Goal: Task Accomplishment & Management: Use online tool/utility

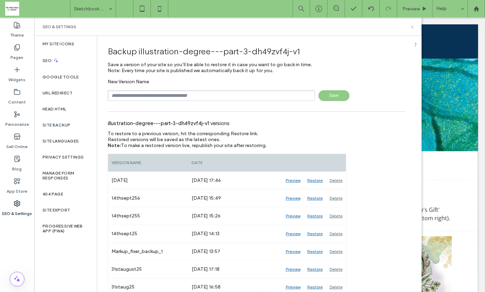
click at [413, 26] on use at bounding box center [411, 26] width 3 height 3
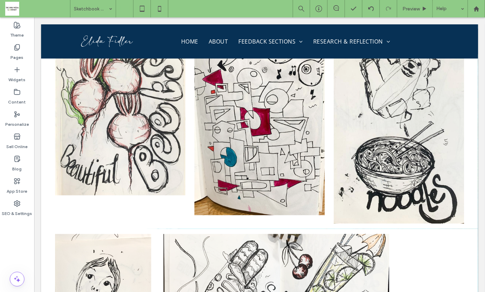
scroll to position [5219, 0]
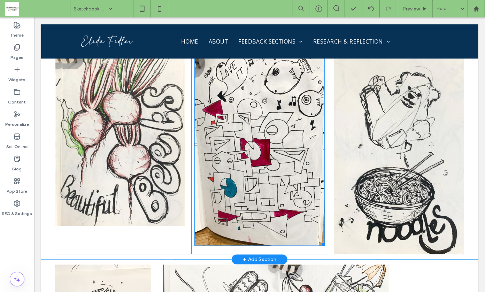
click at [263, 118] on img at bounding box center [259, 144] width 130 height 203
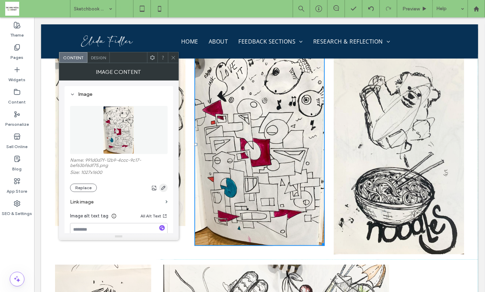
click at [163, 186] on icon "button" at bounding box center [163, 188] width 6 height 6
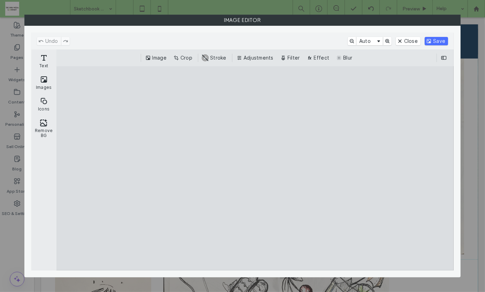
click at [250, 57] on button "Adjustments" at bounding box center [255, 58] width 41 height 8
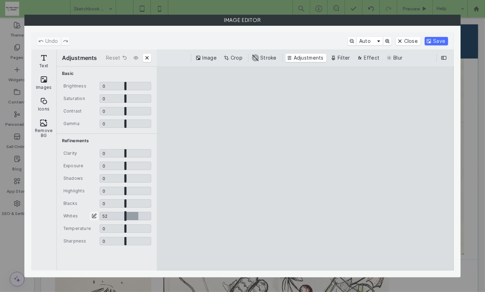
drag, startPoint x: 126, startPoint y: 216, endPoint x: 138, endPoint y: 217, distance: 11.9
click at [138, 217] on input "CE.SDK" at bounding box center [126, 216] width 52 height 8
drag, startPoint x: 138, startPoint y: 214, endPoint x: 157, endPoint y: 214, distance: 18.5
type input "*"
click at [151, 214] on input "CE.SDK" at bounding box center [126, 216] width 52 height 8
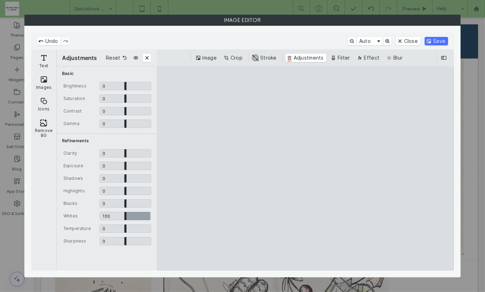
click at [438, 40] on button "Save" at bounding box center [435, 41] width 23 height 8
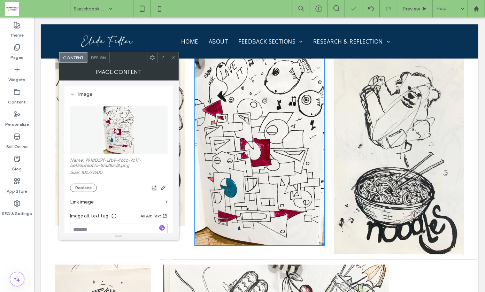
click at [174, 60] on span at bounding box center [173, 57] width 5 height 10
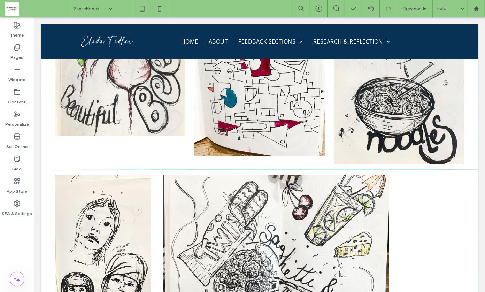
scroll to position [5347, 0]
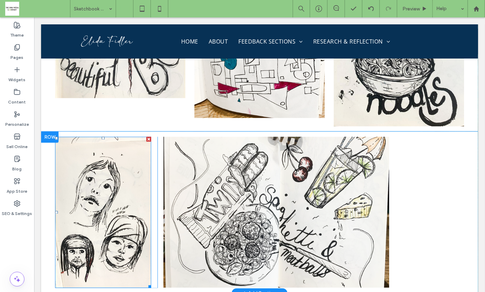
click at [121, 153] on img at bounding box center [103, 211] width 96 height 151
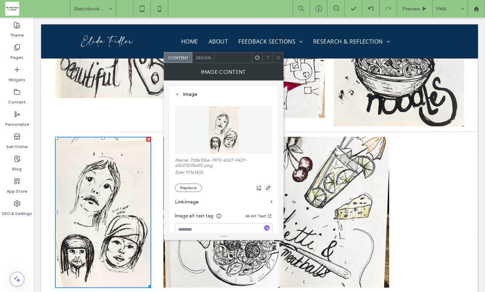
click at [269, 189] on icon "button" at bounding box center [268, 188] width 6 height 6
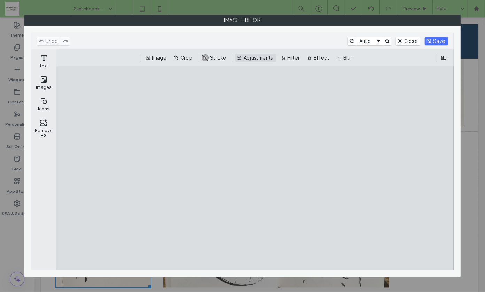
click at [264, 56] on button "Adjustments" at bounding box center [255, 58] width 41 height 8
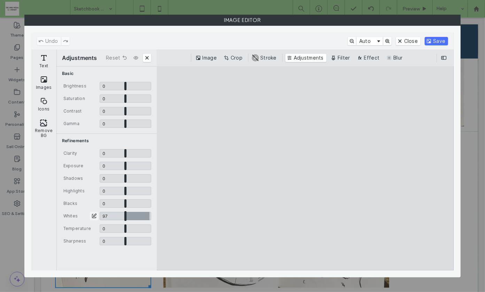
drag, startPoint x: 125, startPoint y: 215, endPoint x: 153, endPoint y: 215, distance: 28.2
type input "*"
click at [151, 215] on input "CE.SDK" at bounding box center [126, 216] width 52 height 8
click at [437, 42] on button "Save" at bounding box center [435, 41] width 23 height 8
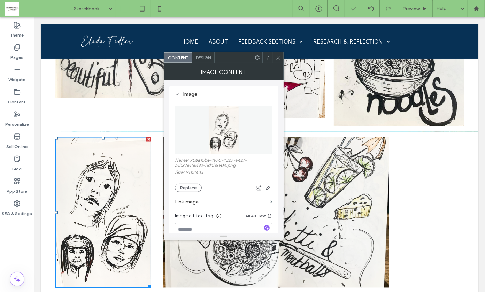
click at [277, 57] on icon at bounding box center [277, 57] width 5 height 5
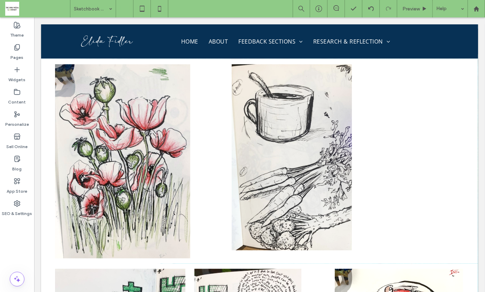
scroll to position [5551, 0]
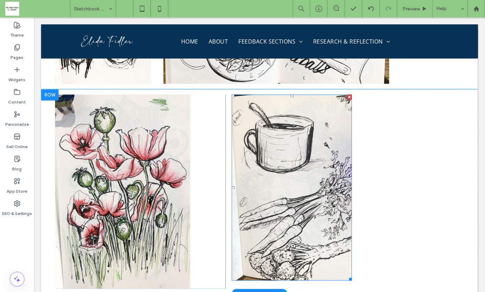
click at [285, 137] on img at bounding box center [291, 187] width 120 height 186
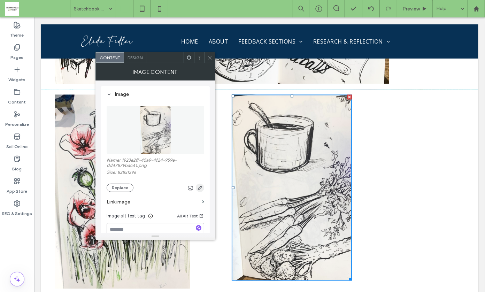
click at [198, 189] on icon "button" at bounding box center [200, 188] width 6 height 6
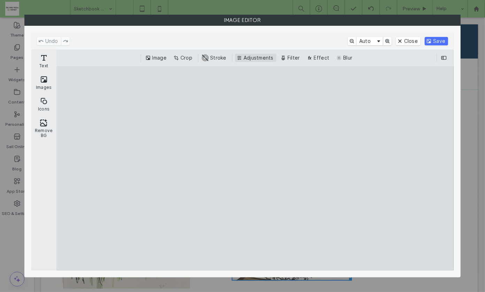
click at [263, 57] on button "Adjustments" at bounding box center [255, 58] width 41 height 8
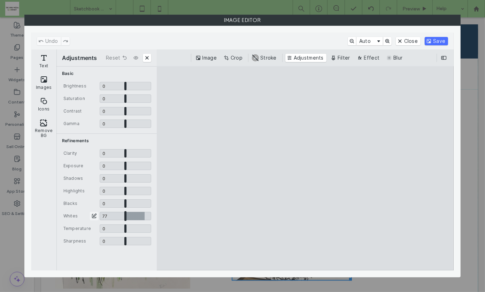
drag, startPoint x: 126, startPoint y: 217, endPoint x: 144, endPoint y: 217, distance: 18.8
click at [144, 217] on input "CE.SDK" at bounding box center [126, 216] width 52 height 8
drag, startPoint x: 144, startPoint y: 214, endPoint x: 157, endPoint y: 213, distance: 13.6
type input "*"
click at [151, 214] on input "CE.SDK" at bounding box center [126, 216] width 52 height 8
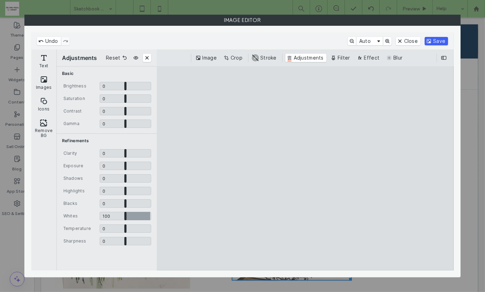
click at [436, 41] on button "Save" at bounding box center [435, 41] width 23 height 8
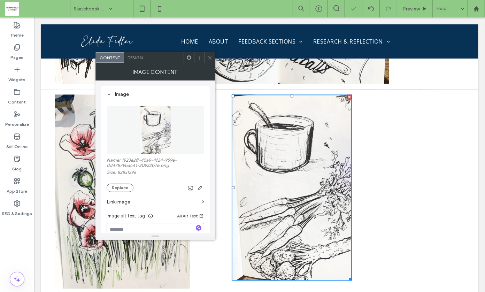
click at [206, 58] on div at bounding box center [209, 57] width 10 height 10
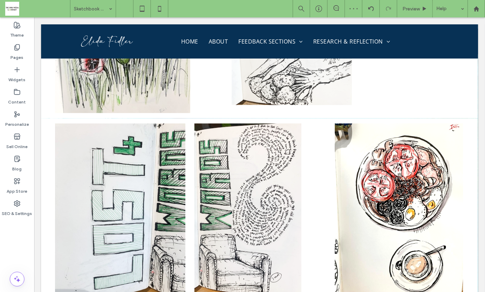
scroll to position [5734, 0]
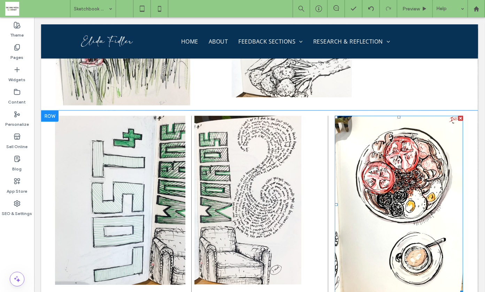
click at [387, 193] on img at bounding box center [398, 204] width 128 height 178
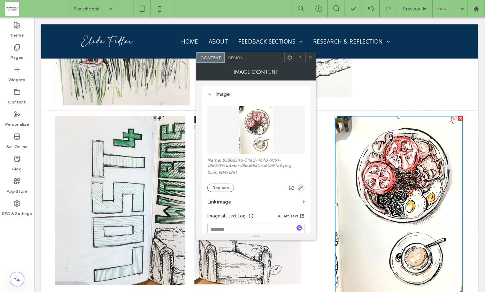
click at [299, 188] on icon "button" at bounding box center [301, 188] width 6 height 6
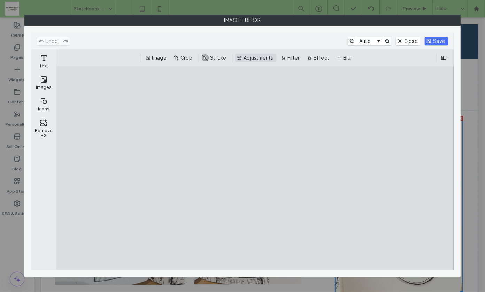
click at [253, 58] on button "Adjustments" at bounding box center [255, 58] width 41 height 8
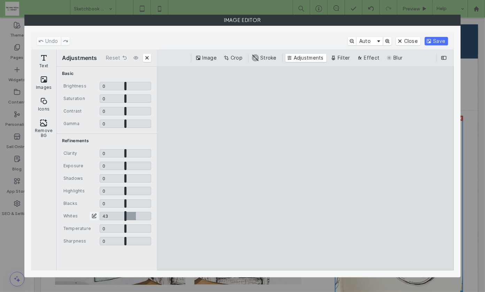
drag, startPoint x: 125, startPoint y: 217, endPoint x: 136, endPoint y: 219, distance: 11.2
click at [136, 219] on input "CE.SDK" at bounding box center [126, 216] width 52 height 8
type input "****"
click at [432, 41] on button "Save" at bounding box center [435, 41] width 23 height 8
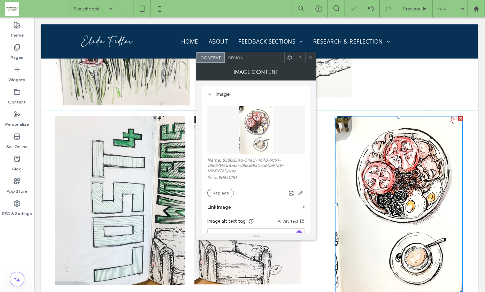
click at [310, 55] on icon at bounding box center [310, 57] width 5 height 5
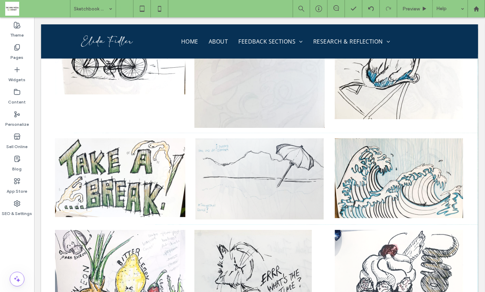
scroll to position [6655, 0]
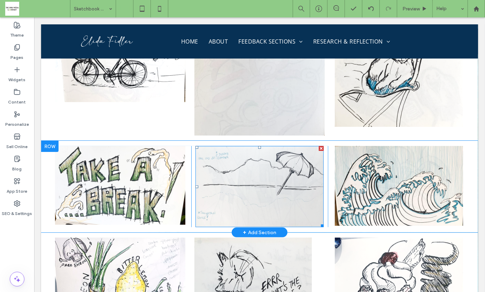
click at [248, 146] on img at bounding box center [259, 186] width 128 height 81
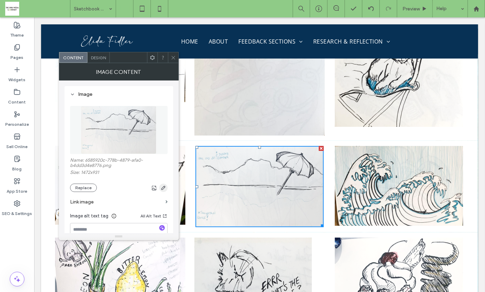
click at [163, 186] on icon "button" at bounding box center [163, 188] width 6 height 6
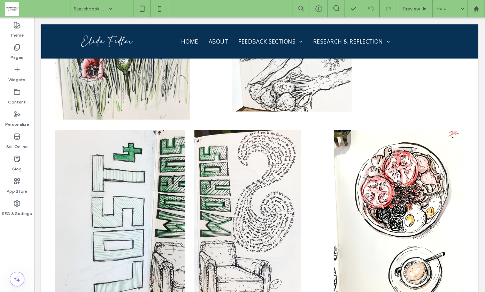
scroll to position [5727, 0]
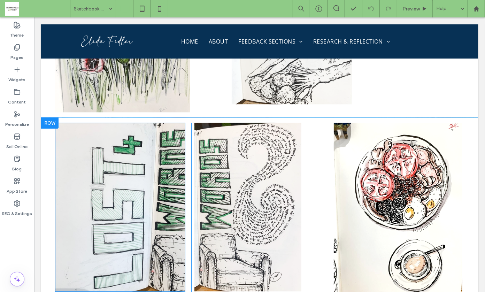
click at [142, 133] on img at bounding box center [120, 206] width 130 height 169
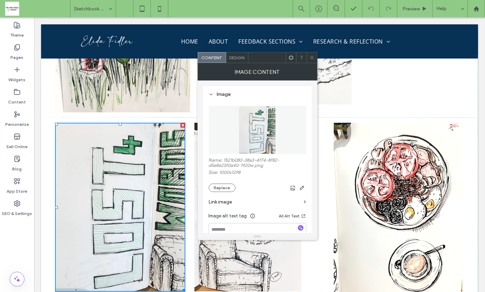
click at [310, 56] on icon at bounding box center [311, 57] width 5 height 5
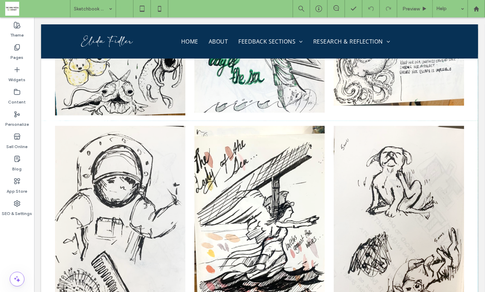
scroll to position [6017, 0]
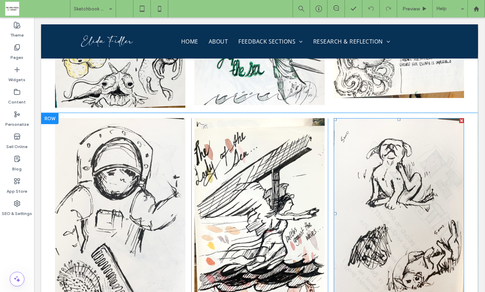
click at [381, 151] on img at bounding box center [398, 213] width 130 height 190
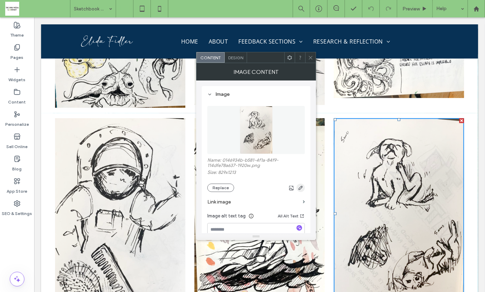
click at [299, 188] on use "button" at bounding box center [300, 188] width 4 height 4
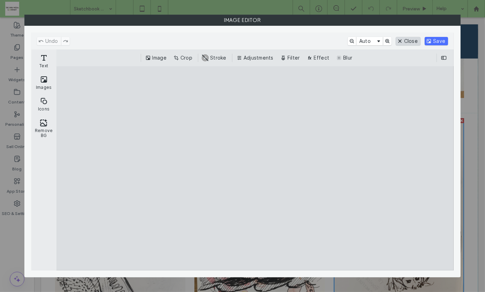
click at [411, 40] on button "Close" at bounding box center [407, 41] width 25 height 8
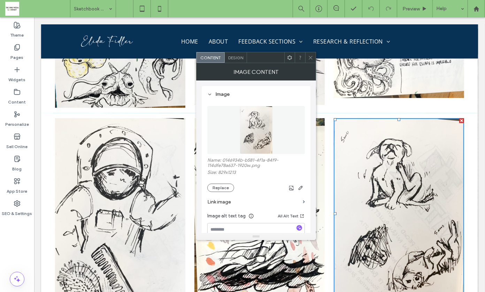
click at [309, 56] on icon at bounding box center [310, 57] width 5 height 5
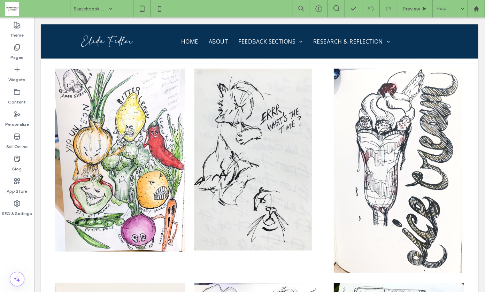
scroll to position [6695, 0]
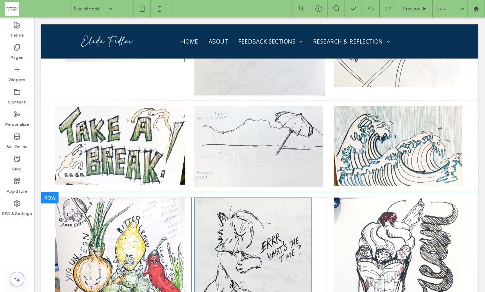
click at [306, 224] on img at bounding box center [252, 288] width 117 height 182
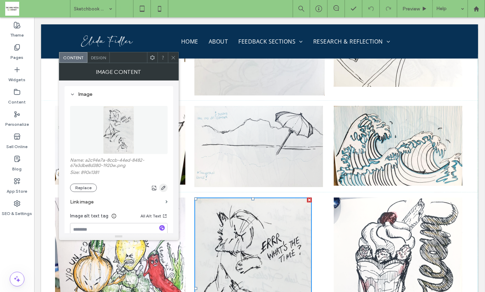
click at [162, 187] on icon "button" at bounding box center [163, 188] width 6 height 6
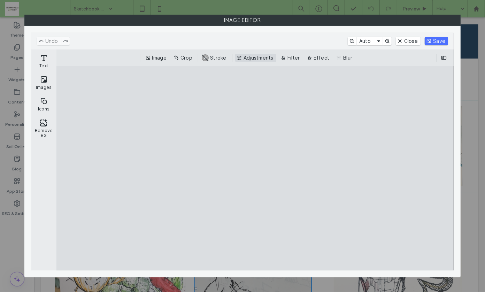
click at [259, 58] on button "Adjustments" at bounding box center [255, 58] width 41 height 8
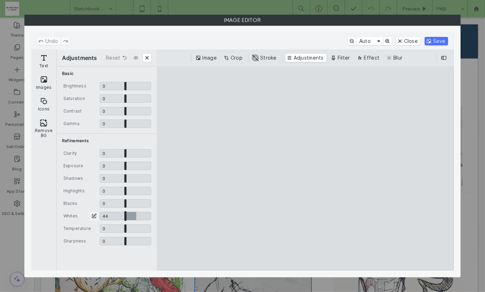
drag, startPoint x: 125, startPoint y: 216, endPoint x: 136, endPoint y: 216, distance: 11.1
click at [136, 216] on input "CE.SDK" at bounding box center [126, 216] width 52 height 8
type input "****"
click at [436, 39] on button "Save" at bounding box center [435, 41] width 23 height 8
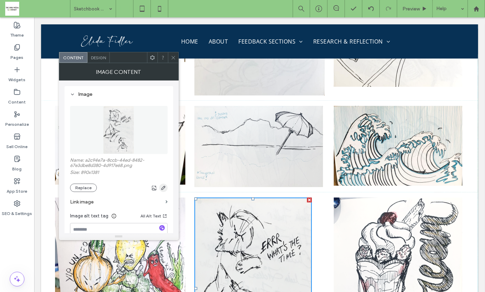
click at [164, 187] on use "button" at bounding box center [163, 188] width 4 height 4
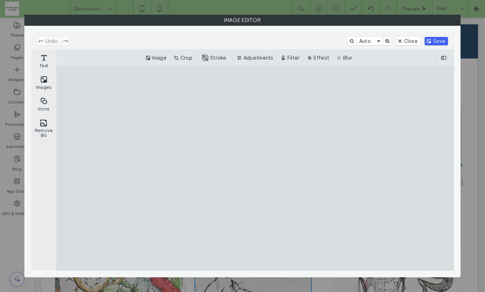
click at [433, 37] on button "Save" at bounding box center [435, 41] width 23 height 8
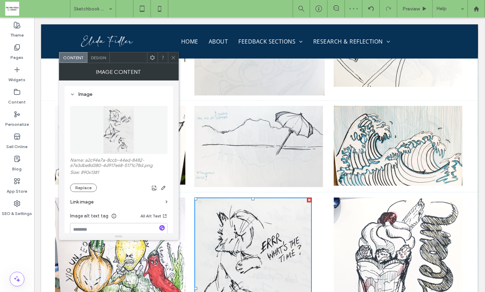
click at [170, 61] on div at bounding box center [173, 57] width 10 height 10
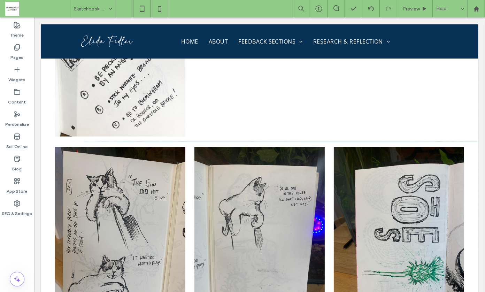
scroll to position [7127, 0]
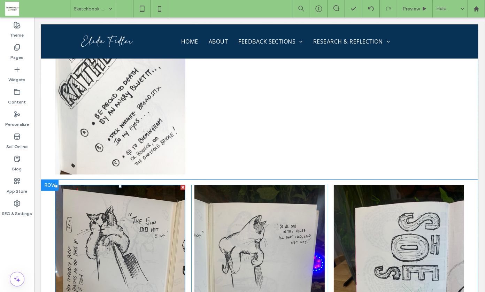
click at [118, 207] on img at bounding box center [120, 271] width 130 height 173
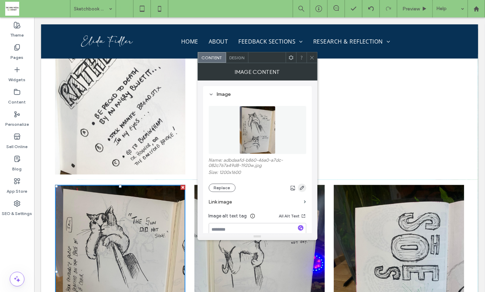
click at [302, 186] on use "button" at bounding box center [301, 188] width 4 height 4
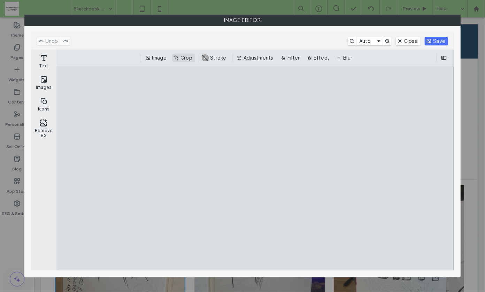
click at [184, 59] on button "Crop" at bounding box center [183, 58] width 23 height 8
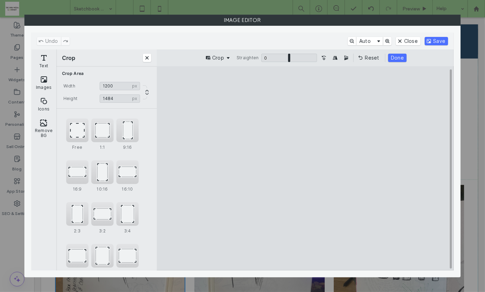
type input "****"
drag, startPoint x: 307, startPoint y: 88, endPoint x: 306, endPoint y: 102, distance: 14.3
click at [305, 168] on cesdk-canvas "Editor canvas" at bounding box center [305, 168] width 0 height 0
drag, startPoint x: 238, startPoint y: 180, endPoint x: 248, endPoint y: 179, distance: 9.8
click at [305, 168] on cesdk-canvas "Editor canvas" at bounding box center [305, 168] width 0 height 0
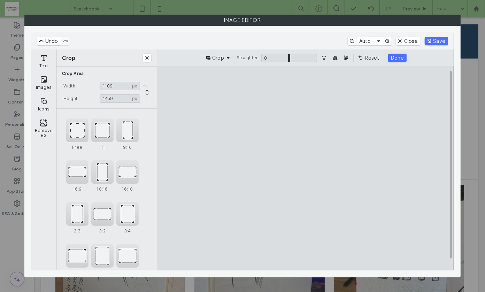
type input "****"
drag, startPoint x: 305, startPoint y: 259, endPoint x: 305, endPoint y: 250, distance: 8.7
click at [305, 168] on cesdk-canvas "Editor canvas" at bounding box center [305, 168] width 0 height 0
type input "***"
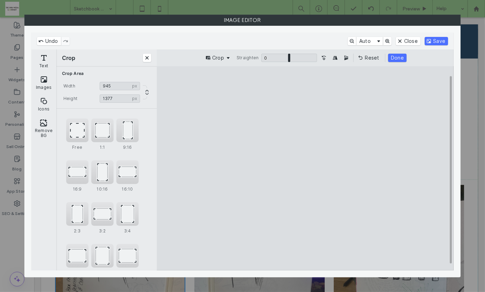
drag, startPoint x: 371, startPoint y: 172, endPoint x: 352, endPoint y: 171, distance: 19.5
click at [305, 168] on cesdk-canvas "Editor canvas" at bounding box center [305, 168] width 0 height 0
click at [395, 56] on button "Done" at bounding box center [397, 58] width 18 height 8
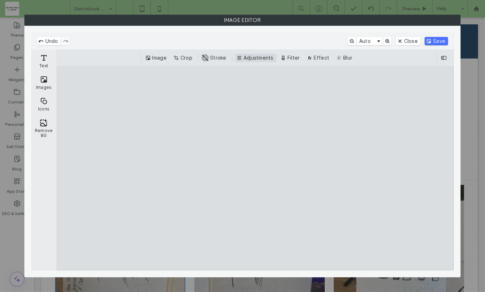
click at [265, 58] on button "Adjustments" at bounding box center [255, 58] width 41 height 8
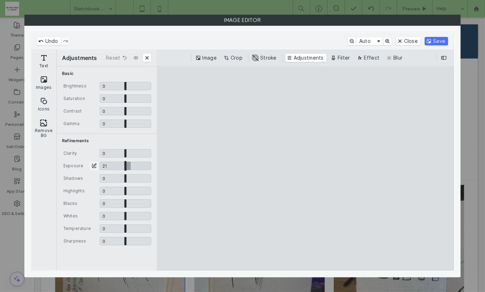
drag, startPoint x: 126, startPoint y: 166, endPoint x: 130, endPoint y: 166, distance: 4.2
click at [130, 166] on input "CE.SDK" at bounding box center [126, 166] width 52 height 8
type input "****"
drag, startPoint x: 125, startPoint y: 216, endPoint x: 156, endPoint y: 216, distance: 31.3
type input "*"
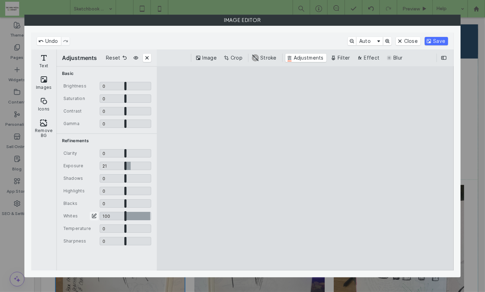
click at [151, 216] on input "CE.SDK" at bounding box center [126, 216] width 52 height 8
click at [123, 229] on input "CE.SDK" at bounding box center [126, 228] width 52 height 8
type input "*****"
click at [433, 39] on button "Save" at bounding box center [435, 41] width 23 height 8
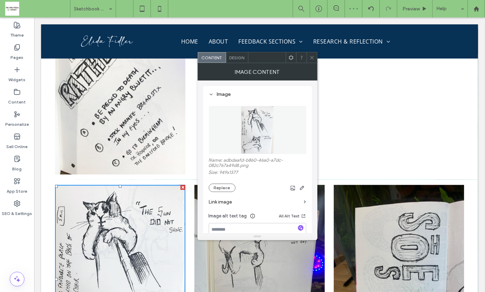
click at [311, 56] on icon at bounding box center [311, 57] width 5 height 5
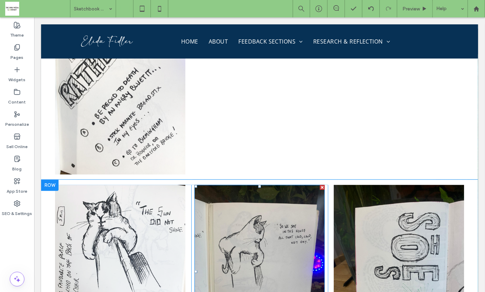
click at [250, 191] on img at bounding box center [259, 271] width 130 height 173
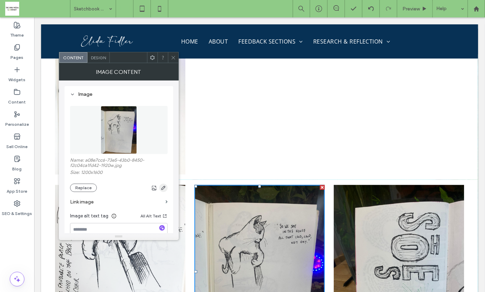
click at [163, 186] on icon "button" at bounding box center [163, 188] width 6 height 6
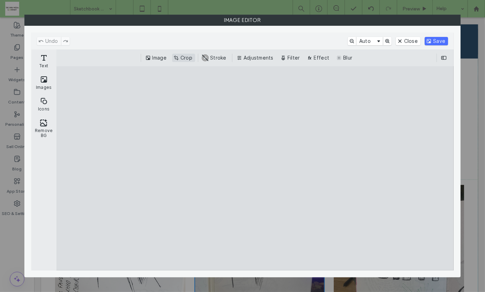
click at [183, 57] on button "Crop" at bounding box center [183, 58] width 23 height 8
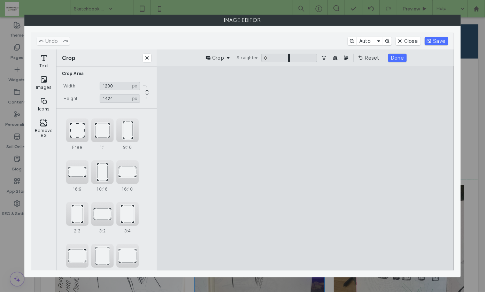
type input "****"
drag, startPoint x: 304, startPoint y: 85, endPoint x: 305, endPoint y: 103, distance: 18.5
click at [305, 168] on cesdk-canvas "Editor canvas" at bounding box center [305, 168] width 0 height 0
drag, startPoint x: 237, startPoint y: 179, endPoint x: 255, endPoint y: 178, distance: 18.5
click at [305, 168] on cesdk-canvas "Editor canvas" at bounding box center [305, 168] width 0 height 0
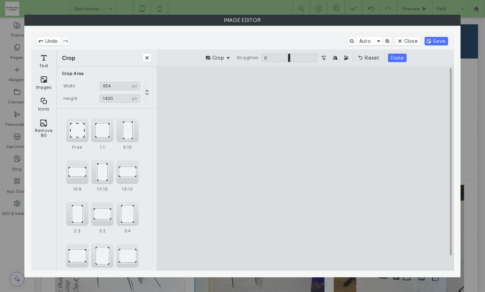
type input "***"
drag, startPoint x: 365, startPoint y: 178, endPoint x: 355, endPoint y: 178, distance: 10.4
click at [305, 168] on cesdk-canvas "Editor canvas" at bounding box center [305, 168] width 0 height 0
drag, startPoint x: 307, startPoint y: 260, endPoint x: 307, endPoint y: 245, distance: 15.0
click at [305, 168] on cesdk-canvas "Editor canvas" at bounding box center [305, 168] width 0 height 0
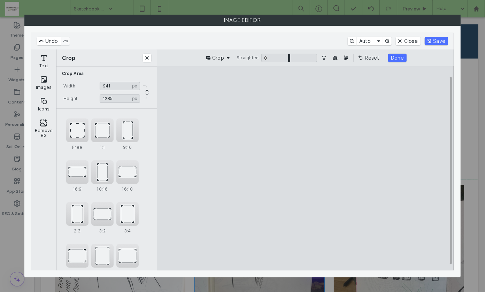
type input "****"
click at [392, 57] on button "Done" at bounding box center [397, 58] width 18 height 8
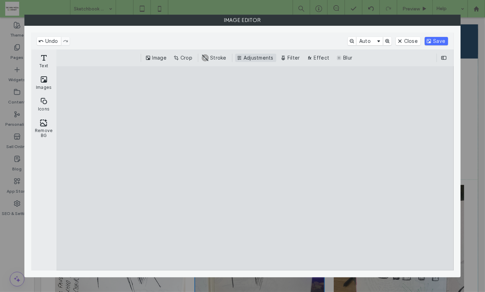
click at [256, 57] on button "Adjustments" at bounding box center [255, 58] width 41 height 8
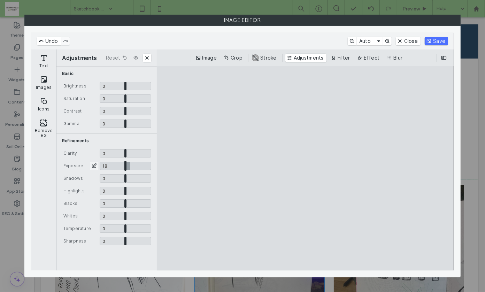
drag, startPoint x: 124, startPoint y: 167, endPoint x: 130, endPoint y: 167, distance: 5.2
click at [130, 167] on input "CE.SDK" at bounding box center [126, 166] width 52 height 8
type input "****"
drag, startPoint x: 124, startPoint y: 216, endPoint x: 149, endPoint y: 216, distance: 25.1
click at [149, 216] on input "CE.SDK" at bounding box center [126, 216] width 52 height 8
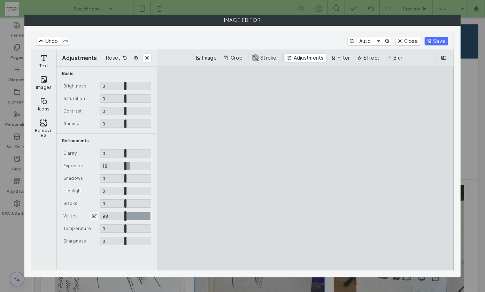
type input "****"
click at [124, 228] on input "CE.SDK" at bounding box center [126, 228] width 52 height 8
type input "*****"
click at [437, 40] on button "Save" at bounding box center [435, 41] width 23 height 8
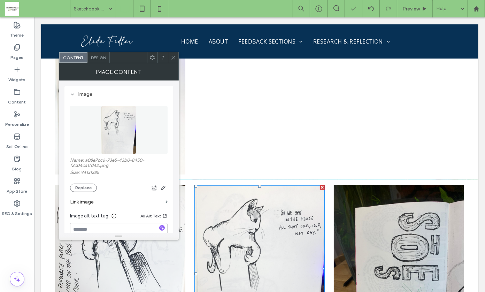
click at [173, 58] on icon at bounding box center [173, 57] width 5 height 5
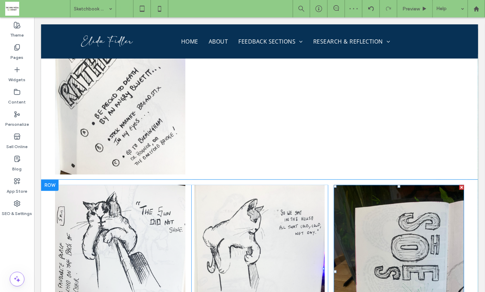
click at [411, 191] on img at bounding box center [398, 271] width 130 height 173
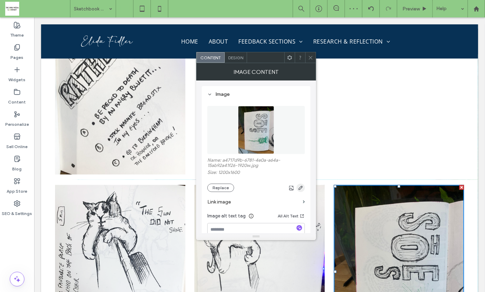
click at [299, 186] on icon "button" at bounding box center [301, 188] width 6 height 6
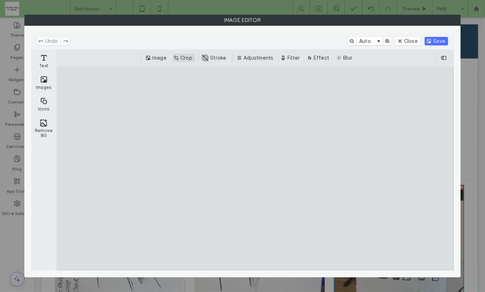
click at [187, 57] on button "Crop" at bounding box center [183, 58] width 23 height 8
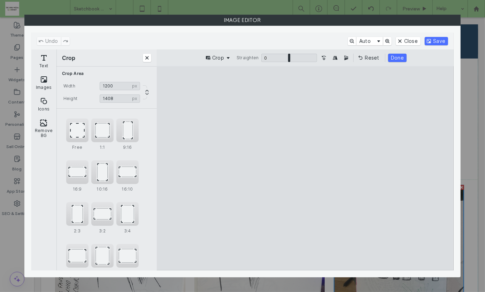
type input "****"
drag, startPoint x: 305, startPoint y: 88, endPoint x: 305, endPoint y: 108, distance: 19.8
click at [305, 168] on cesdk-canvas "Editor canvas" at bounding box center [305, 168] width 0 height 0
type input "***"
drag, startPoint x: 235, startPoint y: 181, endPoint x: 265, endPoint y: 179, distance: 29.3
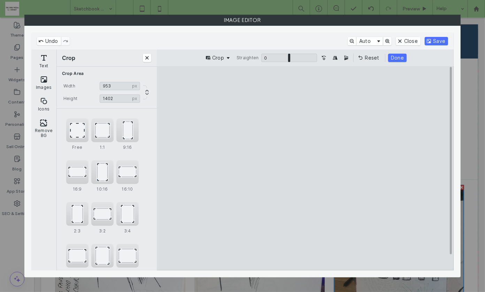
click at [305, 168] on cesdk-canvas "Editor canvas" at bounding box center [305, 168] width 0 height 0
type input "****"
drag, startPoint x: 306, startPoint y: 262, endPoint x: 307, endPoint y: 245, distance: 16.4
click at [305, 168] on cesdk-canvas "Editor canvas" at bounding box center [305, 168] width 0 height 0
type input "***"
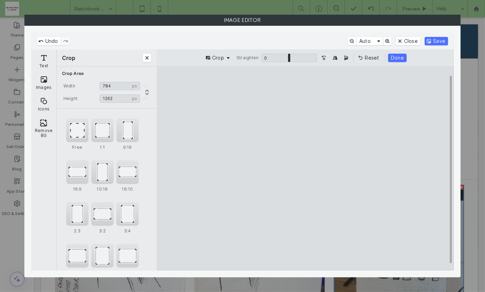
drag, startPoint x: 366, startPoint y: 172, endPoint x: 345, endPoint y: 171, distance: 20.9
click at [305, 168] on cesdk-canvas "Editor canvas" at bounding box center [305, 168] width 0 height 0
click at [394, 57] on button "Done" at bounding box center [397, 58] width 18 height 8
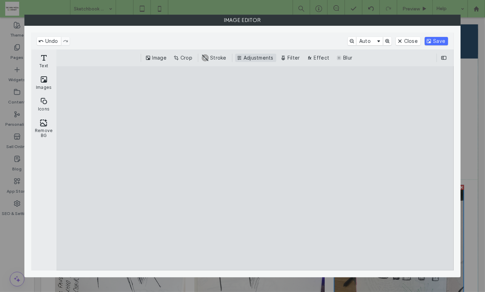
click at [254, 56] on button "Adjustments" at bounding box center [255, 58] width 41 height 8
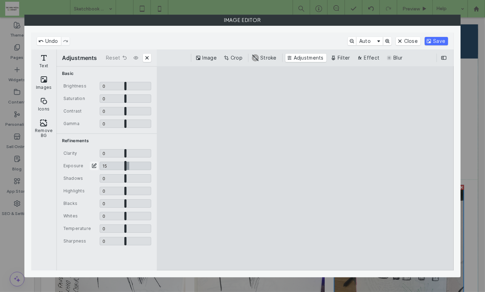
click at [128, 165] on input "CE.SDK" at bounding box center [126, 166] width 52 height 8
type input "****"
drag, startPoint x: 125, startPoint y: 215, endPoint x: 147, endPoint y: 214, distance: 22.3
click at [147, 214] on input "CE.SDK" at bounding box center [126, 216] width 52 height 8
type input "****"
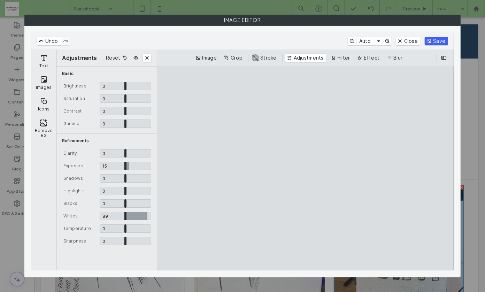
click at [435, 43] on button "Save" at bounding box center [435, 41] width 23 height 8
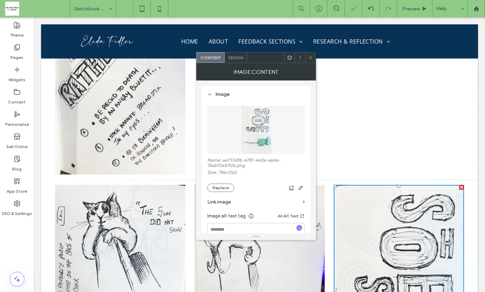
click at [311, 55] on icon at bounding box center [310, 57] width 5 height 5
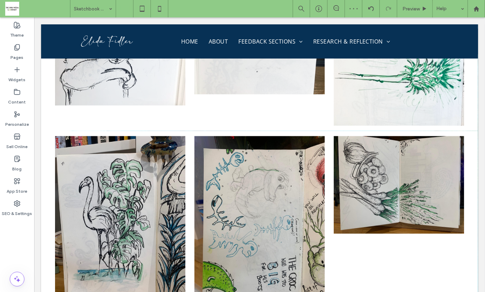
scroll to position [7388, 0]
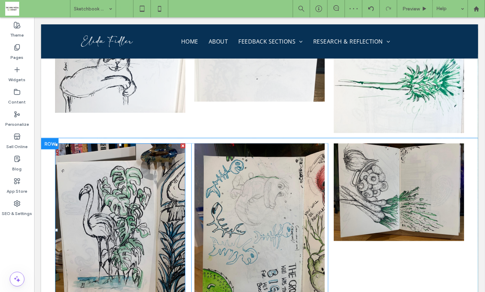
click at [103, 182] on img at bounding box center [120, 229] width 130 height 173
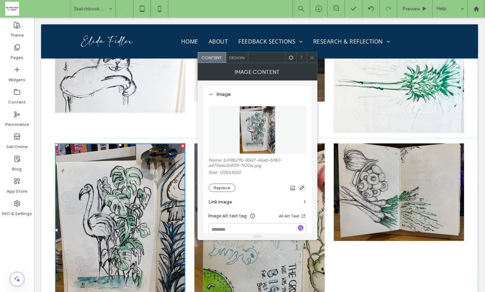
click at [300, 189] on use "button" at bounding box center [301, 188] width 4 height 4
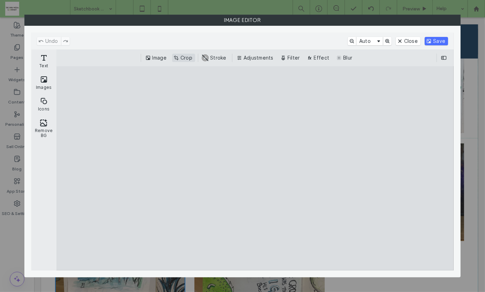
click at [182, 57] on button "Crop" at bounding box center [183, 58] width 23 height 8
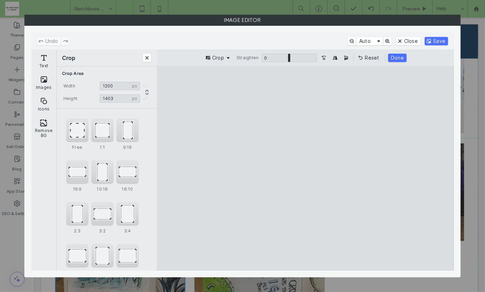
type input "****"
drag, startPoint x: 306, startPoint y: 87, endPoint x: 307, endPoint y: 107, distance: 19.5
click at [305, 168] on cesdk-canvas "Editor canvas" at bounding box center [305, 168] width 0 height 0
drag, startPoint x: 374, startPoint y: 181, endPoint x: 342, endPoint y: 181, distance: 32.7
click at [305, 168] on cesdk-canvas "Editor canvas" at bounding box center [305, 168] width 0 height 0
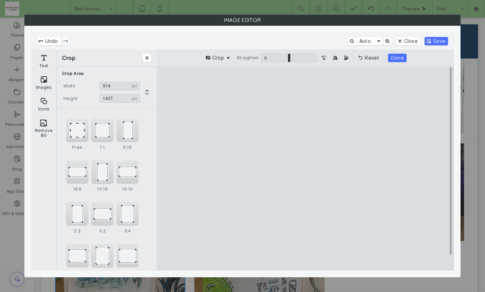
type input "***"
type input "****"
drag, startPoint x: 307, startPoint y: 263, endPoint x: 308, endPoint y: 244, distance: 18.1
click at [305, 168] on cesdk-canvas "Editor canvas" at bounding box center [305, 168] width 0 height 0
type input "***"
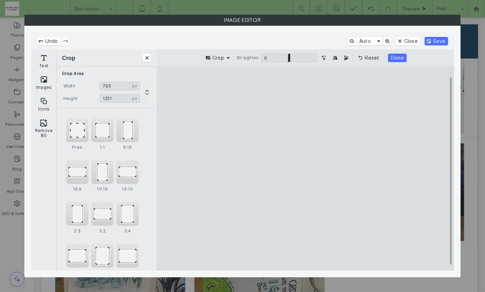
drag, startPoint x: 245, startPoint y: 173, endPoint x: 261, endPoint y: 172, distance: 15.7
click at [305, 168] on cesdk-canvas "Editor canvas" at bounding box center [305, 168] width 0 height 0
click at [397, 56] on button "Done" at bounding box center [397, 58] width 18 height 8
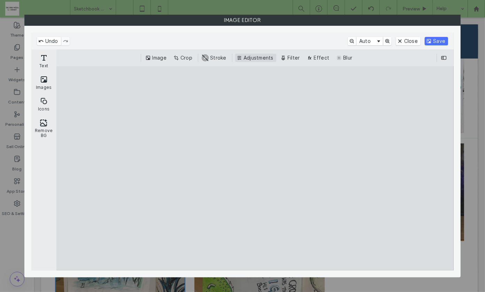
click at [254, 58] on button "Adjustments" at bounding box center [255, 58] width 41 height 8
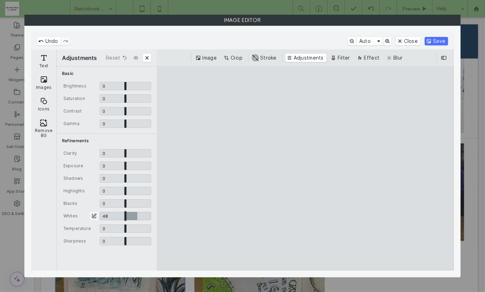
drag, startPoint x: 125, startPoint y: 217, endPoint x: 137, endPoint y: 217, distance: 11.8
click at [137, 217] on input "CE.SDK" at bounding box center [126, 216] width 52 height 8
type input "****"
drag, startPoint x: 124, startPoint y: 165, endPoint x: 130, endPoint y: 164, distance: 5.9
click at [130, 164] on input "CE.SDK" at bounding box center [126, 166] width 52 height 8
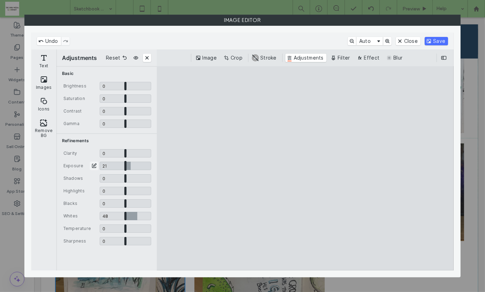
type input "****"
click at [434, 34] on div "Undo Auto Close Save" at bounding box center [242, 41] width 422 height 17
click at [434, 42] on button "Save" at bounding box center [435, 41] width 23 height 8
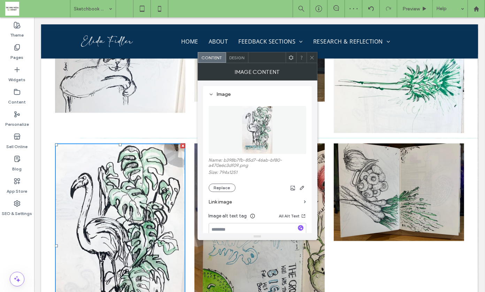
click at [311, 53] on span at bounding box center [311, 57] width 5 height 10
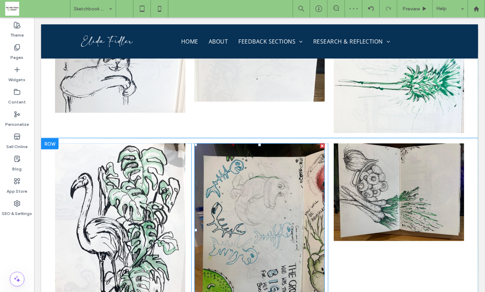
click at [251, 143] on img at bounding box center [259, 229] width 130 height 173
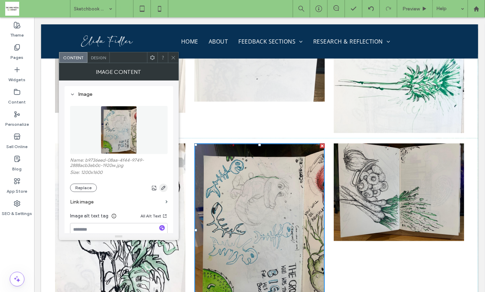
click at [164, 186] on icon "button" at bounding box center [163, 188] width 6 height 6
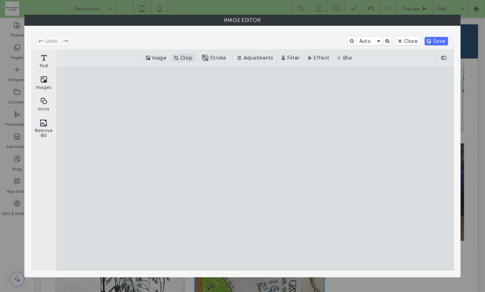
click at [187, 58] on button "Crop" at bounding box center [183, 58] width 23 height 8
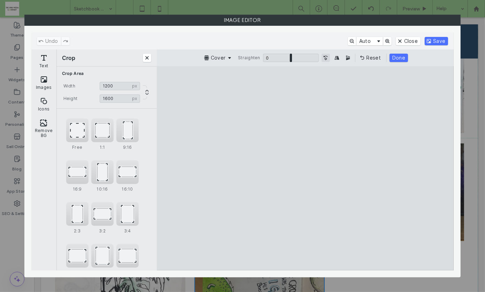
click at [324, 57] on button "Turn the Image 90˚ Counterclockwise" at bounding box center [325, 58] width 8 height 8
type input "****"
drag, startPoint x: 244, startPoint y: 166, endPoint x: 213, endPoint y: 167, distance: 31.4
click at [305, 168] on cesdk-canvas "Editor canvas" at bounding box center [305, 168] width 0 height 0
type input "****"
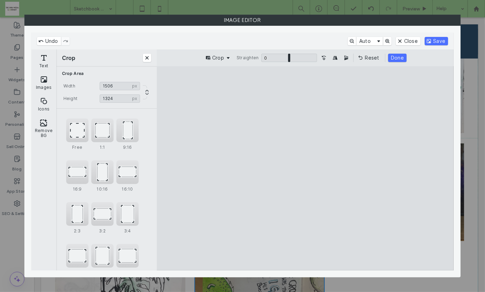
drag, startPoint x: 306, startPoint y: 86, endPoint x: 309, endPoint y: 115, distance: 28.3
click at [305, 168] on cesdk-canvas "Editor canvas" at bounding box center [305, 168] width 0 height 0
type input "****"
drag, startPoint x: 398, startPoint y: 180, endPoint x: 448, endPoint y: 179, distance: 50.9
click at [305, 168] on cesdk-canvas "Editor canvas" at bounding box center [305, 168] width 0 height 0
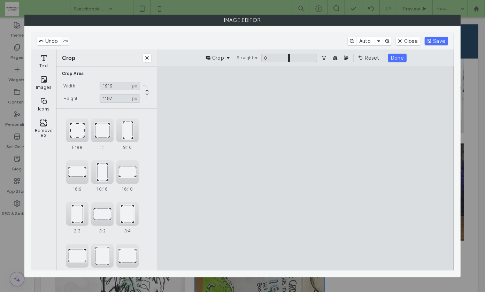
drag, startPoint x: 307, startPoint y: 262, endPoint x: 307, endPoint y: 248, distance: 14.6
click at [305, 168] on cesdk-canvas "Editor canvas" at bounding box center [305, 168] width 0 height 0
type input "****"
click at [396, 58] on button "Done" at bounding box center [397, 58] width 18 height 8
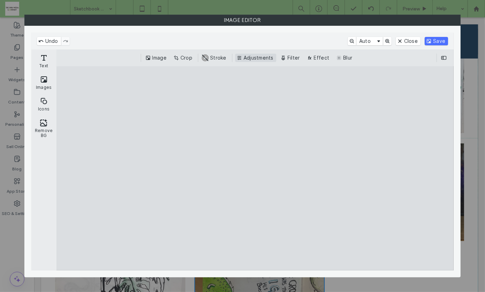
click at [259, 54] on button "Adjustments" at bounding box center [255, 58] width 41 height 8
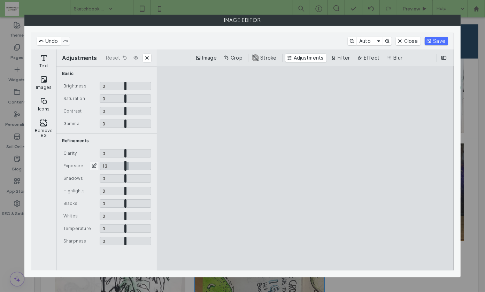
drag, startPoint x: 124, startPoint y: 165, endPoint x: 128, endPoint y: 165, distance: 3.8
click at [128, 165] on input "CE.SDK" at bounding box center [126, 166] width 52 height 8
type input "****"
drag, startPoint x: 125, startPoint y: 214, endPoint x: 139, endPoint y: 214, distance: 13.9
click at [139, 214] on input "CE.SDK" at bounding box center [126, 216] width 52 height 8
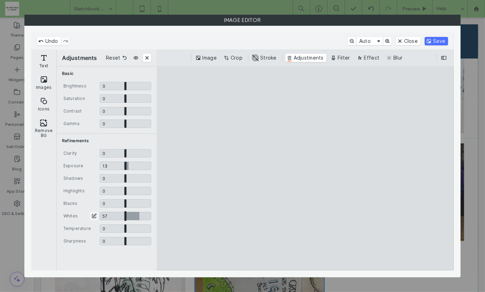
type input "****"
click at [124, 227] on input "CE.SDK" at bounding box center [126, 228] width 52 height 8
type input "*****"
click at [437, 39] on button "Save" at bounding box center [435, 41] width 23 height 8
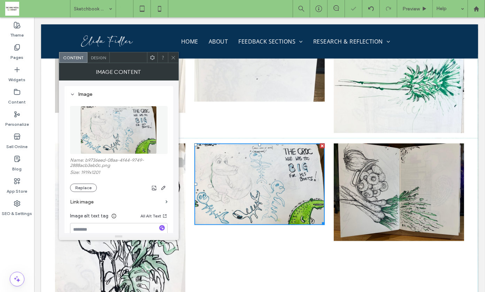
click at [171, 58] on icon at bounding box center [173, 57] width 5 height 5
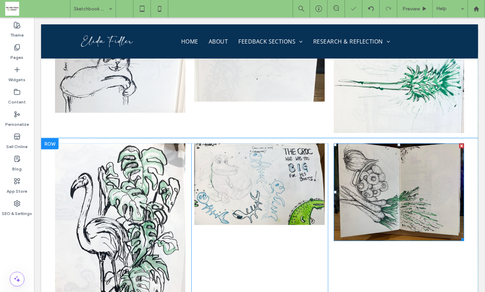
click at [382, 143] on img at bounding box center [398, 191] width 130 height 97
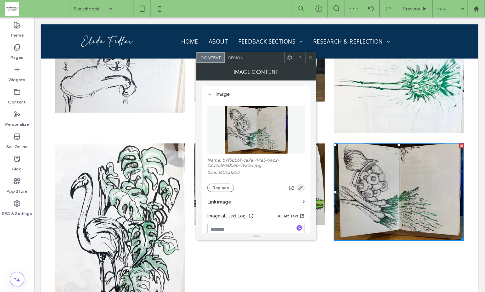
click at [300, 187] on use "button" at bounding box center [300, 188] width 4 height 4
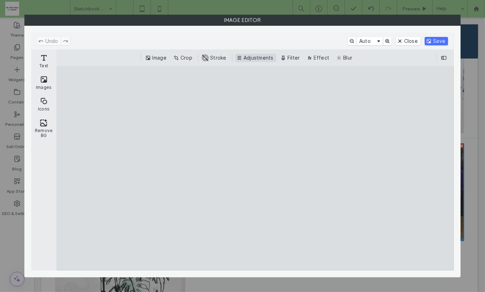
click at [252, 58] on button "Adjustments" at bounding box center [255, 58] width 41 height 8
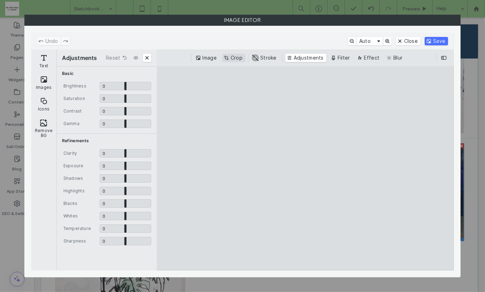
click at [232, 58] on button "Crop" at bounding box center [233, 58] width 23 height 8
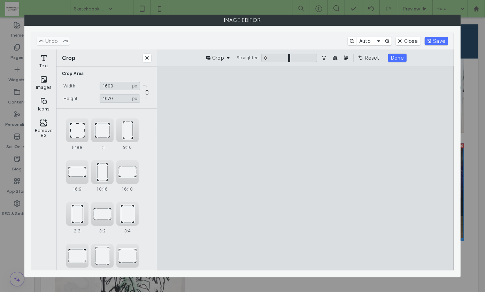
type input "****"
drag, startPoint x: 305, startPoint y: 252, endPoint x: 305, endPoint y: 235, distance: 17.4
click at [305, 168] on cesdk-canvas "Editor canvas" at bounding box center [305, 168] width 0 height 0
drag, startPoint x: 182, startPoint y: 170, endPoint x: 193, endPoint y: 169, distance: 11.5
click at [305, 168] on cesdk-canvas "Editor canvas" at bounding box center [305, 168] width 0 height 0
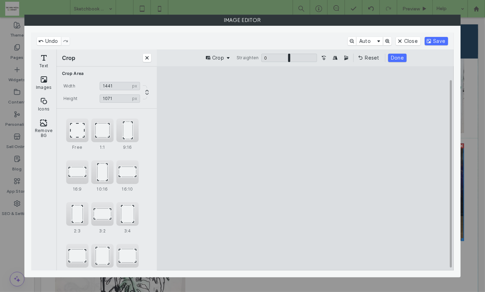
drag, startPoint x: 423, startPoint y: 170, endPoint x: 409, endPoint y: 171, distance: 13.6
click at [305, 168] on cesdk-canvas "Editor canvas" at bounding box center [305, 168] width 0 height 0
drag, startPoint x: 409, startPoint y: 171, endPoint x: 412, endPoint y: 167, distance: 4.5
click at [305, 168] on cesdk-canvas "Editor canvas" at bounding box center [305, 168] width 0 height 0
type input "****"
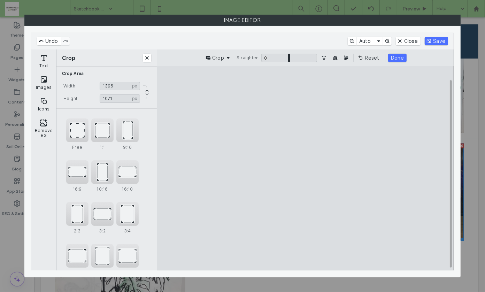
drag, startPoint x: 413, startPoint y: 167, endPoint x: 407, endPoint y: 167, distance: 5.9
click at [305, 168] on cesdk-canvas "Editor canvas" at bounding box center [305, 168] width 0 height 0
click at [398, 60] on button "Done" at bounding box center [397, 58] width 18 height 8
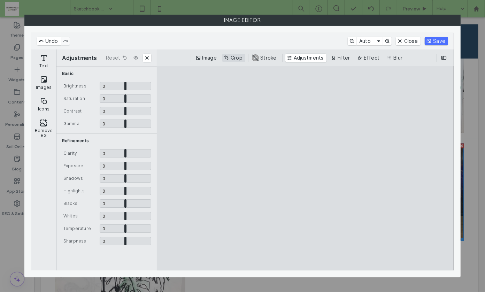
click at [240, 59] on button "Crop" at bounding box center [233, 58] width 23 height 8
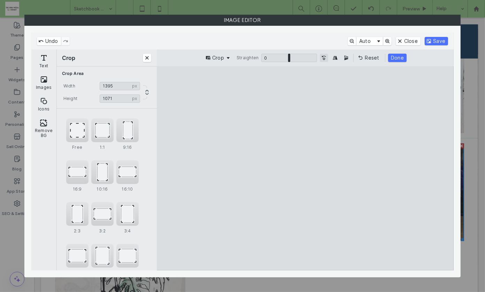
click at [325, 58] on button "Turn the Image 90˚ Counterclockwise" at bounding box center [324, 58] width 8 height 8
drag, startPoint x: 299, startPoint y: 218, endPoint x: 299, endPoint y: 222, distance: 4.2
click at [305, 168] on cesdk-canvas "Editor canvas" at bounding box center [305, 168] width 0 height 0
drag, startPoint x: 307, startPoint y: 249, endPoint x: 307, endPoint y: 282, distance: 33.1
click at [305, 168] on cesdk-canvas "Editor canvas" at bounding box center [305, 168] width 0 height 0
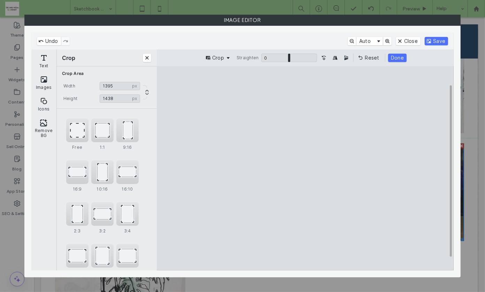
type input "****"
drag, startPoint x: 307, startPoint y: 99, endPoint x: 307, endPoint y: 80, distance: 18.1
click at [305, 168] on cesdk-canvas "Editor canvas" at bounding box center [305, 168] width 0 height 0
drag, startPoint x: 385, startPoint y: 169, endPoint x: 373, endPoint y: 170, distance: 12.6
click at [305, 168] on cesdk-canvas "Editor canvas" at bounding box center [305, 168] width 0 height 0
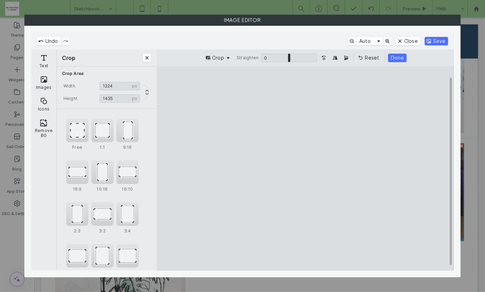
type input "****"
drag, startPoint x: 233, startPoint y: 169, endPoint x: 240, endPoint y: 167, distance: 7.7
click at [305, 168] on cesdk-canvas "Editor canvas" at bounding box center [305, 168] width 0 height 0
click at [397, 58] on button "Done" at bounding box center [397, 58] width 18 height 8
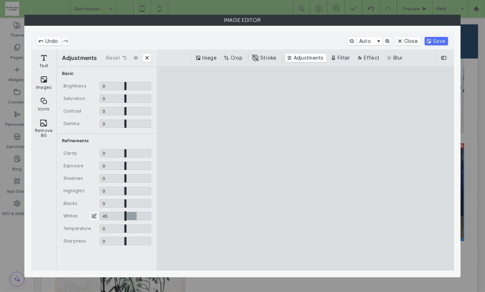
drag, startPoint x: 125, startPoint y: 216, endPoint x: 136, endPoint y: 216, distance: 11.1
click at [136, 216] on input "CE.SDK" at bounding box center [126, 216] width 52 height 8
type input "****"
drag, startPoint x: 125, startPoint y: 167, endPoint x: 129, endPoint y: 168, distance: 3.5
click at [129, 168] on input "CE.SDK" at bounding box center [126, 166] width 52 height 8
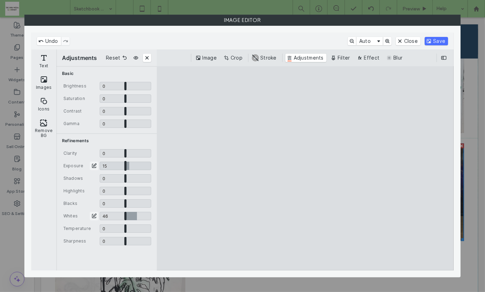
type input "****"
drag, startPoint x: 125, startPoint y: 201, endPoint x: 115, endPoint y: 206, distance: 10.8
click at [115, 206] on input "CE.SDK" at bounding box center [126, 203] width 52 height 8
type input "*****"
click at [124, 227] on input "CE.SDK" at bounding box center [126, 228] width 52 height 8
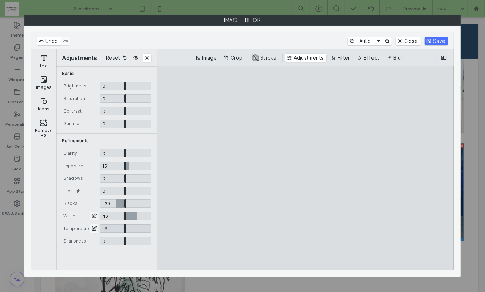
type input "*****"
click at [437, 40] on button "Save" at bounding box center [435, 41] width 23 height 8
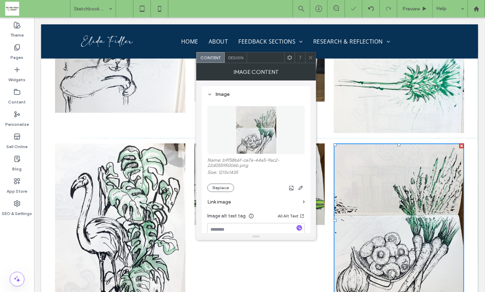
click at [307, 57] on div at bounding box center [310, 57] width 10 height 10
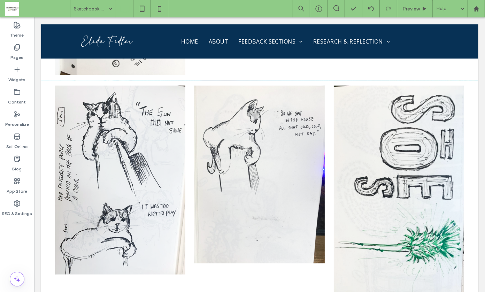
scroll to position [7127, 0]
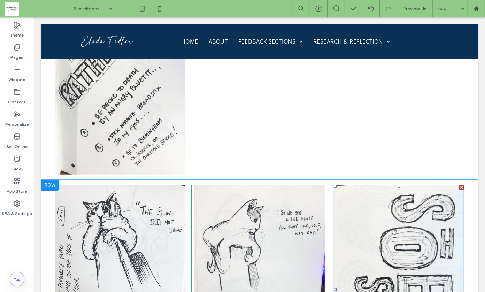
click at [384, 216] on img at bounding box center [398, 289] width 130 height 209
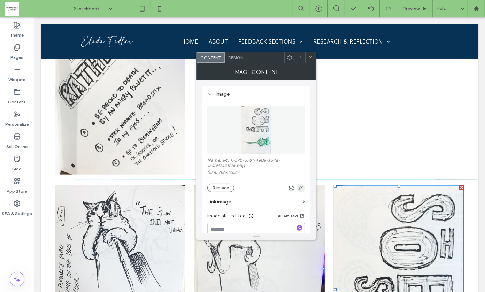
click at [299, 187] on icon "button" at bounding box center [301, 188] width 6 height 6
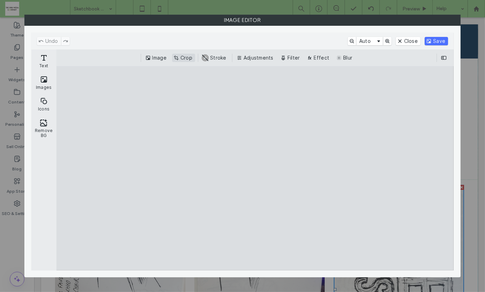
click at [188, 58] on button "Crop" at bounding box center [183, 58] width 23 height 8
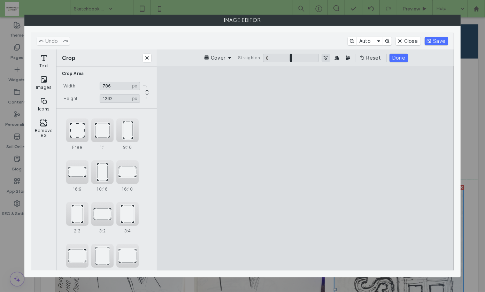
click at [322, 58] on button "Turn the Image 90˚ Counterclockwise" at bounding box center [325, 58] width 8 height 8
drag, startPoint x: 254, startPoint y: 167, endPoint x: 180, endPoint y: 168, distance: 74.2
click at [305, 168] on cesdk-canvas "Editor canvas" at bounding box center [305, 168] width 0 height 0
type input "****"
drag, startPoint x: 393, startPoint y: 165, endPoint x: 448, endPoint y: 163, distance: 54.7
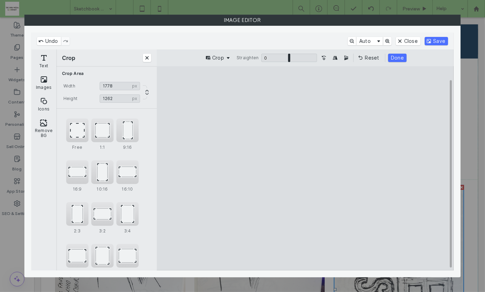
click at [305, 168] on cesdk-canvas "Editor canvas" at bounding box center [305, 168] width 0 height 0
type input "****"
drag, startPoint x: 303, startPoint y: 250, endPoint x: 303, endPoint y: 233, distance: 17.1
click at [305, 168] on cesdk-canvas "Editor canvas" at bounding box center [305, 168] width 0 height 0
click at [392, 59] on button "Done" at bounding box center [397, 58] width 18 height 8
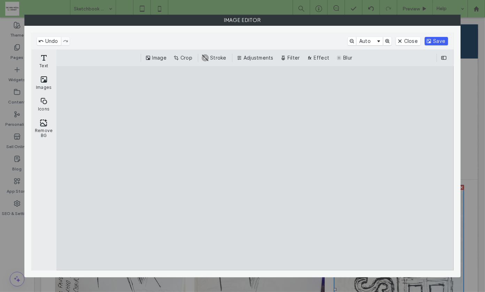
click at [437, 39] on button "Save" at bounding box center [435, 41] width 23 height 8
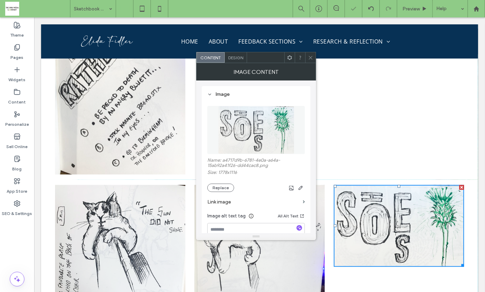
click at [311, 57] on icon at bounding box center [310, 57] width 5 height 5
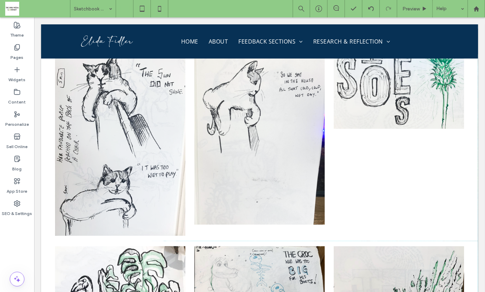
scroll to position [7280, 0]
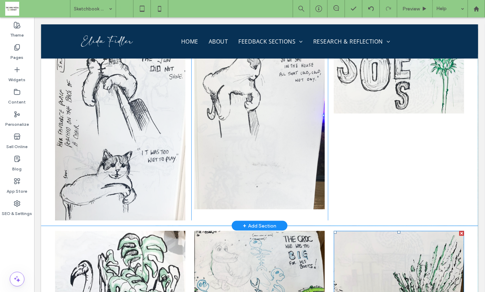
drag, startPoint x: 395, startPoint y: 224, endPoint x: 393, endPoint y: 120, distance: 104.1
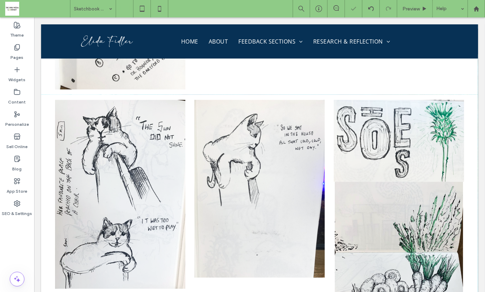
scroll to position [7243, 0]
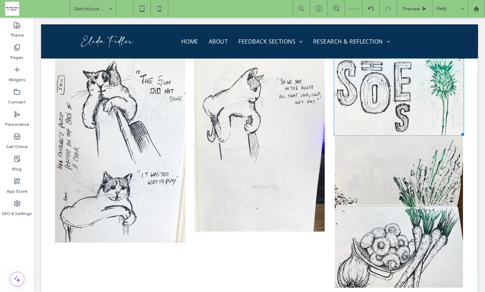
click at [0, 0] on div at bounding box center [0, 0] width 0 height 0
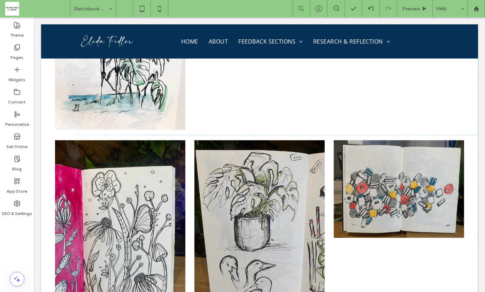
scroll to position [7586, 0]
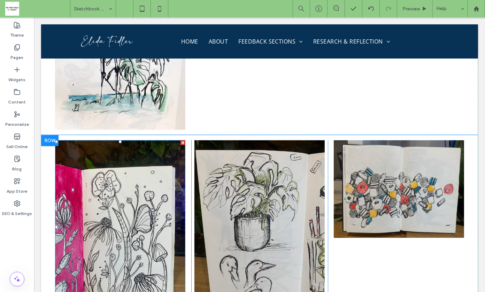
click at [146, 187] on img at bounding box center [120, 226] width 130 height 173
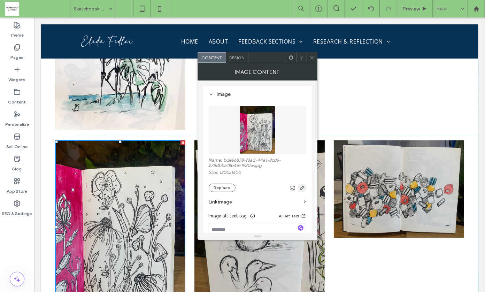
click at [300, 188] on icon "button" at bounding box center [302, 188] width 6 height 6
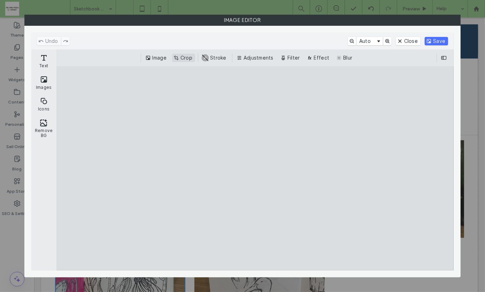
click at [181, 59] on button "Crop" at bounding box center [183, 58] width 23 height 8
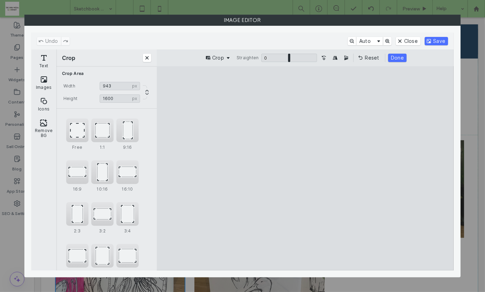
type input "***"
drag, startPoint x: 244, startPoint y: 168, endPoint x: 270, endPoint y: 166, distance: 26.2
click at [305, 168] on cesdk-canvas "Editor canvas" at bounding box center [305, 168] width 0 height 0
type input "****"
drag, startPoint x: 306, startPoint y: 86, endPoint x: 307, endPoint y: 113, distance: 26.5
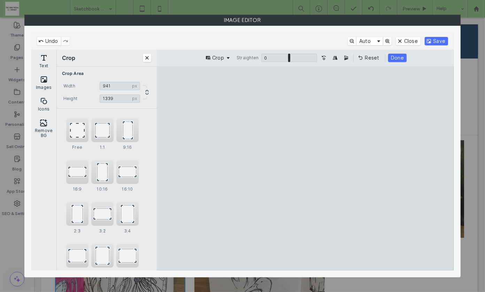
click at [305, 168] on cesdk-canvas "Editor canvas" at bounding box center [305, 168] width 0 height 0
drag, startPoint x: 363, startPoint y: 180, endPoint x: 347, endPoint y: 180, distance: 16.0
click at [305, 168] on cesdk-canvas "Editor canvas" at bounding box center [305, 168] width 0 height 0
type input "***"
drag, startPoint x: 304, startPoint y: 262, endPoint x: 305, endPoint y: 251, distance: 11.2
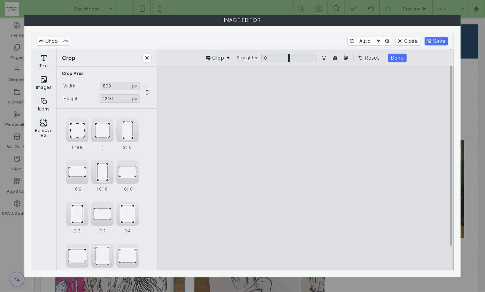
click at [305, 168] on cesdk-canvas "Editor canvas" at bounding box center [305, 168] width 0 height 0
type input "****"
click at [393, 58] on button "Done" at bounding box center [397, 58] width 18 height 8
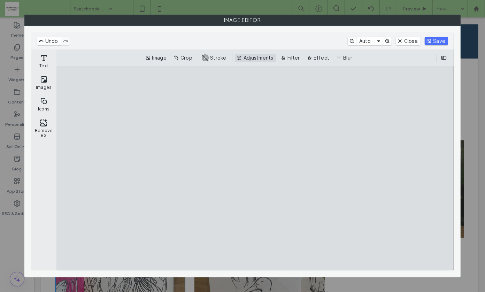
click at [254, 56] on button "Adjustments" at bounding box center [255, 58] width 41 height 8
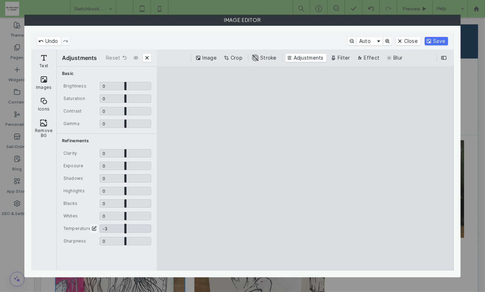
click at [124, 228] on input "CE.SDK" at bounding box center [126, 228] width 52 height 8
type input "*****"
drag, startPoint x: 124, startPoint y: 213, endPoint x: 143, endPoint y: 213, distance: 18.8
click at [143, 213] on input "CE.SDK" at bounding box center [126, 216] width 52 height 8
type input "****"
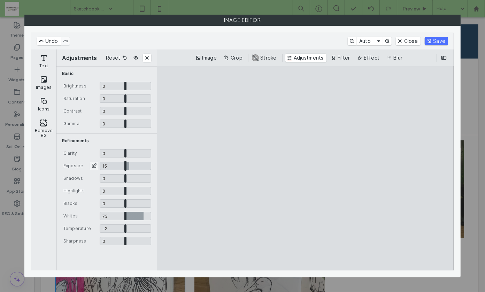
drag, startPoint x: 125, startPoint y: 166, endPoint x: 129, endPoint y: 165, distance: 4.3
click at [129, 165] on input "CE.SDK" at bounding box center [126, 166] width 52 height 8
type input "****"
click at [437, 40] on button "Save" at bounding box center [435, 41] width 23 height 8
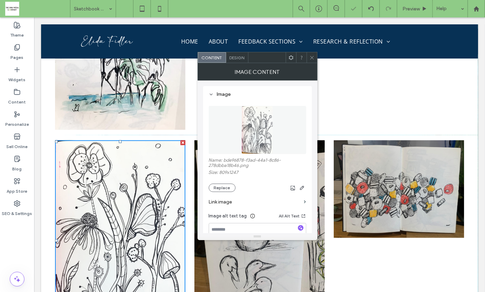
click at [309, 59] on icon at bounding box center [311, 57] width 5 height 5
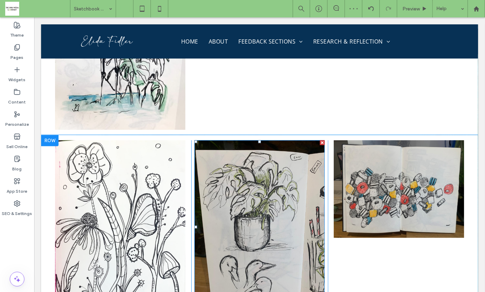
click at [266, 175] on img at bounding box center [259, 226] width 130 height 173
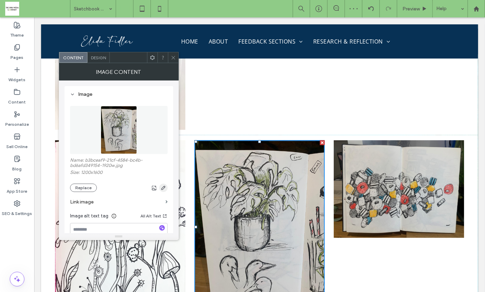
click at [165, 188] on icon "button" at bounding box center [163, 188] width 6 height 6
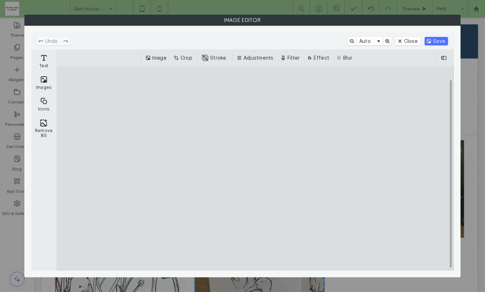
click at [255, 168] on cesdk-canvas "Editor canvas" at bounding box center [255, 168] width 0 height 0
click at [184, 58] on button "Crop" at bounding box center [183, 58] width 23 height 8
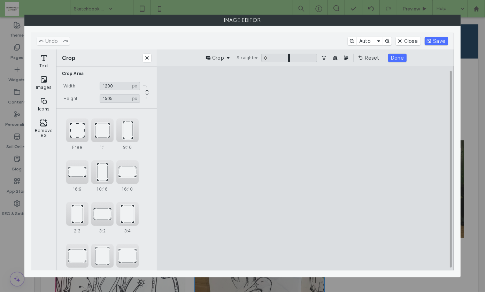
drag, startPoint x: 305, startPoint y: 87, endPoint x: 305, endPoint y: 96, distance: 9.4
click at [305, 168] on cesdk-canvas "Editor canvas" at bounding box center [305, 168] width 0 height 0
type input "****"
drag, startPoint x: 303, startPoint y: 256, endPoint x: 303, endPoint y: 243, distance: 12.5
click at [305, 168] on cesdk-canvas "Editor canvas" at bounding box center [305, 168] width 0 height 0
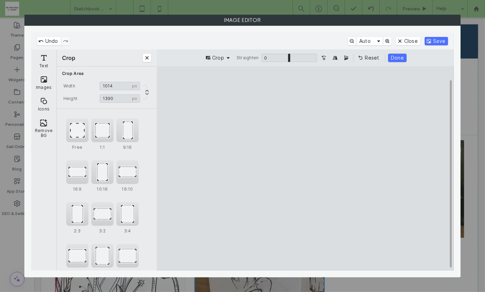
drag, startPoint x: 377, startPoint y: 169, endPoint x: 355, endPoint y: 170, distance: 22.0
click at [305, 168] on cesdk-canvas "Editor canvas" at bounding box center [305, 168] width 0 height 0
type input "***"
drag, startPoint x: 245, startPoint y: 171, endPoint x: 252, endPoint y: 171, distance: 7.3
click at [305, 168] on cesdk-canvas "Editor canvas" at bounding box center [305, 168] width 0 height 0
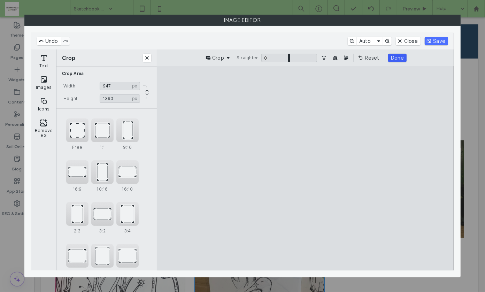
click at [395, 58] on button "Done" at bounding box center [397, 58] width 18 height 8
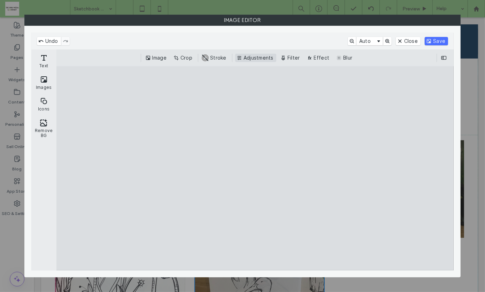
click at [246, 57] on button "Adjustments" at bounding box center [255, 58] width 41 height 8
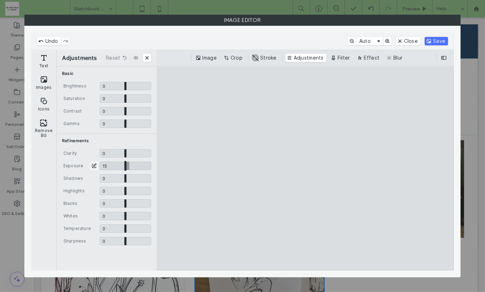
drag, startPoint x: 125, startPoint y: 165, endPoint x: 129, endPoint y: 165, distance: 4.2
click at [129, 165] on input "CE.SDK" at bounding box center [126, 166] width 52 height 8
type input "****"
drag, startPoint x: 125, startPoint y: 215, endPoint x: 138, endPoint y: 215, distance: 13.2
click at [138, 215] on input "CE.SDK" at bounding box center [126, 216] width 52 height 8
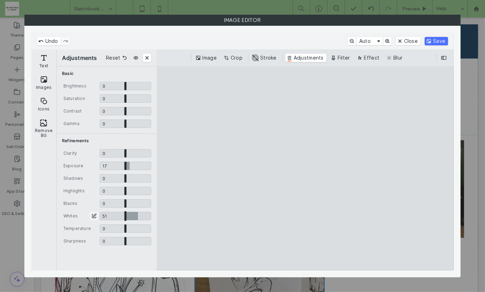
type input "****"
drag, startPoint x: 435, startPoint y: 41, endPoint x: 424, endPoint y: 171, distance: 130.7
click at [435, 41] on button "Save" at bounding box center [435, 41] width 23 height 8
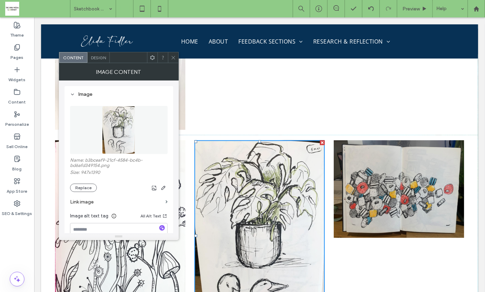
click at [173, 57] on use at bounding box center [172, 57] width 3 height 3
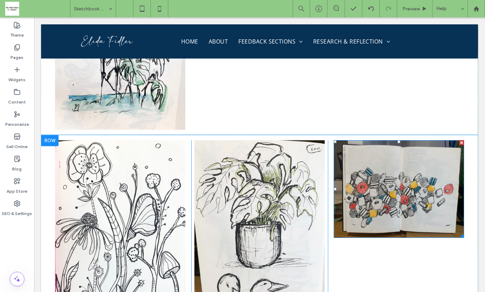
click at [383, 140] on img at bounding box center [398, 188] width 130 height 97
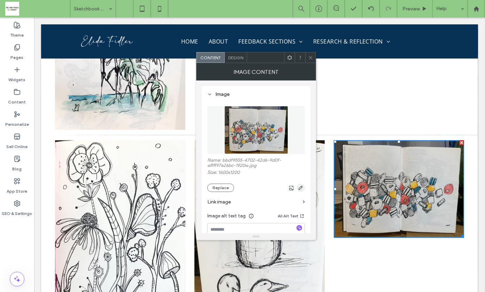
click at [301, 189] on icon "button" at bounding box center [301, 188] width 6 height 6
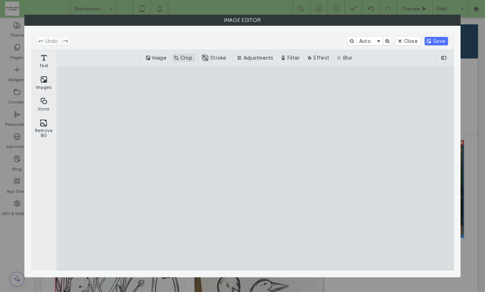
click at [184, 54] on button "Crop" at bounding box center [183, 58] width 23 height 8
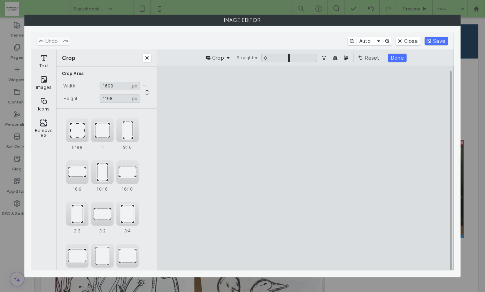
type input "****"
drag, startPoint x: 306, startPoint y: 86, endPoint x: 306, endPoint y: 103, distance: 17.1
click at [305, 168] on cesdk-canvas "Editor canvas" at bounding box center [305, 168] width 0 height 0
drag, startPoint x: 183, startPoint y: 178, endPoint x: 207, endPoint y: 176, distance: 24.1
click at [305, 168] on cesdk-canvas "Editor canvas" at bounding box center [305, 168] width 0 height 0
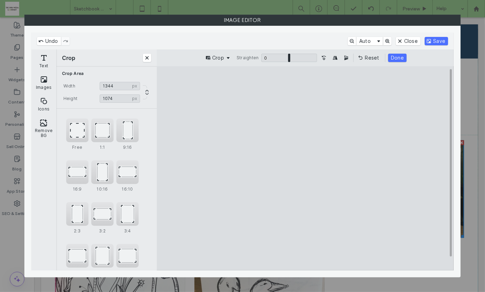
type input "****"
drag, startPoint x: 415, startPoint y: 177, endPoint x: 401, endPoint y: 177, distance: 13.6
click at [305, 168] on cesdk-canvas "Editor canvas" at bounding box center [305, 168] width 0 height 0
type input "***"
drag, startPoint x: 307, startPoint y: 260, endPoint x: 308, endPoint y: 246, distance: 14.3
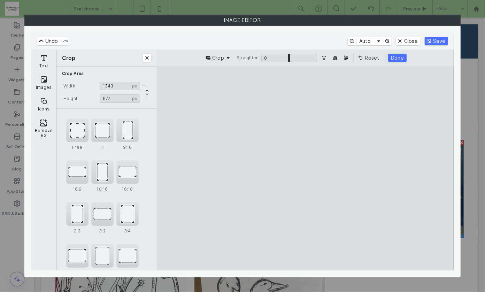
click at [305, 168] on cesdk-canvas "Editor canvas" at bounding box center [305, 168] width 0 height 0
click at [394, 57] on button "Done" at bounding box center [397, 58] width 18 height 8
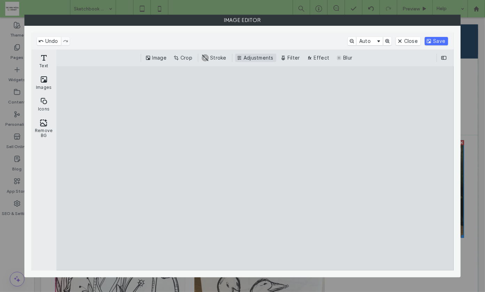
click at [243, 57] on button "Adjustments" at bounding box center [255, 58] width 41 height 8
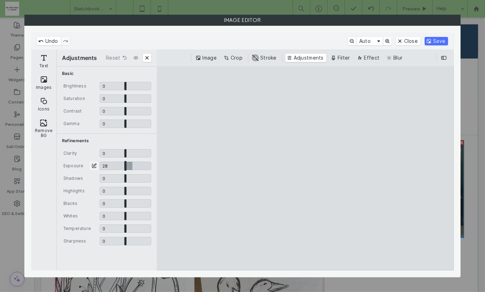
drag, startPoint x: 125, startPoint y: 166, endPoint x: 132, endPoint y: 166, distance: 7.3
click at [132, 166] on input "CE.SDK" at bounding box center [126, 166] width 52 height 8
type input "****"
drag, startPoint x: 125, startPoint y: 216, endPoint x: 133, endPoint y: 216, distance: 8.7
click at [133, 216] on input "CE.SDK" at bounding box center [126, 216] width 52 height 8
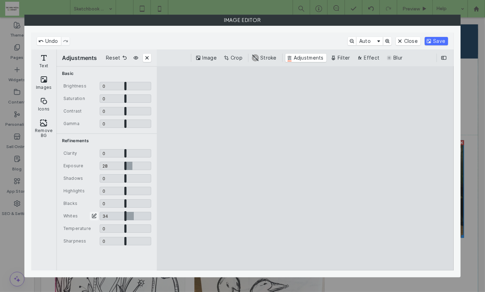
type input "****"
click at [436, 38] on button "Save" at bounding box center [435, 41] width 23 height 8
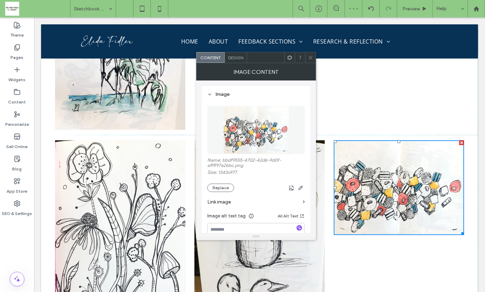
click at [311, 57] on use at bounding box center [310, 57] width 3 height 3
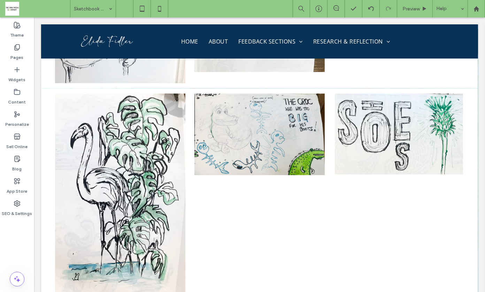
scroll to position [7494, 0]
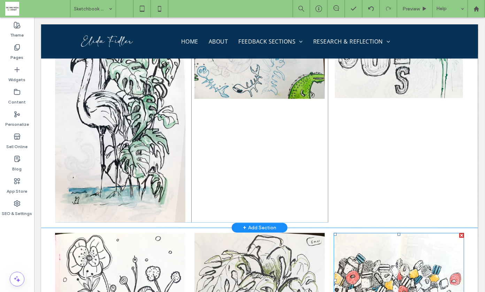
drag, startPoint x: 386, startPoint y: 216, endPoint x: 264, endPoint y: 109, distance: 162.6
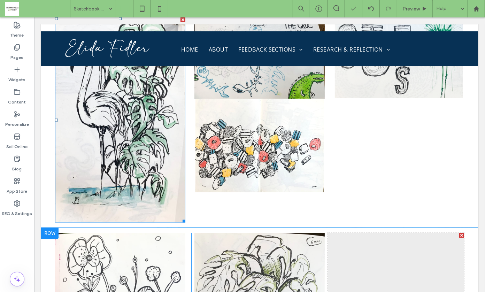
drag, startPoint x: 138, startPoint y: 104, endPoint x: 375, endPoint y: 234, distance: 270.0
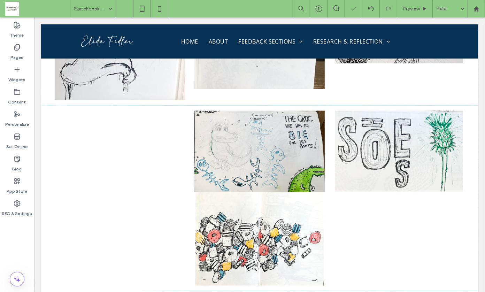
scroll to position [7393, 0]
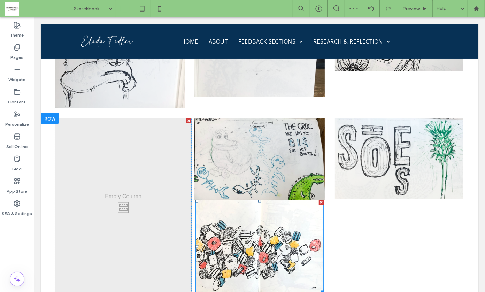
drag, startPoint x: 254, startPoint y: 181, endPoint x: 140, endPoint y: 144, distance: 119.7
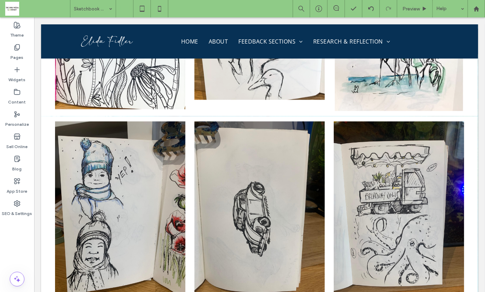
scroll to position [7714, 0]
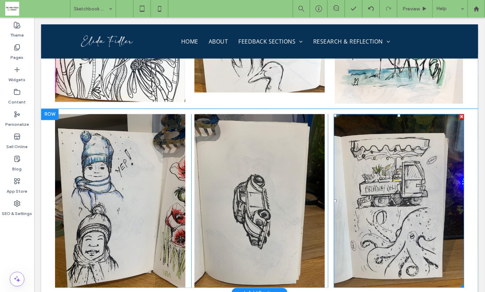
click at [409, 149] on img at bounding box center [398, 199] width 130 height 173
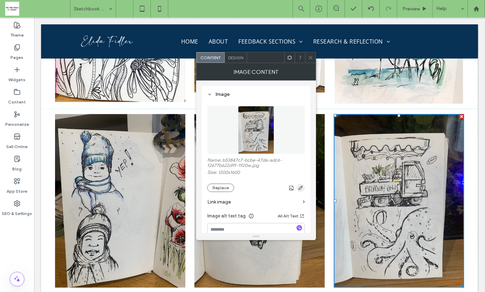
click at [301, 187] on use "button" at bounding box center [300, 188] width 4 height 4
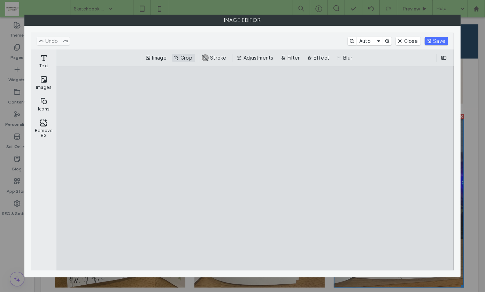
click at [187, 59] on button "Crop" at bounding box center [183, 58] width 23 height 8
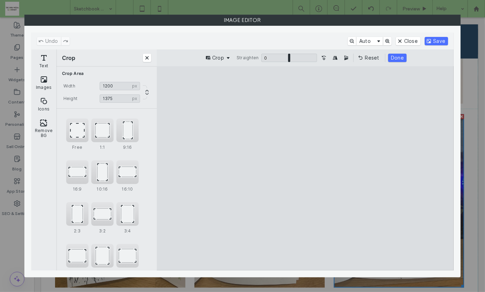
type input "****"
drag, startPoint x: 306, startPoint y: 88, endPoint x: 306, endPoint y: 109, distance: 20.5
click at [305, 168] on cesdk-canvas "Editor canvas" at bounding box center [305, 168] width 0 height 0
drag, startPoint x: 236, startPoint y: 181, endPoint x: 250, endPoint y: 180, distance: 14.3
click at [305, 168] on cesdk-canvas "Editor canvas" at bounding box center [305, 168] width 0 height 0
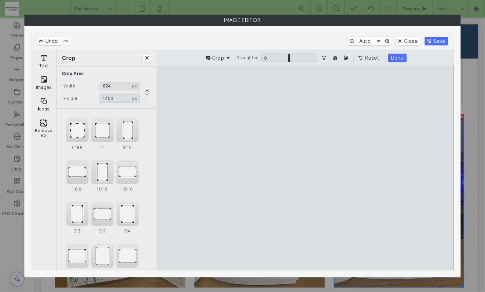
drag, startPoint x: 368, startPoint y: 182, endPoint x: 339, endPoint y: 185, distance: 29.4
click at [305, 168] on cesdk-canvas "Editor canvas" at bounding box center [305, 168] width 0 height 0
type input "***"
click at [305, 168] on cesdk-canvas "Editor canvas" at bounding box center [305, 168] width 0 height 0
type input "****"
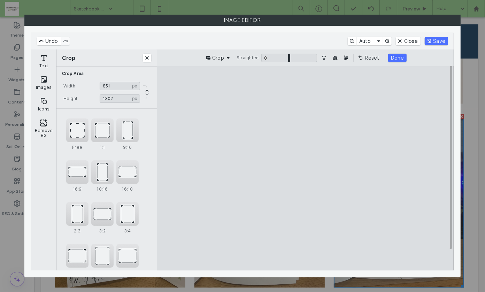
drag, startPoint x: 305, startPoint y: 263, endPoint x: 306, endPoint y: 252, distance: 11.2
click at [305, 168] on cesdk-canvas "Editor canvas" at bounding box center [305, 168] width 0 height 0
click at [396, 56] on button "Done" at bounding box center [397, 58] width 18 height 8
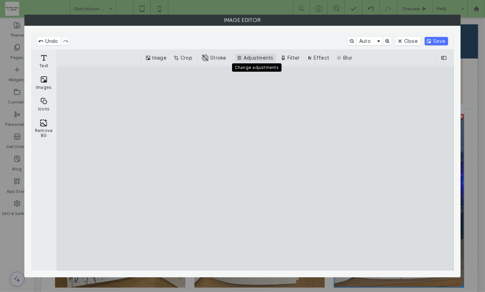
click at [254, 57] on button "Adjustments" at bounding box center [255, 58] width 41 height 8
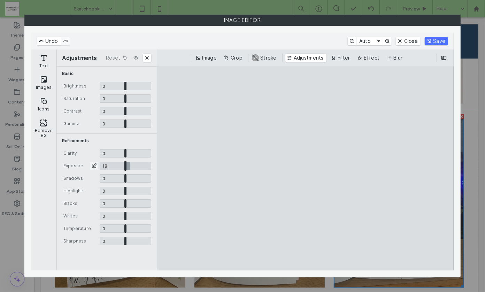
drag, startPoint x: 125, startPoint y: 165, endPoint x: 130, endPoint y: 165, distance: 4.5
click at [130, 165] on input "CE.SDK" at bounding box center [126, 166] width 52 height 8
type input "****"
drag, startPoint x: 125, startPoint y: 215, endPoint x: 140, endPoint y: 214, distance: 15.0
click at [140, 214] on input "CE.SDK" at bounding box center [126, 216] width 52 height 8
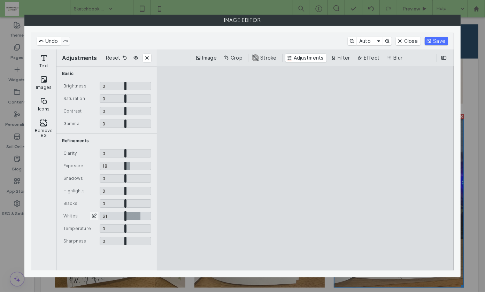
type input "****"
drag, startPoint x: 129, startPoint y: 164, endPoint x: 134, endPoint y: 164, distance: 4.5
click at [134, 164] on input "CE.SDK" at bounding box center [126, 166] width 52 height 8
type input "****"
click at [438, 39] on button "Save" at bounding box center [435, 41] width 23 height 8
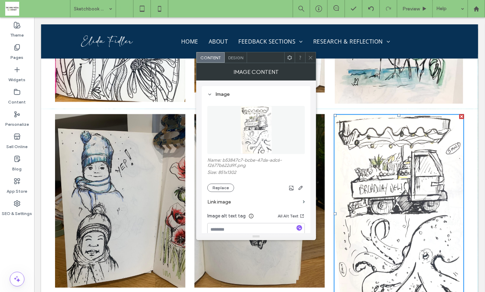
click at [314, 58] on div at bounding box center [310, 57] width 10 height 10
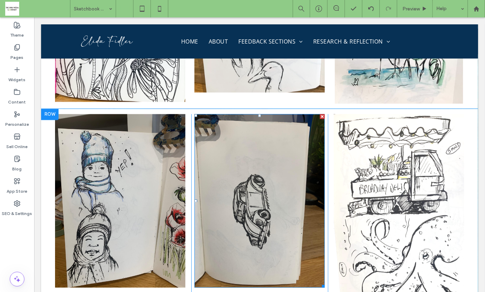
click at [235, 124] on img at bounding box center [259, 199] width 130 height 173
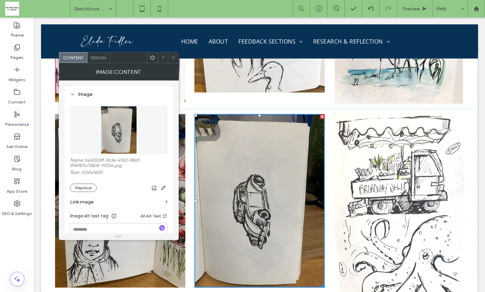
click at [175, 56] on icon at bounding box center [173, 57] width 5 height 5
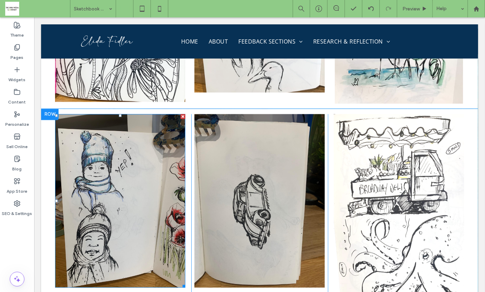
click at [132, 113] on img at bounding box center [120, 199] width 130 height 173
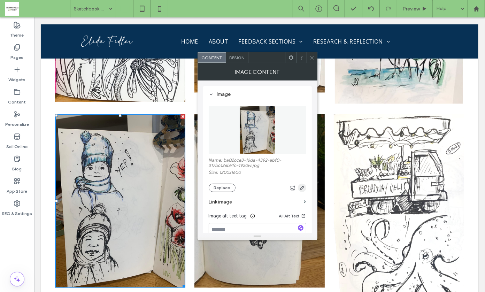
click at [301, 186] on icon "button" at bounding box center [302, 188] width 6 height 6
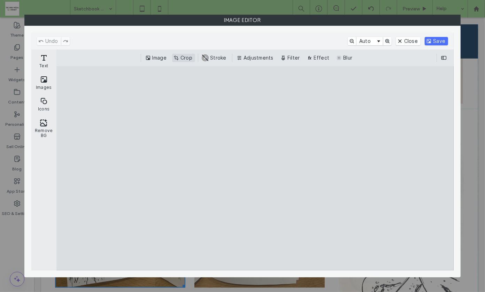
click at [190, 59] on button "Crop" at bounding box center [183, 58] width 23 height 8
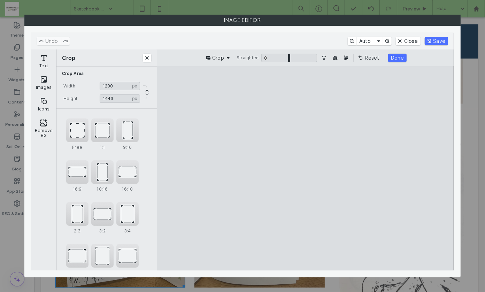
drag, startPoint x: 305, startPoint y: 87, endPoint x: 305, endPoint y: 102, distance: 15.3
click at [305, 168] on cesdk-canvas "Editor canvas" at bounding box center [305, 168] width 0 height 0
type input "****"
drag, startPoint x: 373, startPoint y: 177, endPoint x: 337, endPoint y: 176, distance: 35.9
click at [305, 168] on cesdk-canvas "Editor canvas" at bounding box center [305, 168] width 0 height 0
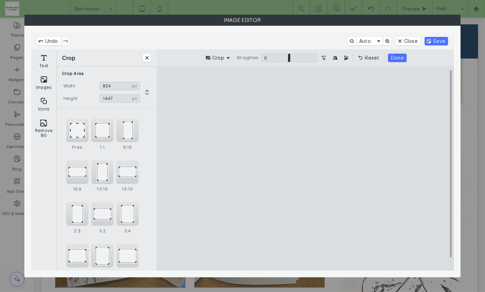
type input "***"
drag, startPoint x: 256, startPoint y: 176, endPoint x: 263, endPoint y: 176, distance: 7.3
click at [305, 168] on cesdk-canvas "Editor canvas" at bounding box center [305, 168] width 0 height 0
type input "****"
drag, startPoint x: 308, startPoint y: 259, endPoint x: 308, endPoint y: 253, distance: 5.2
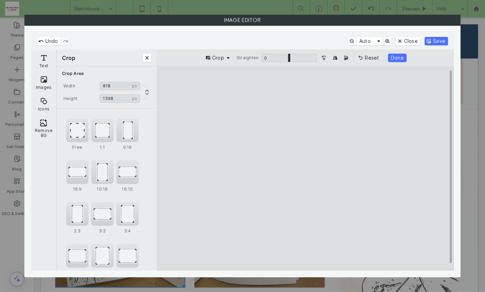
click at [305, 168] on cesdk-canvas "Editor canvas" at bounding box center [305, 168] width 0 height 0
click at [400, 55] on button "Done" at bounding box center [397, 58] width 18 height 8
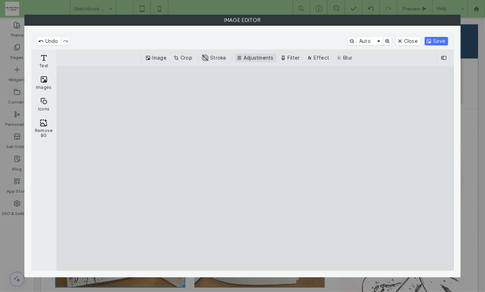
click at [240, 58] on button "Adjustments" at bounding box center [255, 58] width 41 height 8
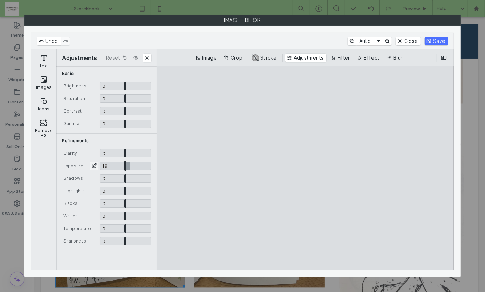
drag, startPoint x: 124, startPoint y: 165, endPoint x: 130, endPoint y: 165, distance: 5.6
click at [130, 165] on input "CE.SDK" at bounding box center [126, 166] width 52 height 8
type input "****"
drag, startPoint x: 125, startPoint y: 216, endPoint x: 138, endPoint y: 214, distance: 12.3
click at [138, 214] on input "CE.SDK" at bounding box center [126, 216] width 52 height 8
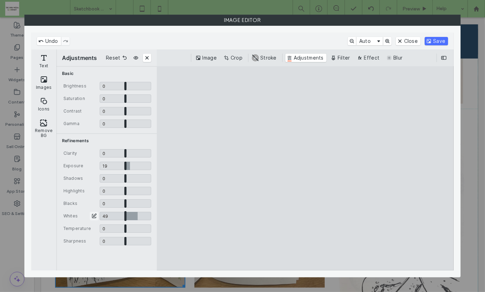
type input "****"
click at [437, 40] on button "Save" at bounding box center [435, 41] width 23 height 8
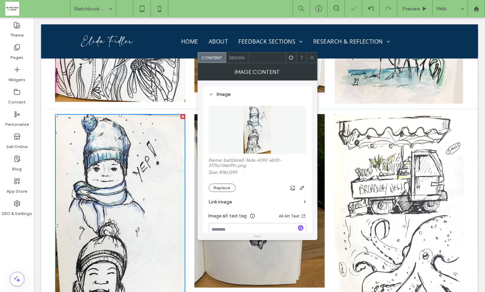
click at [311, 56] on use at bounding box center [311, 57] width 3 height 3
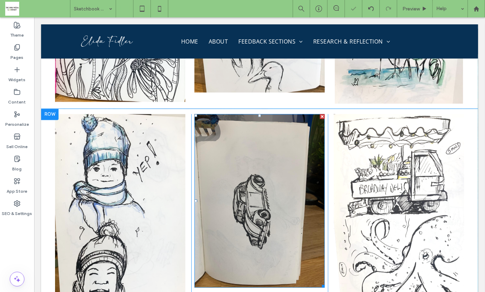
click at [264, 161] on img at bounding box center [259, 199] width 130 height 173
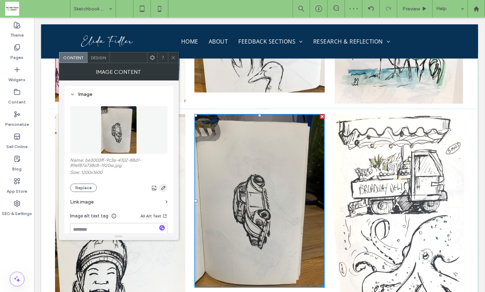
click at [162, 187] on use "button" at bounding box center [163, 188] width 4 height 4
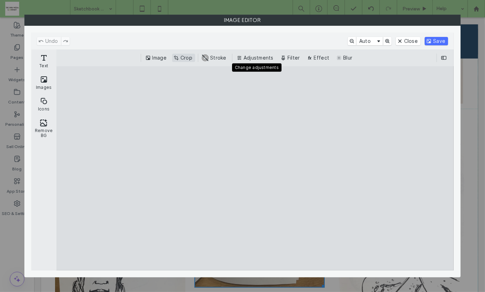
click at [183, 60] on button "Crop" at bounding box center [183, 58] width 23 height 8
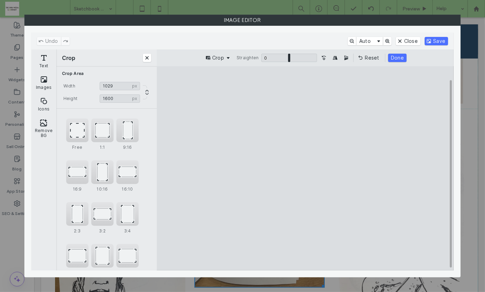
type input "****"
drag, startPoint x: 243, startPoint y: 170, endPoint x: 261, endPoint y: 170, distance: 18.1
click at [305, 168] on cesdk-canvas "Editor canvas" at bounding box center [305, 168] width 0 height 0
drag, startPoint x: 307, startPoint y: 85, endPoint x: 307, endPoint y: 101, distance: 16.0
click at [305, 168] on cesdk-canvas "Editor canvas" at bounding box center [305, 168] width 0 height 0
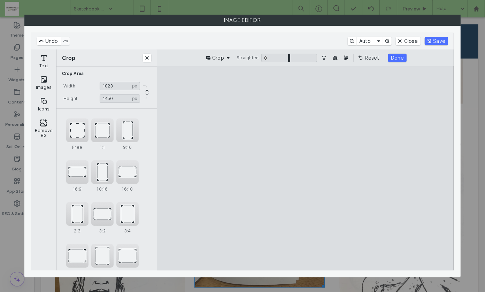
type input "****"
drag, startPoint x: 364, startPoint y: 177, endPoint x: 330, endPoint y: 177, distance: 34.1
click at [305, 168] on cesdk-canvas "Editor canvas" at bounding box center [305, 168] width 0 height 0
type input "***"
type input "****"
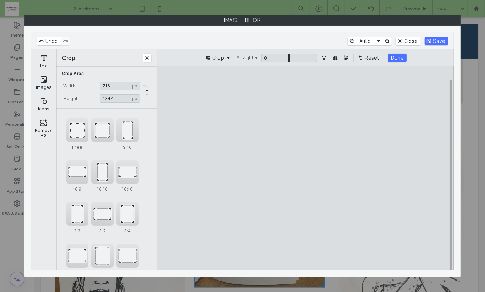
drag, startPoint x: 303, startPoint y: 260, endPoint x: 303, endPoint y: 249, distance: 10.8
click at [305, 168] on cesdk-canvas "Editor canvas" at bounding box center [305, 168] width 0 height 0
click at [395, 54] on button "Done" at bounding box center [397, 58] width 18 height 8
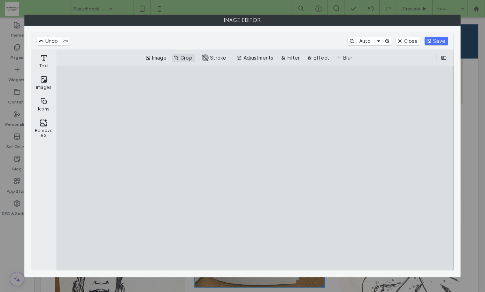
click at [186, 58] on button "Crop" at bounding box center [183, 58] width 23 height 8
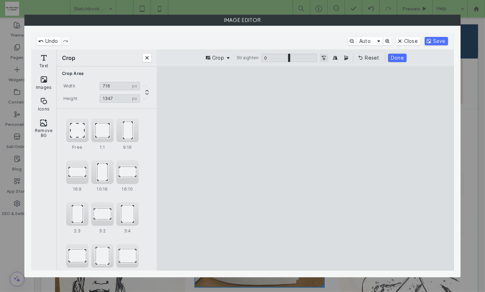
click at [322, 59] on button "Turn the Image 90˚ Counterclockwise" at bounding box center [324, 58] width 8 height 8
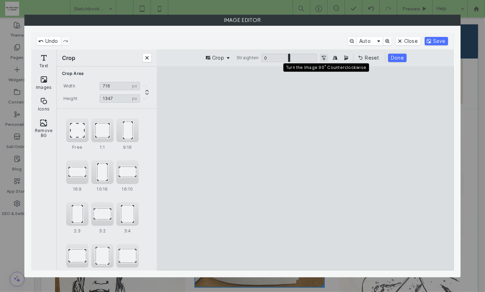
click at [322, 59] on button "Turn the Image 90˚ Counterclockwise" at bounding box center [324, 58] width 8 height 8
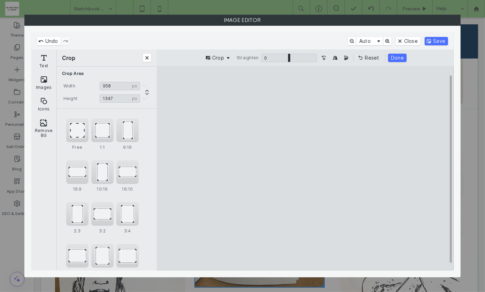
drag, startPoint x: 262, startPoint y: 174, endPoint x: 228, endPoint y: 173, distance: 33.8
click at [305, 168] on cesdk-canvas "Editor canvas" at bounding box center [305, 168] width 0 height 0
drag, startPoint x: 366, startPoint y: 172, endPoint x: 394, endPoint y: 167, distance: 28.3
click at [305, 168] on cesdk-canvas "Editor canvas" at bounding box center [305, 168] width 0 height 0
type input "****"
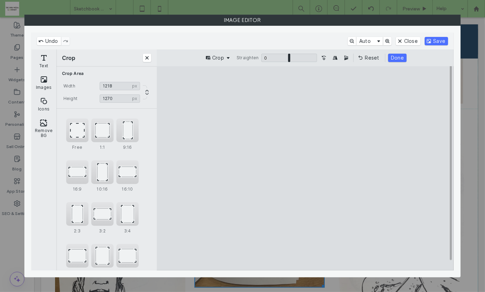
drag, startPoint x: 308, startPoint y: 91, endPoint x: 310, endPoint y: 104, distance: 13.1
click at [305, 168] on cesdk-canvas "Editor canvas" at bounding box center [305, 168] width 0 height 0
drag, startPoint x: 306, startPoint y: 263, endPoint x: 307, endPoint y: 224, distance: 38.7
click at [305, 168] on cesdk-canvas "Editor canvas" at bounding box center [305, 168] width 0 height 0
type input "***"
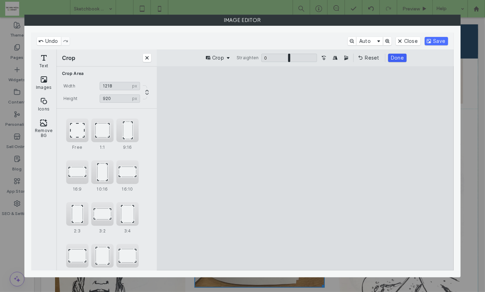
click at [394, 57] on button "Done" at bounding box center [397, 58] width 18 height 8
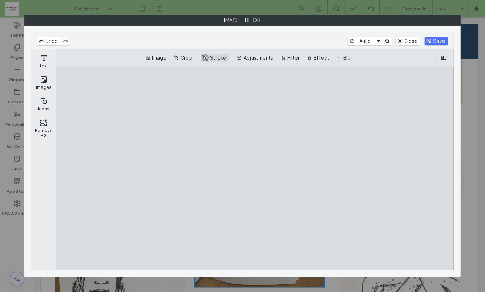
click at [252, 58] on button "Adjustments" at bounding box center [255, 58] width 41 height 8
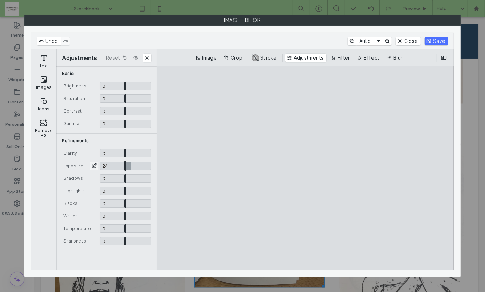
drag, startPoint x: 125, startPoint y: 164, endPoint x: 131, endPoint y: 164, distance: 6.3
click at [131, 164] on input "CE.SDK" at bounding box center [126, 166] width 52 height 8
type input "****"
drag, startPoint x: 124, startPoint y: 214, endPoint x: 134, endPoint y: 213, distance: 9.4
click at [134, 213] on input "CE.SDK" at bounding box center [126, 216] width 52 height 8
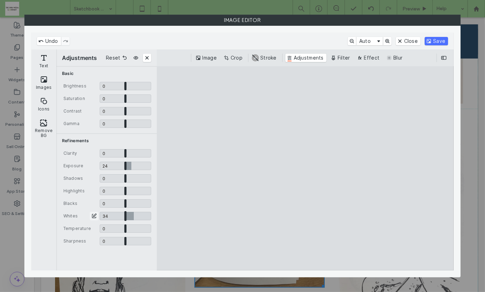
type input "****"
click at [439, 38] on button "Save" at bounding box center [435, 41] width 23 height 8
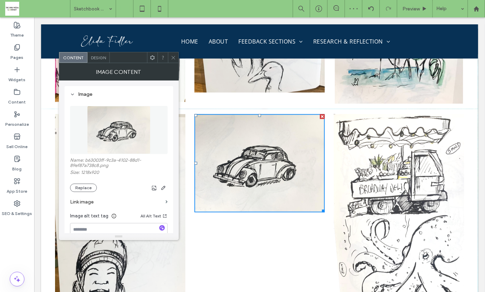
click at [174, 57] on icon at bounding box center [173, 57] width 5 height 5
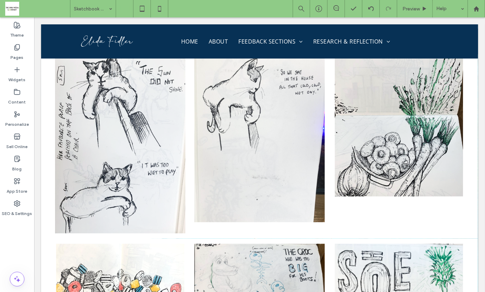
scroll to position [7237, 0]
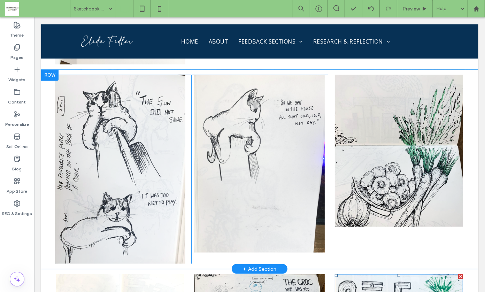
drag, startPoint x: 406, startPoint y: 257, endPoint x: 393, endPoint y: 197, distance: 61.5
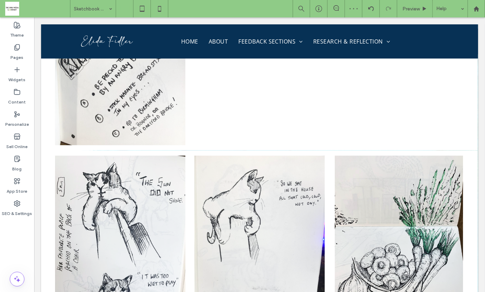
scroll to position [7141, 0]
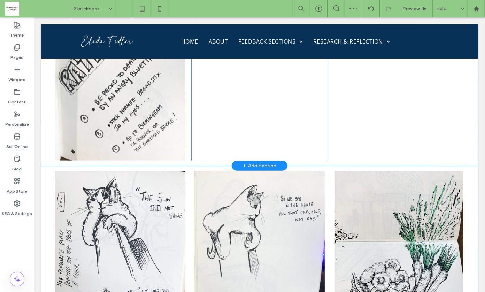
drag, startPoint x: 367, startPoint y: 276, endPoint x: 278, endPoint y: 75, distance: 220.4
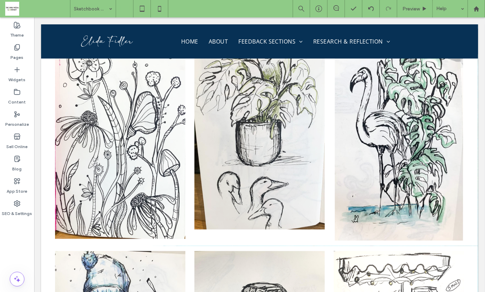
scroll to position [7538, 0]
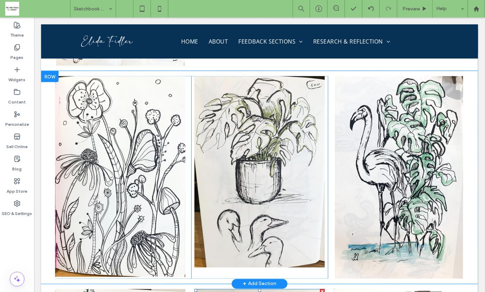
drag, startPoint x: 272, startPoint y: 262, endPoint x: 353, endPoint y: 106, distance: 175.8
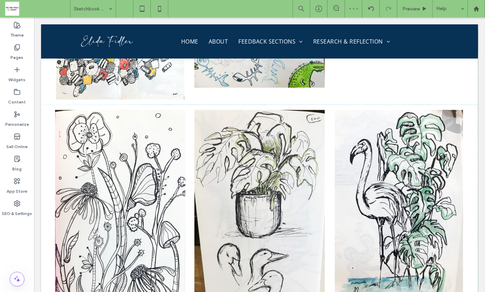
scroll to position [7512, 0]
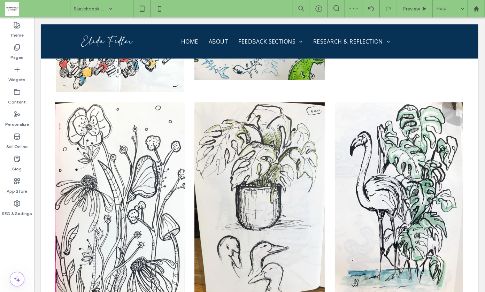
click at [0, 0] on div at bounding box center [0, 0] width 0 height 0
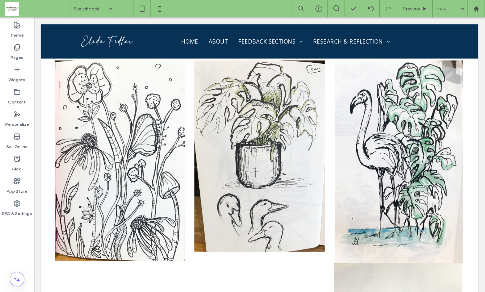
scroll to position [7508, 0]
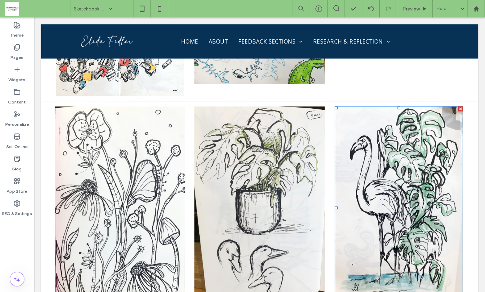
drag, startPoint x: 381, startPoint y: 204, endPoint x: 287, endPoint y: 253, distance: 106.0
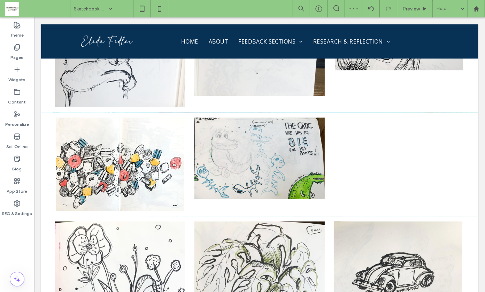
scroll to position [7385, 0]
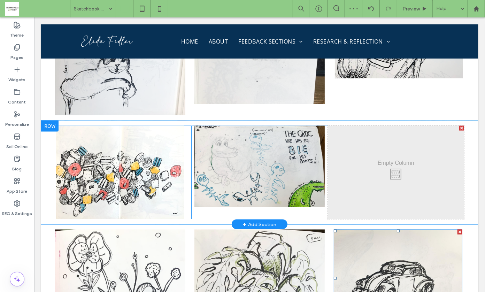
drag, startPoint x: 397, startPoint y: 215, endPoint x: 399, endPoint y: 140, distance: 75.6
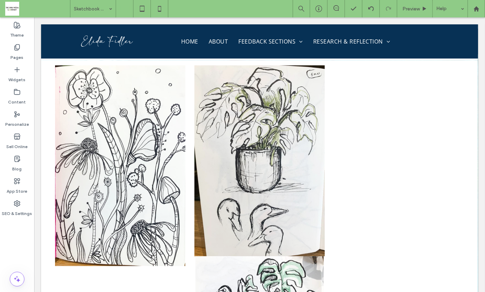
scroll to position [7530, 0]
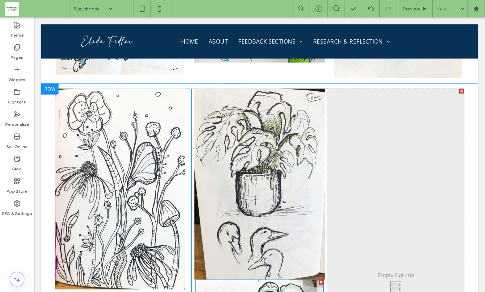
drag, startPoint x: 260, startPoint y: 247, endPoint x: 379, endPoint y: 165, distance: 144.5
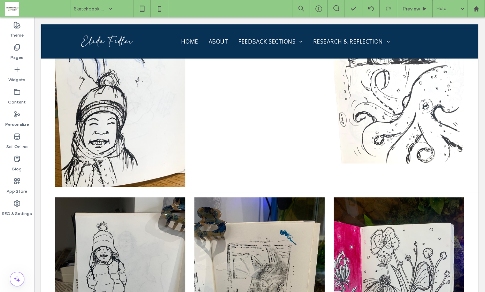
scroll to position [7821, 0]
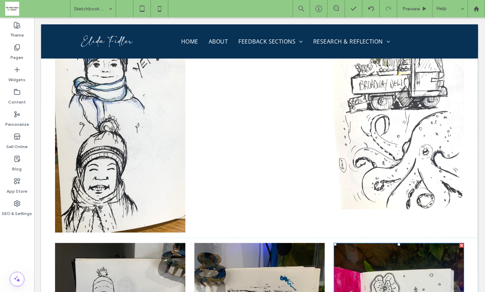
click at [0, 0] on div at bounding box center [0, 0] width 0 height 0
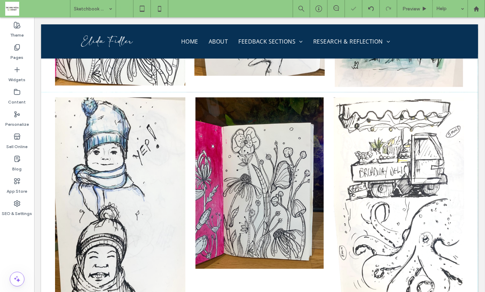
scroll to position [7726, 0]
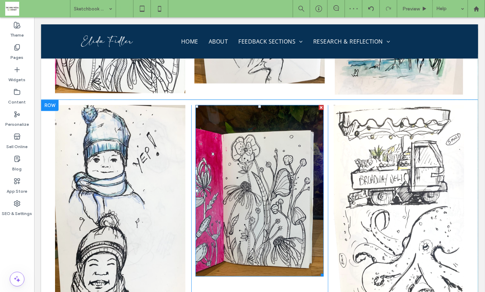
click at [255, 150] on img at bounding box center [259, 189] width 128 height 171
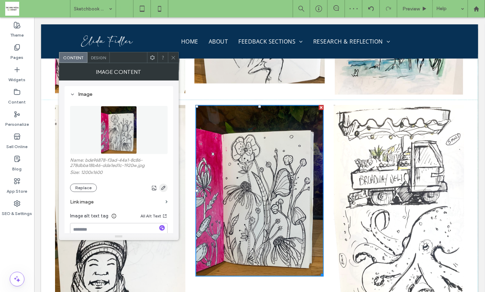
click at [163, 188] on icon "button" at bounding box center [163, 188] width 6 height 6
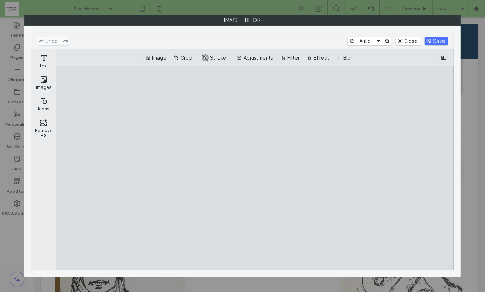
click at [186, 51] on div "Image Crop #ABABAB Stroke Adjustments Filter Effect Blur" at bounding box center [254, 57] width 397 height 17
click at [186, 54] on button "Crop" at bounding box center [183, 58] width 23 height 8
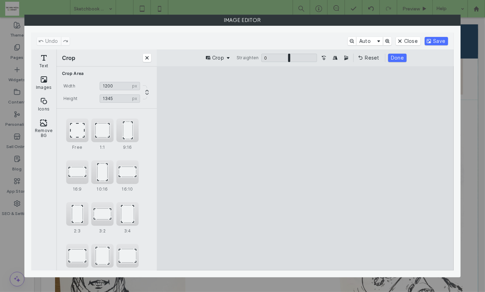
type input "****"
drag, startPoint x: 305, startPoint y: 86, endPoint x: 307, endPoint y: 112, distance: 26.9
click at [305, 168] on cesdk-canvas "Editor canvas" at bounding box center [305, 168] width 0 height 0
type input "***"
drag, startPoint x: 232, startPoint y: 178, endPoint x: 265, endPoint y: 173, distance: 32.7
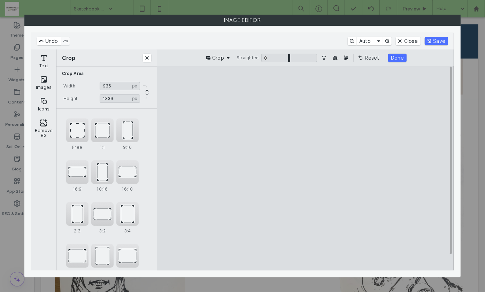
click at [305, 168] on cesdk-canvas "Editor canvas" at bounding box center [305, 168] width 0 height 0
type input "****"
drag, startPoint x: 305, startPoint y: 262, endPoint x: 305, endPoint y: 250, distance: 12.2
click at [305, 168] on cesdk-canvas "Editor canvas" at bounding box center [305, 168] width 0 height 0
type input "***"
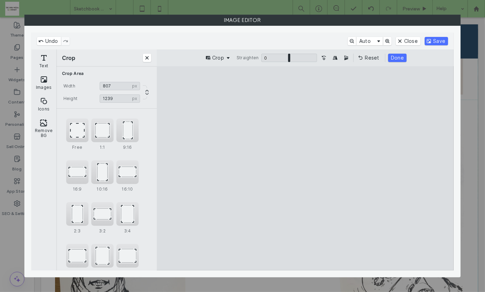
drag, startPoint x: 367, startPoint y: 175, endPoint x: 350, endPoint y: 175, distance: 17.1
click at [305, 168] on cesdk-canvas "Editor canvas" at bounding box center [305, 168] width 0 height 0
click at [395, 60] on button "Done" at bounding box center [397, 58] width 18 height 8
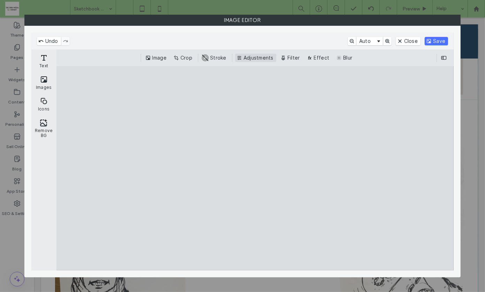
click at [257, 55] on button "Adjustments" at bounding box center [255, 58] width 41 height 8
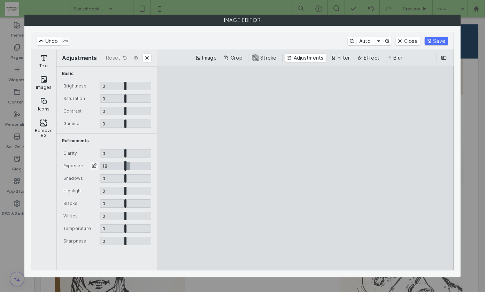
drag, startPoint x: 124, startPoint y: 165, endPoint x: 129, endPoint y: 165, distance: 4.9
click at [129, 165] on input "CE.SDK" at bounding box center [126, 166] width 52 height 8
type input "****"
drag, startPoint x: 126, startPoint y: 216, endPoint x: 137, endPoint y: 214, distance: 11.5
click at [137, 214] on input "CE.SDK" at bounding box center [126, 216] width 52 height 8
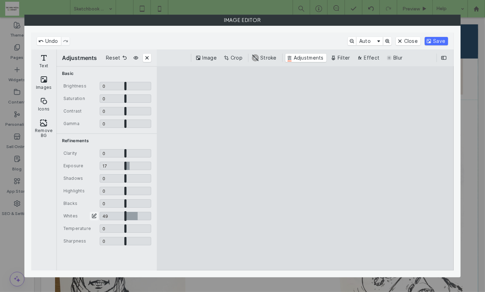
type input "****"
click at [435, 41] on button "Save" at bounding box center [435, 41] width 23 height 8
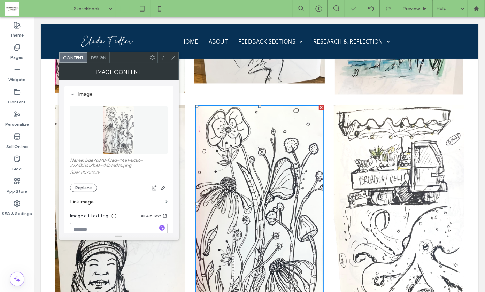
click at [172, 57] on icon at bounding box center [173, 57] width 5 height 5
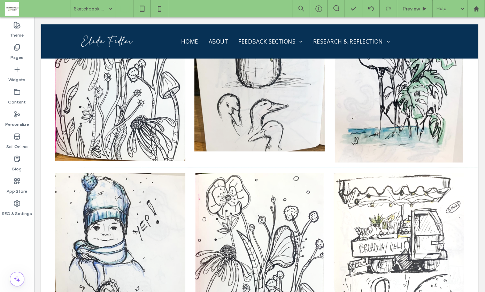
scroll to position [7681, 0]
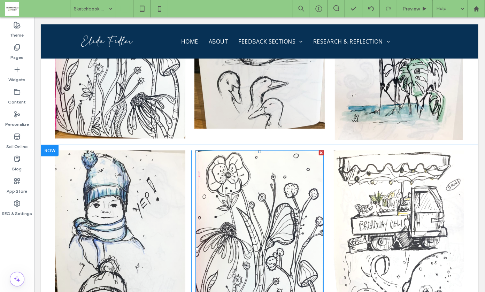
click at [318, 150] on div at bounding box center [320, 152] width 5 height 5
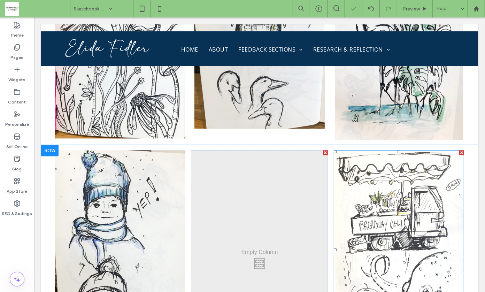
drag, startPoint x: 397, startPoint y: 194, endPoint x: 265, endPoint y: 196, distance: 132.3
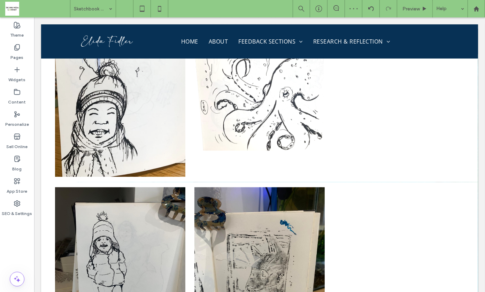
scroll to position [7885, 0]
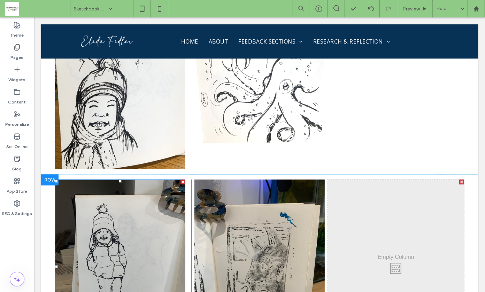
click at [125, 200] on img at bounding box center [120, 265] width 130 height 173
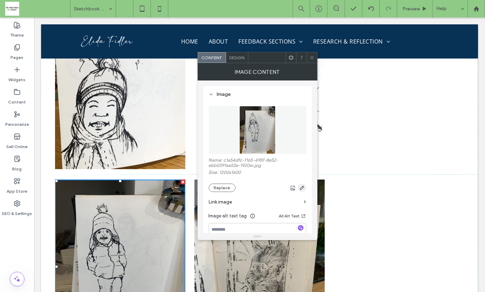
click at [300, 187] on use "button" at bounding box center [301, 188] width 4 height 4
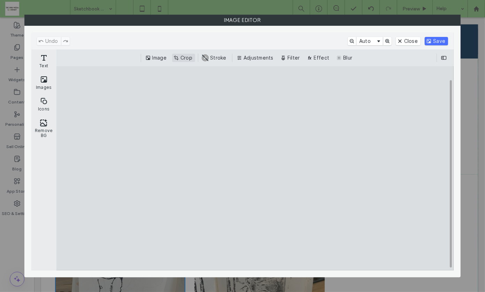
click at [187, 57] on button "Crop" at bounding box center [183, 58] width 23 height 8
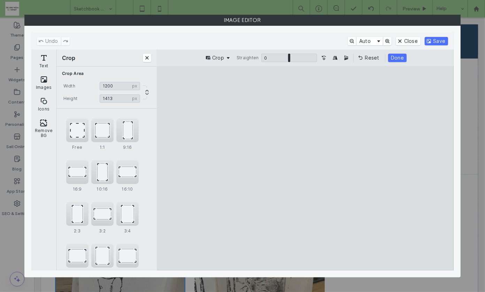
drag, startPoint x: 305, startPoint y: 87, endPoint x: 306, endPoint y: 106, distance: 18.5
click at [305, 168] on cesdk-canvas "Editor canvas" at bounding box center [305, 168] width 0 height 0
type input "****"
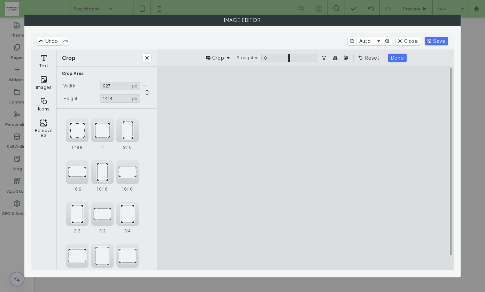
click at [305, 168] on cesdk-canvas "Editor canvas" at bounding box center [305, 168] width 0 height 0
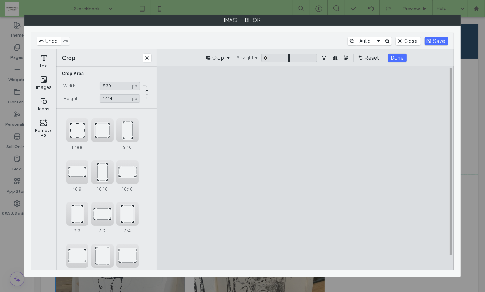
type input "***"
drag, startPoint x: 359, startPoint y: 184, endPoint x: 336, endPoint y: 184, distance: 23.0
click at [305, 168] on cesdk-canvas "Editor canvas" at bounding box center [305, 168] width 0 height 0
type input "****"
drag, startPoint x: 303, startPoint y: 262, endPoint x: 303, endPoint y: 236, distance: 25.8
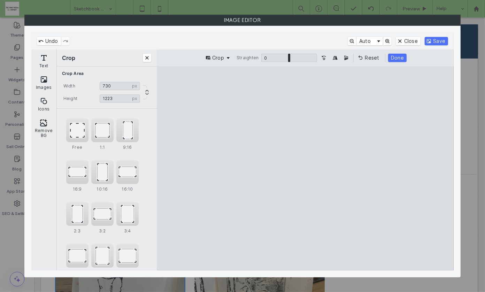
click at [305, 168] on cesdk-canvas "Editor canvas" at bounding box center [305, 168] width 0 height 0
click at [392, 55] on button "Done" at bounding box center [397, 58] width 18 height 8
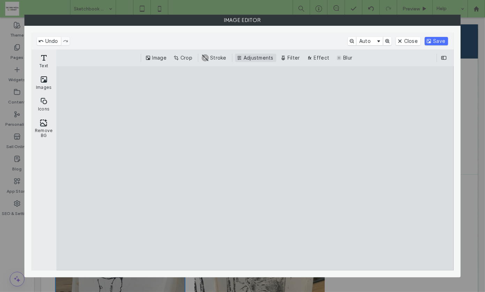
click at [260, 56] on button "Adjustments" at bounding box center [255, 58] width 41 height 8
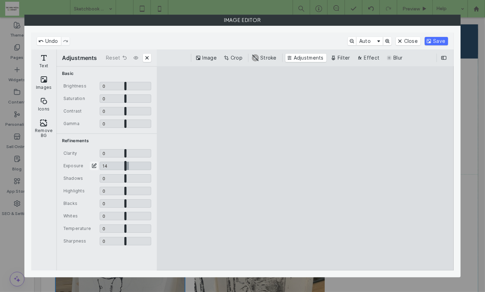
click at [129, 166] on input "CE.SDK" at bounding box center [126, 166] width 52 height 8
type input "****"
drag, startPoint x: 125, startPoint y: 215, endPoint x: 140, endPoint y: 214, distance: 14.6
click at [140, 214] on input "CE.SDK" at bounding box center [126, 216] width 52 height 8
type input "****"
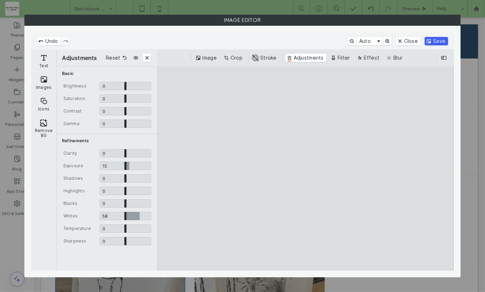
click at [438, 40] on button "Save" at bounding box center [435, 41] width 23 height 8
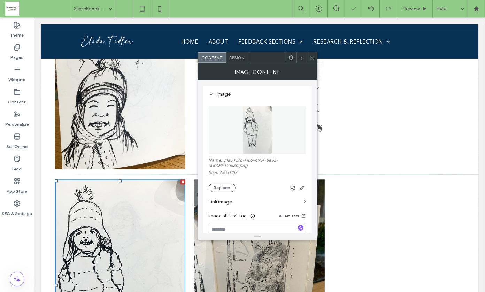
click at [313, 54] on span at bounding box center [311, 57] width 5 height 10
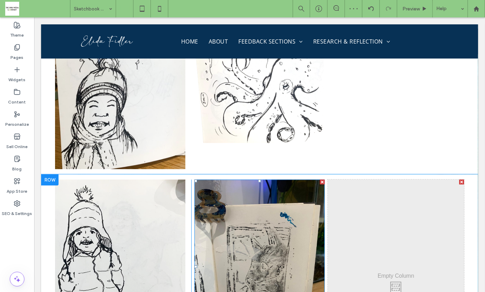
click at [283, 179] on img at bounding box center [259, 265] width 130 height 173
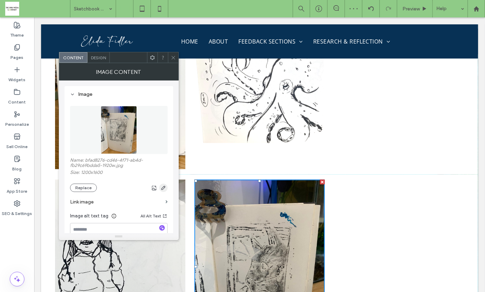
click at [162, 190] on icon "button" at bounding box center [163, 188] width 6 height 6
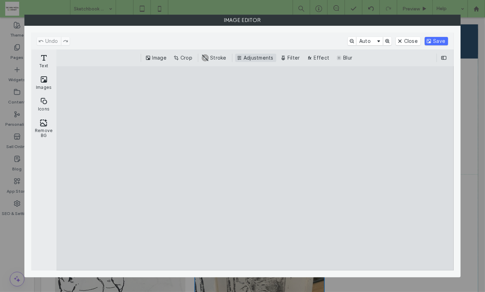
click at [257, 54] on button "Adjustments" at bounding box center [255, 58] width 41 height 8
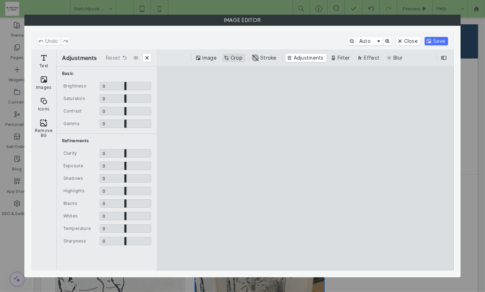
click at [230, 57] on button "Crop" at bounding box center [233, 58] width 23 height 8
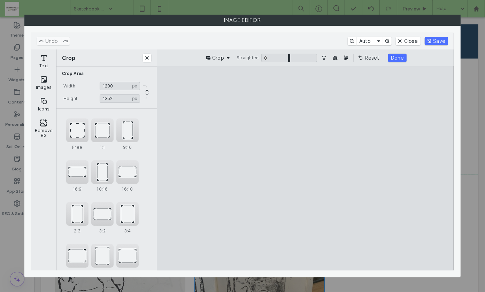
type input "****"
drag, startPoint x: 308, startPoint y: 85, endPoint x: 310, endPoint y: 116, distance: 30.7
click at [305, 168] on cesdk-canvas "Editor canvas" at bounding box center [305, 168] width 0 height 0
type input "****"
drag, startPoint x: 381, startPoint y: 180, endPoint x: 356, endPoint y: 180, distance: 25.1
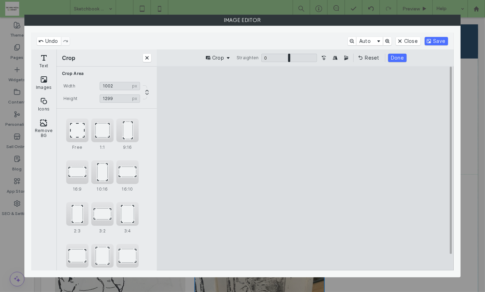
click at [305, 168] on cesdk-canvas "Editor canvas" at bounding box center [305, 168] width 0 height 0
drag, startPoint x: 306, startPoint y: 263, endPoint x: 306, endPoint y: 232, distance: 31.3
click at [305, 168] on cesdk-canvas "Editor canvas" at bounding box center [305, 168] width 0 height 0
type input "****"
type input "***"
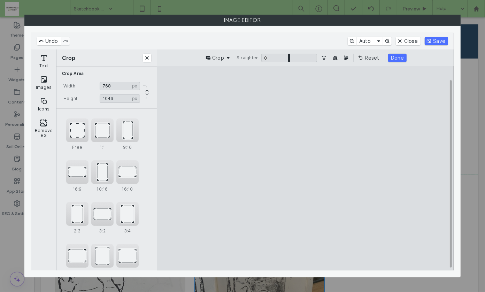
drag, startPoint x: 225, startPoint y: 171, endPoint x: 262, endPoint y: 170, distance: 36.9
click at [305, 168] on cesdk-canvas "Editor canvas" at bounding box center [305, 168] width 0 height 0
click at [399, 58] on button "Done" at bounding box center [397, 58] width 18 height 8
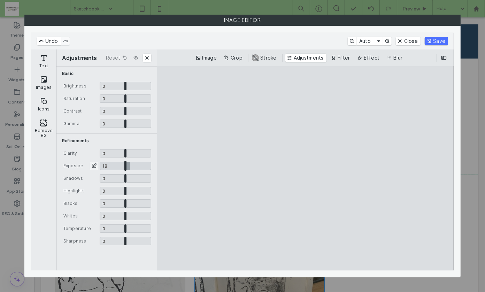
drag, startPoint x: 126, startPoint y: 164, endPoint x: 130, endPoint y: 164, distance: 3.8
click at [130, 164] on input "CE.SDK" at bounding box center [126, 166] width 52 height 8
type input "****"
drag, startPoint x: 125, startPoint y: 216, endPoint x: 145, endPoint y: 213, distance: 20.4
click at [145, 213] on input "CE.SDK" at bounding box center [126, 216] width 52 height 8
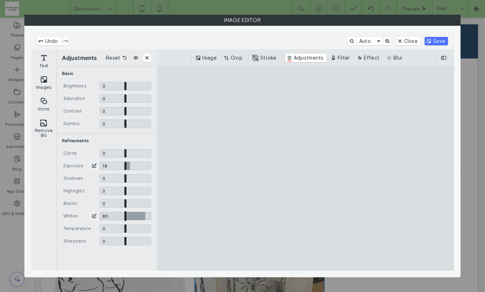
type input "***"
click at [123, 229] on input "CE.SDK" at bounding box center [126, 228] width 52 height 8
type input "*****"
click at [434, 42] on button "Save" at bounding box center [435, 41] width 23 height 8
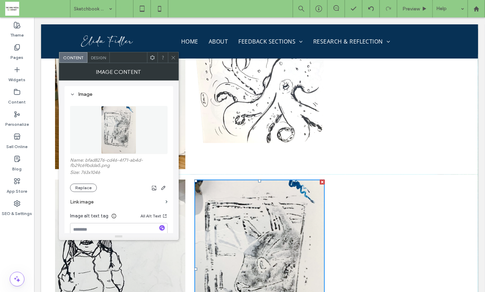
click at [171, 58] on icon at bounding box center [173, 57] width 5 height 5
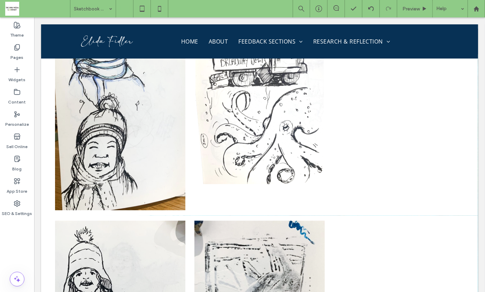
scroll to position [7836, 0]
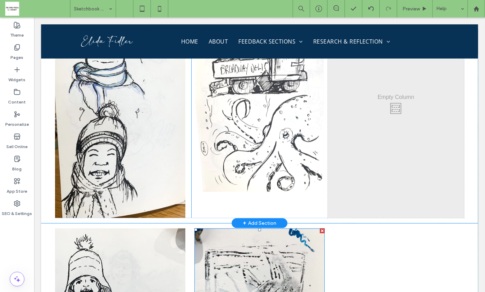
drag, startPoint x: 283, startPoint y: 244, endPoint x: 374, endPoint y: 106, distance: 165.4
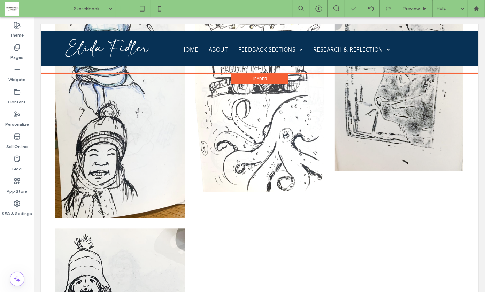
click at [398, 72] on div "Header" at bounding box center [259, 72] width 437 height 1
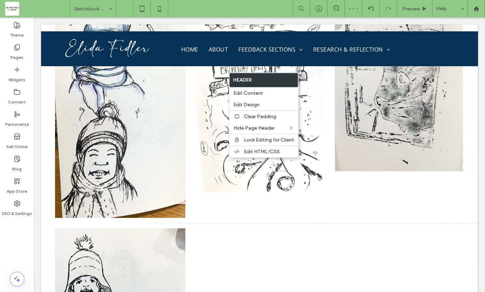
click at [401, 84] on img at bounding box center [398, 83] width 128 height 176
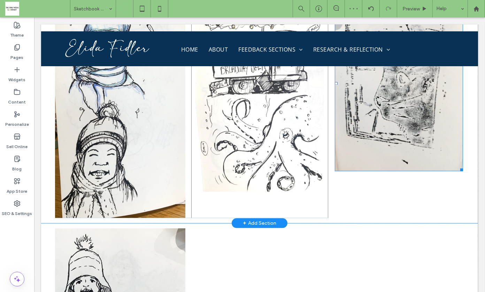
click at [386, 89] on img at bounding box center [398, 83] width 128 height 176
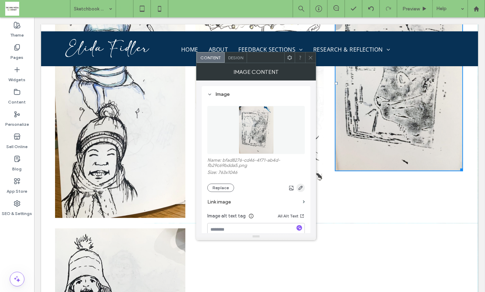
click at [300, 186] on icon "button" at bounding box center [301, 188] width 6 height 6
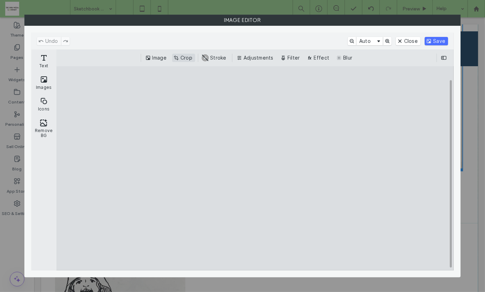
click at [245, 56] on button "Adjustments" at bounding box center [255, 58] width 41 height 8
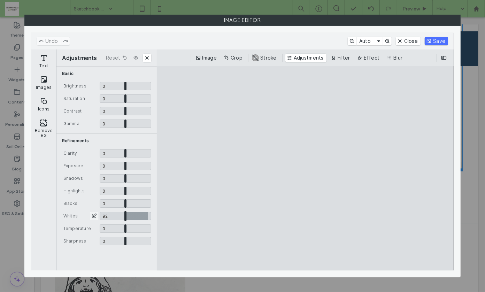
drag, startPoint x: 125, startPoint y: 217, endPoint x: 150, endPoint y: 215, distance: 25.1
click at [148, 216] on input "CE.SDK" at bounding box center [126, 216] width 52 height 8
type input "****"
click at [436, 40] on button "Save" at bounding box center [435, 41] width 23 height 8
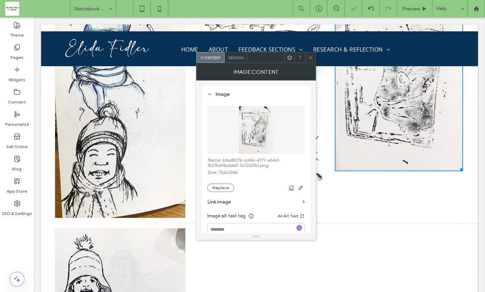
click at [310, 56] on icon at bounding box center [310, 57] width 5 height 5
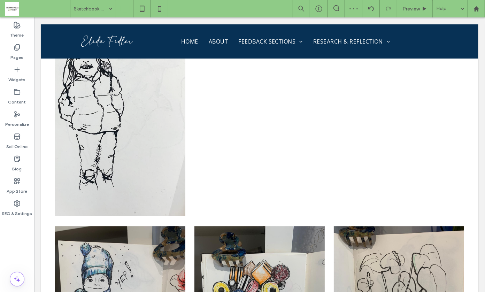
scroll to position [8068, 0]
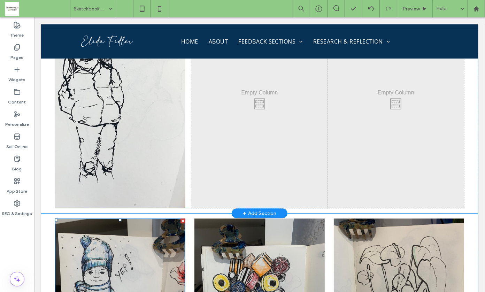
drag, startPoint x: 128, startPoint y: 221, endPoint x: 256, endPoint y: 104, distance: 172.7
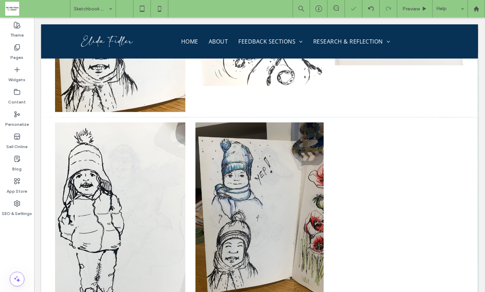
scroll to position [7934, 0]
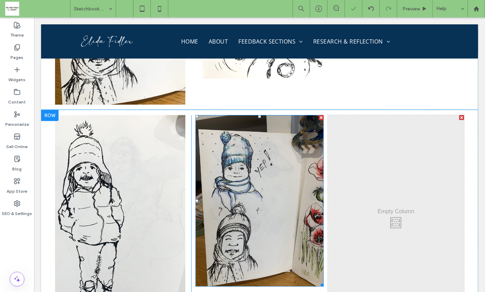
click at [264, 151] on img at bounding box center [259, 200] width 128 height 171
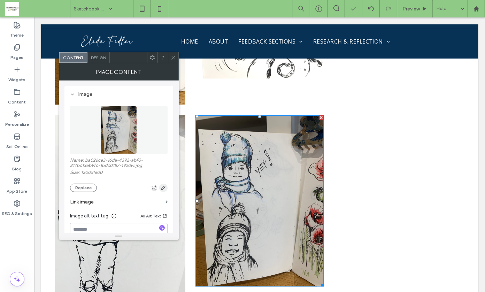
click at [165, 187] on icon "button" at bounding box center [163, 188] width 6 height 6
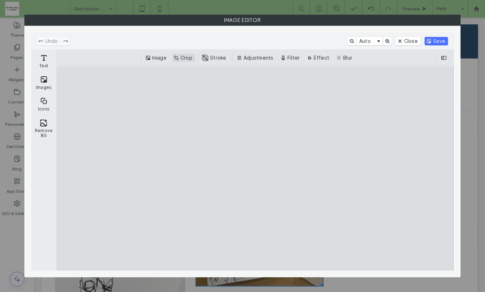
click at [187, 58] on button "Crop" at bounding box center [183, 58] width 23 height 8
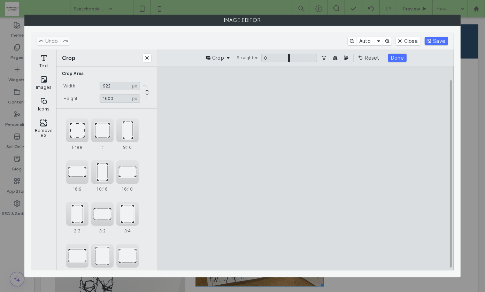
type input "***"
drag, startPoint x: 366, startPoint y: 166, endPoint x: 337, endPoint y: 167, distance: 28.9
click at [305, 168] on cesdk-canvas "Editor canvas" at bounding box center [305, 168] width 0 height 0
type input "****"
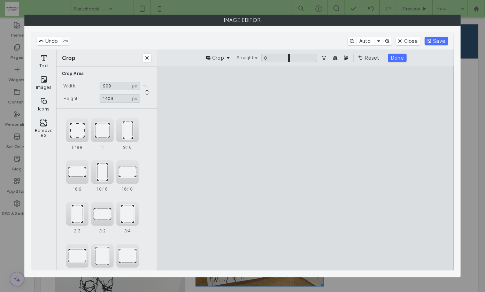
drag, startPoint x: 305, startPoint y: 86, endPoint x: 305, endPoint y: 102, distance: 16.4
click at [305, 168] on cesdk-canvas "Editor canvas" at bounding box center [305, 168] width 0 height 0
type input "***"
drag, startPoint x: 252, startPoint y: 177, endPoint x: 267, endPoint y: 177, distance: 14.3
click at [305, 168] on cesdk-canvas "Editor canvas" at bounding box center [305, 168] width 0 height 0
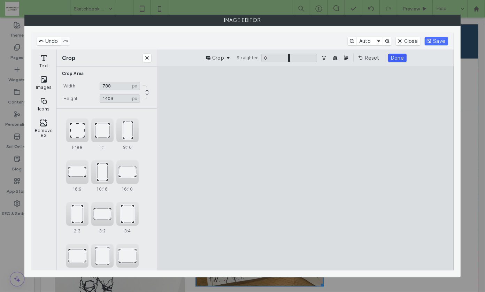
click at [397, 56] on button "Done" at bounding box center [397, 58] width 18 height 8
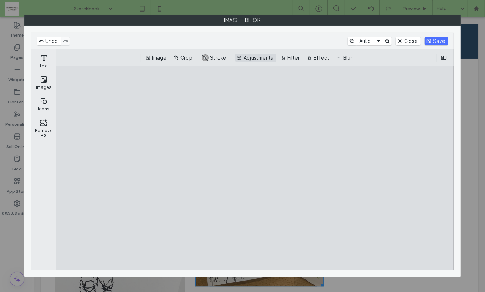
click at [258, 60] on button "Adjustments" at bounding box center [255, 58] width 41 height 8
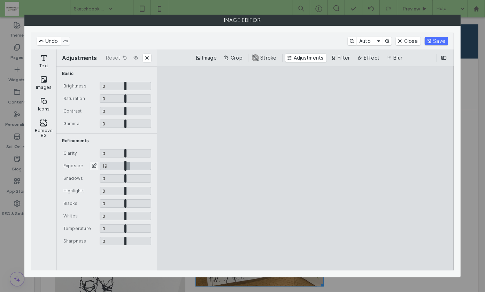
drag, startPoint x: 125, startPoint y: 165, endPoint x: 130, endPoint y: 165, distance: 5.2
click at [130, 165] on input "CE.SDK" at bounding box center [126, 166] width 52 height 8
type input "****"
drag, startPoint x: 125, startPoint y: 214, endPoint x: 138, endPoint y: 214, distance: 12.9
type input "***"
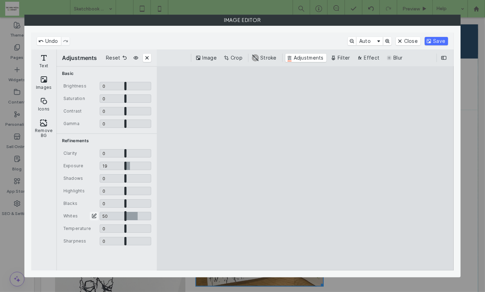
click at [138, 214] on input "CE.SDK" at bounding box center [126, 216] width 52 height 8
click at [432, 40] on button "Save" at bounding box center [435, 41] width 23 height 8
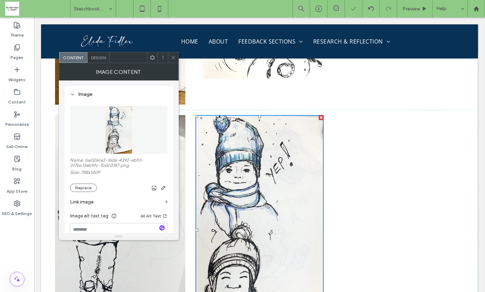
click at [173, 56] on icon at bounding box center [173, 57] width 5 height 5
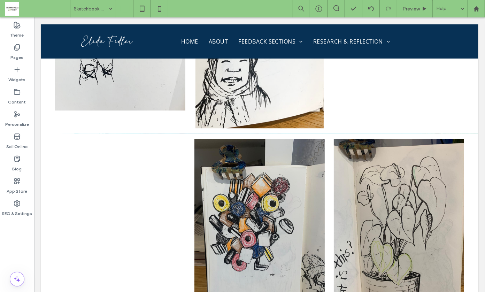
scroll to position [8029, 0]
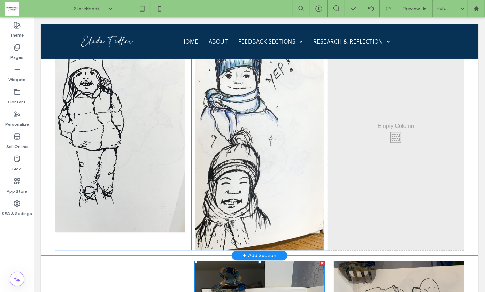
drag, startPoint x: 243, startPoint y: 267, endPoint x: 359, endPoint y: 156, distance: 160.3
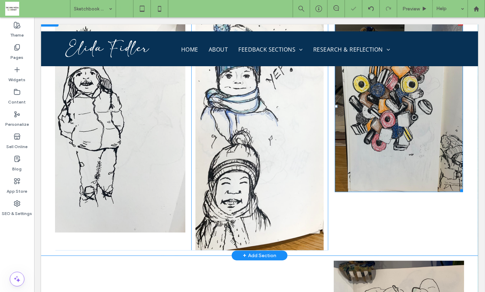
click at [389, 109] on img at bounding box center [398, 105] width 128 height 171
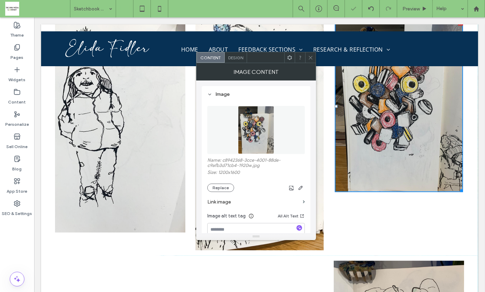
scroll to position [8043, 0]
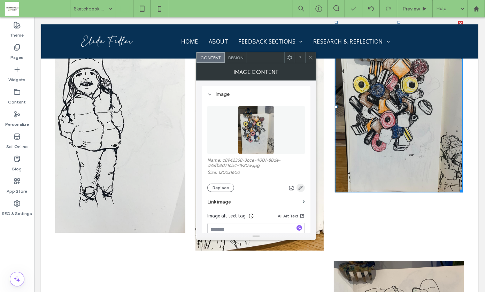
click at [301, 187] on icon "button" at bounding box center [301, 188] width 6 height 6
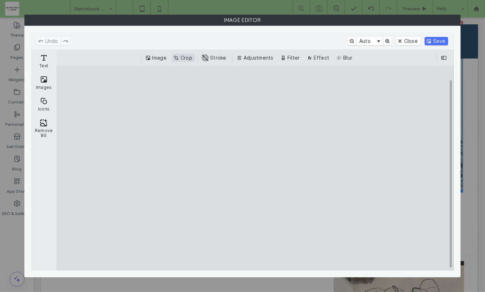
click at [182, 57] on button "Crop" at bounding box center [183, 58] width 23 height 8
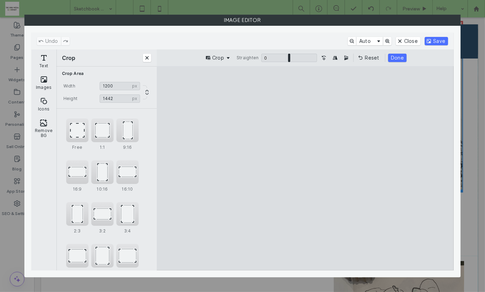
type input "****"
drag, startPoint x: 305, startPoint y: 87, endPoint x: 306, endPoint y: 105, distance: 17.4
click at [305, 168] on cesdk-canvas "Editor canvas" at bounding box center [305, 168] width 0 height 0
drag, startPoint x: 236, startPoint y: 177, endPoint x: 251, endPoint y: 176, distance: 15.0
click at [305, 168] on cesdk-canvas "Editor canvas" at bounding box center [305, 168] width 0 height 0
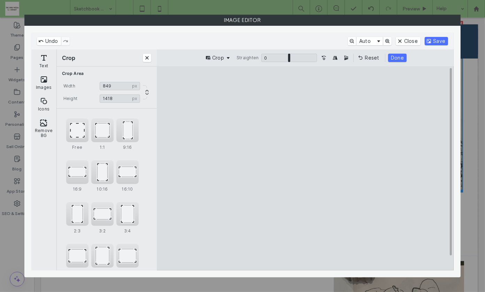
type input "***"
drag, startPoint x: 366, startPoint y: 178, endPoint x: 340, endPoint y: 179, distance: 25.4
click at [305, 168] on cesdk-canvas "Editor canvas" at bounding box center [305, 168] width 0 height 0
type input "****"
drag, startPoint x: 308, startPoint y: 259, endPoint x: 310, endPoint y: 228, distance: 31.0
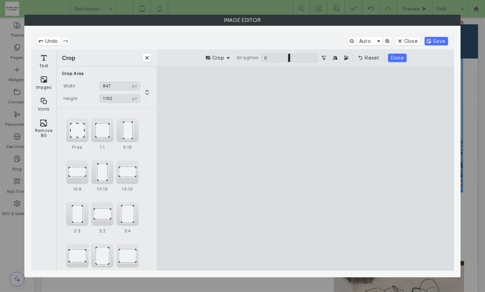
click at [305, 168] on cesdk-canvas "Editor canvas" at bounding box center [305, 168] width 0 height 0
click at [394, 56] on button "Done" at bounding box center [397, 58] width 18 height 8
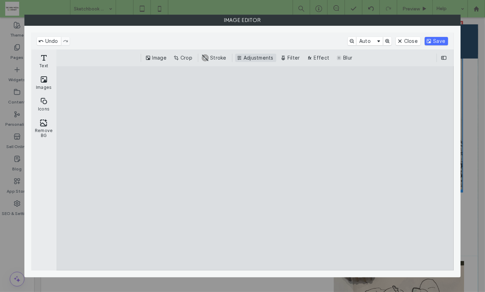
click at [252, 56] on button "Adjustments" at bounding box center [255, 58] width 41 height 8
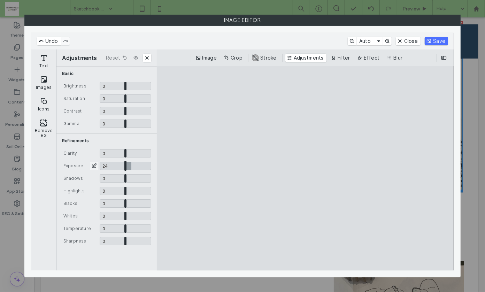
drag, startPoint x: 125, startPoint y: 166, endPoint x: 131, endPoint y: 166, distance: 5.9
click at [131, 166] on input "CE.SDK" at bounding box center [126, 166] width 52 height 8
type input "****"
drag, startPoint x: 125, startPoint y: 216, endPoint x: 131, endPoint y: 216, distance: 5.6
click at [131, 216] on input "CE.SDK" at bounding box center [126, 216] width 52 height 8
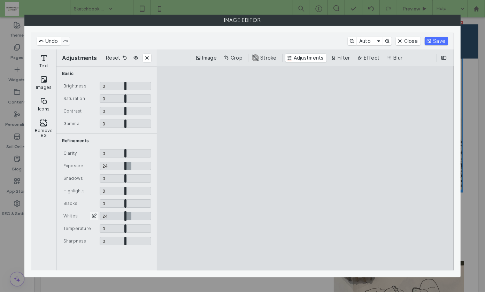
type input "****"
click at [440, 41] on button "Save" at bounding box center [435, 41] width 23 height 8
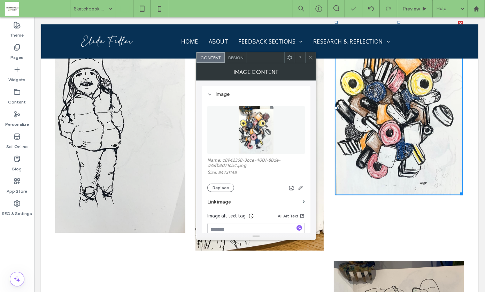
click at [310, 56] on icon at bounding box center [310, 57] width 5 height 5
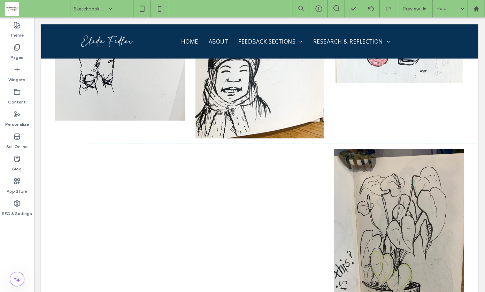
scroll to position [8186, 0]
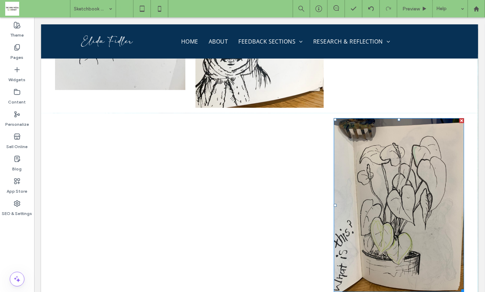
drag, startPoint x: 382, startPoint y: 140, endPoint x: 110, endPoint y: 144, distance: 272.3
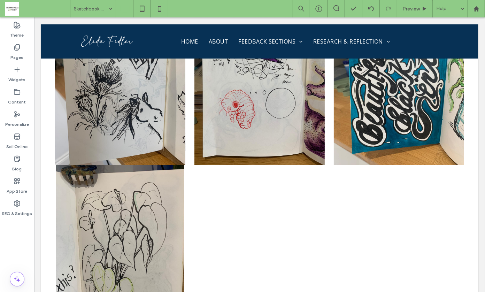
scroll to position [8335, 0]
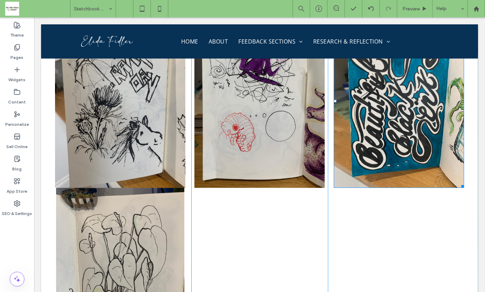
drag, startPoint x: 399, startPoint y: 88, endPoint x: 298, endPoint y: 185, distance: 140.1
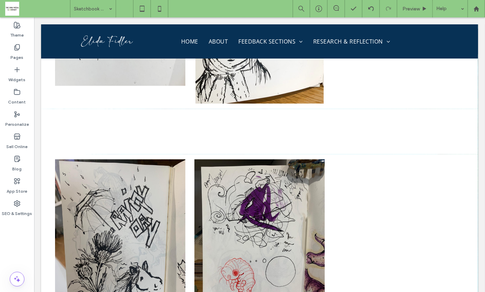
scroll to position [8198, 0]
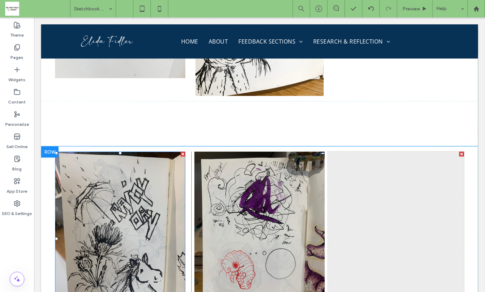
click at [89, 177] on img at bounding box center [120, 237] width 130 height 173
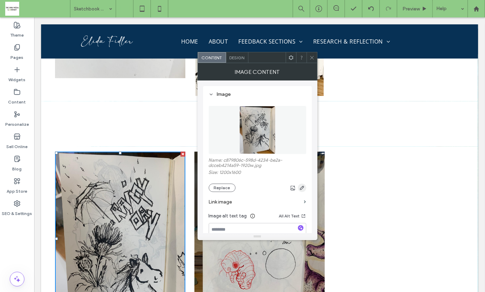
click at [304, 187] on icon "button" at bounding box center [302, 188] width 6 height 6
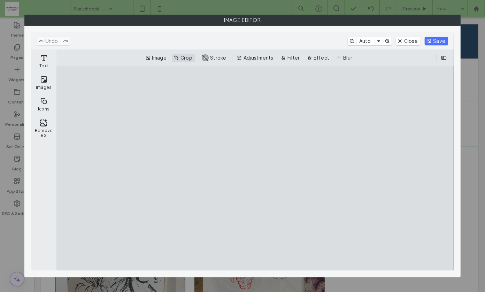
click at [186, 57] on button "Crop" at bounding box center [183, 58] width 23 height 8
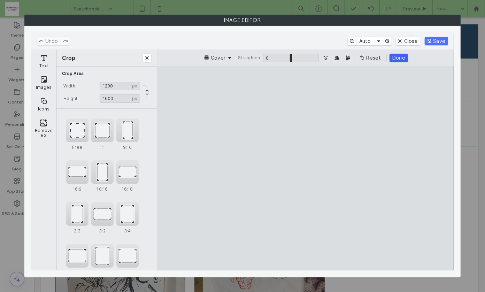
click at [399, 57] on button "Done" at bounding box center [398, 58] width 18 height 8
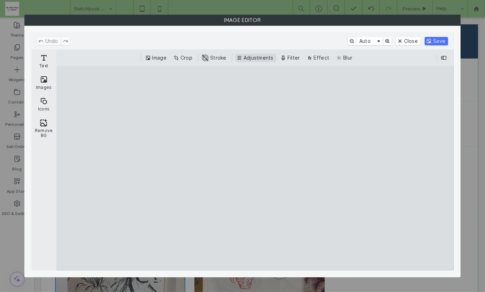
click at [259, 58] on button "Adjustments" at bounding box center [255, 58] width 41 height 8
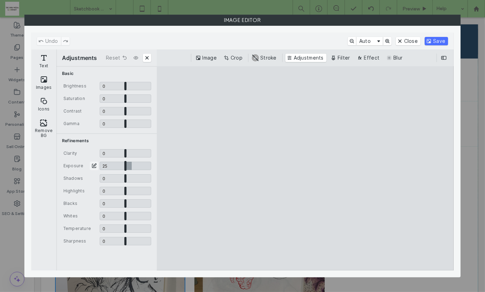
drag, startPoint x: 125, startPoint y: 166, endPoint x: 131, endPoint y: 166, distance: 6.3
type input "****"
click at [131, 166] on input "CE.SDK" at bounding box center [126, 166] width 52 height 8
drag, startPoint x: 124, startPoint y: 216, endPoint x: 137, endPoint y: 215, distance: 12.6
click at [137, 215] on input "CE.SDK" at bounding box center [126, 216] width 52 height 8
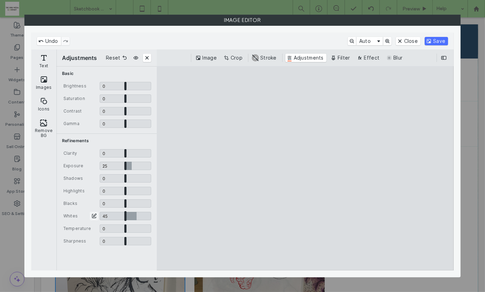
type input "****"
click at [438, 39] on button "Save" at bounding box center [435, 41] width 23 height 8
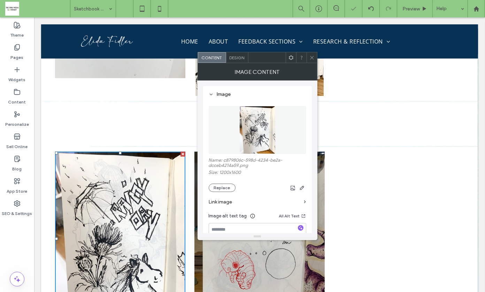
click at [311, 57] on icon at bounding box center [311, 57] width 5 height 5
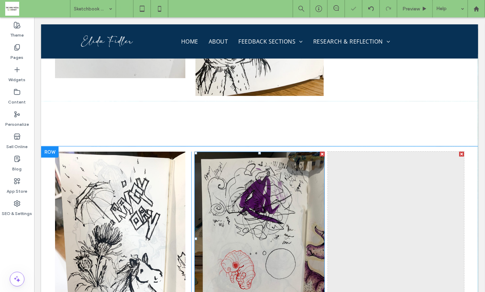
click at [257, 177] on img at bounding box center [259, 237] width 130 height 173
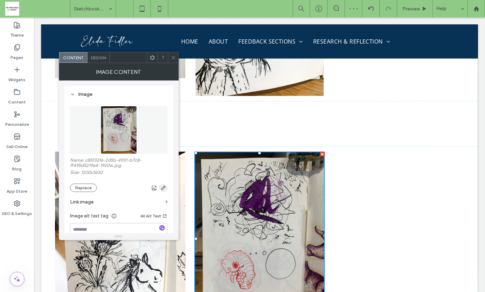
click at [165, 186] on use "button" at bounding box center [163, 188] width 4 height 4
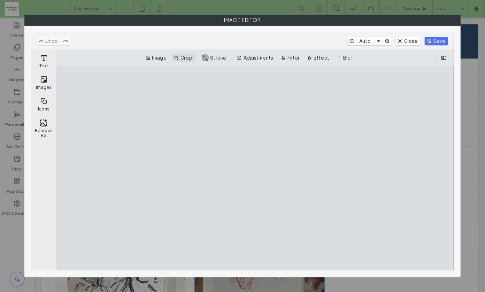
click at [186, 57] on button "Crop" at bounding box center [183, 58] width 23 height 8
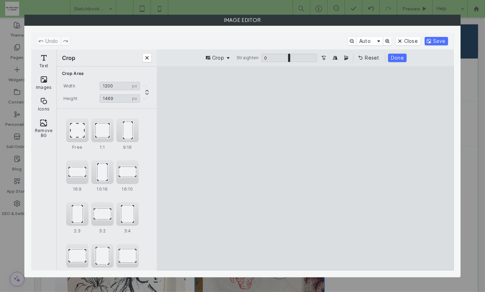
drag, startPoint x: 305, startPoint y: 249, endPoint x: 306, endPoint y: 235, distance: 14.3
click at [305, 168] on cesdk-canvas "Editor canvas" at bounding box center [305, 168] width 0 height 0
type input "****"
drag, startPoint x: 305, startPoint y: 86, endPoint x: 305, endPoint y: 107, distance: 20.9
click at [305, 168] on cesdk-canvas "Editor canvas" at bounding box center [305, 168] width 0 height 0
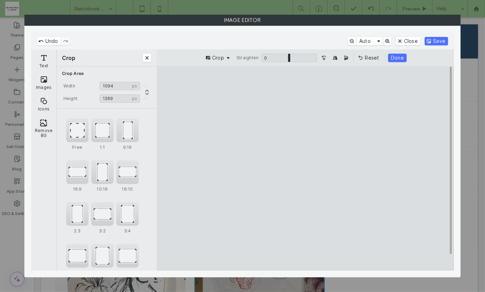
drag, startPoint x: 227, startPoint y: 177, endPoint x: 242, endPoint y: 176, distance: 14.6
click at [305, 168] on cesdk-canvas "Editor canvas" at bounding box center [305, 168] width 0 height 0
type input "***"
drag, startPoint x: 374, startPoint y: 178, endPoint x: 344, endPoint y: 178, distance: 30.6
click at [305, 168] on cesdk-canvas "Editor canvas" at bounding box center [305, 168] width 0 height 0
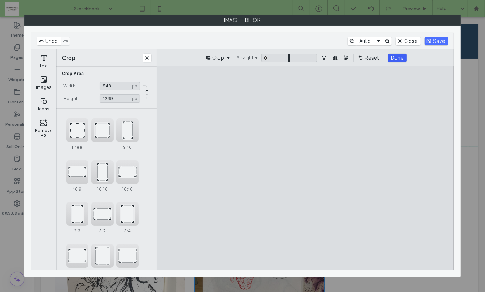
click at [399, 57] on button "Done" at bounding box center [397, 58] width 18 height 8
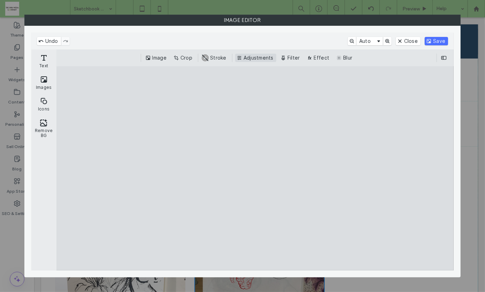
click at [261, 58] on button "Adjustments" at bounding box center [255, 58] width 41 height 8
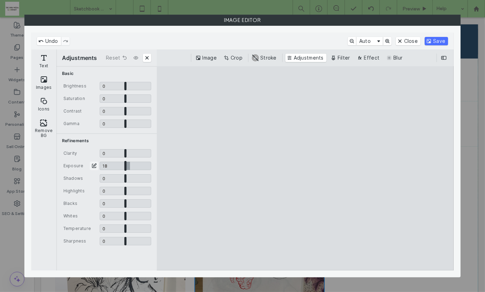
drag, startPoint x: 125, startPoint y: 166, endPoint x: 130, endPoint y: 166, distance: 5.2
click at [130, 166] on input "CE.SDK" at bounding box center [126, 166] width 52 height 8
type input "***"
drag, startPoint x: 126, startPoint y: 214, endPoint x: 136, endPoint y: 214, distance: 10.8
click at [136, 214] on input "CE.SDK" at bounding box center [126, 216] width 52 height 8
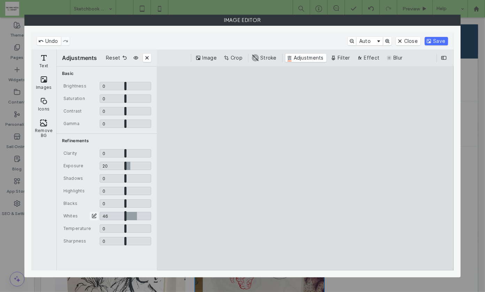
type input "****"
click at [436, 37] on button "Save" at bounding box center [435, 41] width 23 height 8
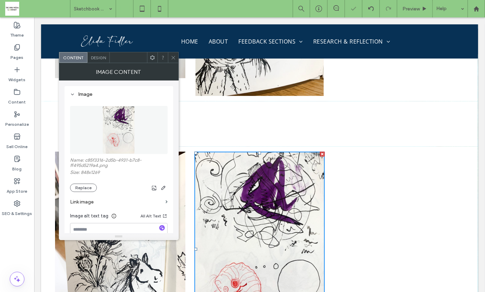
click at [171, 57] on icon at bounding box center [173, 57] width 5 height 5
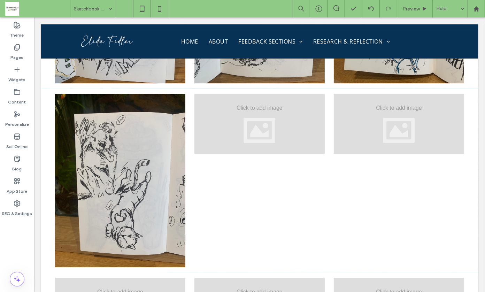
scroll to position [10486, 0]
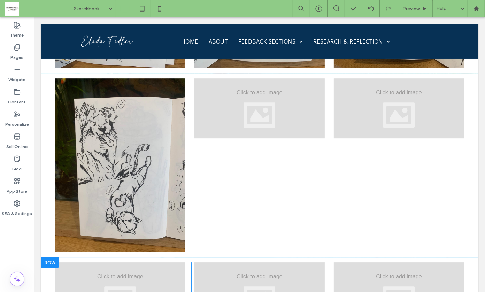
click at [52, 257] on div at bounding box center [49, 262] width 17 height 11
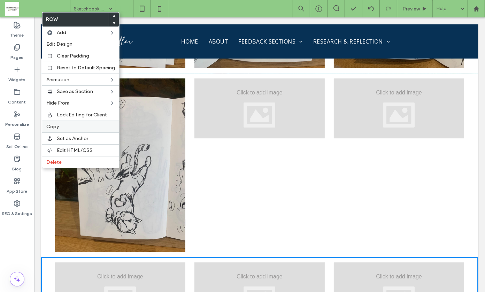
click at [60, 126] on label "Copy" at bounding box center [80, 127] width 69 height 6
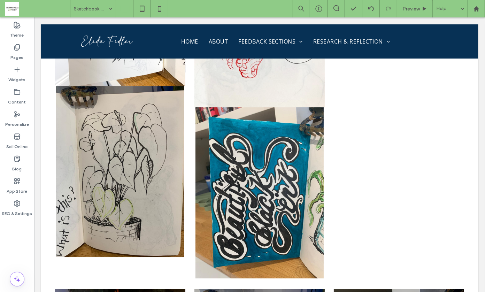
scroll to position [8445, 0]
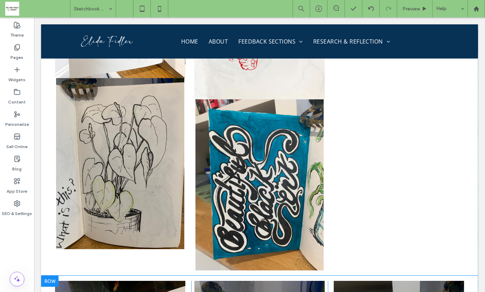
click at [48, 275] on div at bounding box center [49, 280] width 17 height 11
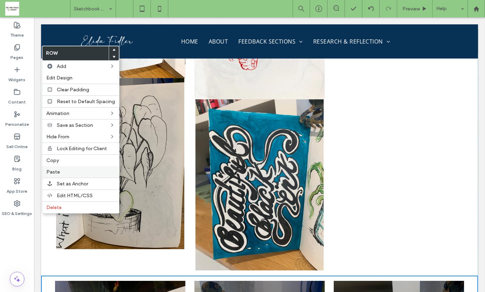
click at [59, 173] on div "Paste" at bounding box center [80, 171] width 77 height 11
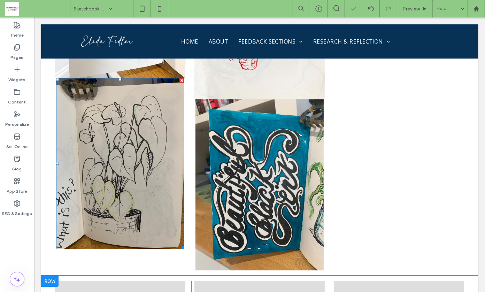
drag, startPoint x: 143, startPoint y: 108, endPoint x: 118, endPoint y: 241, distance: 135.4
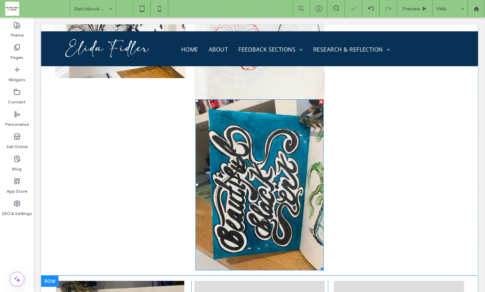
drag, startPoint x: 259, startPoint y: 131, endPoint x: 244, endPoint y: 240, distance: 109.3
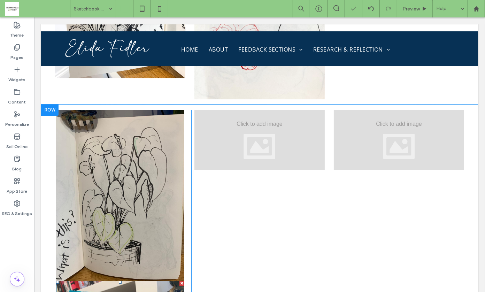
drag, startPoint x: 147, startPoint y: 271, endPoint x: 236, endPoint y: 218, distance: 103.3
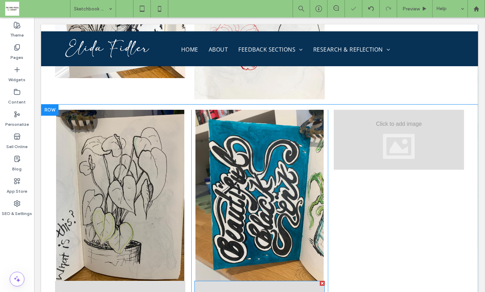
click at [319, 280] on div at bounding box center [321, 282] width 5 height 5
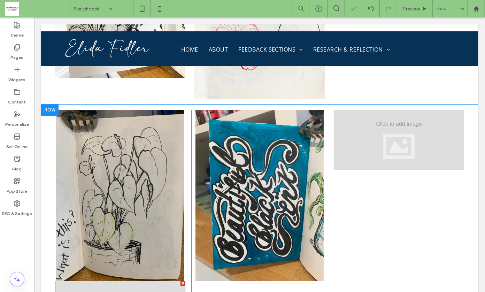
click at [180, 280] on div at bounding box center [182, 282] width 5 height 5
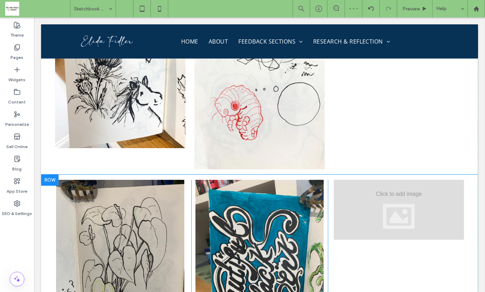
scroll to position [8405, 0]
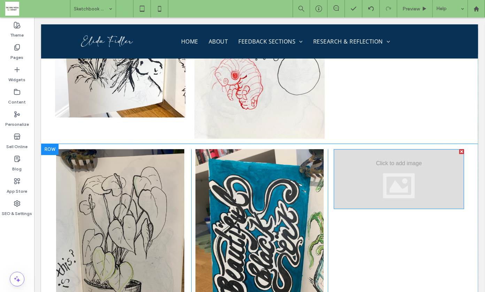
click at [459, 149] on div at bounding box center [461, 151] width 5 height 5
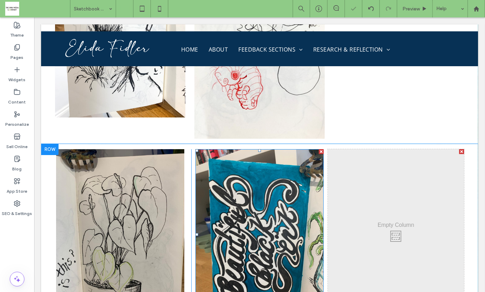
click at [285, 149] on img at bounding box center [259, 234] width 128 height 171
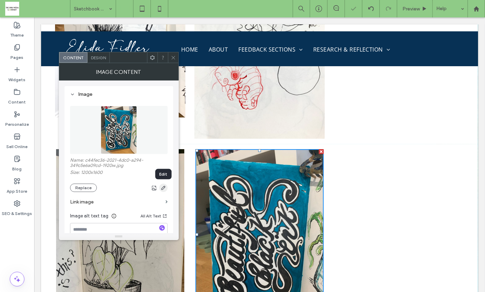
click at [163, 186] on icon "button" at bounding box center [163, 188] width 6 height 6
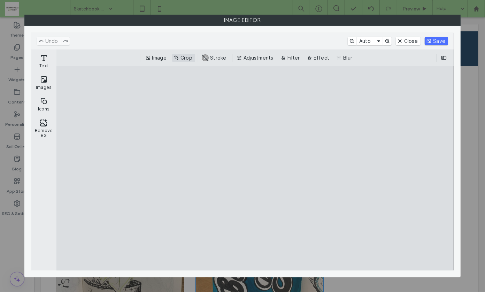
click at [181, 58] on button "Crop" at bounding box center [183, 58] width 23 height 8
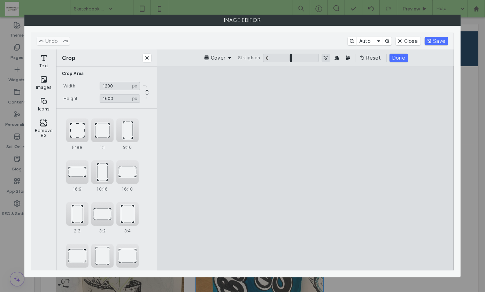
click at [324, 56] on button "Turn the Image 90˚ Counterclockwise" at bounding box center [325, 58] width 8 height 8
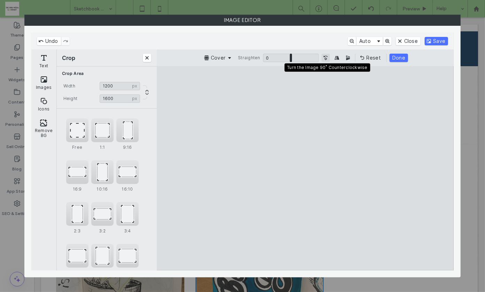
click at [324, 56] on button "Turn the Image 90˚ Counterclockwise" at bounding box center [325, 58] width 8 height 8
type input "****"
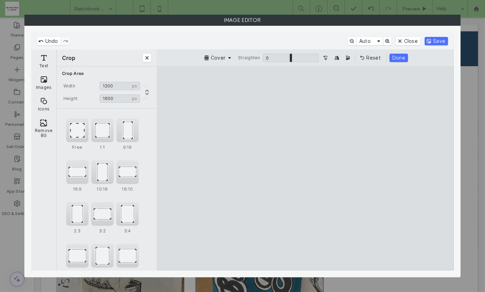
type input "****"
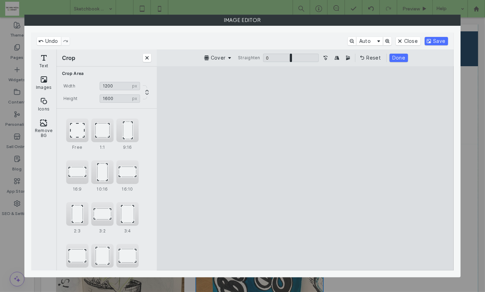
type input "****"
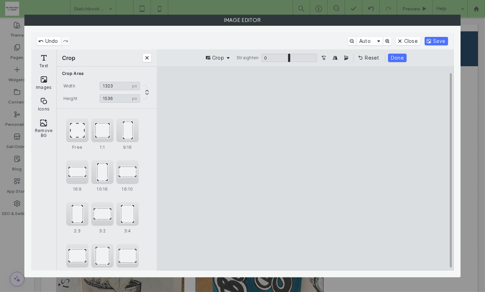
type input "****"
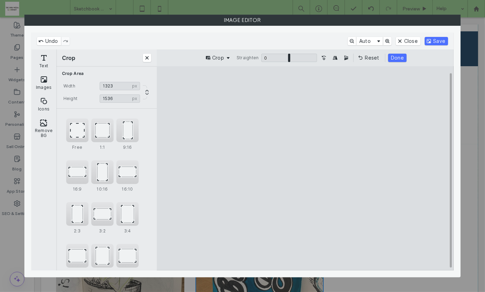
type input "****"
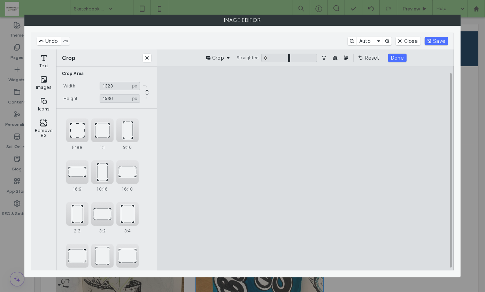
type input "****"
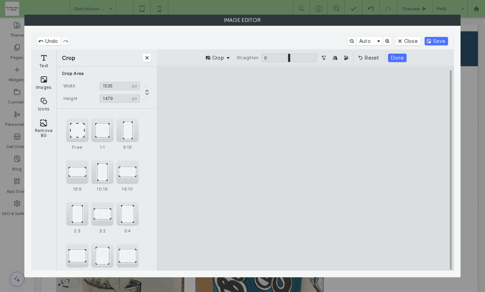
type input "****"
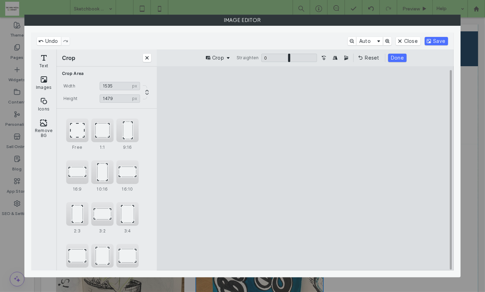
type input "****"
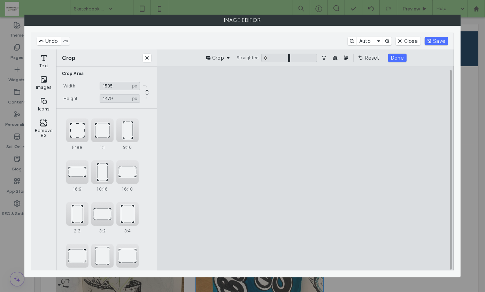
type input "****"
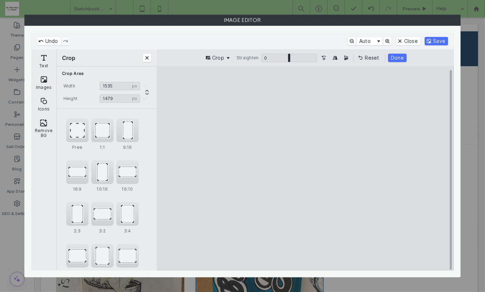
type input "****"
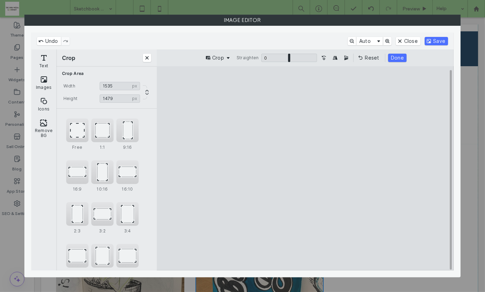
type input "****"
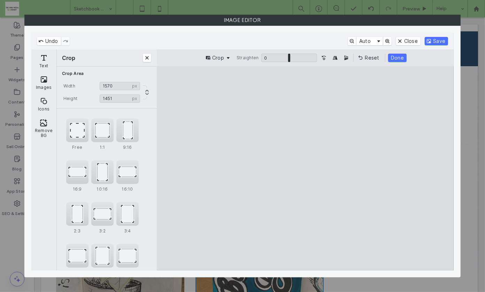
type input "****"
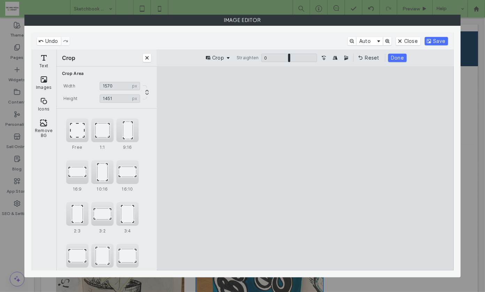
type input "****"
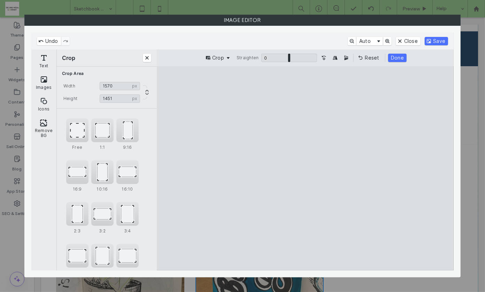
type input "****"
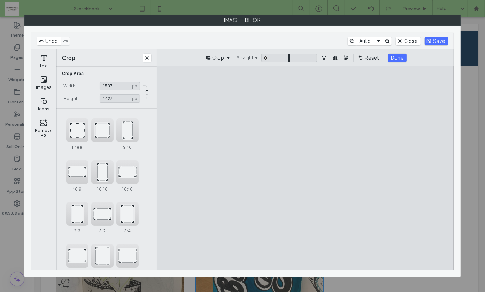
type input "****"
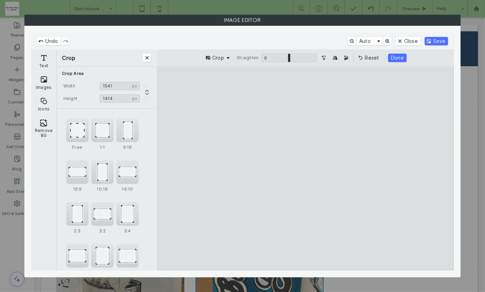
type input "****"
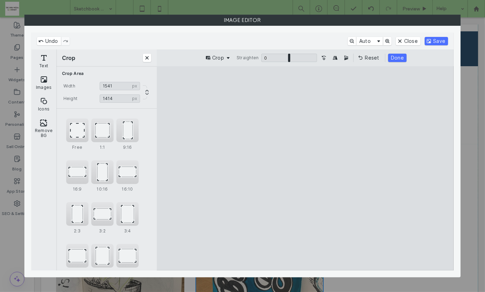
type input "****"
drag, startPoint x: 246, startPoint y: 85, endPoint x: 211, endPoint y: 105, distance: 40.4
click at [305, 168] on cesdk-canvas "Editor canvas" at bounding box center [305, 168] width 0 height 0
type input "****"
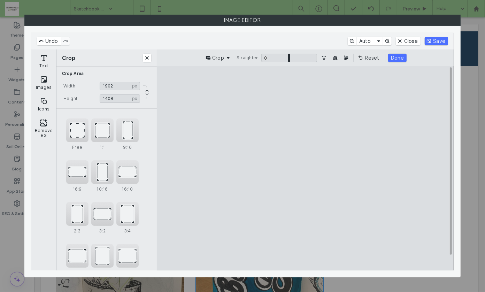
drag, startPoint x: 393, startPoint y: 180, endPoint x: 434, endPoint y: 167, distance: 43.4
click at [305, 168] on cesdk-canvas "Editor canvas" at bounding box center [305, 168] width 0 height 0
drag, startPoint x: 305, startPoint y: 261, endPoint x: 306, endPoint y: 238, distance: 23.7
click at [305, 168] on cesdk-canvas "Editor canvas" at bounding box center [305, 168] width 0 height 0
type input "****"
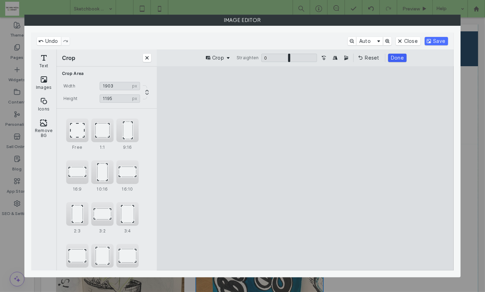
click at [393, 56] on button "Done" at bounding box center [397, 58] width 18 height 8
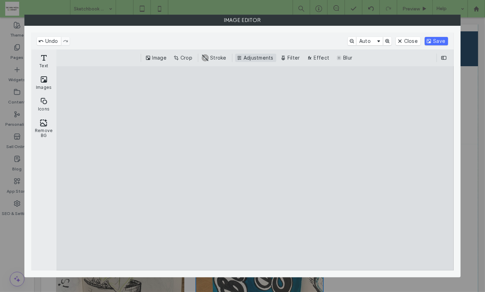
click at [250, 55] on button "Adjustments" at bounding box center [255, 58] width 41 height 8
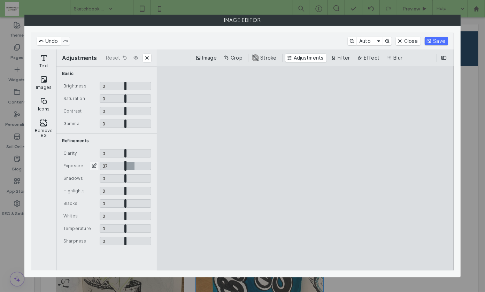
drag, startPoint x: 126, startPoint y: 164, endPoint x: 134, endPoint y: 164, distance: 8.4
click at [134, 164] on input "CE.SDK" at bounding box center [126, 166] width 52 height 8
type input "****"
drag, startPoint x: 125, startPoint y: 201, endPoint x: 121, endPoint y: 202, distance: 4.6
click at [121, 202] on input "CE.SDK" at bounding box center [126, 203] width 52 height 8
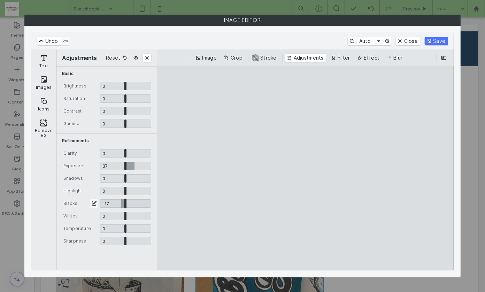
type input "*****"
click at [436, 41] on button "Save" at bounding box center [435, 41] width 23 height 8
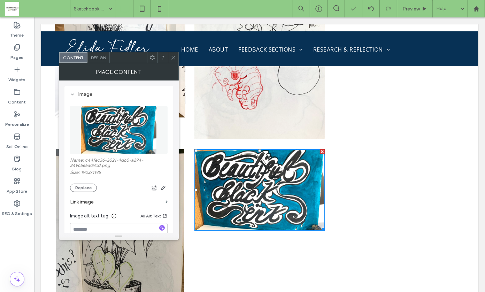
click at [171, 56] on icon at bounding box center [173, 57] width 5 height 5
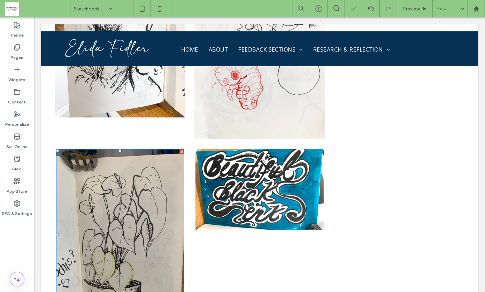
click at [146, 149] on img at bounding box center [120, 234] width 128 height 171
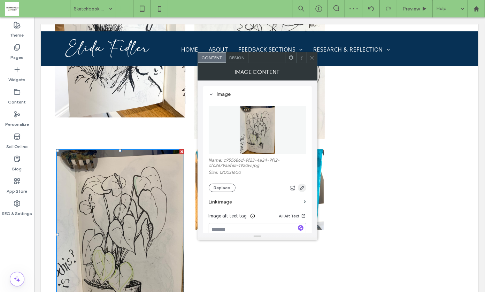
click at [303, 187] on use "button" at bounding box center [301, 188] width 4 height 4
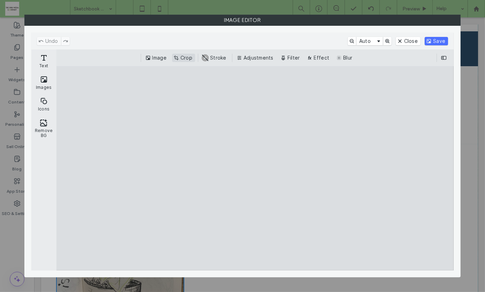
click at [185, 57] on button "Crop" at bounding box center [183, 58] width 23 height 8
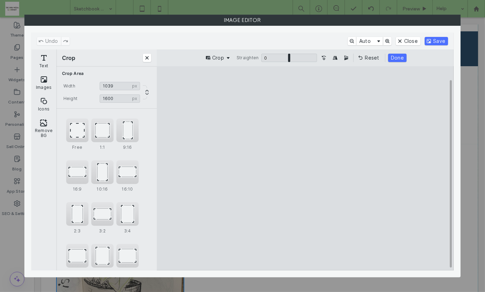
type input "****"
drag, startPoint x: 245, startPoint y: 166, endPoint x: 265, endPoint y: 166, distance: 20.2
click at [305, 168] on cesdk-canvas "Editor canvas" at bounding box center [305, 168] width 0 height 0
drag, startPoint x: 307, startPoint y: 86, endPoint x: 307, endPoint y: 97, distance: 11.1
click at [305, 168] on cesdk-canvas "Editor canvas" at bounding box center [305, 168] width 0 height 0
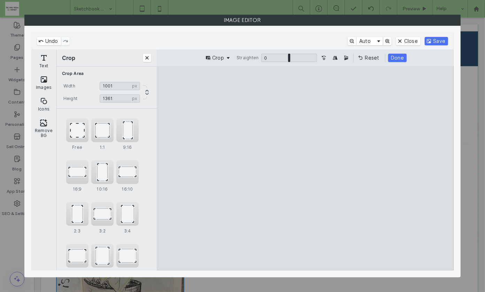
type input "****"
drag, startPoint x: 305, startPoint y: 256, endPoint x: 306, endPoint y: 241, distance: 14.3
click at [305, 168] on cesdk-canvas "Editor canvas" at bounding box center [305, 168] width 0 height 0
click at [395, 56] on button "Done" at bounding box center [397, 58] width 18 height 8
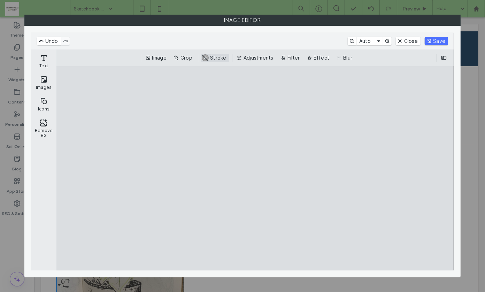
click at [258, 56] on button "Adjustments" at bounding box center [255, 58] width 41 height 8
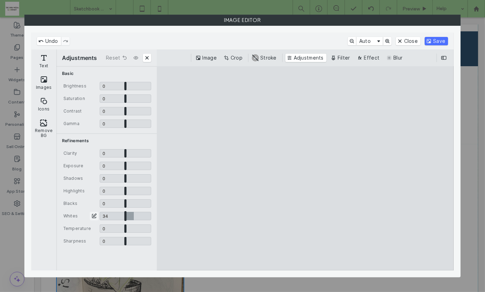
drag, startPoint x: 126, startPoint y: 216, endPoint x: 134, endPoint y: 214, distance: 8.4
click at [134, 214] on input "CE.SDK" at bounding box center [126, 216] width 52 height 8
type input "****"
drag, startPoint x: 126, startPoint y: 165, endPoint x: 132, endPoint y: 165, distance: 6.3
click at [132, 165] on input "CE.SDK" at bounding box center [126, 166] width 52 height 8
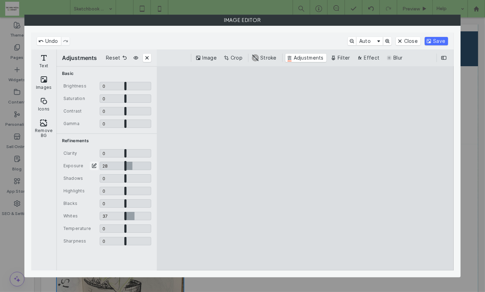
type input "****"
click at [125, 229] on input "CE.SDK" at bounding box center [126, 228] width 52 height 8
type input "*"
click at [126, 229] on input "CE.SDK" at bounding box center [126, 228] width 52 height 8
drag, startPoint x: 135, startPoint y: 216, endPoint x: 154, endPoint y: 215, distance: 19.2
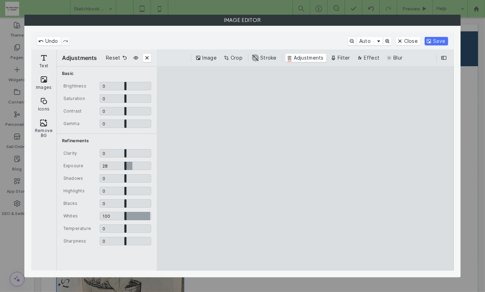
type input "*"
click at [151, 215] on input "CE.SDK" at bounding box center [126, 216] width 52 height 8
click at [436, 37] on button "Save" at bounding box center [435, 41] width 23 height 8
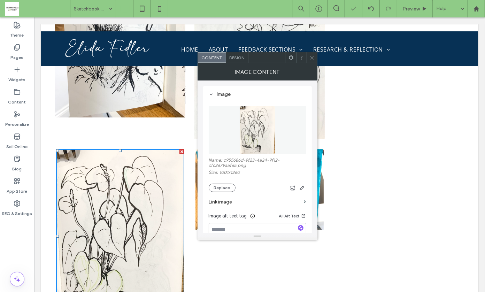
click at [311, 59] on icon at bounding box center [311, 57] width 5 height 5
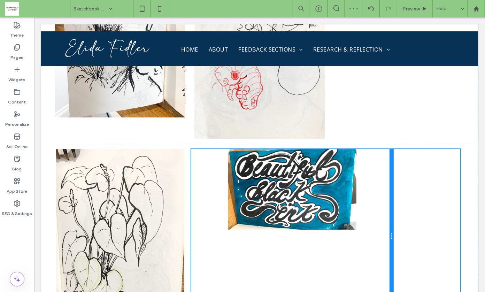
drag, startPoint x: 322, startPoint y: 180, endPoint x: 396, endPoint y: 177, distance: 74.3
click at [396, 177] on div "Click To Paste Click To Paste Click To Paste Click To Paste Click To Paste Clic…" at bounding box center [259, 236] width 409 height 174
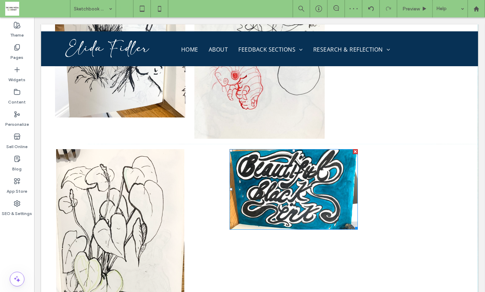
click at [313, 149] on img at bounding box center [293, 189] width 128 height 80
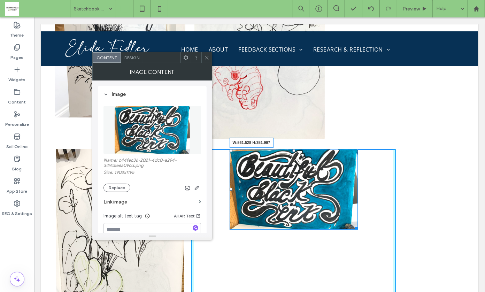
drag, startPoint x: 351, startPoint y: 162, endPoint x: 402, endPoint y: 221, distance: 77.9
click at [402, 221] on div "Click To Paste Click To Paste W:561.528 H:351.997 Click To Paste Click To Paste…" at bounding box center [259, 236] width 409 height 174
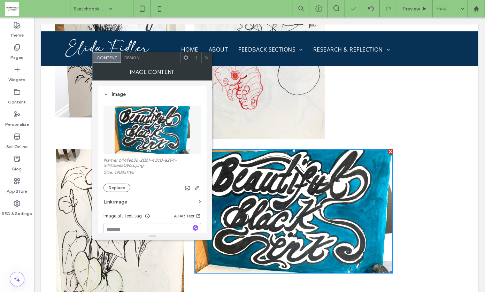
click at [204, 58] on icon at bounding box center [206, 57] width 5 height 5
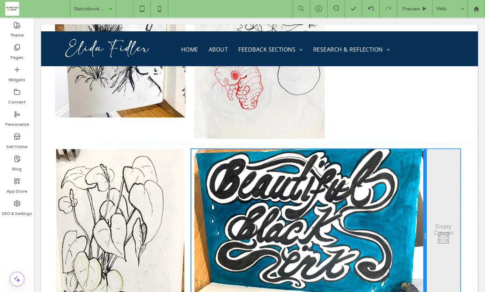
drag, startPoint x: 390, startPoint y: 214, endPoint x: 422, endPoint y: 207, distance: 33.1
click at [423, 207] on div at bounding box center [424, 236] width 3 height 174
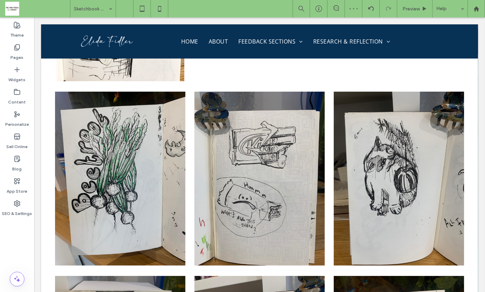
scroll to position [8570, 0]
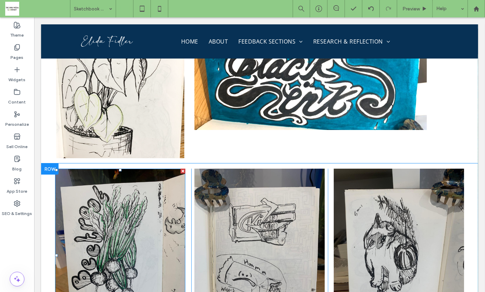
click at [141, 195] on img at bounding box center [120, 254] width 130 height 173
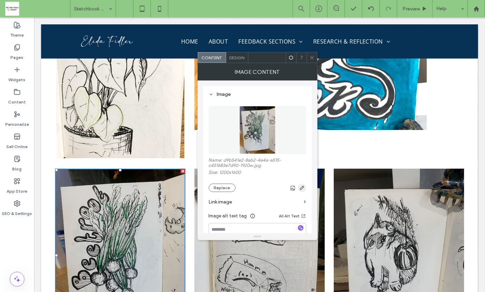
click at [303, 187] on use "button" at bounding box center [301, 188] width 4 height 4
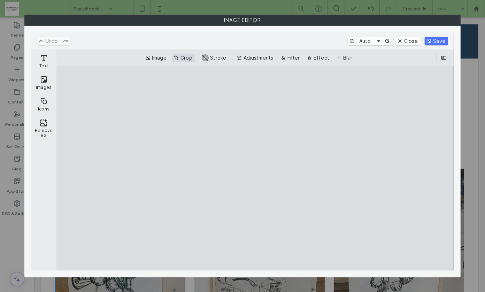
click at [185, 55] on button "Crop" at bounding box center [183, 58] width 23 height 8
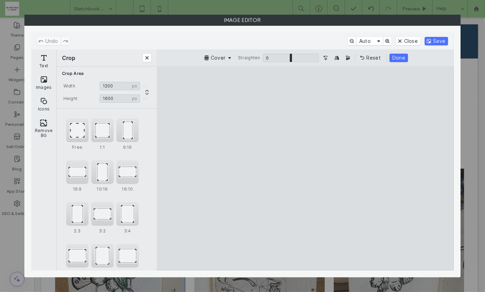
type input "****"
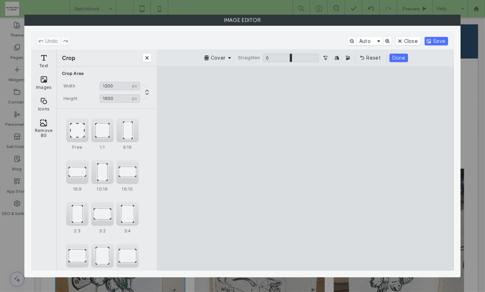
type input "****"
drag, startPoint x: 366, startPoint y: 88, endPoint x: 368, endPoint y: 100, distance: 12.4
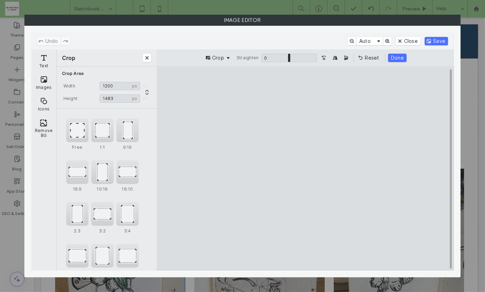
click at [305, 168] on cesdk-canvas "Editor canvas" at bounding box center [305, 168] width 0 height 0
type input "****"
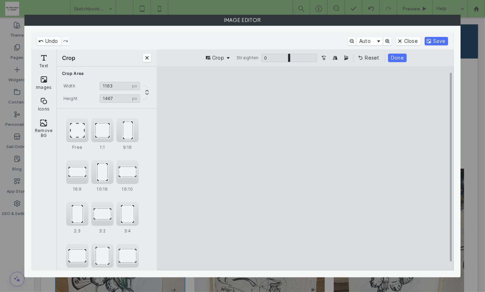
type input "****"
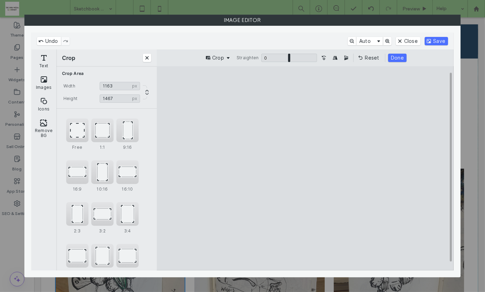
type input "****"
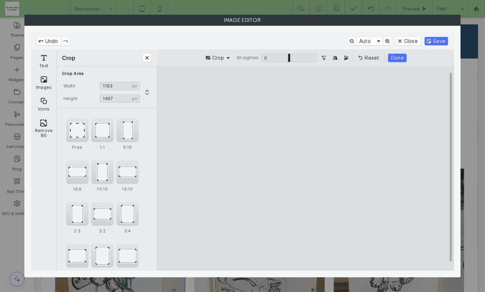
type input "****"
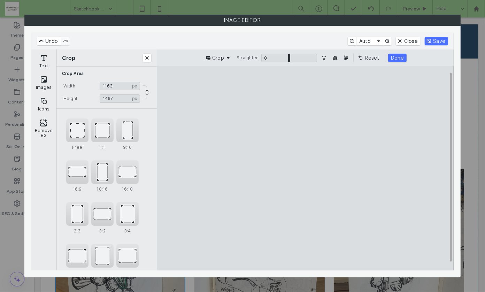
type input "****"
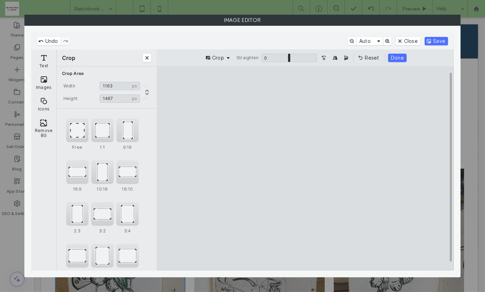
type input "****"
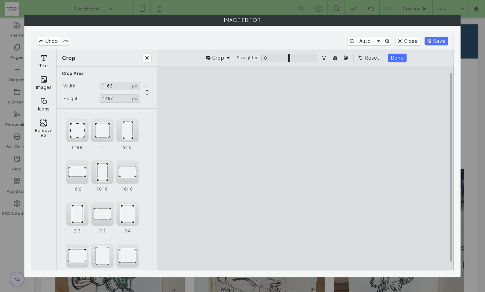
type input "****"
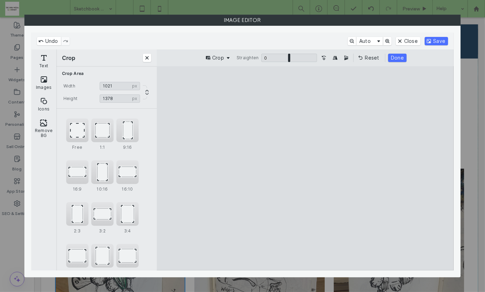
type input "****"
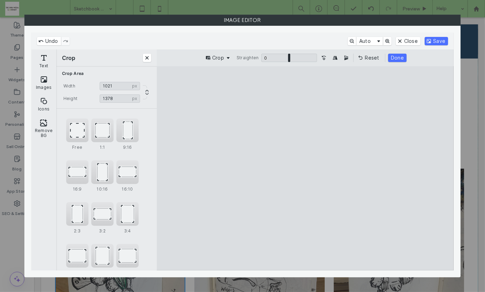
type input "****"
type input "***"
type input "****"
type input "***"
type input "****"
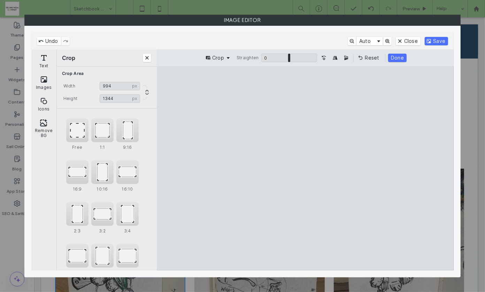
type input "***"
type input "****"
type input "***"
type input "****"
type input "***"
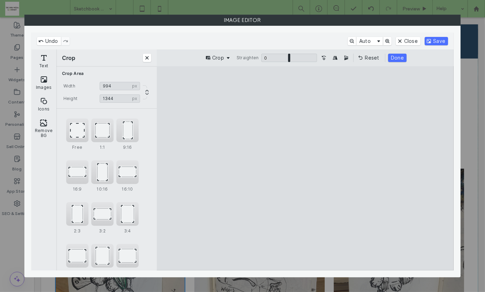
type input "****"
type input "***"
type input "****"
drag, startPoint x: 370, startPoint y: 256, endPoint x: 346, endPoint y: 242, distance: 28.4
click at [305, 168] on cesdk-canvas "Editor canvas" at bounding box center [305, 168] width 0 height 0
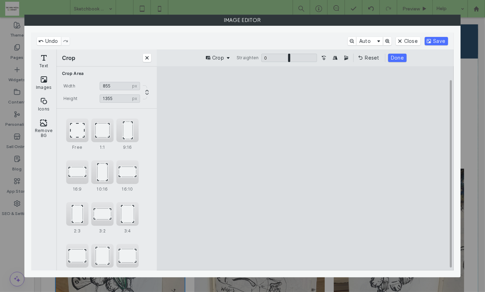
type input "***"
drag, startPoint x: 247, startPoint y: 170, endPoint x: 262, endPoint y: 166, distance: 15.5
click at [305, 168] on cesdk-canvas "Editor canvas" at bounding box center [305, 168] width 0 height 0
click at [395, 57] on button "Done" at bounding box center [397, 58] width 18 height 8
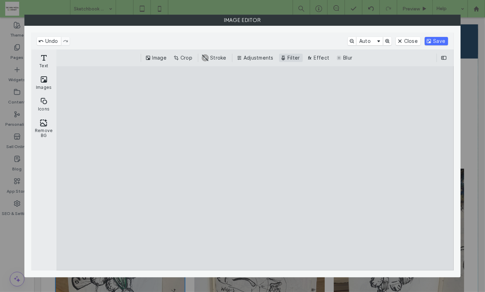
click at [297, 58] on button "Filter" at bounding box center [291, 58] width 24 height 8
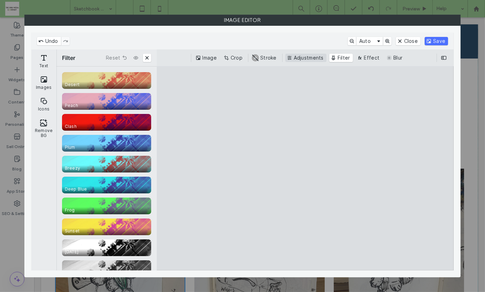
click at [299, 56] on button "Adjustments" at bounding box center [305, 58] width 41 height 8
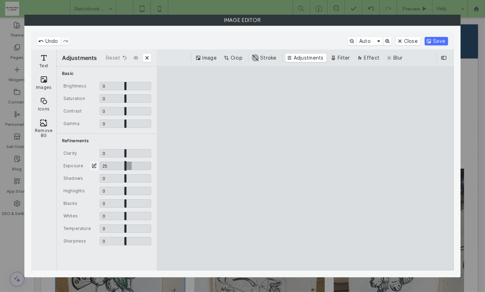
drag, startPoint x: 124, startPoint y: 166, endPoint x: 131, endPoint y: 166, distance: 7.3
type input "****"
click at [131, 166] on input "CE.SDK" at bounding box center [126, 166] width 52 height 8
drag, startPoint x: 125, startPoint y: 216, endPoint x: 139, endPoint y: 216, distance: 13.9
click at [139, 216] on input "CE.SDK" at bounding box center [126, 216] width 52 height 8
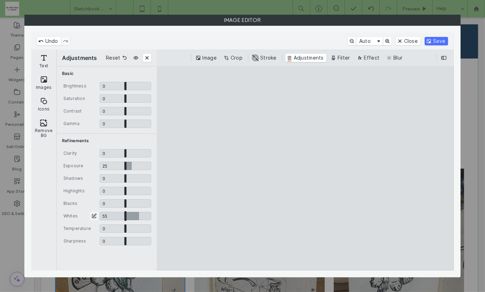
type input "****"
click at [438, 38] on button "Save" at bounding box center [435, 41] width 23 height 8
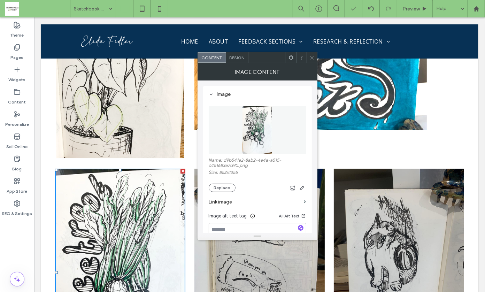
click at [311, 56] on icon at bounding box center [311, 57] width 5 height 5
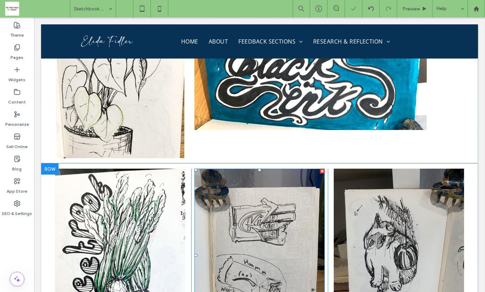
click at [252, 168] on img at bounding box center [259, 254] width 130 height 173
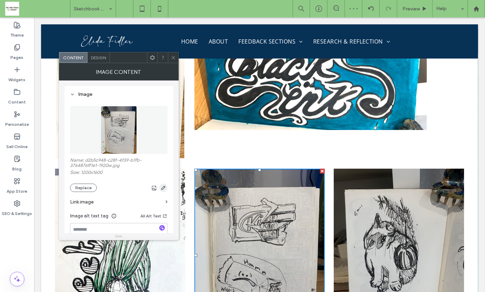
click at [163, 187] on icon "button" at bounding box center [163, 188] width 6 height 6
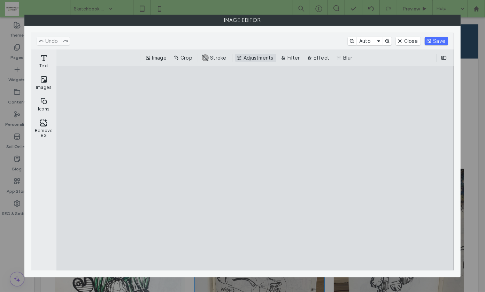
click at [247, 57] on button "Adjustments" at bounding box center [255, 58] width 41 height 8
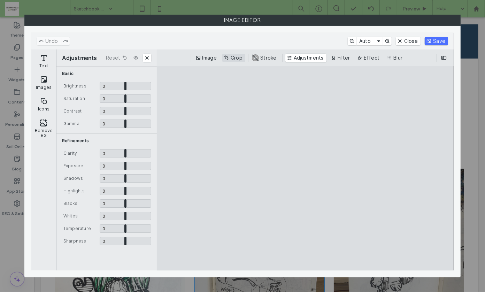
click at [238, 56] on button "Crop" at bounding box center [233, 58] width 23 height 8
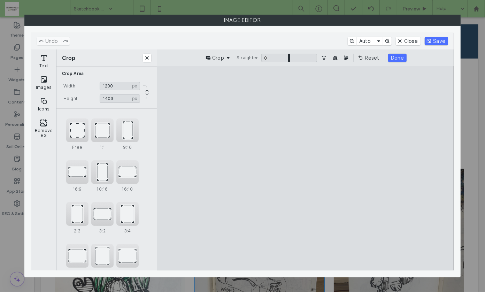
type input "****"
drag, startPoint x: 306, startPoint y: 86, endPoint x: 306, endPoint y: 107, distance: 20.5
click at [305, 168] on cesdk-canvas "Editor canvas" at bounding box center [305, 168] width 0 height 0
drag, startPoint x: 234, startPoint y: 183, endPoint x: 256, endPoint y: 183, distance: 21.9
click at [305, 168] on cesdk-canvas "Editor canvas" at bounding box center [305, 168] width 0 height 0
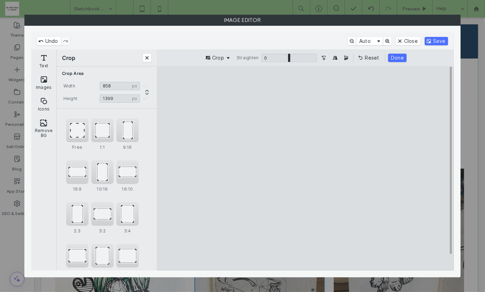
drag, startPoint x: 363, startPoint y: 182, endPoint x: 346, endPoint y: 182, distance: 17.1
click at [305, 168] on cesdk-canvas "Editor canvas" at bounding box center [305, 168] width 0 height 0
type input "***"
type input "****"
drag, startPoint x: 305, startPoint y: 263, endPoint x: 305, endPoint y: 248, distance: 14.6
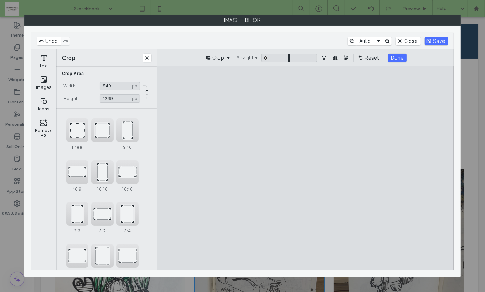
click at [305, 168] on cesdk-canvas "Editor canvas" at bounding box center [305, 168] width 0 height 0
click at [391, 56] on button "Done" at bounding box center [397, 58] width 18 height 8
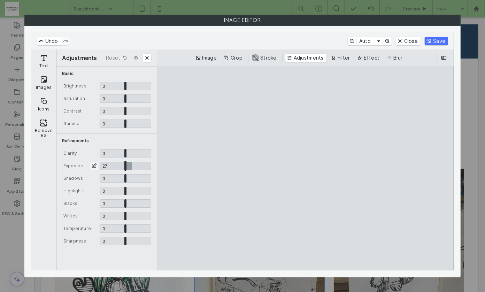
drag, startPoint x: 126, startPoint y: 166, endPoint x: 132, endPoint y: 166, distance: 5.9
click at [132, 166] on input "CE.SDK" at bounding box center [126, 166] width 52 height 8
type input "****"
drag, startPoint x: 125, startPoint y: 213, endPoint x: 144, endPoint y: 212, distance: 19.5
click at [144, 212] on input "CE.SDK" at bounding box center [126, 216] width 52 height 8
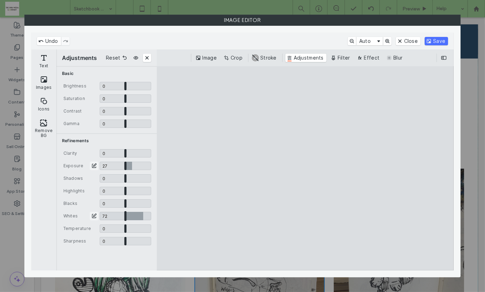
type input "****"
click at [437, 37] on button "Save" at bounding box center [435, 41] width 23 height 8
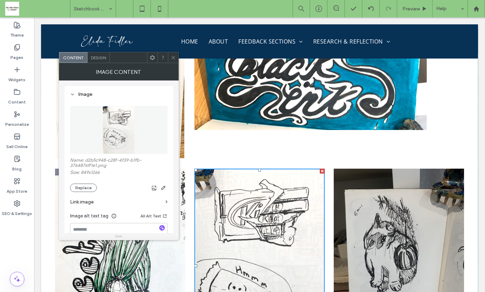
click at [172, 56] on use at bounding box center [172, 57] width 3 height 3
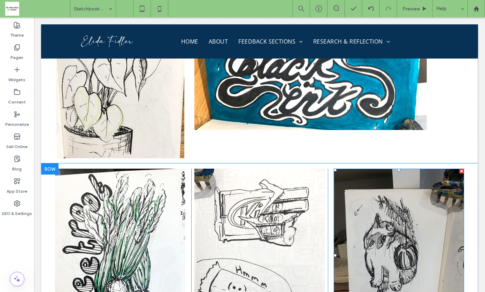
click at [379, 184] on img at bounding box center [398, 254] width 130 height 173
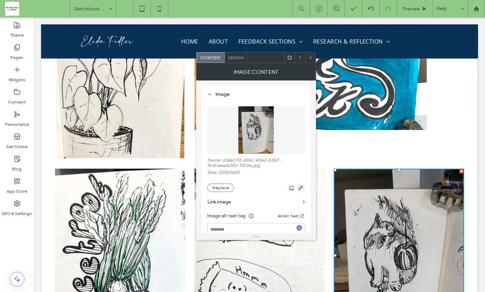
click at [297, 188] on span "button" at bounding box center [300, 187] width 8 height 8
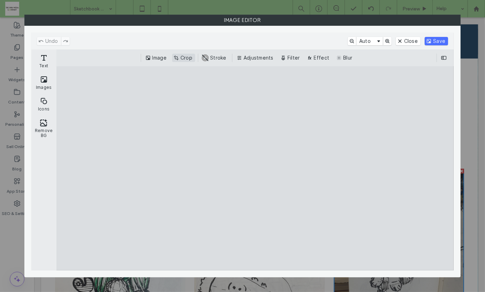
click at [185, 57] on button "Crop" at bounding box center [183, 58] width 23 height 8
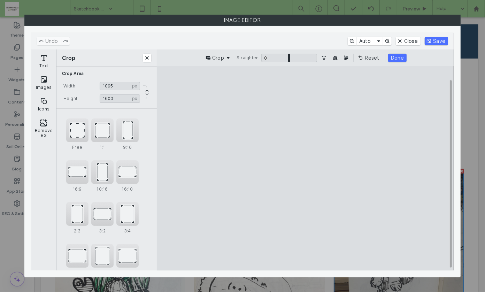
type input "****"
drag, startPoint x: 244, startPoint y: 169, endPoint x: 259, endPoint y: 169, distance: 14.6
click at [305, 168] on cesdk-canvas "Editor canvas" at bounding box center [305, 168] width 0 height 0
type input "****"
drag, startPoint x: 306, startPoint y: 84, endPoint x: 306, endPoint y: 105, distance: 21.9
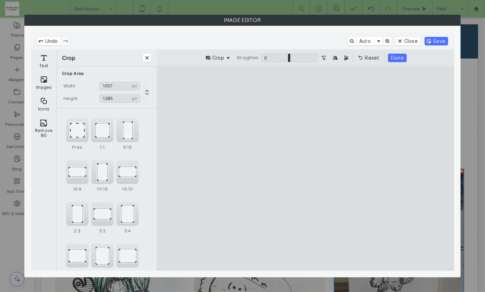
click at [305, 168] on cesdk-canvas "Editor canvas" at bounding box center [305, 168] width 0 height 0
type input "***"
drag, startPoint x: 366, startPoint y: 180, endPoint x: 333, endPoint y: 180, distance: 33.1
click at [305, 168] on cesdk-canvas "Editor canvas" at bounding box center [305, 168] width 0 height 0
drag, startPoint x: 305, startPoint y: 262, endPoint x: 305, endPoint y: 237, distance: 25.1
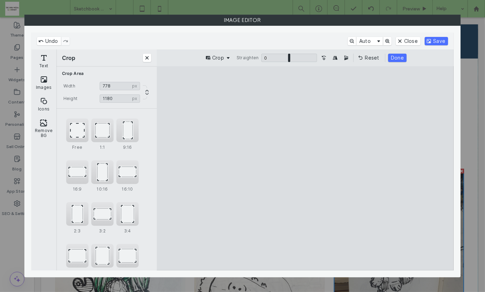
click at [305, 168] on cesdk-canvas "Editor canvas" at bounding box center [305, 168] width 0 height 0
type input "****"
click at [399, 58] on button "Done" at bounding box center [397, 58] width 18 height 8
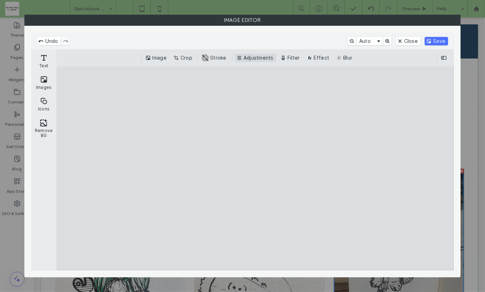
click at [247, 58] on button "Adjustments" at bounding box center [255, 58] width 41 height 8
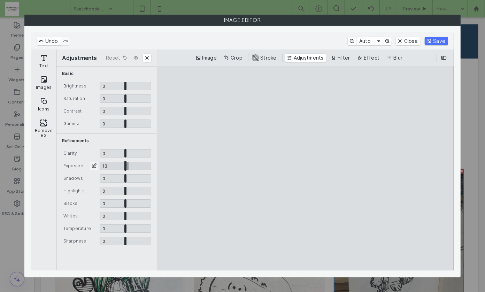
click at [128, 165] on input "CE.SDK" at bounding box center [126, 166] width 52 height 8
type input "****"
drag, startPoint x: 125, startPoint y: 216, endPoint x: 140, endPoint y: 215, distance: 15.3
click at [140, 215] on input "CE.SDK" at bounding box center [126, 216] width 52 height 8
type input "***"
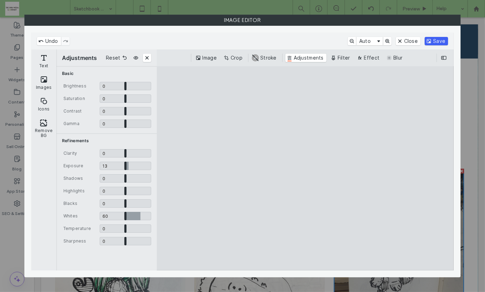
click at [435, 40] on button "Save" at bounding box center [435, 41] width 23 height 8
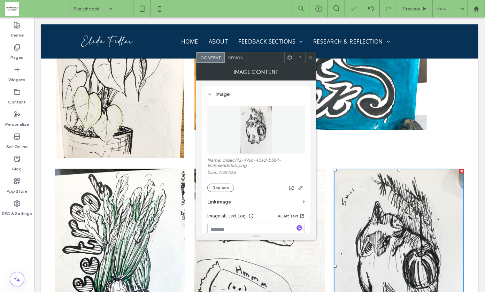
click at [309, 61] on span at bounding box center [310, 57] width 5 height 10
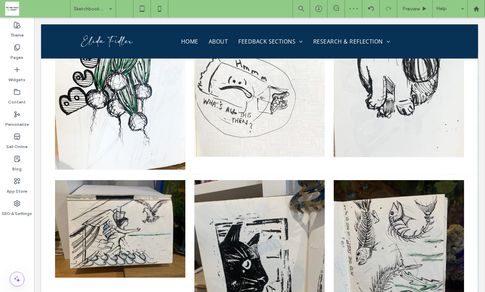
scroll to position [8815, 0]
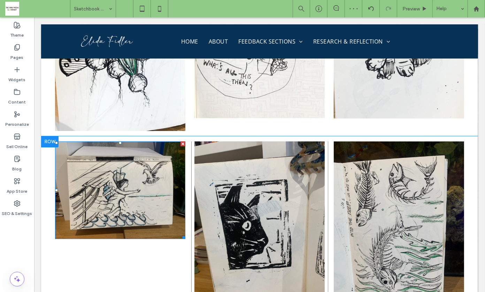
click at [125, 141] on img at bounding box center [120, 189] width 130 height 97
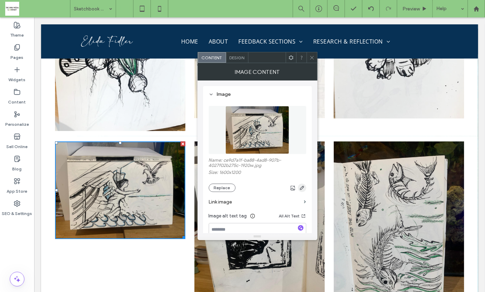
click at [302, 188] on use "button" at bounding box center [301, 188] width 4 height 4
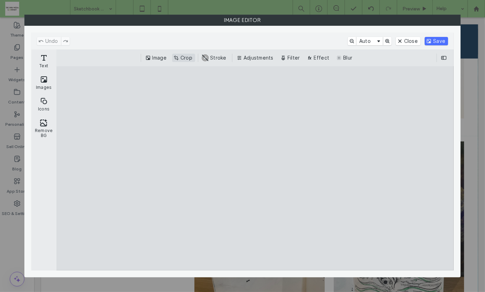
click at [188, 57] on button "Crop" at bounding box center [183, 58] width 23 height 8
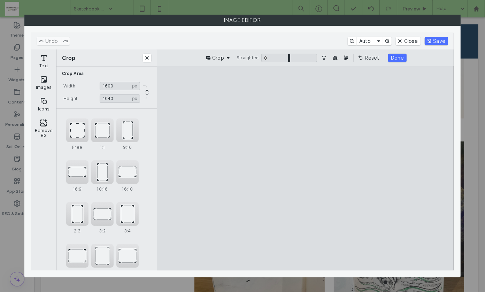
type input "****"
drag, startPoint x: 307, startPoint y: 85, endPoint x: 307, endPoint y: 108, distance: 22.6
click at [305, 168] on cesdk-canvas "Editor canvas" at bounding box center [305, 168] width 0 height 0
drag, startPoint x: 179, startPoint y: 182, endPoint x: 204, endPoint y: 180, distance: 25.1
click at [305, 168] on cesdk-canvas "Editor canvas" at bounding box center [305, 168] width 0 height 0
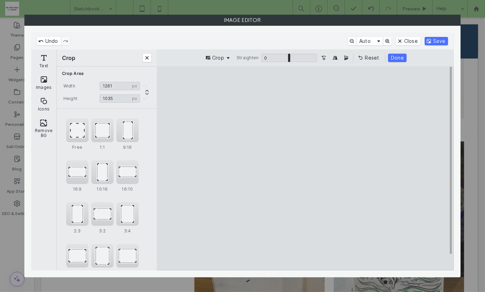
type input "****"
drag, startPoint x: 420, startPoint y: 180, endPoint x: 391, endPoint y: 178, distance: 28.3
click at [305, 168] on cesdk-canvas "Editor canvas" at bounding box center [305, 168] width 0 height 0
drag, startPoint x: 305, startPoint y: 261, endPoint x: 305, endPoint y: 241, distance: 20.9
click at [305, 168] on cesdk-canvas "Editor canvas" at bounding box center [305, 168] width 0 height 0
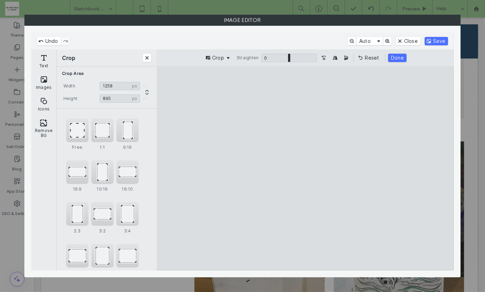
type input "***"
click at [393, 60] on button "Done" at bounding box center [397, 58] width 18 height 8
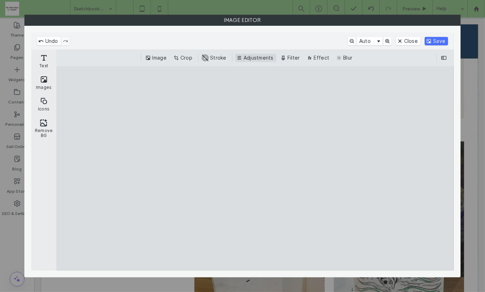
click at [253, 57] on button "Adjustments" at bounding box center [255, 58] width 41 height 8
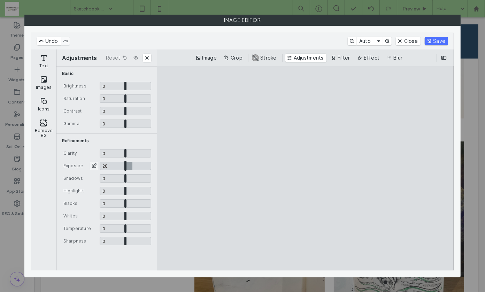
drag, startPoint x: 126, startPoint y: 164, endPoint x: 132, endPoint y: 165, distance: 6.3
click at [132, 165] on input "CE.SDK" at bounding box center [126, 166] width 52 height 8
type input "****"
drag, startPoint x: 125, startPoint y: 215, endPoint x: 136, endPoint y: 217, distance: 11.2
click at [136, 217] on input "CE.SDK" at bounding box center [126, 216] width 52 height 8
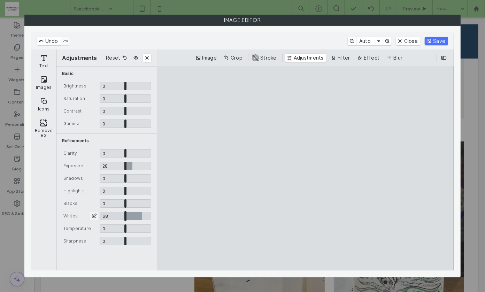
drag, startPoint x: 137, startPoint y: 215, endPoint x: 142, endPoint y: 217, distance: 5.4
click at [142, 215] on input "CE.SDK" at bounding box center [126, 216] width 52 height 8
type input "***"
click at [438, 41] on button "Save" at bounding box center [435, 41] width 23 height 8
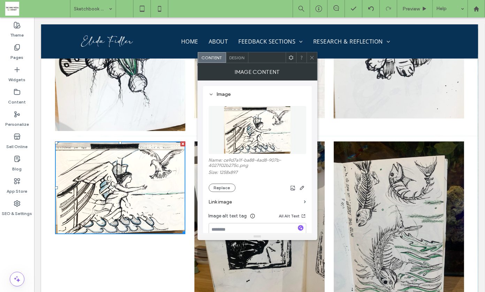
click at [311, 56] on icon at bounding box center [311, 57] width 5 height 5
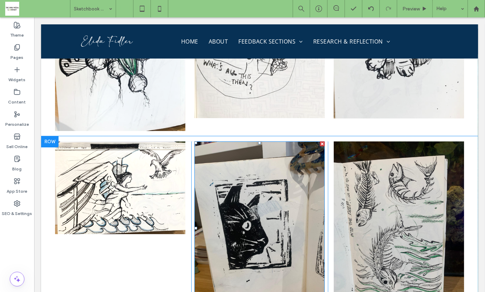
click at [263, 149] on img at bounding box center [259, 227] width 130 height 173
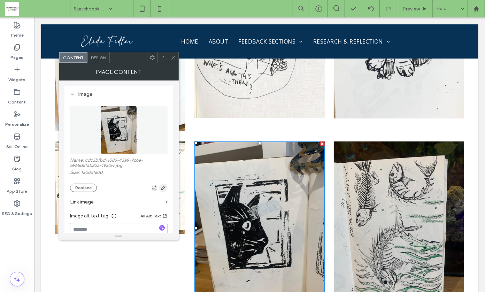
click at [163, 186] on use "button" at bounding box center [163, 188] width 4 height 4
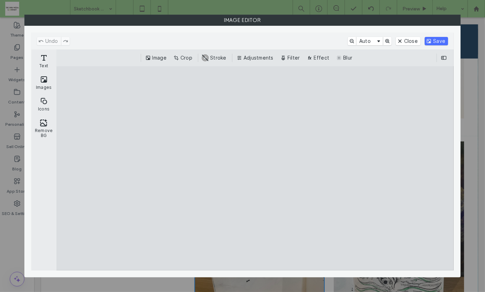
click at [190, 62] on div "Image Crop #ABABAB Stroke Adjustments Filter Effect Blur" at bounding box center [254, 57] width 397 height 17
click at [187, 57] on button "Crop" at bounding box center [183, 58] width 23 height 8
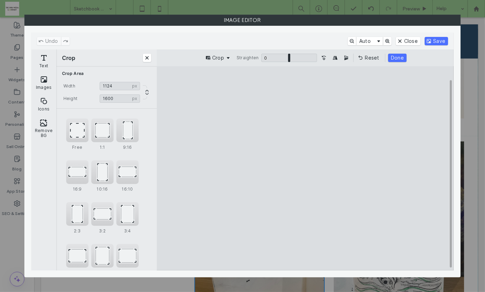
type input "****"
drag, startPoint x: 243, startPoint y: 170, endPoint x: 255, endPoint y: 170, distance: 12.2
click at [305, 168] on cesdk-canvas "Editor canvas" at bounding box center [305, 168] width 0 height 0
type input "****"
drag, startPoint x: 307, startPoint y: 86, endPoint x: 307, endPoint y: 108, distance: 21.9
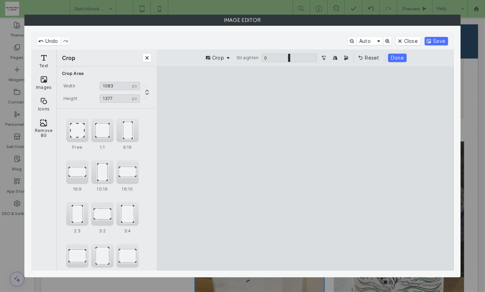
click at [305, 168] on cesdk-canvas "Editor canvas" at bounding box center [305, 168] width 0 height 0
drag, startPoint x: 370, startPoint y: 181, endPoint x: 346, endPoint y: 181, distance: 23.7
click at [305, 168] on cesdk-canvas "Editor canvas" at bounding box center [305, 168] width 0 height 0
drag, startPoint x: 304, startPoint y: 262, endPoint x: 306, endPoint y: 228, distance: 34.2
click at [305, 168] on cesdk-canvas "Editor canvas" at bounding box center [305, 168] width 0 height 0
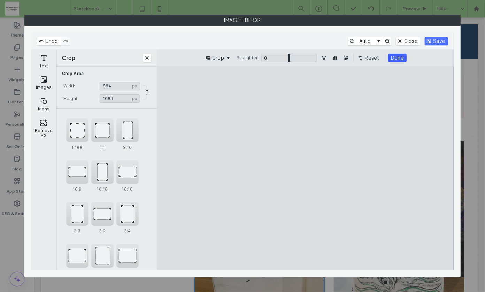
click at [397, 56] on button "Done" at bounding box center [397, 58] width 18 height 8
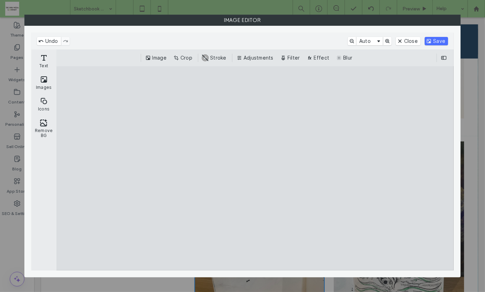
click at [266, 51] on div "Image Crop #ABABAB Stroke Adjustments Filter Effect Blur" at bounding box center [254, 57] width 397 height 17
click at [262, 57] on button "Adjustments" at bounding box center [255, 58] width 41 height 8
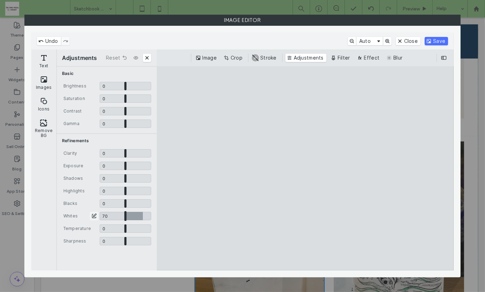
drag, startPoint x: 125, startPoint y: 216, endPoint x: 142, endPoint y: 217, distance: 17.8
click at [142, 217] on input "CE.SDK" at bounding box center [126, 216] width 52 height 8
drag, startPoint x: 142, startPoint y: 217, endPoint x: 147, endPoint y: 217, distance: 5.6
click at [147, 217] on input "CE.SDK" at bounding box center [126, 216] width 52 height 8
click at [437, 40] on button "Save" at bounding box center [435, 41] width 23 height 8
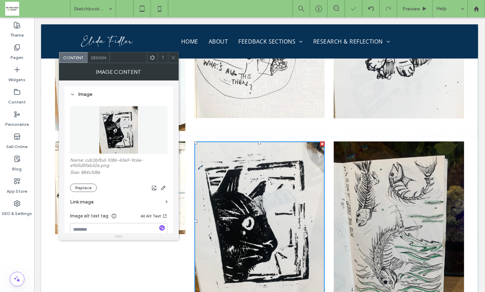
click at [173, 58] on icon at bounding box center [173, 57] width 5 height 5
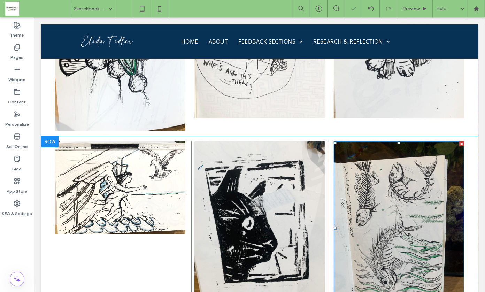
click at [393, 141] on img at bounding box center [398, 227] width 130 height 173
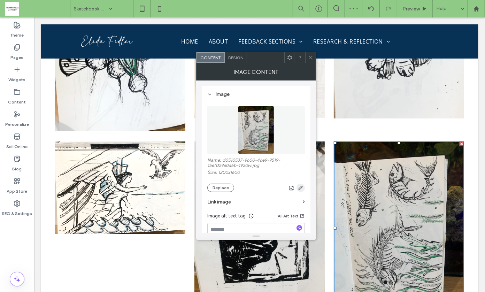
click at [300, 186] on icon "button" at bounding box center [301, 188] width 6 height 6
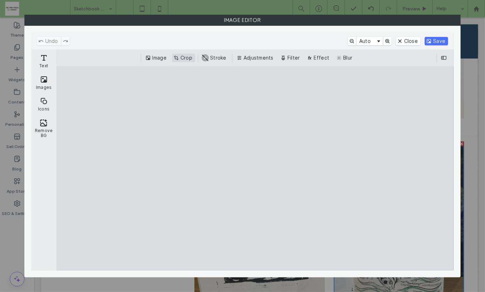
click at [191, 57] on button "Crop" at bounding box center [183, 58] width 23 height 8
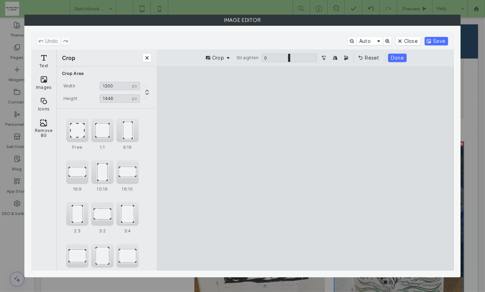
drag, startPoint x: 308, startPoint y: 86, endPoint x: 308, endPoint y: 102, distance: 15.7
click at [305, 168] on cesdk-canvas "Editor canvas" at bounding box center [305, 168] width 0 height 0
drag, startPoint x: 371, startPoint y: 178, endPoint x: 350, endPoint y: 178, distance: 21.9
click at [305, 168] on cesdk-canvas "Editor canvas" at bounding box center [305, 168] width 0 height 0
drag, startPoint x: 305, startPoint y: 260, endPoint x: 305, endPoint y: 247, distance: 13.6
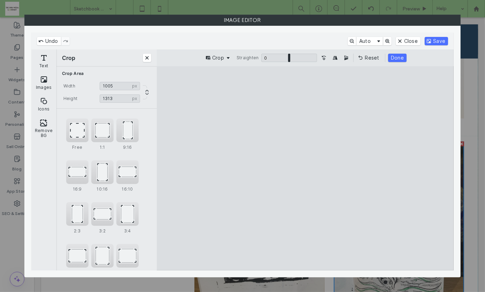
click at [305, 168] on cesdk-canvas "Editor canvas" at bounding box center [305, 168] width 0 height 0
click at [396, 58] on button "Done" at bounding box center [397, 58] width 18 height 8
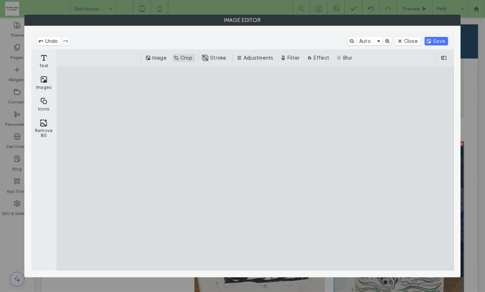
click at [186, 56] on button "Crop" at bounding box center [183, 58] width 23 height 8
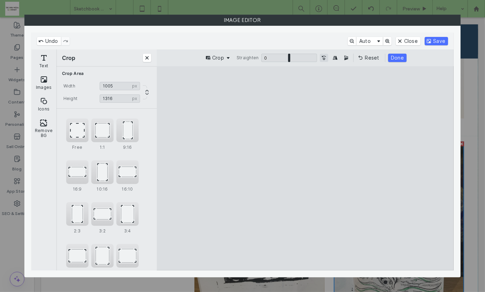
click at [323, 57] on button "Turn the Image 90˚ Counterclockwise" at bounding box center [324, 58] width 8 height 8
drag, startPoint x: 242, startPoint y: 171, endPoint x: 211, endPoint y: 170, distance: 31.0
click at [305, 168] on cesdk-canvas "Editor canvas" at bounding box center [305, 168] width 0 height 0
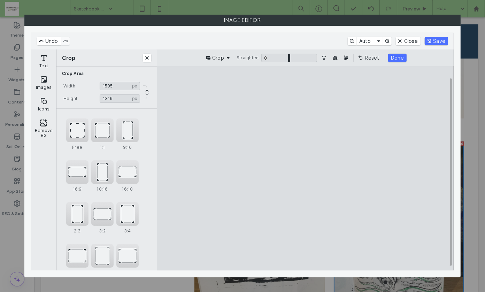
drag, startPoint x: 383, startPoint y: 169, endPoint x: 414, endPoint y: 167, distance: 31.4
click at [305, 168] on cesdk-canvas "Editor canvas" at bounding box center [305, 168] width 0 height 0
drag, startPoint x: 307, startPoint y: 254, endPoint x: 310, endPoint y: 228, distance: 25.6
click at [305, 168] on cesdk-canvas "Editor canvas" at bounding box center [305, 168] width 0 height 0
drag, startPoint x: 305, startPoint y: 86, endPoint x: 305, endPoint y: 97, distance: 11.1
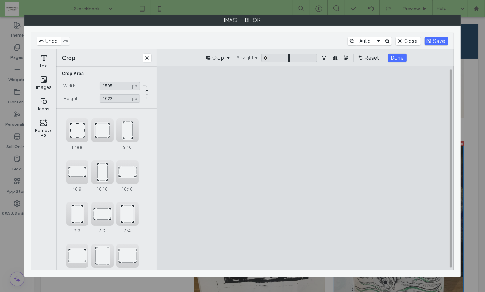
click at [305, 168] on cesdk-canvas "Editor canvas" at bounding box center [305, 168] width 0 height 0
click at [393, 56] on button "Done" at bounding box center [397, 58] width 18 height 8
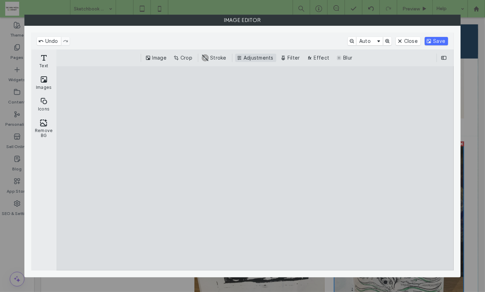
click at [263, 55] on button "Adjustments" at bounding box center [255, 58] width 41 height 8
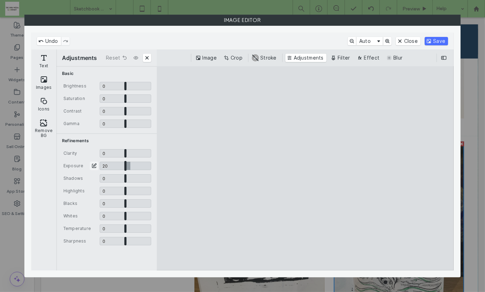
drag, startPoint x: 125, startPoint y: 164, endPoint x: 130, endPoint y: 164, distance: 4.9
click at [130, 164] on input "CE.SDK" at bounding box center [126, 166] width 52 height 8
drag, startPoint x: 125, startPoint y: 214, endPoint x: 148, endPoint y: 216, distance: 23.8
click at [148, 216] on input "CE.SDK" at bounding box center [126, 216] width 52 height 8
click at [123, 228] on input "CE.SDK" at bounding box center [126, 228] width 52 height 8
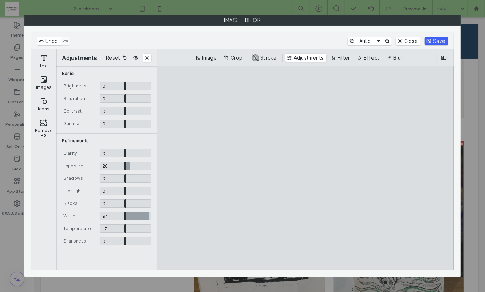
click at [438, 38] on button "Save" at bounding box center [435, 41] width 23 height 8
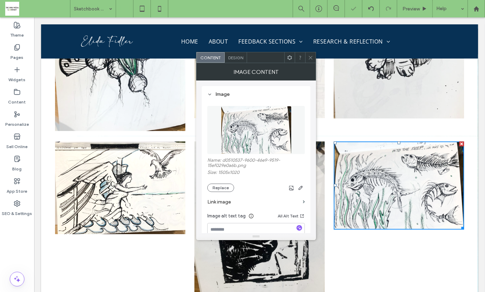
click at [311, 55] on icon at bounding box center [310, 57] width 5 height 5
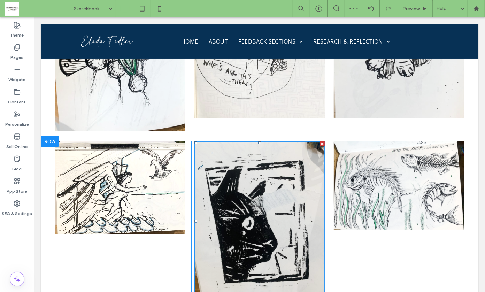
click at [252, 183] on img at bounding box center [259, 221] width 130 height 160
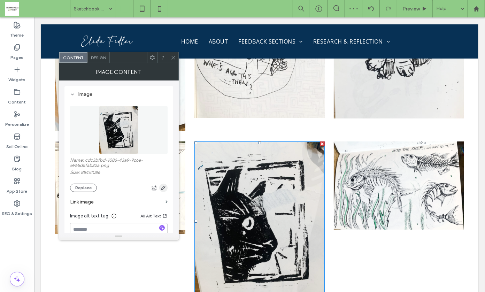
click at [161, 188] on icon "button" at bounding box center [163, 188] width 6 height 6
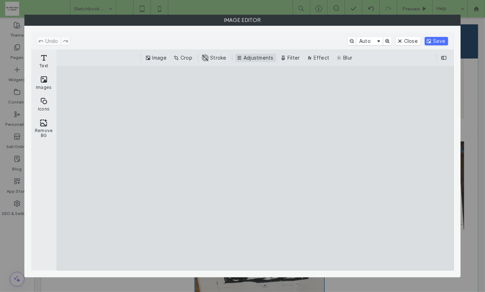
click at [253, 57] on button "Adjustments" at bounding box center [255, 58] width 41 height 8
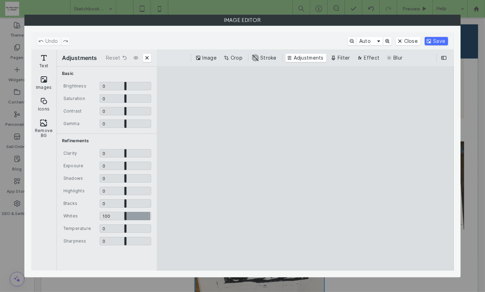
drag, startPoint x: 125, startPoint y: 215, endPoint x: 165, endPoint y: 216, distance: 40.8
click at [151, 216] on input "CE.SDK" at bounding box center [126, 216] width 52 height 8
click at [435, 38] on button "Save" at bounding box center [435, 41] width 23 height 8
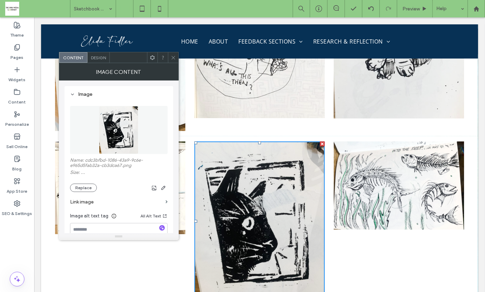
click at [394, 150] on img at bounding box center [398, 185] width 130 height 88
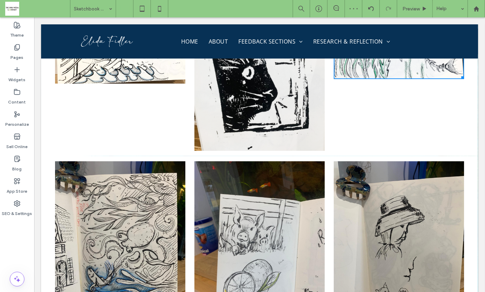
scroll to position [8981, 0]
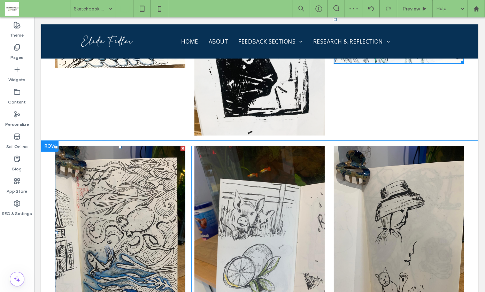
click at [128, 172] on img at bounding box center [120, 232] width 130 height 173
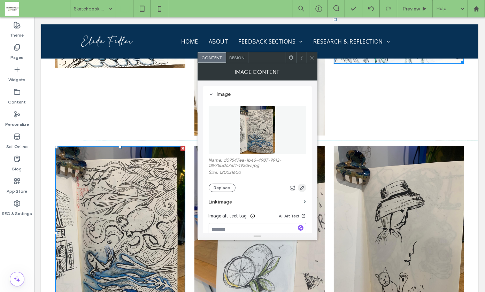
click at [300, 186] on icon "button" at bounding box center [302, 188] width 6 height 6
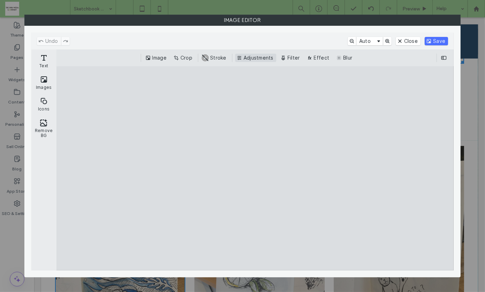
click at [257, 57] on button "Adjustments" at bounding box center [255, 58] width 41 height 8
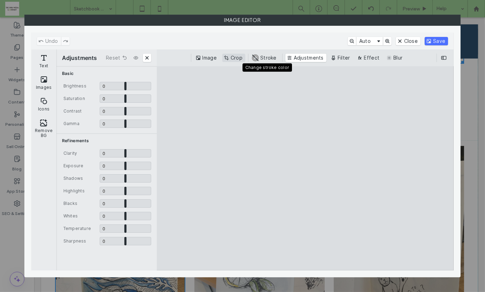
click at [232, 60] on button "Crop" at bounding box center [233, 58] width 23 height 8
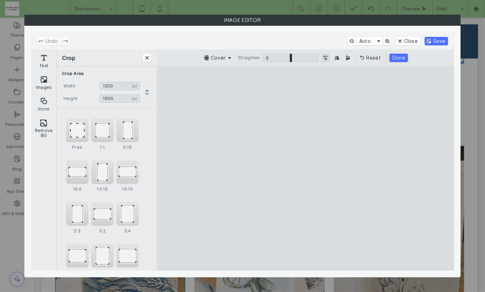
click at [326, 57] on button "Turn the Image 90˚ Counterclockwise" at bounding box center [325, 58] width 8 height 8
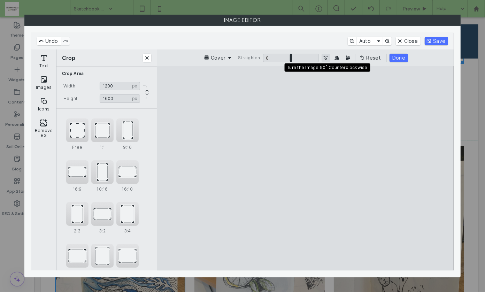
click at [326, 57] on button "Turn the Image 90˚ Counterclockwise" at bounding box center [325, 58] width 8 height 8
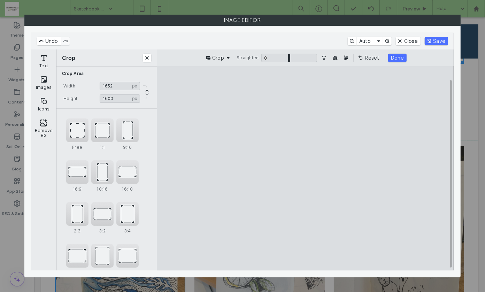
type input "****"
drag, startPoint x: 244, startPoint y: 168, endPoint x: 198, endPoint y: 172, distance: 46.5
click at [305, 168] on cesdk-canvas "Editor canvas" at bounding box center [305, 168] width 0 height 0
type input "****"
drag, startPoint x: 305, startPoint y: 86, endPoint x: 307, endPoint y: 119, distance: 32.8
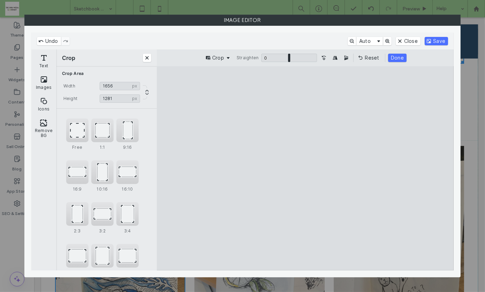
click at [305, 168] on cesdk-canvas "Editor canvas" at bounding box center [305, 168] width 0 height 0
type input "****"
drag, startPoint x: 411, startPoint y: 181, endPoint x: 451, endPoint y: 179, distance: 39.7
click at [305, 168] on cesdk-canvas "Editor canvas" at bounding box center [305, 168] width 0 height 0
type input "****"
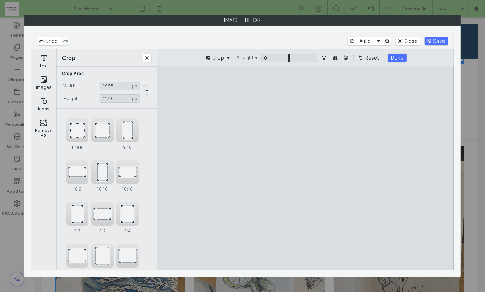
drag, startPoint x: 304, startPoint y: 262, endPoint x: 304, endPoint y: 248, distance: 14.3
click at [305, 168] on cesdk-canvas "Editor canvas" at bounding box center [305, 168] width 0 height 0
click at [395, 57] on button "Done" at bounding box center [397, 58] width 18 height 8
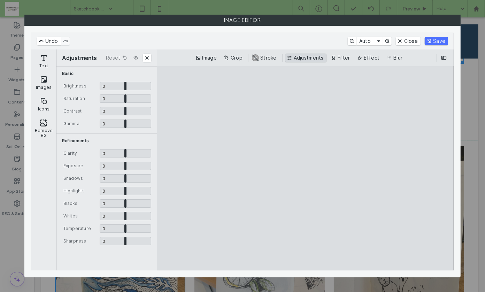
click at [296, 55] on button "Adjustments" at bounding box center [305, 58] width 41 height 8
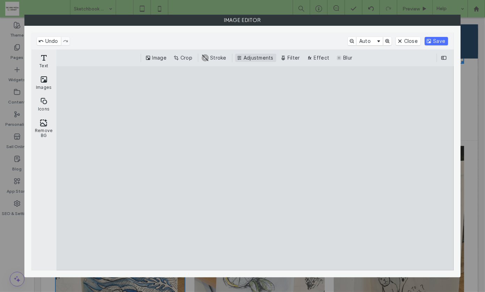
click at [252, 55] on button "Adjustments" at bounding box center [255, 58] width 41 height 8
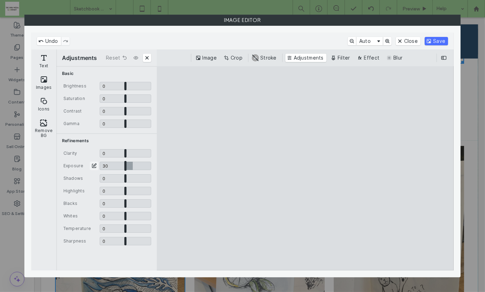
drag, startPoint x: 125, startPoint y: 166, endPoint x: 133, endPoint y: 166, distance: 7.3
click at [133, 166] on input "CE.SDK" at bounding box center [126, 166] width 52 height 8
type input "***"
drag, startPoint x: 125, startPoint y: 215, endPoint x: 153, endPoint y: 214, distance: 28.2
type input "*"
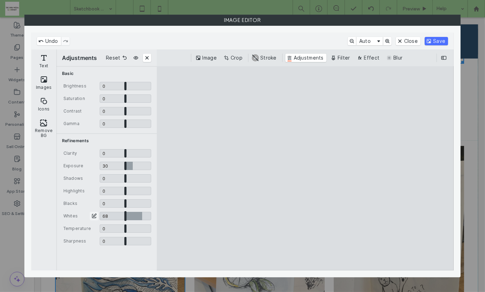
click at [151, 214] on input "CE.SDK" at bounding box center [126, 216] width 52 height 8
click at [432, 39] on button "Save" at bounding box center [435, 41] width 23 height 8
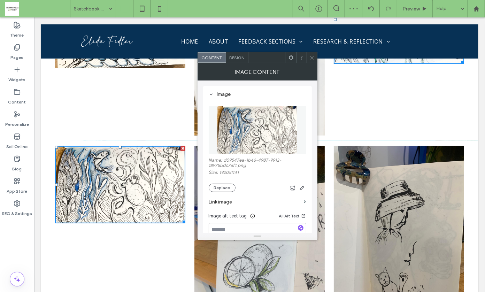
click at [309, 55] on icon at bounding box center [311, 57] width 5 height 5
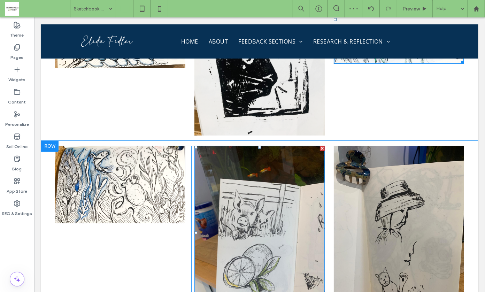
click at [258, 146] on img at bounding box center [259, 232] width 130 height 173
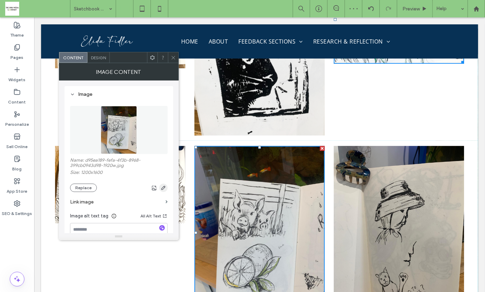
click at [162, 185] on icon "button" at bounding box center [163, 188] width 6 height 6
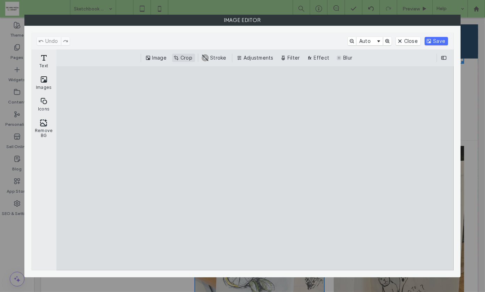
click at [185, 54] on button "Crop" at bounding box center [183, 58] width 23 height 8
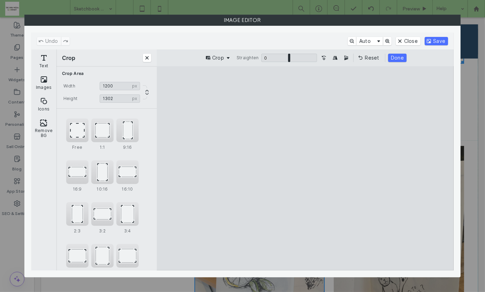
type input "****"
drag, startPoint x: 304, startPoint y: 86, endPoint x: 305, endPoint y: 117, distance: 30.7
click at [305, 168] on cesdk-canvas "Editor canvas" at bounding box center [305, 168] width 0 height 0
drag, startPoint x: 381, startPoint y: 182, endPoint x: 346, endPoint y: 182, distance: 34.8
click at [305, 168] on cesdk-canvas "Editor canvas" at bounding box center [305, 168] width 0 height 0
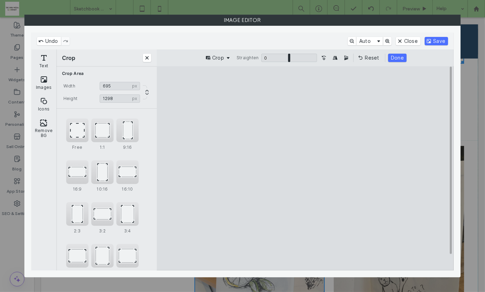
type input "***"
drag, startPoint x: 247, startPoint y: 180, endPoint x: 277, endPoint y: 179, distance: 30.3
click at [305, 168] on cesdk-canvas "Editor canvas" at bounding box center [305, 168] width 0 height 0
type input "****"
drag, startPoint x: 306, startPoint y: 262, endPoint x: 306, endPoint y: 235, distance: 26.8
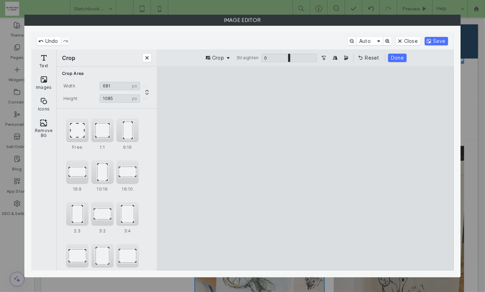
click at [305, 168] on cesdk-canvas "Editor canvas" at bounding box center [305, 168] width 0 height 0
click at [394, 57] on button "Done" at bounding box center [397, 58] width 18 height 8
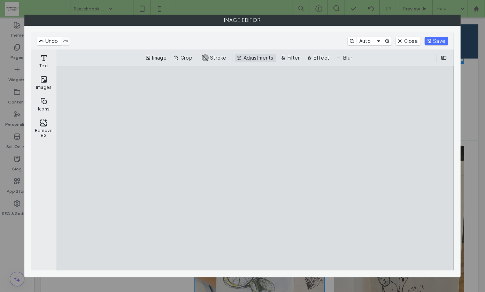
click at [254, 59] on button "Adjustments" at bounding box center [255, 58] width 41 height 8
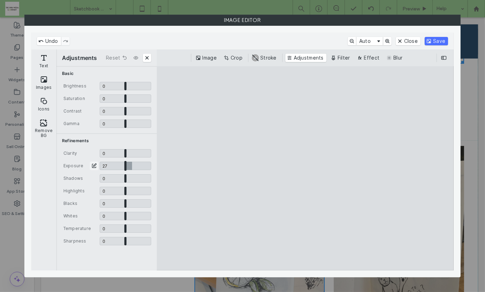
drag, startPoint x: 125, startPoint y: 166, endPoint x: 132, endPoint y: 167, distance: 6.8
click at [132, 167] on input "CE.SDK" at bounding box center [126, 166] width 52 height 8
type input "****"
drag, startPoint x: 124, startPoint y: 214, endPoint x: 141, endPoint y: 214, distance: 17.1
click at [138, 214] on input "CE.SDK" at bounding box center [126, 216] width 52 height 8
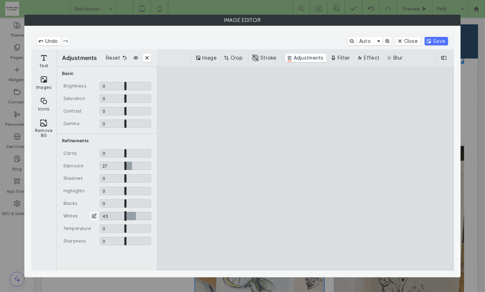
type input "****"
drag, startPoint x: 126, startPoint y: 201, endPoint x: 103, endPoint y: 204, distance: 22.9
click at [103, 204] on input "CE.SDK" at bounding box center [126, 203] width 52 height 8
type input "*****"
click at [436, 39] on button "Save" at bounding box center [435, 41] width 23 height 8
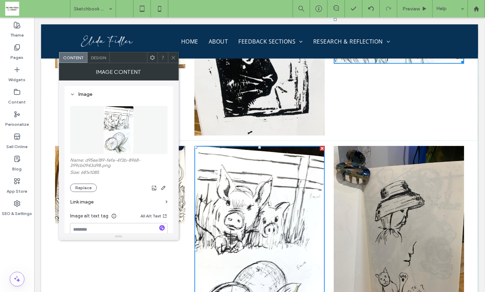
click at [384, 146] on img at bounding box center [398, 232] width 130 height 173
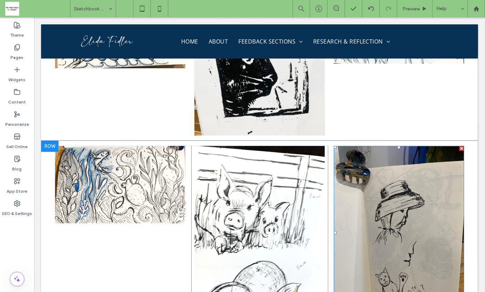
click at [385, 146] on img at bounding box center [398, 232] width 130 height 173
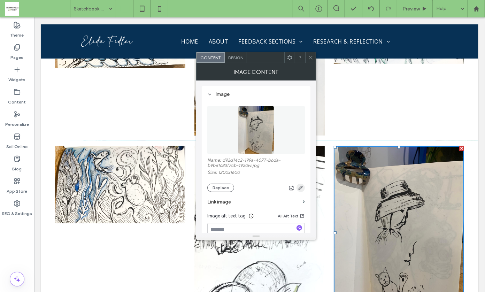
click at [299, 186] on icon "button" at bounding box center [301, 188] width 6 height 6
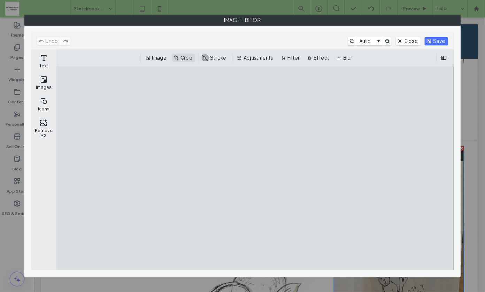
click at [185, 57] on button "Crop" at bounding box center [183, 58] width 23 height 8
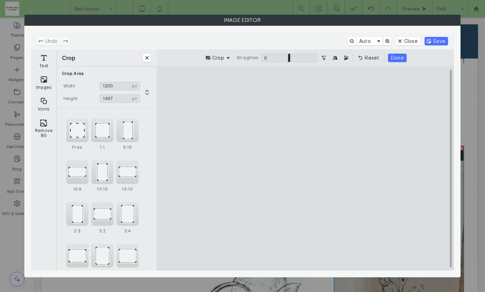
type input "****"
drag, startPoint x: 305, startPoint y: 87, endPoint x: 306, endPoint y: 109, distance: 21.9
click at [305, 168] on cesdk-canvas "Editor canvas" at bounding box center [305, 168] width 0 height 0
drag, startPoint x: 235, startPoint y: 178, endPoint x: 271, endPoint y: 176, distance: 35.9
click at [305, 168] on cesdk-canvas "Editor canvas" at bounding box center [305, 168] width 0 height 0
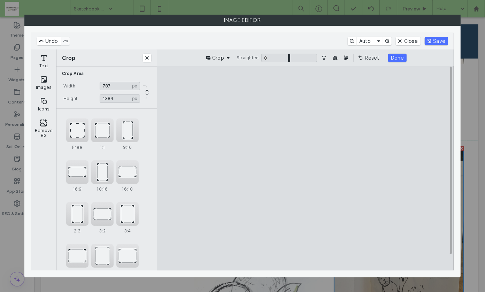
type input "***"
drag, startPoint x: 358, startPoint y: 180, endPoint x: 345, endPoint y: 180, distance: 12.5
click at [305, 168] on cesdk-canvas "Editor canvas" at bounding box center [305, 168] width 0 height 0
type input "****"
drag, startPoint x: 302, startPoint y: 263, endPoint x: 302, endPoint y: 255, distance: 8.0
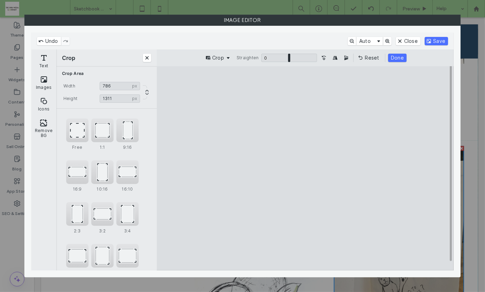
click at [305, 168] on cesdk-canvas "Editor canvas" at bounding box center [305, 168] width 0 height 0
click at [394, 55] on button "Done" at bounding box center [397, 58] width 18 height 8
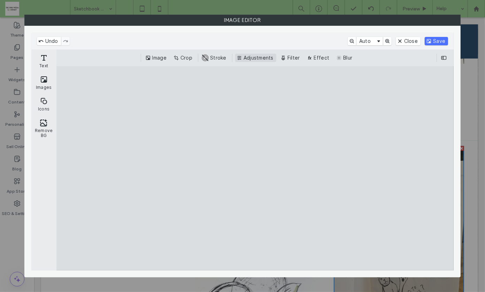
click at [257, 56] on button "Adjustments" at bounding box center [255, 58] width 41 height 8
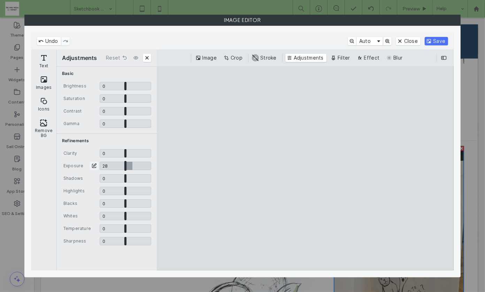
drag, startPoint x: 126, startPoint y: 165, endPoint x: 132, endPoint y: 165, distance: 6.3
click at [132, 165] on input "CE.SDK" at bounding box center [126, 166] width 52 height 8
type input "****"
drag, startPoint x: 124, startPoint y: 214, endPoint x: 154, endPoint y: 211, distance: 30.1
type input "*"
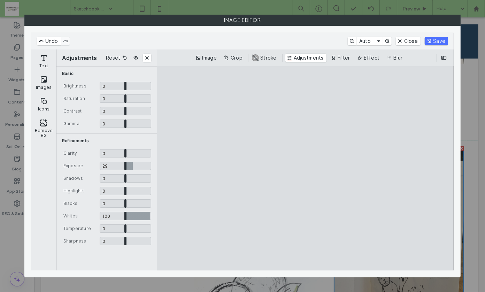
click at [151, 212] on input "CE.SDK" at bounding box center [126, 216] width 52 height 8
click at [435, 38] on button "Save" at bounding box center [435, 41] width 23 height 8
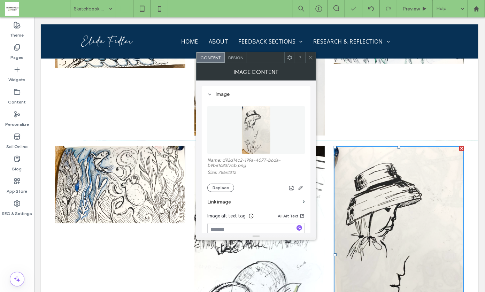
click at [311, 58] on icon at bounding box center [310, 57] width 5 height 5
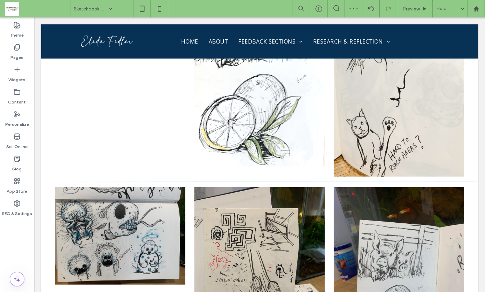
scroll to position [9183, 0]
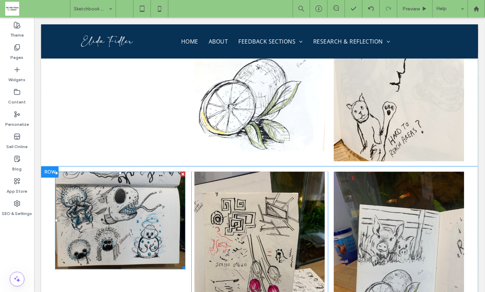
click at [117, 171] on img at bounding box center [120, 219] width 130 height 97
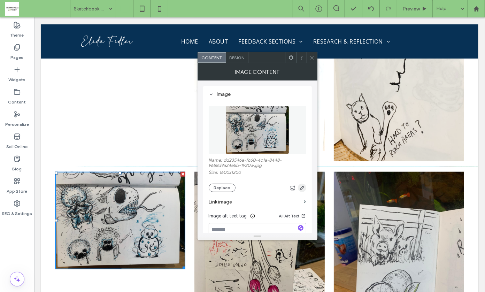
click at [300, 186] on icon "button" at bounding box center [302, 188] width 6 height 6
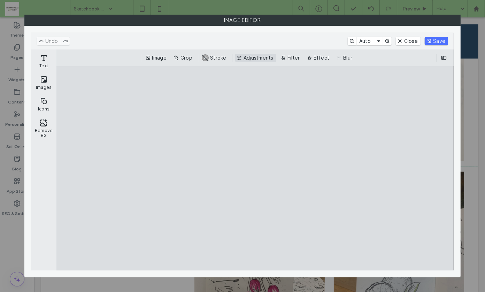
click at [252, 57] on button "Adjustments" at bounding box center [255, 58] width 41 height 8
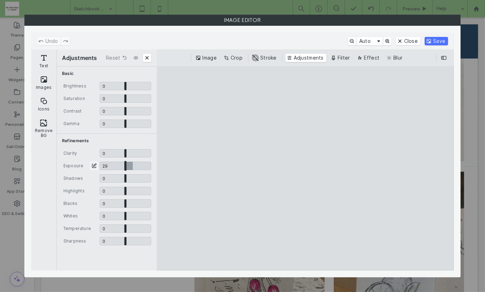
drag, startPoint x: 125, startPoint y: 166, endPoint x: 132, endPoint y: 166, distance: 7.0
click at [132, 166] on input "CE.SDK" at bounding box center [126, 166] width 52 height 8
type input "****"
drag, startPoint x: 126, startPoint y: 214, endPoint x: 167, endPoint y: 218, distance: 41.6
type input "*"
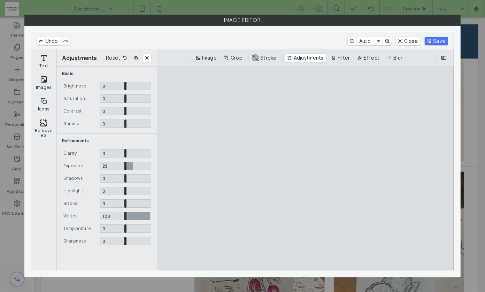
click at [151, 218] on input "CE.SDK" at bounding box center [126, 216] width 52 height 8
click at [235, 57] on button "Crop" at bounding box center [233, 58] width 23 height 8
type input "****"
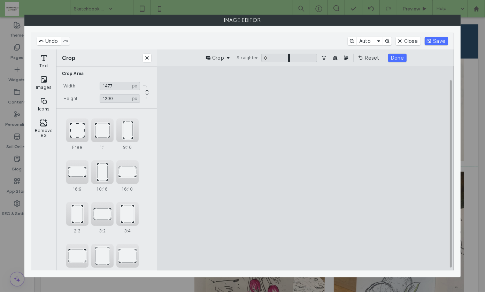
type input "****"
drag, startPoint x: 414, startPoint y: 168, endPoint x: 397, endPoint y: 168, distance: 17.1
click at [305, 168] on cesdk-canvas "Editor canvas" at bounding box center [305, 168] width 0 height 0
drag, startPoint x: 307, startPoint y: 86, endPoint x: 310, endPoint y: 108, distance: 22.0
click at [305, 168] on cesdk-canvas "Editor canvas" at bounding box center [305, 168] width 0 height 0
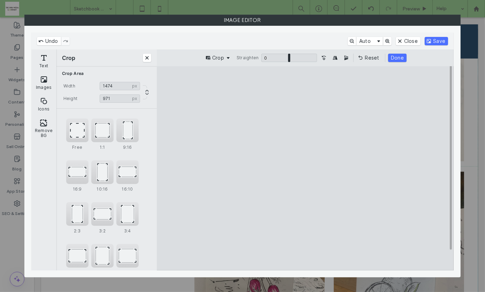
type input "***"
drag, startPoint x: 308, startPoint y: 263, endPoint x: 307, endPoint y: 254, distance: 9.1
click at [305, 168] on cesdk-canvas "Editor canvas" at bounding box center [305, 168] width 0 height 0
type input "****"
drag, startPoint x: 427, startPoint y: 175, endPoint x: 416, endPoint y: 175, distance: 10.8
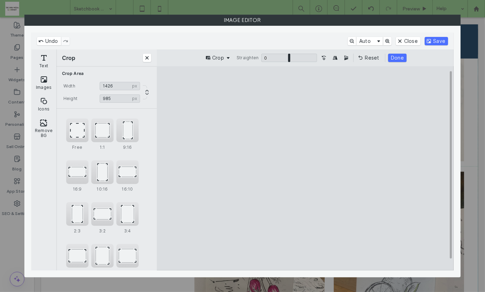
click at [305, 168] on cesdk-canvas "Editor canvas" at bounding box center [305, 168] width 0 height 0
click at [395, 57] on button "Done" at bounding box center [397, 58] width 18 height 8
type input "****"
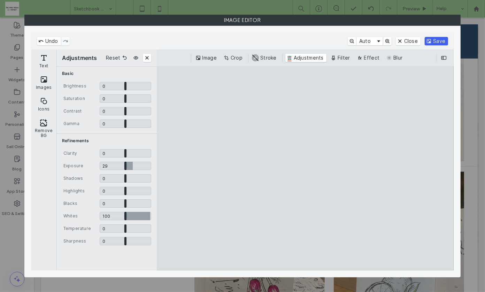
click at [436, 38] on button "Save" at bounding box center [435, 41] width 23 height 8
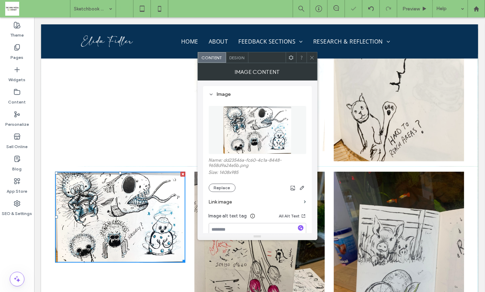
click at [312, 56] on icon at bounding box center [311, 57] width 5 height 5
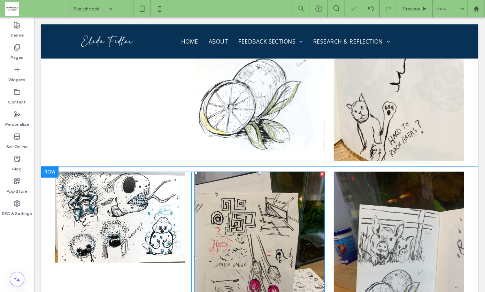
click at [264, 171] on img at bounding box center [259, 257] width 130 height 173
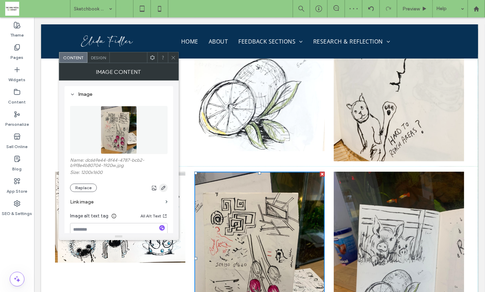
click at [162, 189] on icon "button" at bounding box center [163, 188] width 6 height 6
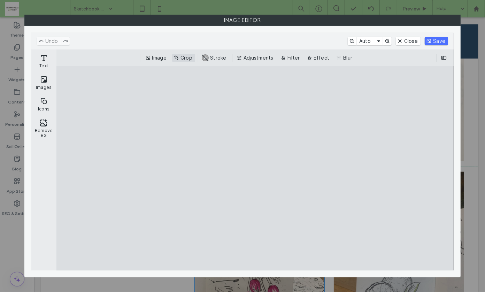
click at [191, 54] on button "Crop" at bounding box center [183, 58] width 23 height 8
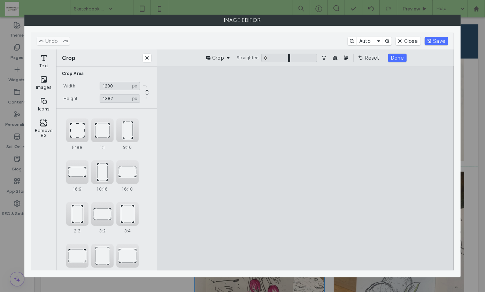
drag, startPoint x: 308, startPoint y: 86, endPoint x: 309, endPoint y: 109, distance: 22.3
click at [305, 168] on cesdk-canvas "Editor canvas" at bounding box center [305, 168] width 0 height 0
type input "****"
drag, startPoint x: 306, startPoint y: 262, endPoint x: 306, endPoint y: 249, distance: 12.5
click at [305, 168] on cesdk-canvas "Editor canvas" at bounding box center [305, 168] width 0 height 0
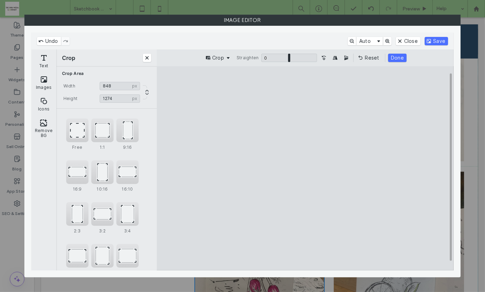
drag, startPoint x: 382, startPoint y: 175, endPoint x: 337, endPoint y: 176, distance: 44.9
click at [305, 168] on cesdk-canvas "Editor canvas" at bounding box center [305, 168] width 0 height 0
type input "***"
drag, startPoint x: 250, startPoint y: 174, endPoint x: 266, endPoint y: 174, distance: 16.7
click at [305, 168] on cesdk-canvas "Editor canvas" at bounding box center [305, 168] width 0 height 0
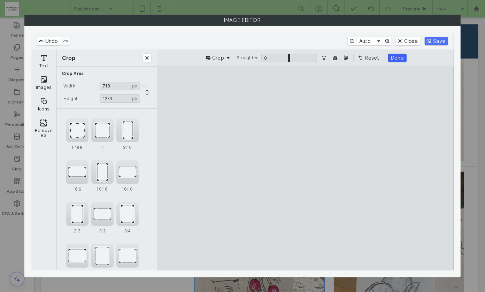
click at [396, 58] on button "Done" at bounding box center [397, 58] width 18 height 8
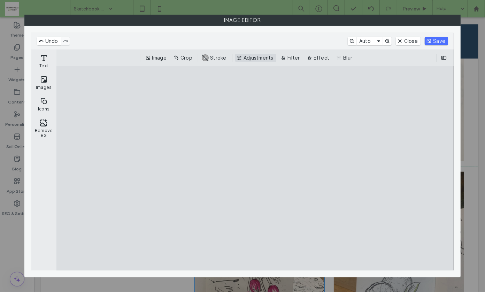
click at [261, 58] on button "Adjustments" at bounding box center [255, 58] width 41 height 8
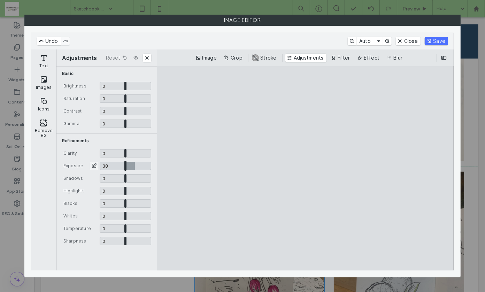
drag, startPoint x: 125, startPoint y: 165, endPoint x: 134, endPoint y: 165, distance: 9.7
click at [134, 165] on input "CE.SDK" at bounding box center [126, 166] width 52 height 8
type input "****"
drag, startPoint x: 125, startPoint y: 215, endPoint x: 181, endPoint y: 212, distance: 56.9
type input "*"
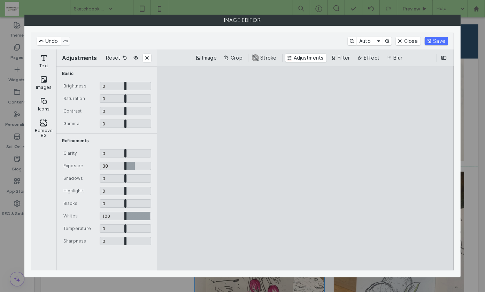
click at [151, 212] on input "CE.SDK" at bounding box center [126, 216] width 52 height 8
click at [437, 40] on button "Save" at bounding box center [435, 41] width 23 height 8
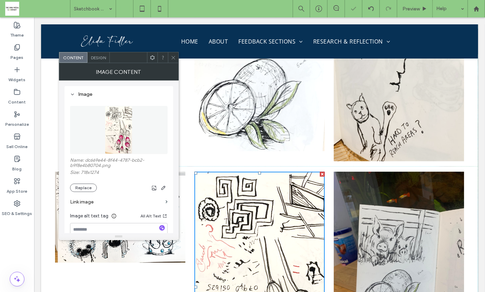
click at [173, 56] on icon at bounding box center [173, 57] width 5 height 5
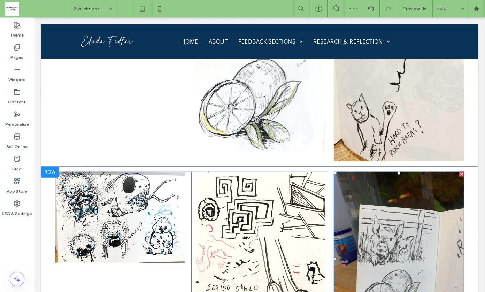
click at [398, 172] on img at bounding box center [398, 257] width 130 height 173
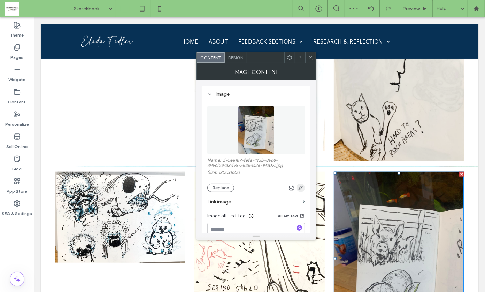
click at [298, 186] on icon "button" at bounding box center [301, 188] width 6 height 6
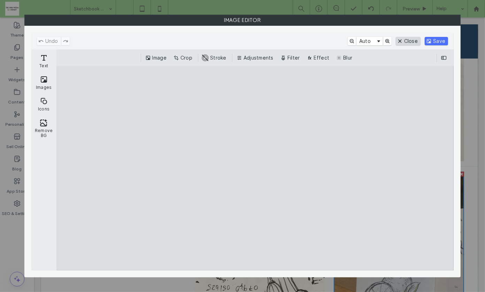
click at [410, 40] on button "Close" at bounding box center [407, 41] width 25 height 8
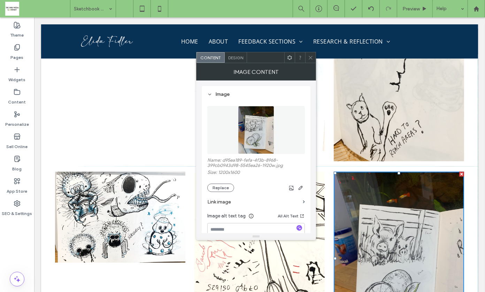
click at [311, 57] on use at bounding box center [310, 57] width 3 height 3
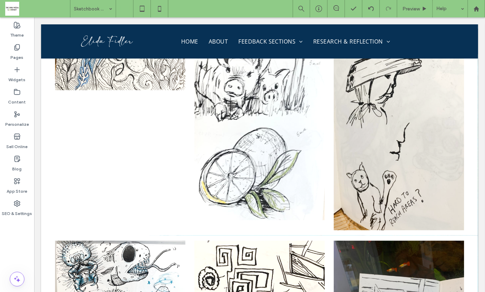
scroll to position [9106, 0]
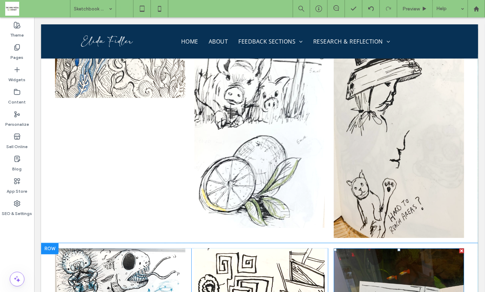
click at [459, 248] on div at bounding box center [461, 250] width 5 height 5
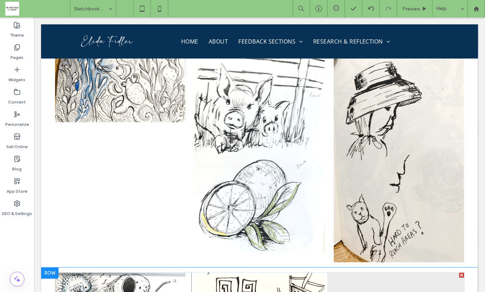
scroll to position [9113, 0]
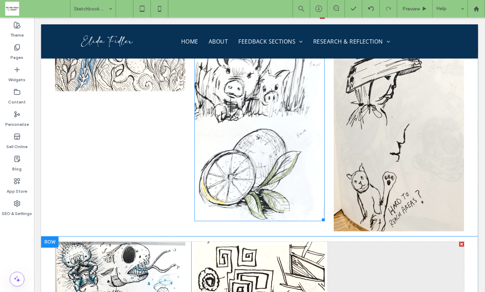
drag, startPoint x: 258, startPoint y: 96, endPoint x: 379, endPoint y: 209, distance: 165.3
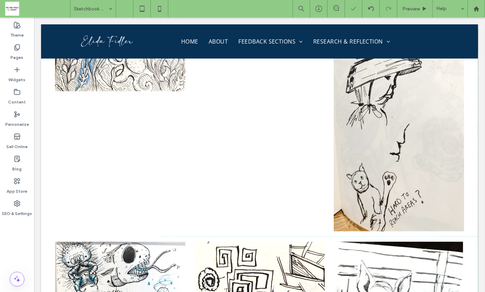
scroll to position [9044, 0]
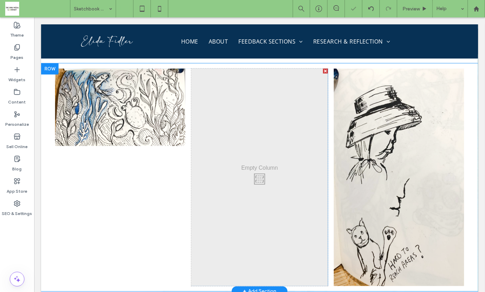
drag, startPoint x: 113, startPoint y: 263, endPoint x: 248, endPoint y: 152, distance: 174.6
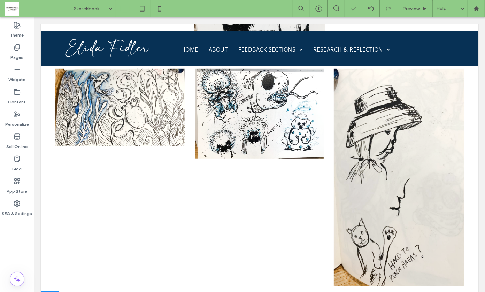
scroll to position [9058, 0]
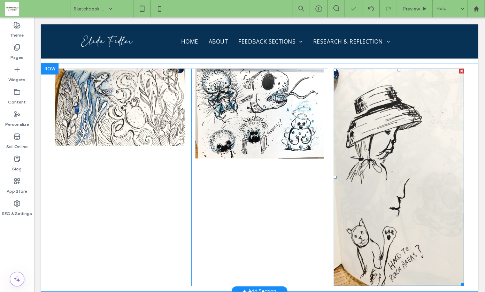
click at [405, 156] on img at bounding box center [398, 176] width 130 height 217
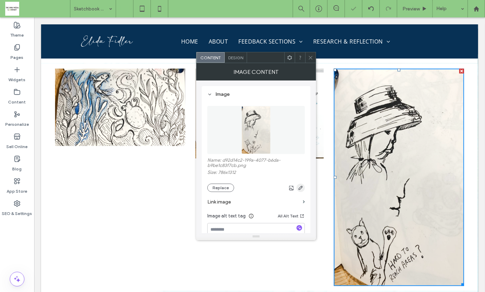
click at [298, 185] on icon "button" at bounding box center [301, 188] width 6 height 6
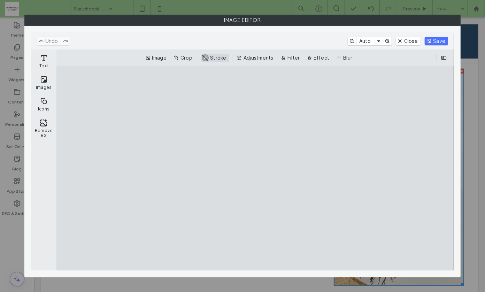
click at [254, 58] on button "Adjustments" at bounding box center [255, 58] width 41 height 8
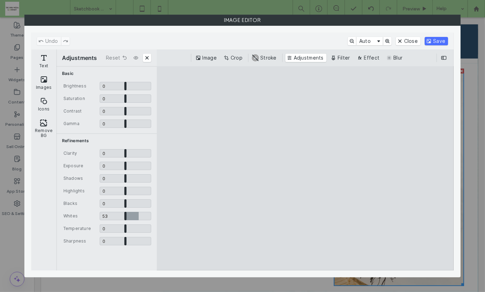
drag, startPoint x: 125, startPoint y: 214, endPoint x: 157, endPoint y: 215, distance: 31.3
type input "*"
click at [151, 216] on input "CE.SDK" at bounding box center [126, 216] width 52 height 8
click at [434, 41] on button "Save" at bounding box center [435, 41] width 23 height 8
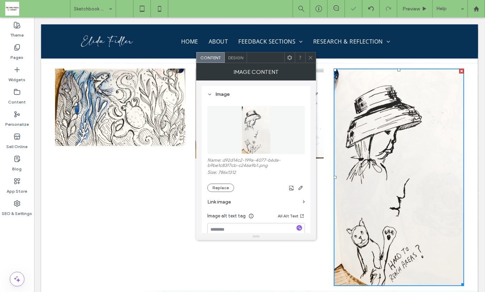
click at [310, 56] on use at bounding box center [310, 57] width 3 height 3
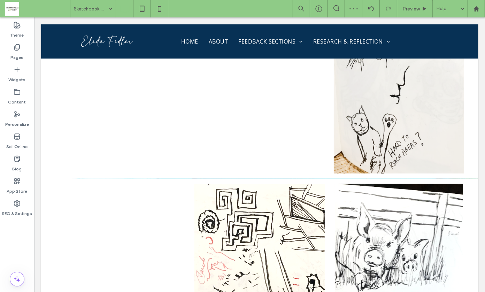
scroll to position [9225, 0]
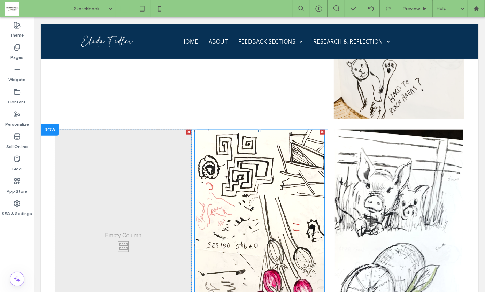
drag, startPoint x: 281, startPoint y: 174, endPoint x: 155, endPoint y: 175, distance: 125.7
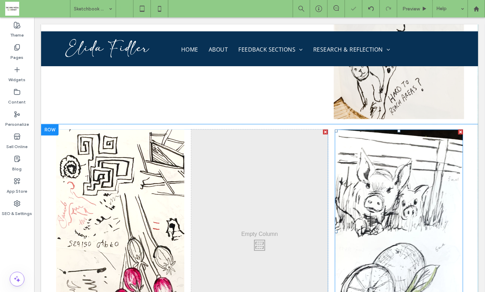
drag, startPoint x: 377, startPoint y: 145, endPoint x: 248, endPoint y: 151, distance: 129.3
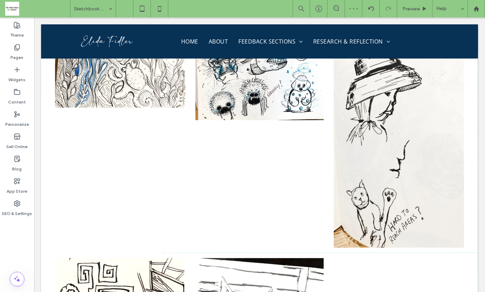
scroll to position [9128, 0]
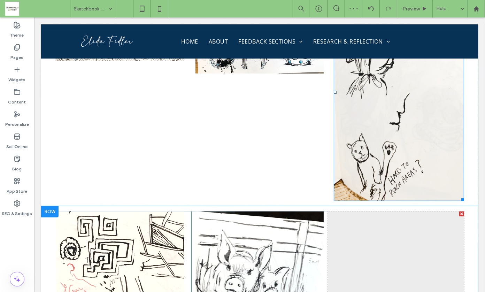
drag, startPoint x: 404, startPoint y: 96, endPoint x: 409, endPoint y: 183, distance: 86.5
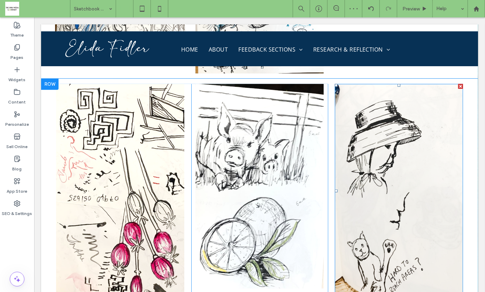
click at [405, 168] on img at bounding box center [398, 191] width 128 height 214
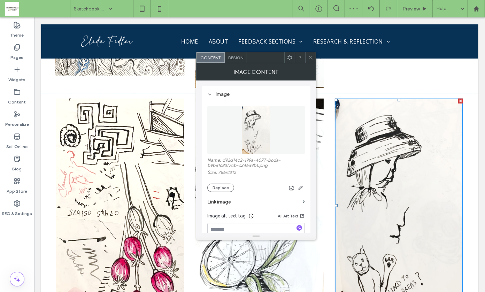
scroll to position [9143, 0]
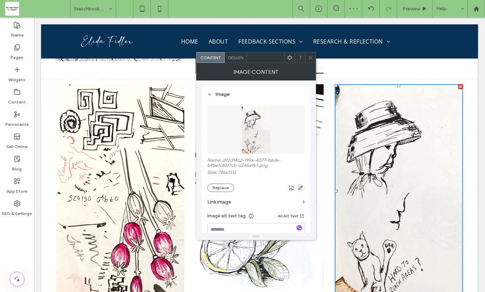
click at [302, 187] on icon "button" at bounding box center [301, 188] width 6 height 6
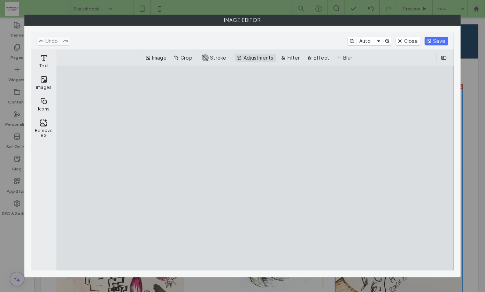
click at [262, 57] on button "Adjustments" at bounding box center [255, 58] width 41 height 8
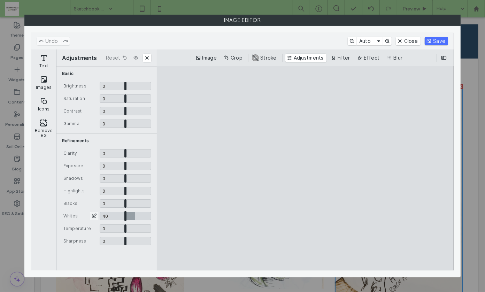
drag, startPoint x: 125, startPoint y: 214, endPoint x: 136, endPoint y: 214, distance: 11.1
click at [136, 214] on input "CE.SDK" at bounding box center [126, 216] width 52 height 8
type input "****"
click at [439, 41] on button "Save" at bounding box center [435, 41] width 23 height 8
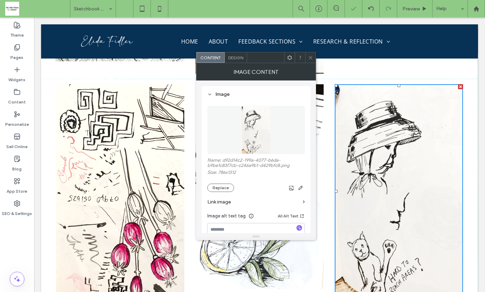
click at [309, 57] on icon at bounding box center [310, 57] width 5 height 5
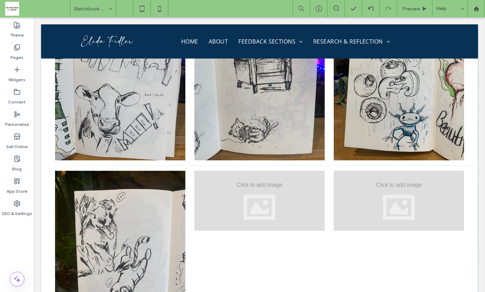
scroll to position [10490, 0]
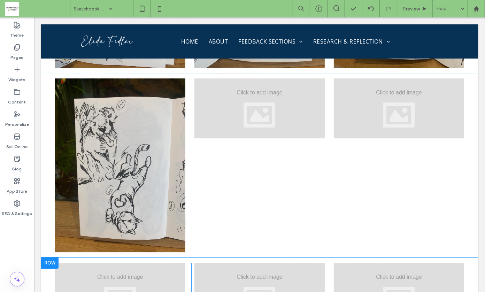
click at [53, 257] on div at bounding box center [49, 262] width 17 height 11
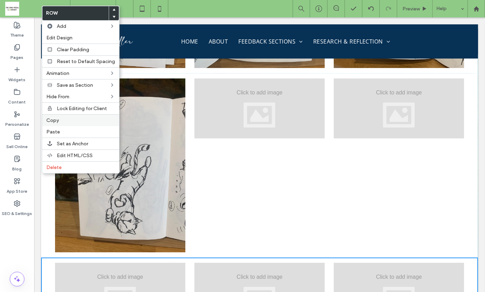
click at [69, 120] on label "Copy" at bounding box center [80, 120] width 69 height 6
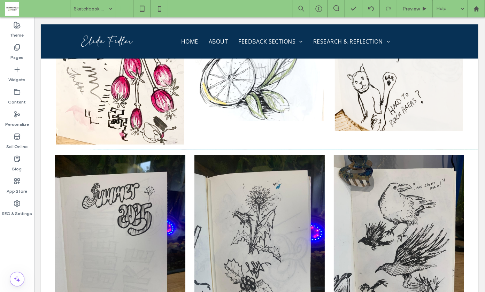
scroll to position [9333, 0]
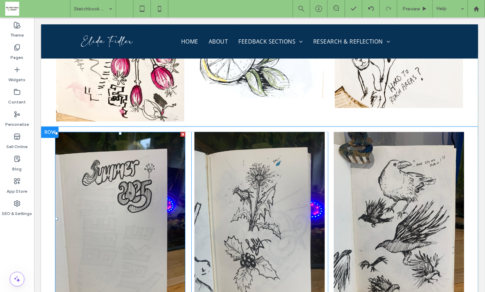
click at [119, 163] on img at bounding box center [120, 218] width 130 height 173
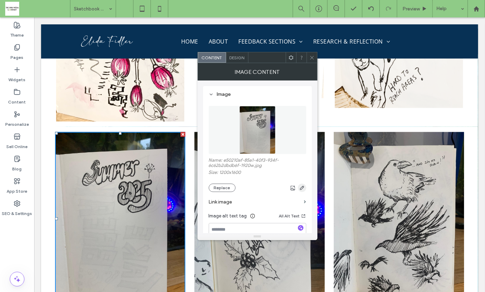
click at [300, 187] on use "button" at bounding box center [301, 188] width 4 height 4
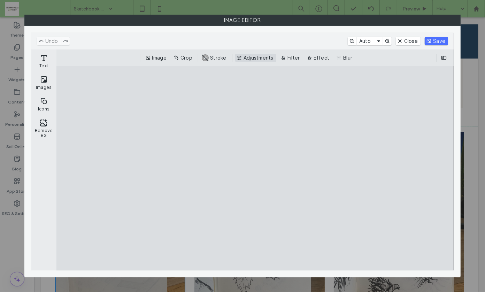
click at [244, 59] on button "Adjustments" at bounding box center [255, 58] width 41 height 8
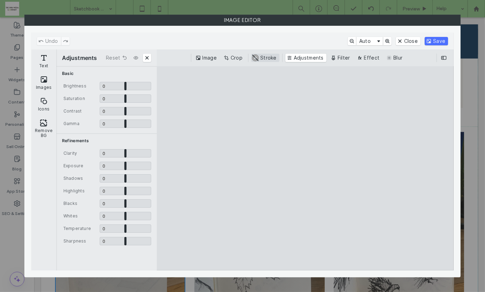
click at [270, 60] on button "#ABABAB Stroke" at bounding box center [265, 58] width 28 height 8
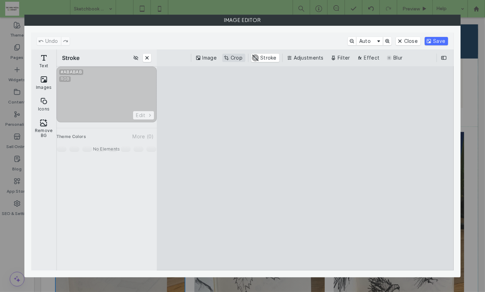
click at [239, 56] on button "Crop" at bounding box center [233, 58] width 23 height 8
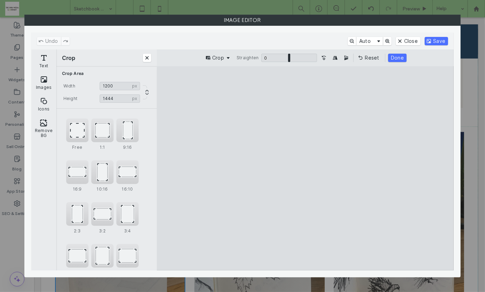
type input "****"
drag, startPoint x: 306, startPoint y: 85, endPoint x: 307, endPoint y: 105, distance: 20.2
click at [305, 168] on cesdk-canvas "Editor canvas" at bounding box center [305, 168] width 0 height 0
type input "***"
drag, startPoint x: 374, startPoint y: 182, endPoint x: 350, endPoint y: 180, distance: 24.4
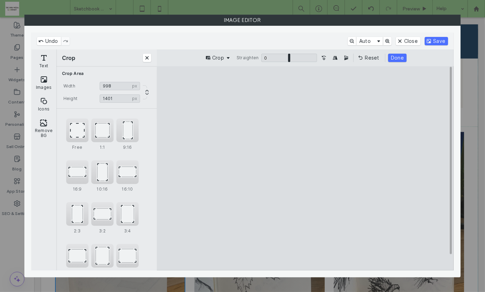
click at [305, 168] on cesdk-canvas "Editor canvas" at bounding box center [305, 168] width 0 height 0
type input "***"
drag, startPoint x: 306, startPoint y: 261, endPoint x: 307, endPoint y: 212, distance: 48.7
click at [305, 168] on cesdk-canvas "Editor canvas" at bounding box center [305, 168] width 0 height 0
click at [397, 56] on button "Done" at bounding box center [397, 58] width 18 height 8
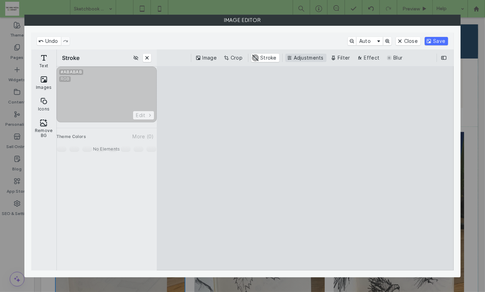
click at [305, 57] on button "Adjustments" at bounding box center [305, 58] width 41 height 8
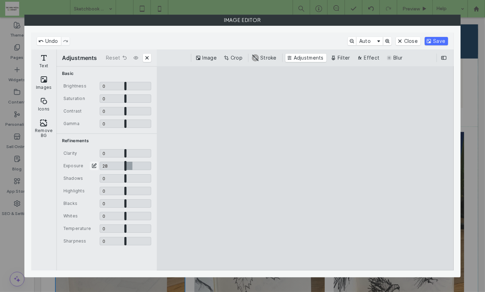
drag, startPoint x: 125, startPoint y: 165, endPoint x: 132, endPoint y: 165, distance: 6.6
click at [132, 165] on input "CE.SDK" at bounding box center [126, 166] width 52 height 8
type input "****"
drag, startPoint x: 123, startPoint y: 214, endPoint x: 152, endPoint y: 214, distance: 29.3
type input "*"
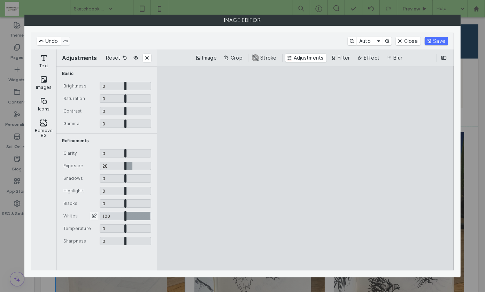
click at [151, 214] on input "CE.SDK" at bounding box center [126, 216] width 52 height 8
click at [123, 229] on input "CE.SDK" at bounding box center [126, 228] width 52 height 8
type input "*****"
click at [433, 41] on button "Save" at bounding box center [435, 41] width 23 height 8
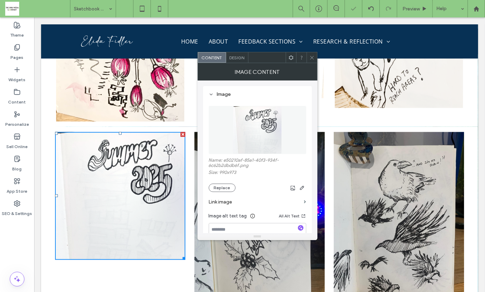
click at [311, 56] on icon at bounding box center [311, 57] width 5 height 5
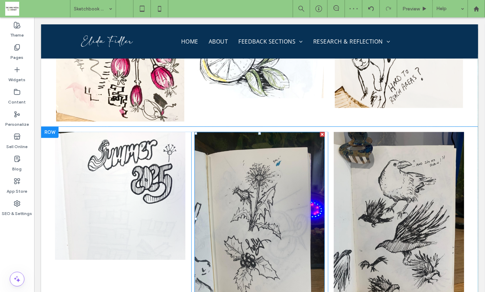
click at [244, 138] on img at bounding box center [259, 218] width 130 height 173
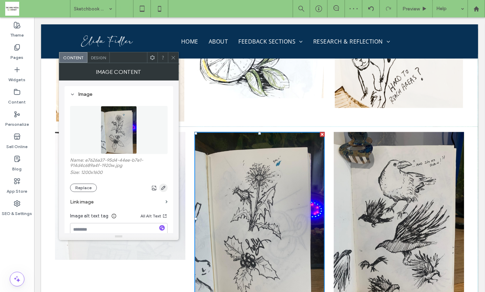
click at [162, 186] on icon "button" at bounding box center [163, 188] width 6 height 6
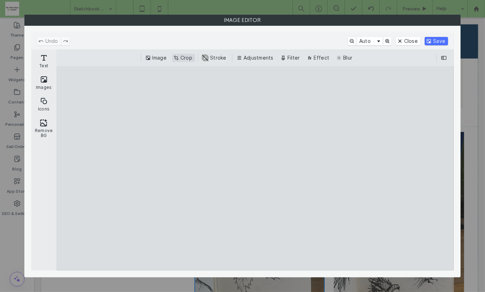
click at [186, 57] on button "Crop" at bounding box center [183, 58] width 23 height 8
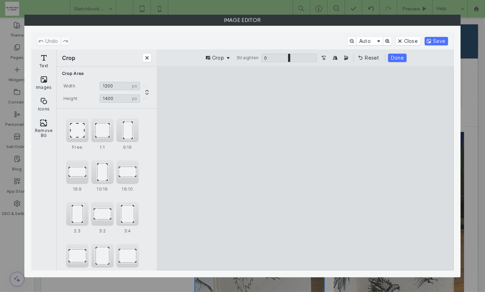
type input "****"
drag, startPoint x: 307, startPoint y: 87, endPoint x: 308, endPoint y: 110, distance: 22.3
click at [305, 168] on cesdk-canvas "Editor canvas" at bounding box center [305, 168] width 0 height 0
type input "****"
drag, startPoint x: 378, startPoint y: 179, endPoint x: 355, endPoint y: 179, distance: 22.3
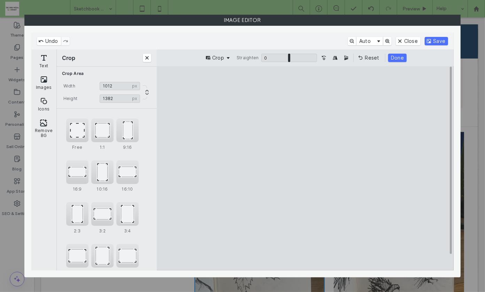
click at [305, 168] on cesdk-canvas "Editor canvas" at bounding box center [305, 168] width 0 height 0
type input "****"
drag, startPoint x: 305, startPoint y: 261, endPoint x: 305, endPoint y: 253, distance: 8.0
click at [305, 168] on cesdk-canvas "Editor canvas" at bounding box center [305, 168] width 0 height 0
type input "***"
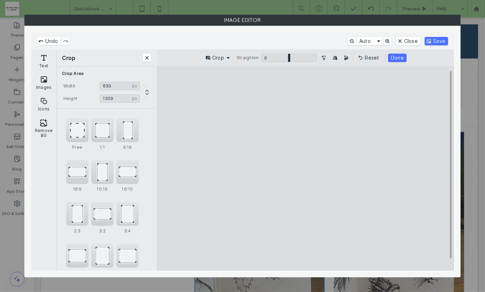
drag, startPoint x: 242, startPoint y: 175, endPoint x: 266, endPoint y: 174, distance: 23.7
click at [305, 168] on cesdk-canvas "Editor canvas" at bounding box center [305, 168] width 0 height 0
click at [395, 58] on button "Done" at bounding box center [397, 58] width 18 height 8
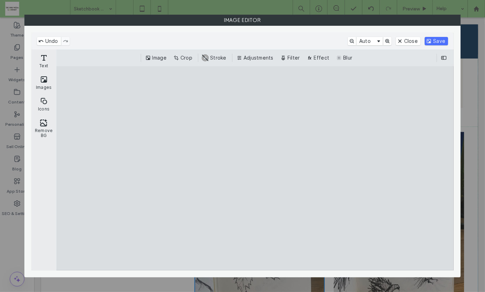
click at [304, 57] on div "Image Crop #ABABAB Stroke Adjustments Filter Effect Blur" at bounding box center [255, 58] width 386 height 8
click at [259, 56] on button "Adjustments" at bounding box center [255, 58] width 41 height 8
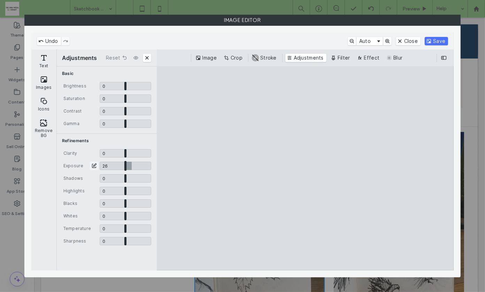
drag, startPoint x: 126, startPoint y: 165, endPoint x: 132, endPoint y: 165, distance: 5.6
click at [132, 165] on input "CE.SDK" at bounding box center [126, 166] width 52 height 8
type input "****"
type input "*"
drag, startPoint x: 126, startPoint y: 216, endPoint x: 182, endPoint y: 214, distance: 56.8
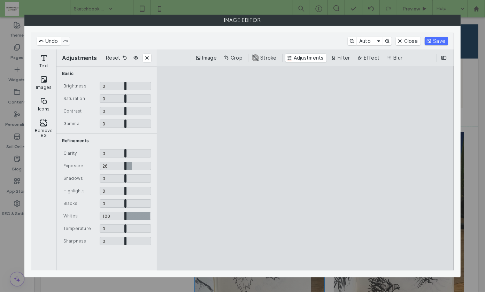
click at [181, 214] on div "Adjustments Reset Basic Brightness 0 * 0 Saturation 0 * 0 Contrast 0 * 0 Gamma …" at bounding box center [254, 159] width 397 height 221
click at [441, 40] on button "Save" at bounding box center [435, 41] width 23 height 8
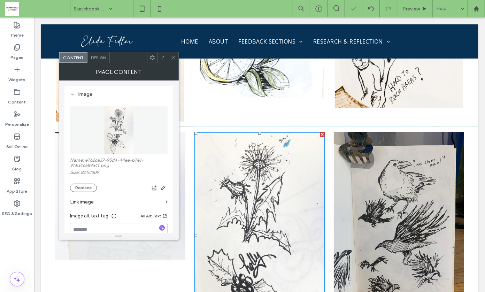
click at [172, 57] on icon at bounding box center [173, 57] width 5 height 5
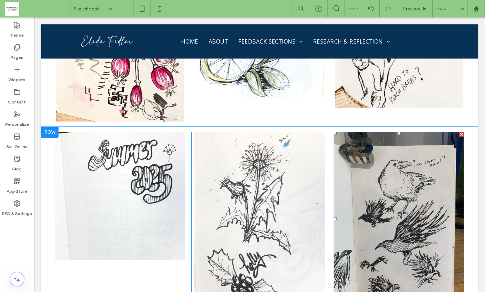
click at [444, 148] on img at bounding box center [398, 218] width 130 height 173
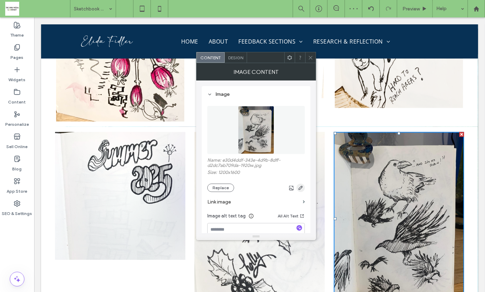
click at [300, 186] on icon "button" at bounding box center [301, 188] width 6 height 6
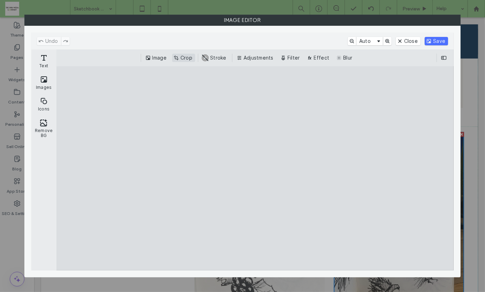
click at [184, 58] on button "Crop" at bounding box center [183, 58] width 23 height 8
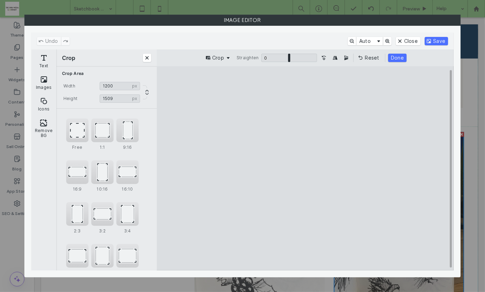
type input "****"
drag, startPoint x: 307, startPoint y: 87, endPoint x: 307, endPoint y: 105, distance: 18.1
click at [305, 168] on cesdk-canvas "Editor canvas" at bounding box center [305, 168] width 0 height 0
type input "****"
drag, startPoint x: 370, startPoint y: 178, endPoint x: 362, endPoint y: 178, distance: 7.7
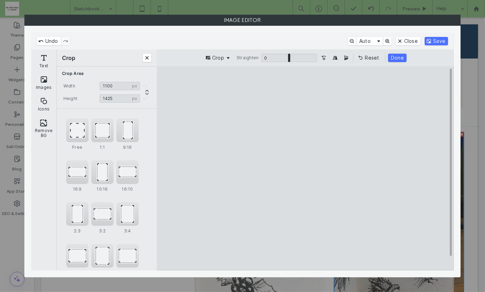
click at [305, 168] on cesdk-canvas "Editor canvas" at bounding box center [305, 168] width 0 height 0
type input "****"
drag, startPoint x: 306, startPoint y: 259, endPoint x: 306, endPoint y: 248, distance: 10.8
click at [305, 168] on cesdk-canvas "Editor canvas" at bounding box center [305, 168] width 0 height 0
type input "***"
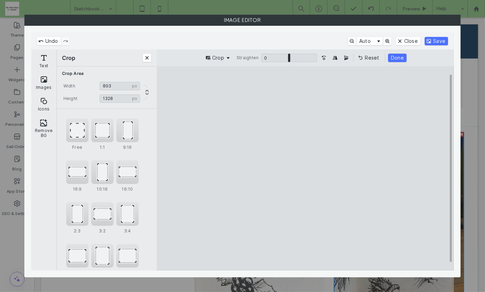
drag, startPoint x: 237, startPoint y: 175, endPoint x: 263, endPoint y: 172, distance: 26.0
click at [305, 168] on cesdk-canvas "Editor canvas" at bounding box center [305, 168] width 0 height 0
click at [397, 58] on button "Done" at bounding box center [397, 58] width 18 height 8
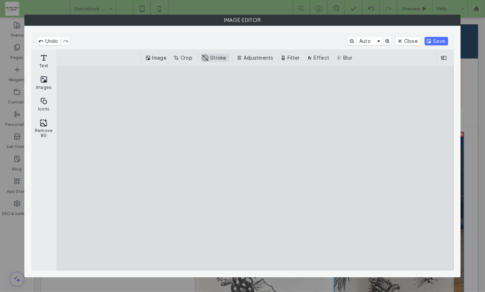
click at [263, 56] on button "Adjustments" at bounding box center [255, 58] width 41 height 8
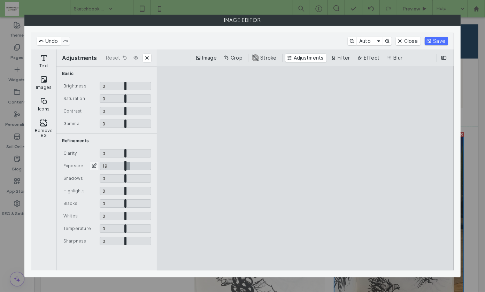
drag, startPoint x: 124, startPoint y: 166, endPoint x: 130, endPoint y: 166, distance: 5.6
click at [130, 166] on input "CE.SDK" at bounding box center [126, 166] width 52 height 8
type input "****"
drag, startPoint x: 125, startPoint y: 216, endPoint x: 162, endPoint y: 215, distance: 36.9
type input "*"
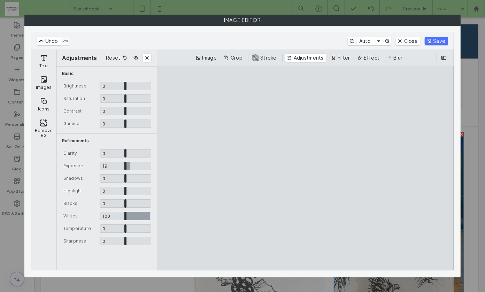
click at [151, 215] on input "CE.SDK" at bounding box center [126, 216] width 52 height 8
click at [431, 41] on button "Save" at bounding box center [435, 41] width 23 height 8
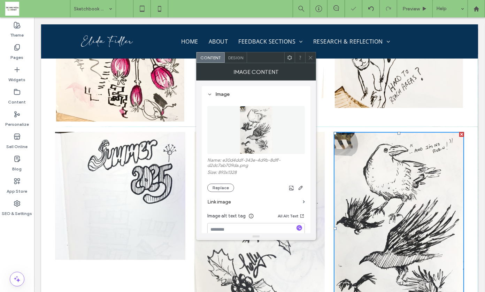
click at [309, 58] on icon at bounding box center [310, 57] width 5 height 5
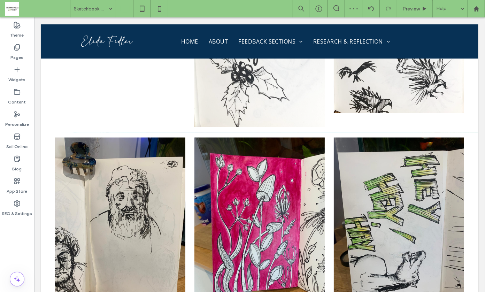
scroll to position [9568, 0]
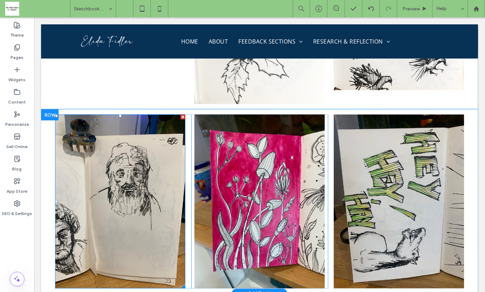
click at [134, 134] on img at bounding box center [120, 200] width 130 height 173
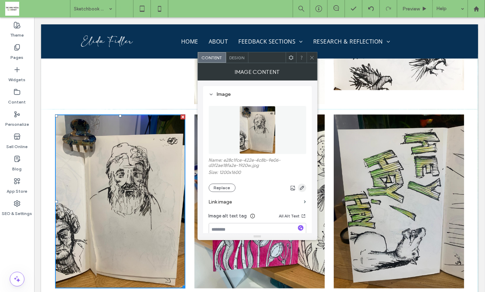
click at [301, 185] on icon "button" at bounding box center [302, 188] width 6 height 6
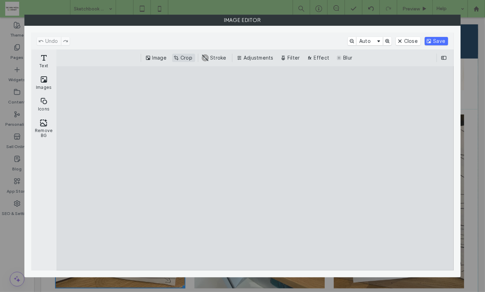
click at [187, 54] on button "Crop" at bounding box center [183, 58] width 23 height 8
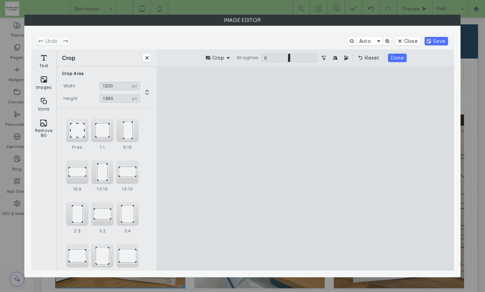
drag, startPoint x: 305, startPoint y: 87, endPoint x: 306, endPoint y: 110, distance: 23.7
click at [305, 168] on cesdk-canvas "Editor canvas" at bounding box center [305, 168] width 0 height 0
type input "****"
type input "***"
drag, startPoint x: 230, startPoint y: 179, endPoint x: 267, endPoint y: 178, distance: 36.9
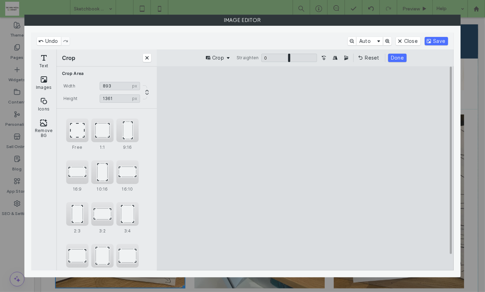
click at [305, 168] on cesdk-canvas "Editor canvas" at bounding box center [305, 168] width 0 height 0
drag, startPoint x: 304, startPoint y: 261, endPoint x: 304, endPoint y: 241, distance: 19.8
click at [305, 168] on cesdk-canvas "Editor canvas" at bounding box center [305, 168] width 0 height 0
type input "****"
type input "***"
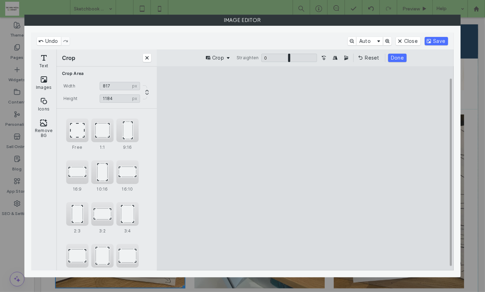
drag, startPoint x: 367, startPoint y: 170, endPoint x: 356, endPoint y: 170, distance: 11.1
click at [305, 168] on cesdk-canvas "Editor canvas" at bounding box center [305, 168] width 0 height 0
click at [398, 57] on button "Done" at bounding box center [397, 58] width 18 height 8
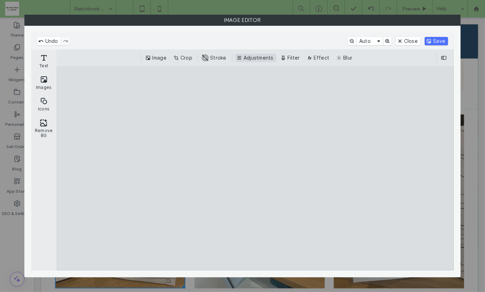
click at [269, 58] on button "Adjustments" at bounding box center [255, 58] width 41 height 8
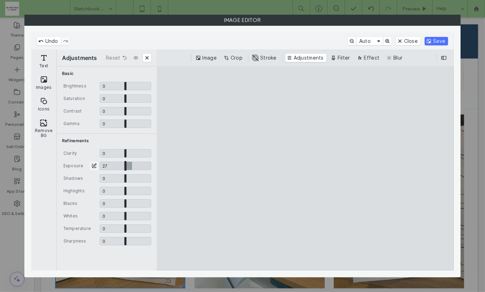
drag, startPoint x: 125, startPoint y: 165, endPoint x: 132, endPoint y: 165, distance: 7.0
click at [132, 165] on input "CE.SDK" at bounding box center [126, 166] width 52 height 8
type input "***"
type input "*"
drag, startPoint x: 125, startPoint y: 215, endPoint x: 157, endPoint y: 214, distance: 32.7
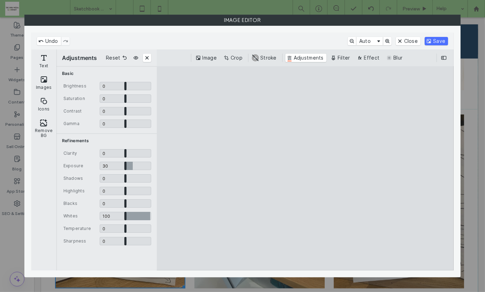
click at [157, 214] on div "Adjustments Reset Basic Brightness 0 * 0 Saturation 0 * 0 Contrast 0 * 0 Gamma …" at bounding box center [254, 159] width 397 height 221
click at [435, 42] on button "Save" at bounding box center [435, 41] width 23 height 8
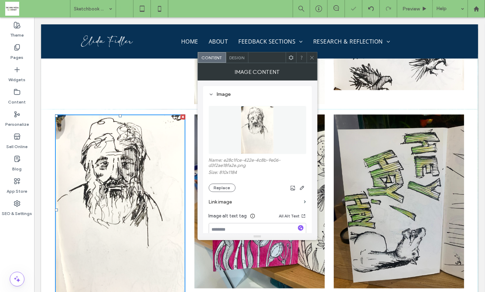
click at [313, 56] on icon at bounding box center [311, 57] width 5 height 5
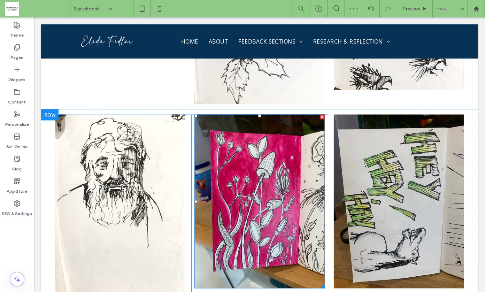
click at [264, 114] on img at bounding box center [259, 200] width 130 height 173
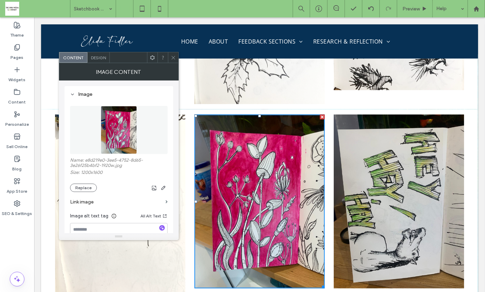
click at [171, 57] on icon at bounding box center [173, 57] width 5 height 5
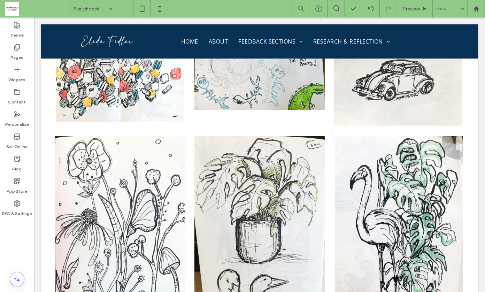
scroll to position [7444, 0]
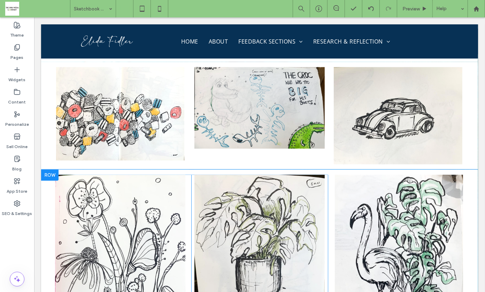
click at [50, 169] on div at bounding box center [49, 174] width 17 height 11
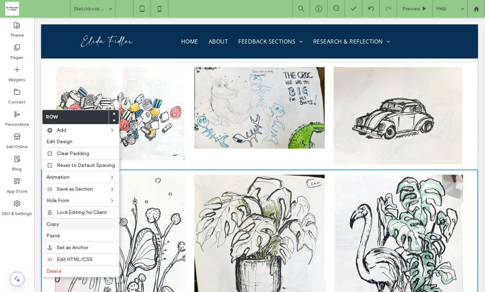
click at [57, 222] on span "Copy" at bounding box center [52, 224] width 13 height 6
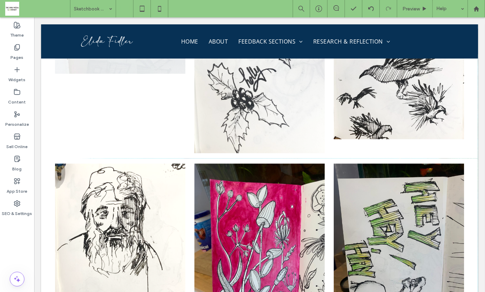
scroll to position [9457, 0]
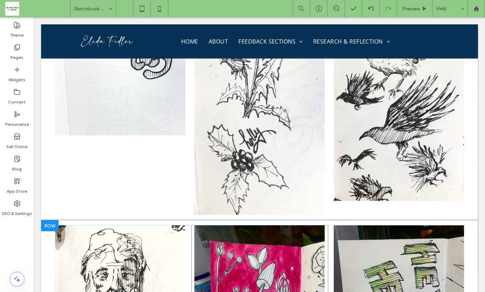
click at [46, 220] on div at bounding box center [49, 225] width 17 height 11
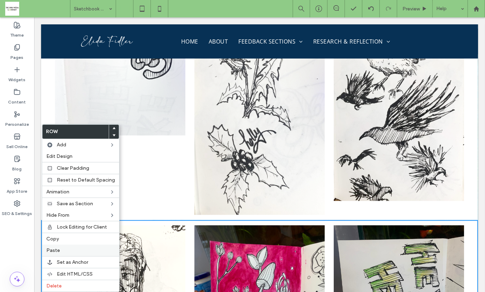
click at [69, 247] on label "Paste" at bounding box center [80, 250] width 69 height 6
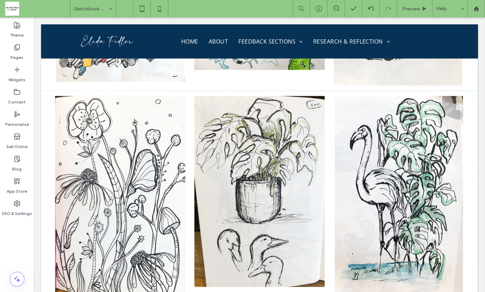
scroll to position [7467, 0]
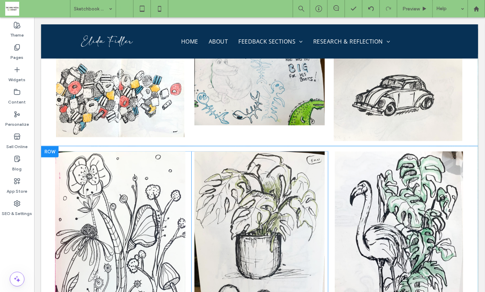
click at [52, 146] on div at bounding box center [49, 151] width 17 height 11
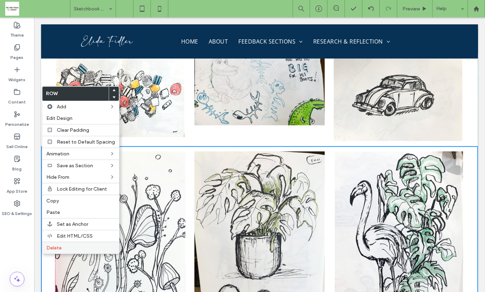
click at [63, 245] on label "Delete" at bounding box center [80, 248] width 69 height 6
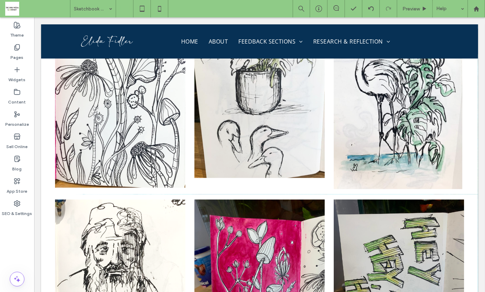
scroll to position [9499, 0]
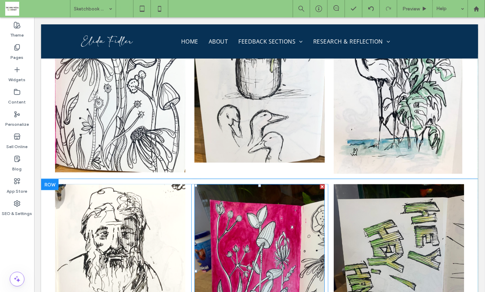
drag, startPoint x: 285, startPoint y: 214, endPoint x: 130, endPoint y: 114, distance: 184.5
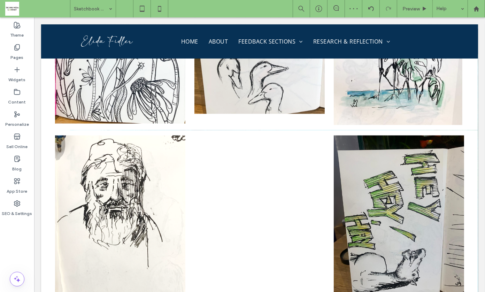
scroll to position [9422, 0]
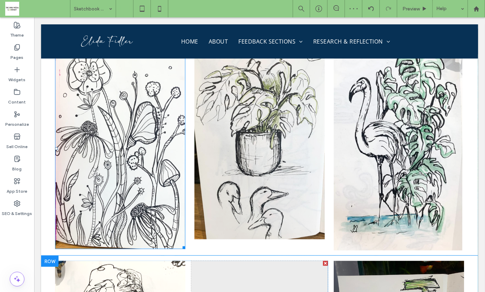
drag, startPoint x: 127, startPoint y: 101, endPoint x: 236, endPoint y: 213, distance: 156.1
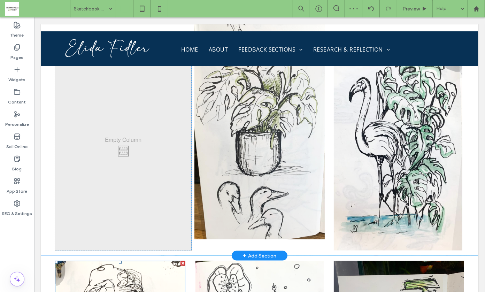
drag, startPoint x: 130, startPoint y: 238, endPoint x: 128, endPoint y: 154, distance: 84.3
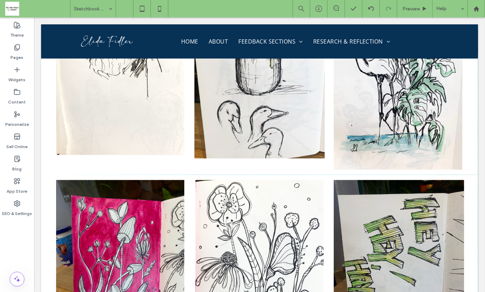
scroll to position [9510, 0]
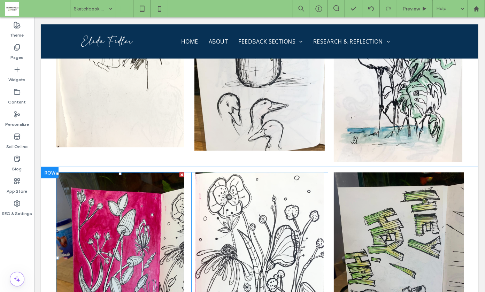
click at [116, 182] on img at bounding box center [120, 257] width 128 height 171
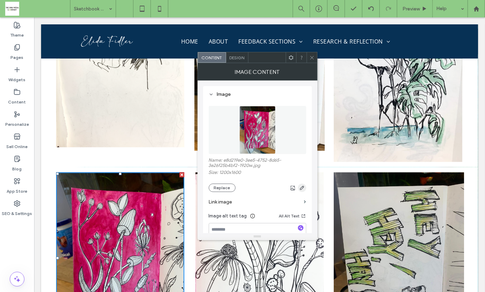
click at [301, 187] on use "button" at bounding box center [301, 188] width 4 height 4
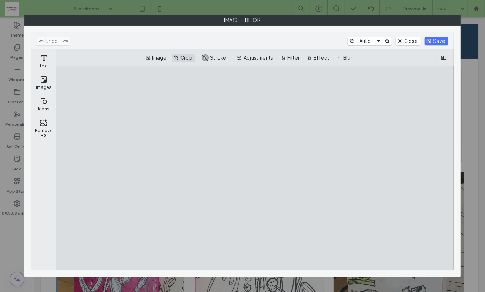
click at [188, 56] on button "Crop" at bounding box center [183, 58] width 23 height 8
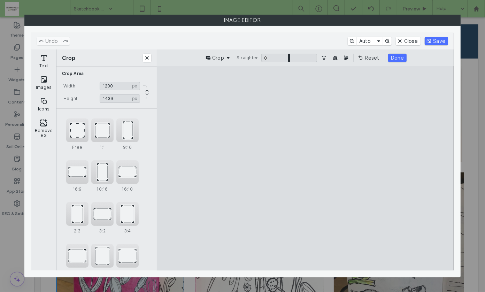
type input "****"
drag, startPoint x: 304, startPoint y: 86, endPoint x: 305, endPoint y: 103, distance: 16.4
click at [305, 168] on cesdk-canvas "Editor canvas" at bounding box center [305, 168] width 0 height 0
type input "****"
drag, startPoint x: 236, startPoint y: 177, endPoint x: 255, endPoint y: 177, distance: 19.5
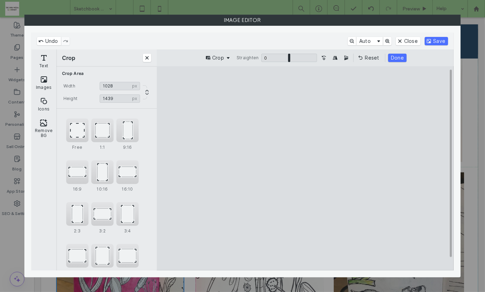
click at [305, 168] on cesdk-canvas "Editor canvas" at bounding box center [305, 168] width 0 height 0
type input "****"
drag, startPoint x: 306, startPoint y: 261, endPoint x: 306, endPoint y: 237, distance: 24.0
click at [305, 168] on cesdk-canvas "Editor canvas" at bounding box center [305, 168] width 0 height 0
type input "***"
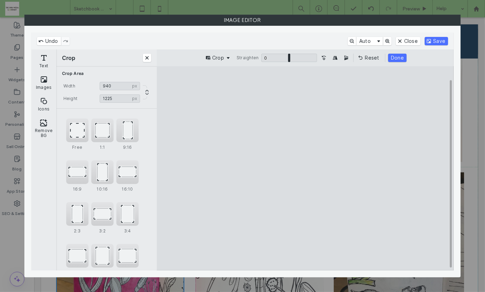
drag, startPoint x: 373, startPoint y: 166, endPoint x: 361, endPoint y: 166, distance: 11.8
click at [305, 168] on cesdk-canvas "Editor canvas" at bounding box center [305, 168] width 0 height 0
click at [394, 56] on button "Done" at bounding box center [397, 58] width 18 height 8
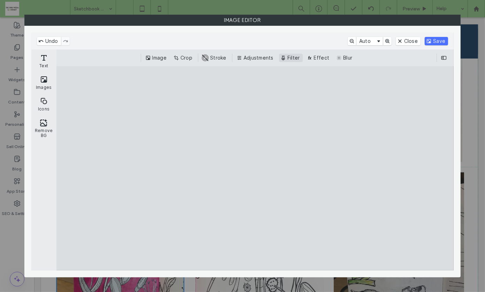
click at [292, 54] on button "Filter" at bounding box center [291, 58] width 24 height 8
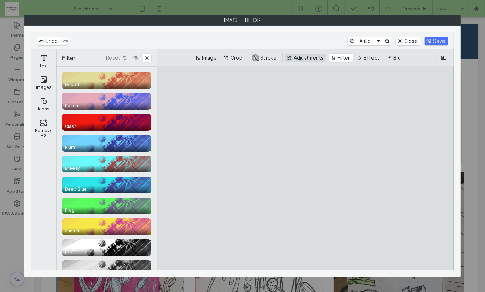
click at [303, 57] on button "Adjustments" at bounding box center [305, 58] width 41 height 8
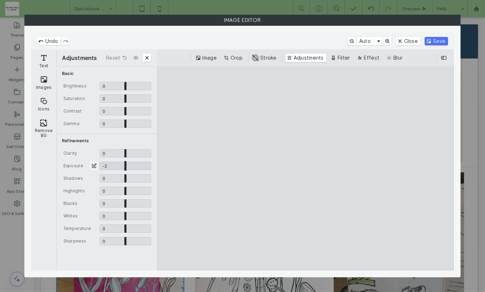
type input "*"
click at [125, 165] on input "CE.SDK" at bounding box center [126, 166] width 52 height 8
drag, startPoint x: 125, startPoint y: 215, endPoint x: 129, endPoint y: 216, distance: 4.5
click at [129, 215] on input "CE.SDK" at bounding box center [126, 216] width 52 height 8
type input "****"
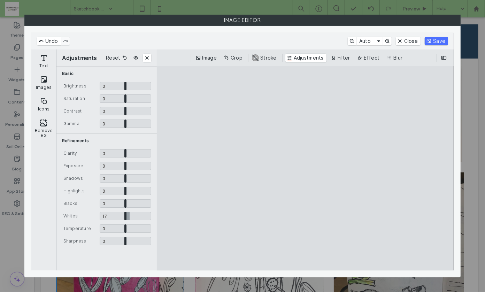
click at [434, 40] on button "Save" at bounding box center [435, 41] width 23 height 8
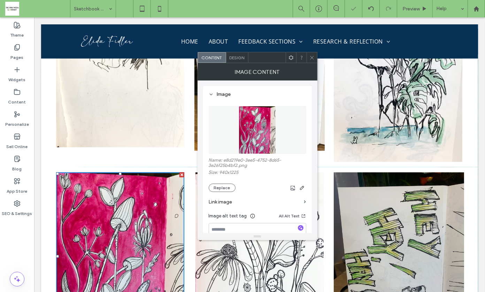
click at [312, 58] on icon at bounding box center [311, 57] width 5 height 5
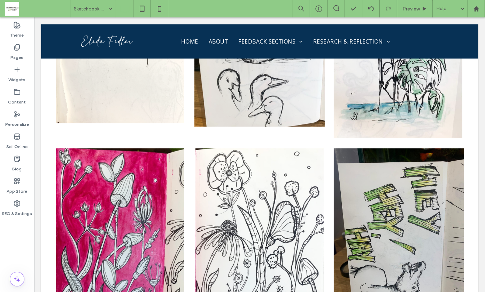
scroll to position [9526, 0]
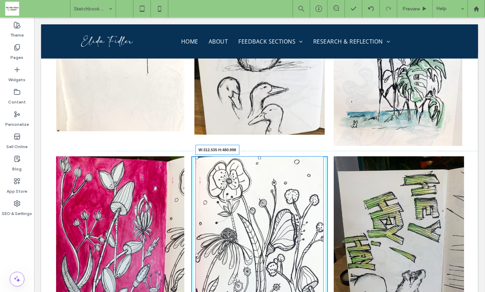
drag, startPoint x: 319, startPoint y: 278, endPoint x: 310, endPoint y: 274, distance: 10.5
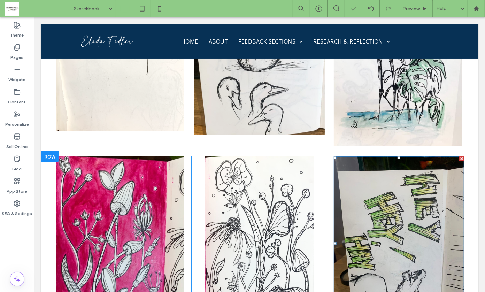
click at [373, 182] on img at bounding box center [398, 242] width 130 height 173
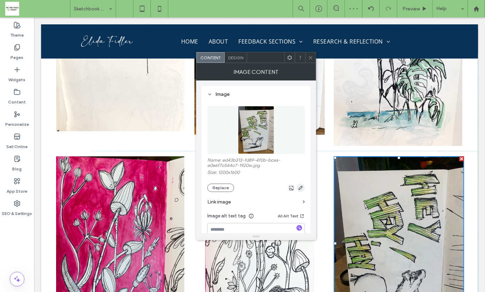
click at [300, 187] on use "button" at bounding box center [300, 188] width 4 height 4
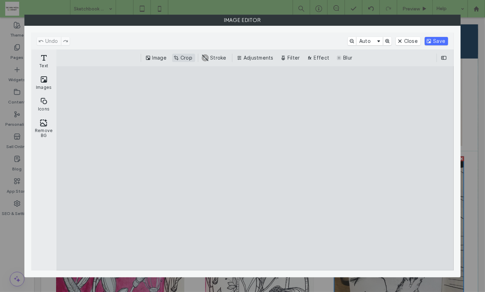
click at [186, 57] on button "Crop" at bounding box center [183, 58] width 23 height 8
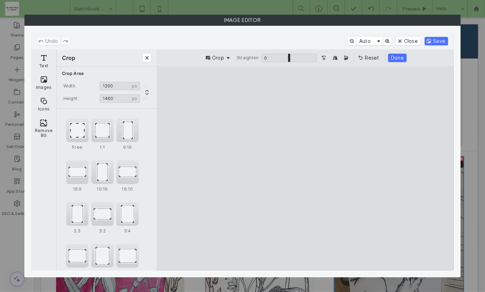
type input "****"
drag, startPoint x: 307, startPoint y: 86, endPoint x: 307, endPoint y: 101, distance: 14.6
click at [305, 168] on cesdk-canvas "Editor canvas" at bounding box center [305, 168] width 0 height 0
type input "****"
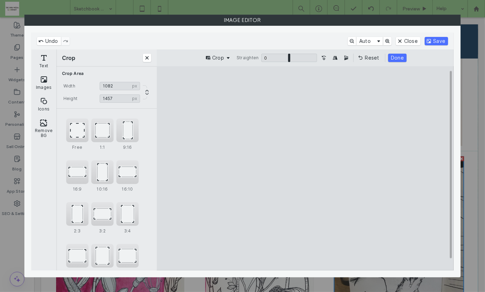
drag, startPoint x: 237, startPoint y: 177, endPoint x: 251, endPoint y: 177, distance: 13.2
click at [305, 168] on cesdk-canvas "Editor canvas" at bounding box center [305, 168] width 0 height 0
type input "****"
drag, startPoint x: 305, startPoint y: 259, endPoint x: 305, endPoint y: 246, distance: 13.2
click at [305, 168] on cesdk-canvas "Editor canvas" at bounding box center [305, 168] width 0 height 0
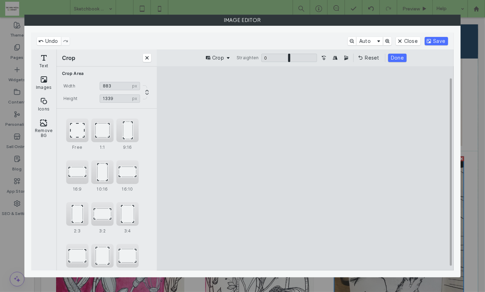
type input "***"
drag, startPoint x: 370, startPoint y: 169, endPoint x: 345, endPoint y: 169, distance: 24.7
click at [305, 168] on cesdk-canvas "Editor canvas" at bounding box center [305, 168] width 0 height 0
click at [395, 55] on button "Done" at bounding box center [397, 58] width 18 height 8
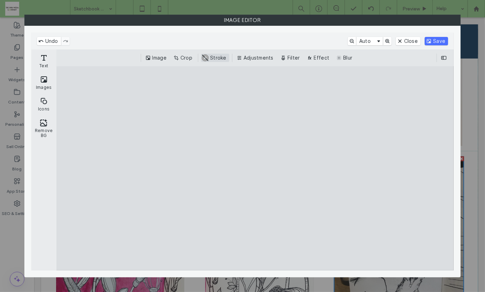
click at [263, 57] on button "Adjustments" at bounding box center [255, 58] width 41 height 8
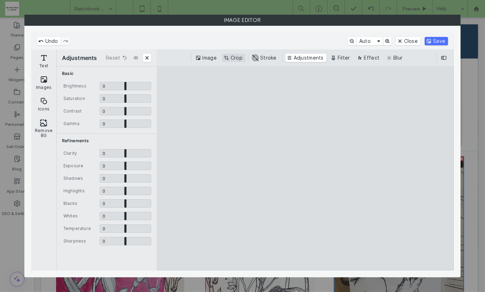
click at [237, 56] on button "Crop" at bounding box center [233, 58] width 23 height 8
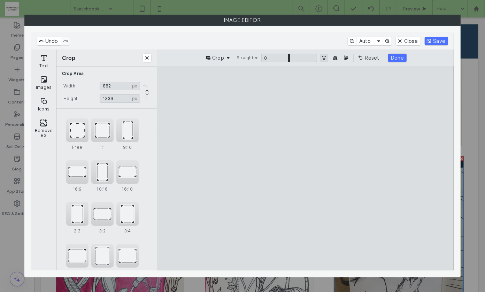
click at [323, 58] on button "Turn the Image 90˚ Counterclockwise" at bounding box center [324, 58] width 8 height 8
type input "****"
drag, startPoint x: 251, startPoint y: 172, endPoint x: 213, endPoint y: 172, distance: 38.3
click at [305, 168] on cesdk-canvas "Editor canvas" at bounding box center [305, 168] width 0 height 0
type input "****"
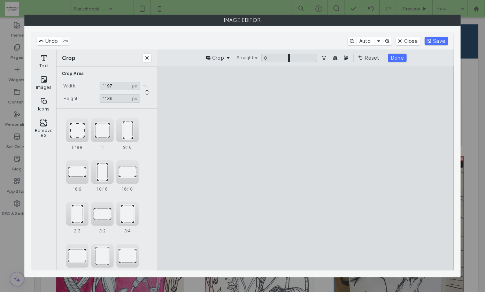
drag, startPoint x: 307, startPoint y: 89, endPoint x: 307, endPoint y: 114, distance: 24.7
click at [305, 168] on cesdk-canvas "Editor canvas" at bounding box center [305, 168] width 0 height 0
type input "****"
drag, startPoint x: 392, startPoint y: 180, endPoint x: 437, endPoint y: 178, distance: 45.7
click at [305, 168] on cesdk-canvas "Editor canvas" at bounding box center [305, 168] width 0 height 0
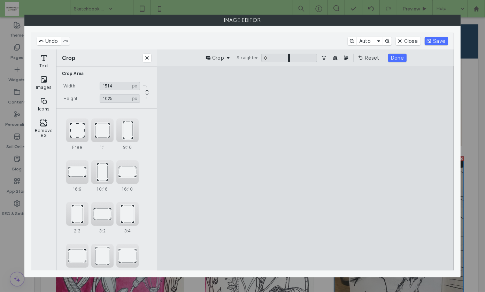
type input "****"
drag, startPoint x: 306, startPoint y: 262, endPoint x: 308, endPoint y: 246, distance: 15.5
click at [305, 168] on cesdk-canvas "Editor canvas" at bounding box center [305, 168] width 0 height 0
click at [393, 56] on button "Done" at bounding box center [397, 58] width 18 height 8
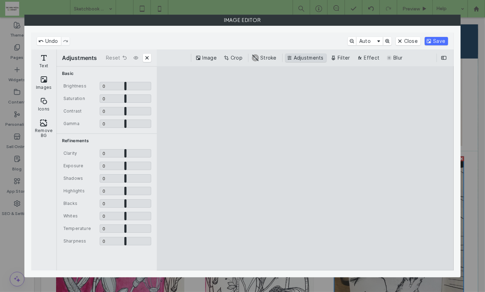
click at [300, 54] on button "Adjustments" at bounding box center [305, 58] width 41 height 8
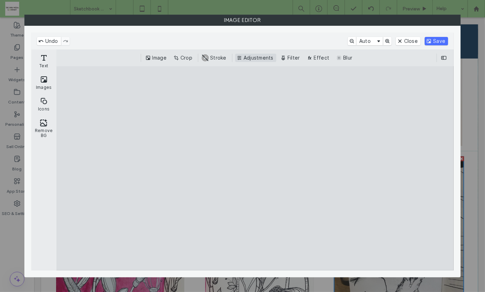
click at [252, 56] on button "Adjustments" at bounding box center [255, 58] width 41 height 8
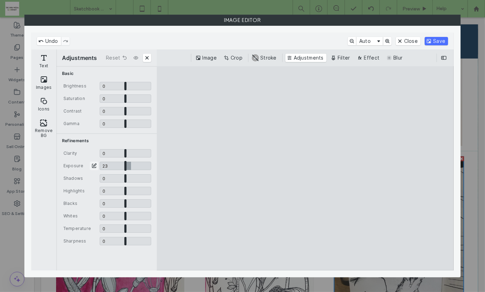
drag, startPoint x: 126, startPoint y: 165, endPoint x: 131, endPoint y: 165, distance: 4.9
click at [131, 165] on input "CE.SDK" at bounding box center [126, 166] width 52 height 8
type input "****"
drag, startPoint x: 126, startPoint y: 217, endPoint x: 140, endPoint y: 217, distance: 14.3
click at [140, 217] on input "CE.SDK" at bounding box center [126, 216] width 52 height 8
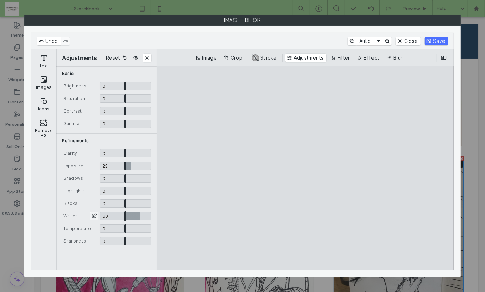
type input "***"
click at [436, 37] on button "Save" at bounding box center [435, 41] width 23 height 8
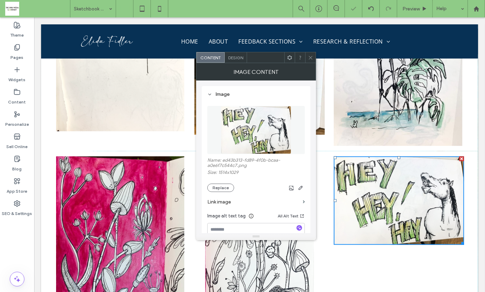
click at [310, 58] on icon at bounding box center [310, 57] width 5 height 5
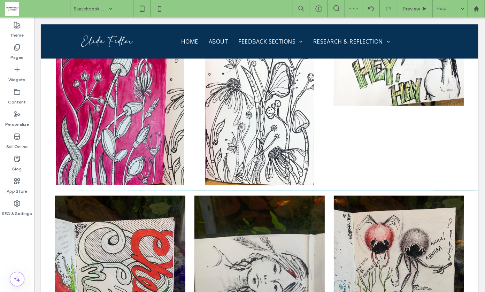
scroll to position [9681, 0]
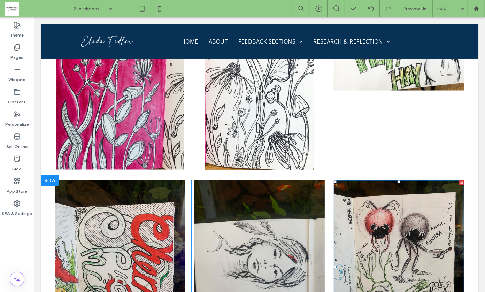
click at [397, 197] on img at bounding box center [398, 266] width 130 height 173
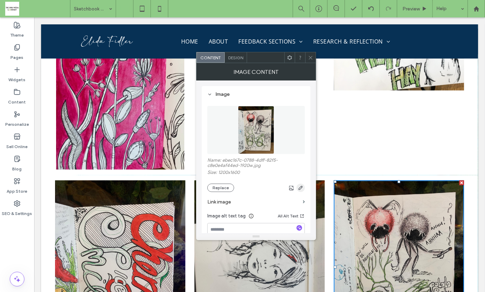
click at [300, 187] on use "button" at bounding box center [300, 188] width 4 height 4
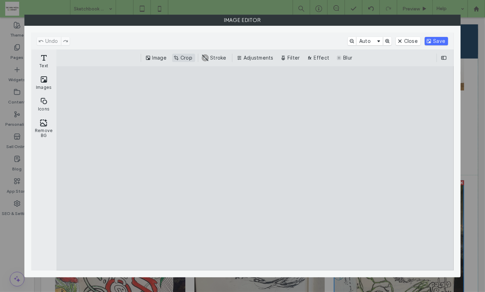
click at [188, 57] on button "Crop" at bounding box center [183, 58] width 23 height 8
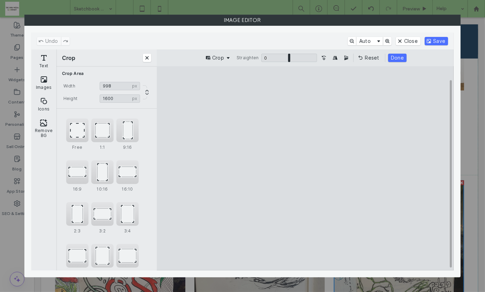
type input "***"
drag, startPoint x: 243, startPoint y: 169, endPoint x: 263, endPoint y: 169, distance: 20.5
click at [305, 168] on cesdk-canvas "Editor canvas" at bounding box center [305, 168] width 0 height 0
type input "****"
drag, startPoint x: 308, startPoint y: 88, endPoint x: 308, endPoint y: 103, distance: 15.7
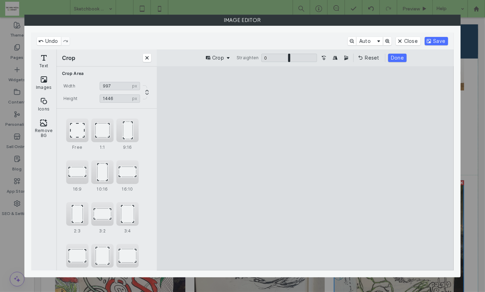
click at [305, 168] on cesdk-canvas "Editor canvas" at bounding box center [305, 168] width 0 height 0
type input "***"
drag, startPoint x: 363, startPoint y: 177, endPoint x: 352, endPoint y: 178, distance: 11.2
click at [305, 168] on cesdk-canvas "Editor canvas" at bounding box center [305, 168] width 0 height 0
type input "****"
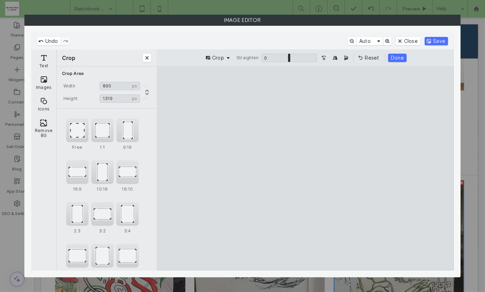
drag, startPoint x: 305, startPoint y: 259, endPoint x: 306, endPoint y: 246, distance: 12.9
click at [305, 168] on cesdk-canvas "Editor canvas" at bounding box center [305, 168] width 0 height 0
click at [395, 58] on button "Done" at bounding box center [397, 58] width 18 height 8
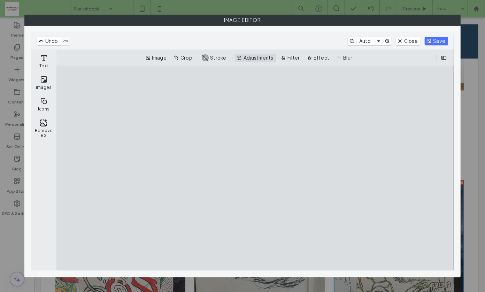
click at [259, 59] on button "Adjustments" at bounding box center [255, 58] width 41 height 8
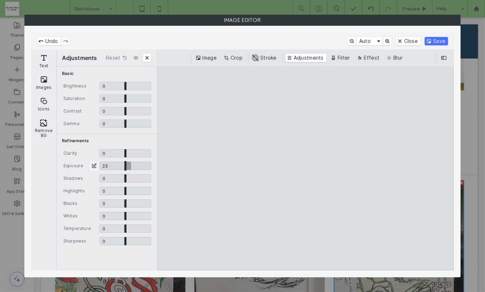
drag, startPoint x: 125, startPoint y: 164, endPoint x: 131, endPoint y: 164, distance: 5.6
click at [131, 164] on input "CE.SDK" at bounding box center [126, 166] width 52 height 8
type input "****"
type input "*"
drag, startPoint x: 126, startPoint y: 214, endPoint x: 158, endPoint y: 218, distance: 32.3
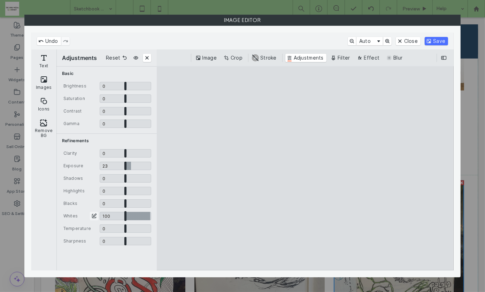
click at [158, 218] on div "Adjustments Reset Basic Brightness 0 * 0 Saturation 0 * 0 Contrast 0 * 0 Gamma …" at bounding box center [254, 159] width 397 height 221
click at [124, 229] on input "CE.SDK" at bounding box center [126, 228] width 52 height 8
type input "*****"
click at [433, 38] on button "Save" at bounding box center [435, 41] width 23 height 8
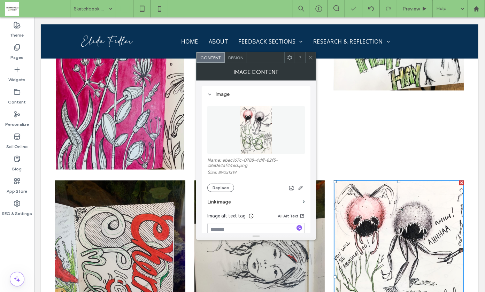
click at [308, 59] on icon at bounding box center [310, 57] width 5 height 5
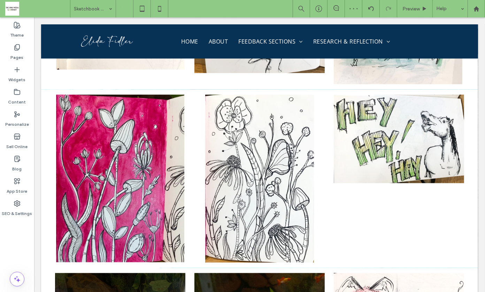
scroll to position [9557, 0]
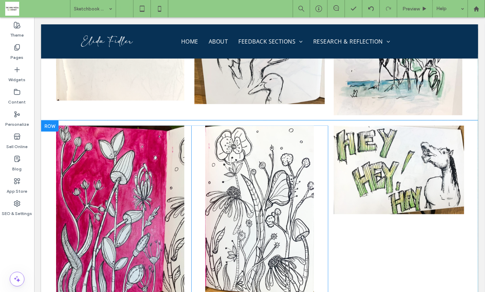
drag, startPoint x: 379, startPoint y: 273, endPoint x: 377, endPoint y: 188, distance: 85.0
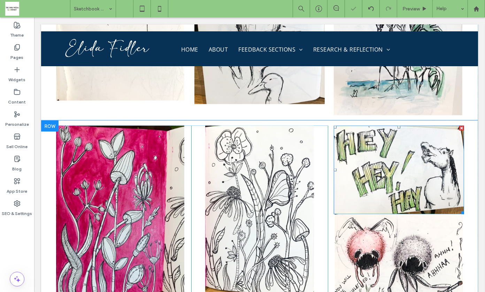
drag, startPoint x: 383, startPoint y: 98, endPoint x: 278, endPoint y: 250, distance: 184.7
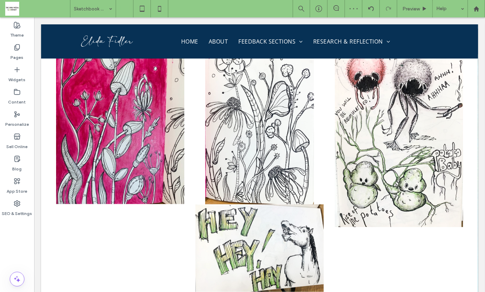
scroll to position [9685, 0]
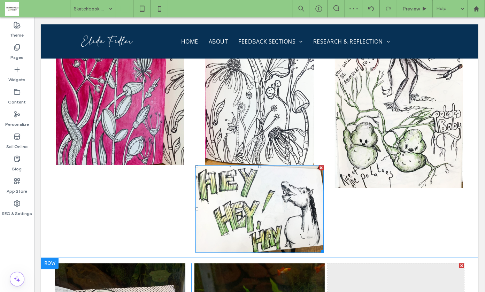
drag, startPoint x: 264, startPoint y: 131, endPoint x: 380, endPoint y: 215, distance: 143.8
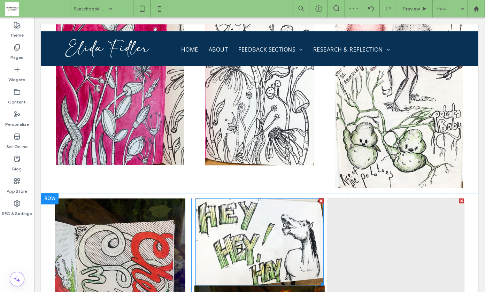
drag, startPoint x: 257, startPoint y: 159, endPoint x: 368, endPoint y: 188, distance: 115.5
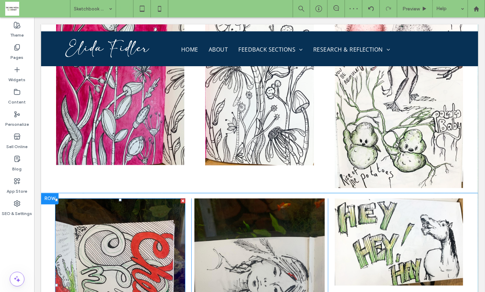
click at [136, 198] on img at bounding box center [120, 284] width 130 height 173
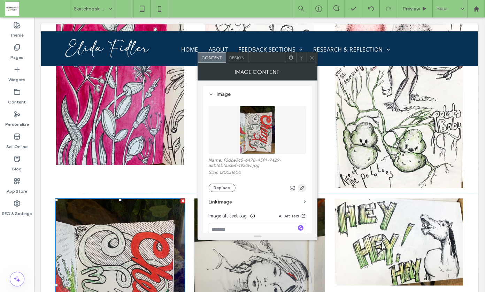
click at [301, 186] on icon "button" at bounding box center [302, 188] width 6 height 6
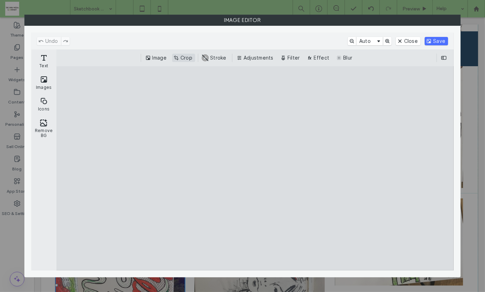
click at [191, 58] on button "Crop" at bounding box center [183, 58] width 23 height 8
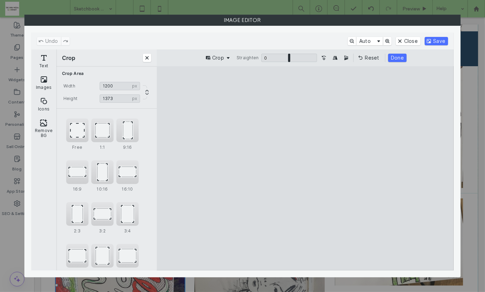
drag, startPoint x: 308, startPoint y: 92, endPoint x: 308, endPoint y: 110, distance: 18.8
click at [305, 168] on cesdk-canvas "Editor canvas" at bounding box center [305, 168] width 0 height 0
type input "****"
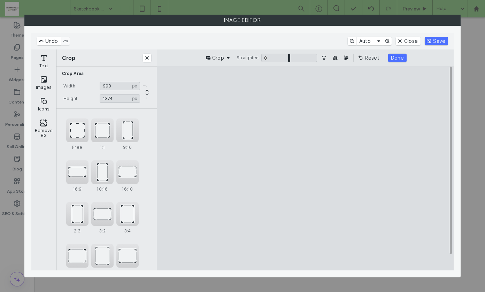
click at [305, 168] on cesdk-canvas "Editor canvas" at bounding box center [305, 168] width 0 height 0
type input "***"
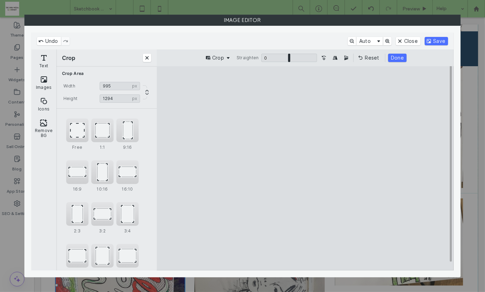
type input "****"
drag, startPoint x: 306, startPoint y: 263, endPoint x: 306, endPoint y: 253, distance: 9.4
click at [305, 168] on cesdk-canvas "Editor canvas" at bounding box center [305, 168] width 0 height 0
type input "***"
drag, startPoint x: 369, startPoint y: 174, endPoint x: 353, endPoint y: 174, distance: 16.0
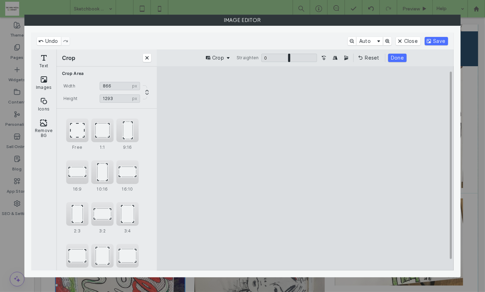
click at [305, 168] on cesdk-canvas "Editor canvas" at bounding box center [305, 168] width 0 height 0
click at [394, 56] on button "Done" at bounding box center [397, 58] width 18 height 8
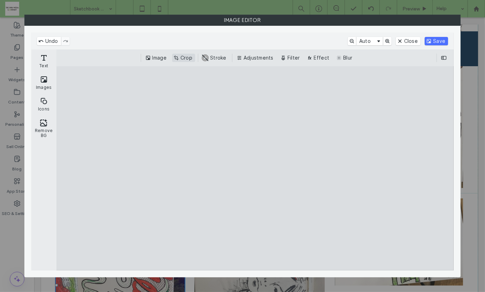
click at [184, 55] on button "Crop" at bounding box center [183, 58] width 23 height 8
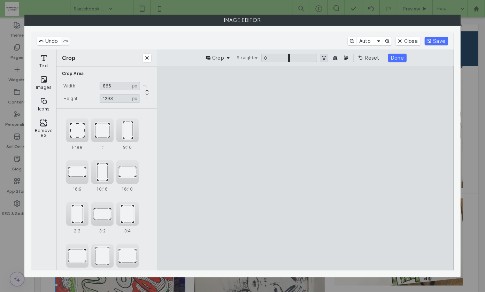
click at [324, 57] on button "Turn the Image 90˚ Counterclockwise" at bounding box center [324, 58] width 8 height 8
type input "****"
drag, startPoint x: 249, startPoint y: 171, endPoint x: 217, endPoint y: 172, distance: 32.0
click at [305, 168] on cesdk-canvas "Editor canvas" at bounding box center [305, 168] width 0 height 0
type input "****"
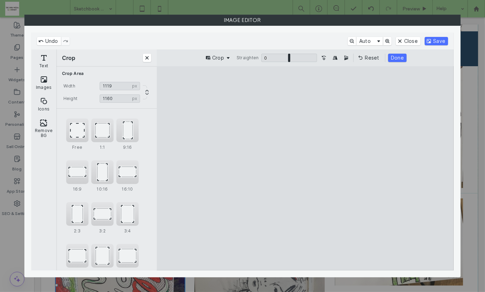
drag, startPoint x: 310, startPoint y: 94, endPoint x: 310, endPoint y: 111, distance: 16.7
click at [305, 168] on cesdk-canvas "Editor canvas" at bounding box center [305, 168] width 0 height 0
type input "****"
drag, startPoint x: 383, startPoint y: 180, endPoint x: 417, endPoint y: 180, distance: 34.1
click at [305, 168] on cesdk-canvas "Editor canvas" at bounding box center [305, 168] width 0 height 0
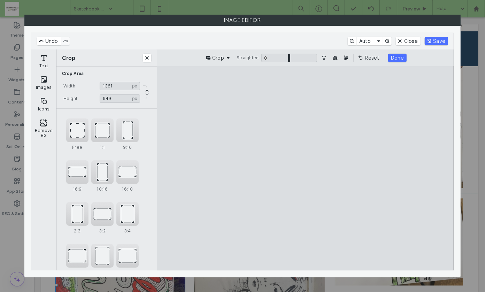
type input "***"
drag, startPoint x: 308, startPoint y: 262, endPoint x: 310, endPoint y: 234, distance: 27.9
click at [305, 168] on cesdk-canvas "Editor canvas" at bounding box center [305, 168] width 0 height 0
click at [398, 57] on button "Done" at bounding box center [397, 58] width 18 height 8
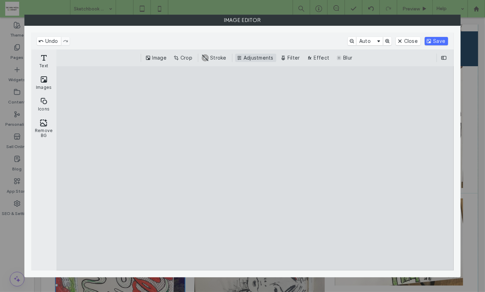
click at [249, 58] on button "Adjustments" at bounding box center [255, 58] width 41 height 8
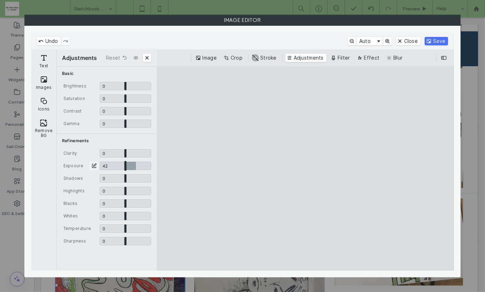
drag, startPoint x: 125, startPoint y: 166, endPoint x: 135, endPoint y: 165, distance: 10.8
click at [135, 165] on input "CE.SDK" at bounding box center [126, 166] width 52 height 8
type input "****"
drag, startPoint x: 126, startPoint y: 215, endPoint x: 134, endPoint y: 215, distance: 8.7
click at [134, 215] on input "CE.SDK" at bounding box center [126, 216] width 52 height 8
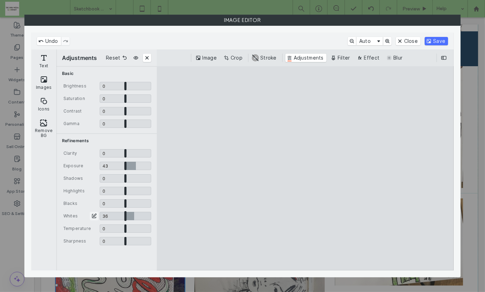
type input "****"
click at [437, 42] on button "Save" at bounding box center [435, 41] width 23 height 8
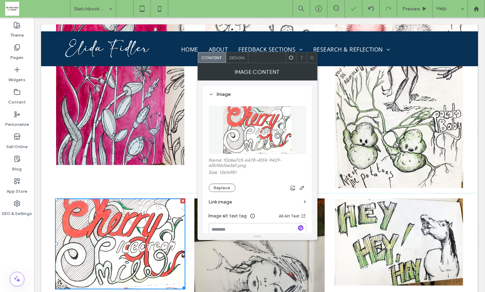
click at [311, 57] on icon at bounding box center [311, 57] width 5 height 5
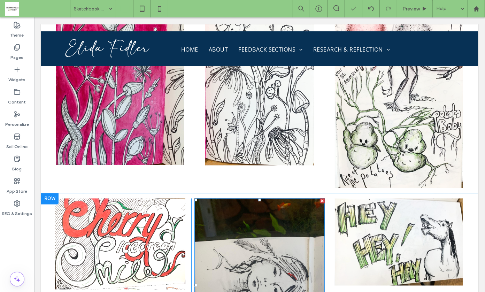
click at [272, 211] on img at bounding box center [259, 284] width 130 height 173
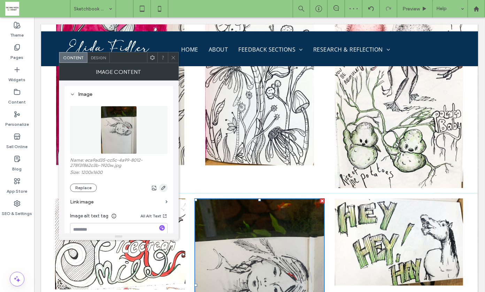
click at [162, 187] on use "button" at bounding box center [163, 188] width 4 height 4
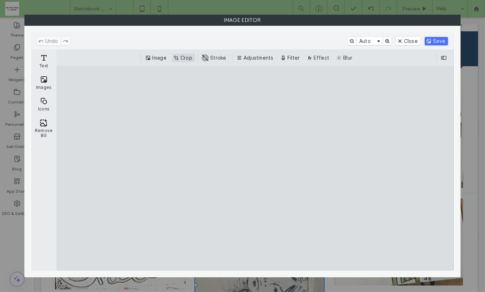
click at [186, 55] on button "Crop" at bounding box center [183, 58] width 23 height 8
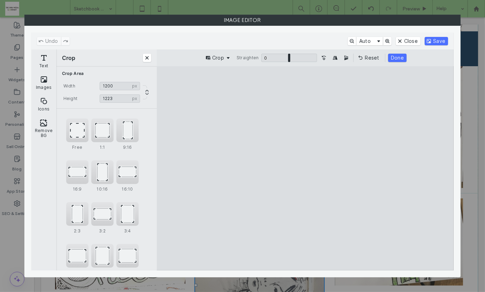
type input "****"
drag, startPoint x: 305, startPoint y: 86, endPoint x: 306, endPoint y: 125, distance: 39.0
click at [305, 168] on cesdk-canvas "Editor canvas" at bounding box center [305, 168] width 0 height 0
type input "****"
drag, startPoint x: 225, startPoint y: 183, endPoint x: 236, endPoint y: 182, distance: 10.5
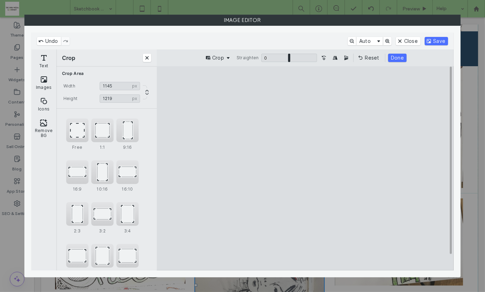
click at [305, 168] on cesdk-canvas "Editor canvas" at bounding box center [305, 168] width 0 height 0
click at [395, 57] on button "Done" at bounding box center [397, 58] width 18 height 8
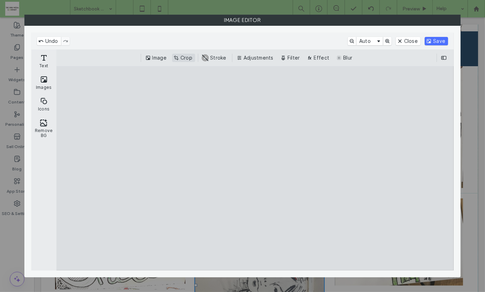
click at [183, 56] on button "Crop" at bounding box center [183, 58] width 23 height 8
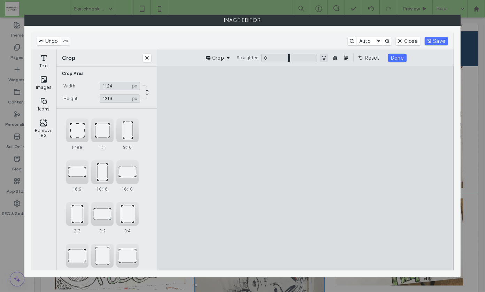
click at [322, 57] on button "Turn the Image 90˚ Counterclockwise" at bounding box center [324, 58] width 8 height 8
type input "****"
drag, startPoint x: 230, startPoint y: 181, endPoint x: 219, endPoint y: 181, distance: 10.4
click at [305, 168] on cesdk-canvas "Editor canvas" at bounding box center [305, 168] width 0 height 0
drag, startPoint x: 304, startPoint y: 97, endPoint x: 304, endPoint y: 114, distance: 17.4
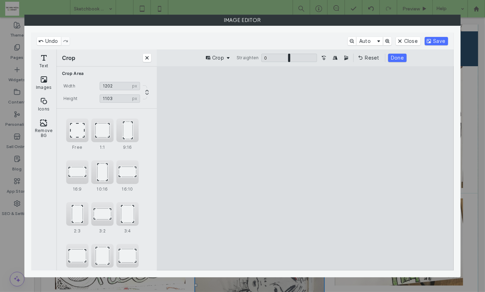
click at [305, 168] on cesdk-canvas "Editor canvas" at bounding box center [305, 168] width 0 height 0
drag, startPoint x: 307, startPoint y: 263, endPoint x: 309, endPoint y: 244, distance: 18.6
click at [305, 168] on cesdk-canvas "Editor canvas" at bounding box center [305, 168] width 0 height 0
type input "***"
click at [397, 56] on button "Done" at bounding box center [397, 58] width 18 height 8
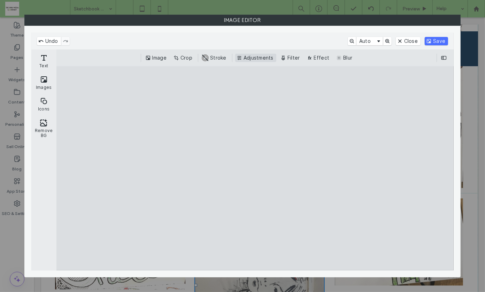
click at [251, 57] on button "Adjustments" at bounding box center [255, 58] width 41 height 8
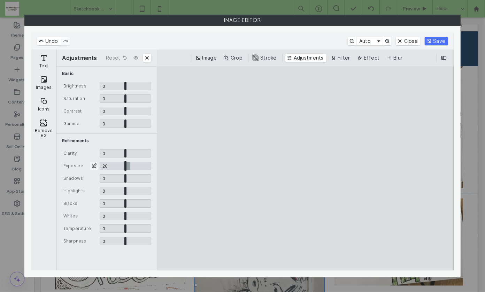
drag, startPoint x: 125, startPoint y: 164, endPoint x: 130, endPoint y: 165, distance: 4.9
click at [130, 165] on input "CE.SDK" at bounding box center [126, 166] width 52 height 8
type input "***"
drag, startPoint x: 124, startPoint y: 214, endPoint x: 150, endPoint y: 213, distance: 26.1
type input "*"
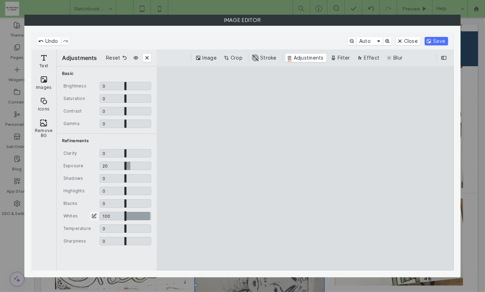
click at [150, 213] on input "CE.SDK" at bounding box center [126, 216] width 52 height 8
click at [433, 38] on button "Save" at bounding box center [435, 41] width 23 height 8
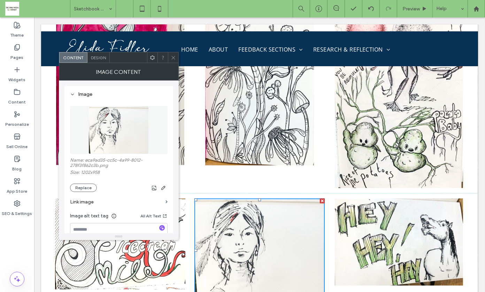
click at [172, 57] on icon at bounding box center [173, 57] width 5 height 5
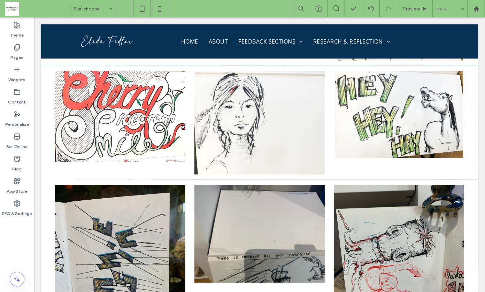
scroll to position [9820, 0]
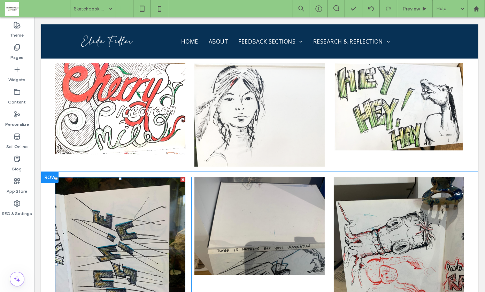
click at [145, 195] on img at bounding box center [120, 263] width 130 height 173
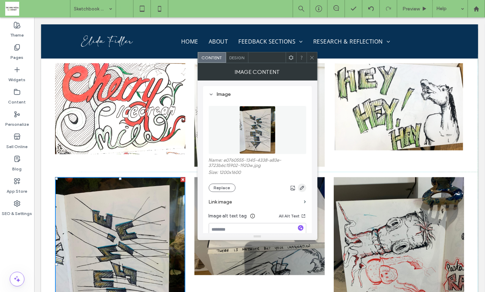
click at [302, 187] on icon "button" at bounding box center [302, 188] width 6 height 6
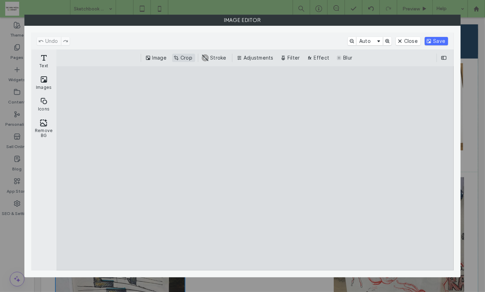
click at [190, 57] on button "Crop" at bounding box center [183, 58] width 23 height 8
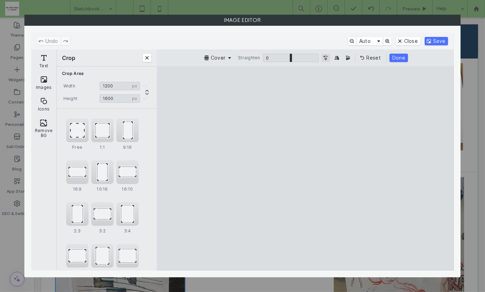
click at [324, 57] on button "Turn the Image 90˚ Counterclockwise" at bounding box center [325, 58] width 8 height 8
type input "****"
drag, startPoint x: 243, startPoint y: 169, endPoint x: 210, endPoint y: 168, distance: 33.5
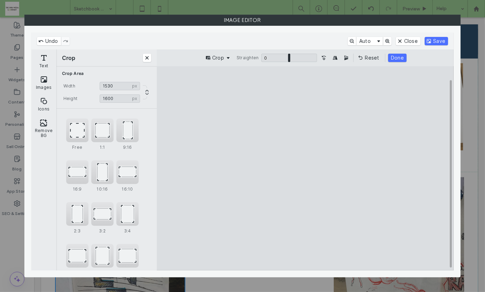
click at [305, 168] on cesdk-canvas "Editor canvas" at bounding box center [305, 168] width 0 height 0
type input "****"
drag, startPoint x: 304, startPoint y: 86, endPoint x: 305, endPoint y: 111, distance: 25.4
click at [305, 168] on cesdk-canvas "Editor canvas" at bounding box center [305, 168] width 0 height 0
type input "****"
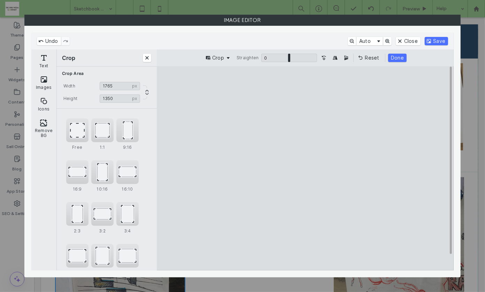
drag, startPoint x: 399, startPoint y: 180, endPoint x: 427, endPoint y: 174, distance: 28.5
click at [305, 168] on cesdk-canvas "Editor canvas" at bounding box center [305, 168] width 0 height 0
type input "****"
drag, startPoint x: 307, startPoint y: 261, endPoint x: 309, endPoint y: 236, distance: 24.8
click at [305, 168] on cesdk-canvas "Editor canvas" at bounding box center [305, 168] width 0 height 0
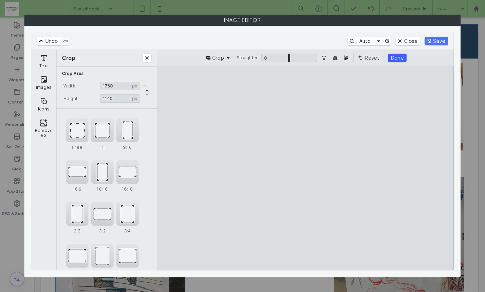
click at [397, 57] on button "Done" at bounding box center [397, 58] width 18 height 8
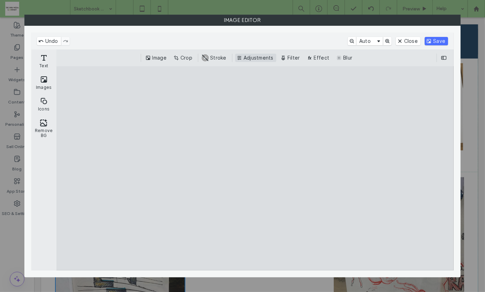
click at [257, 56] on button "Adjustments" at bounding box center [255, 58] width 41 height 8
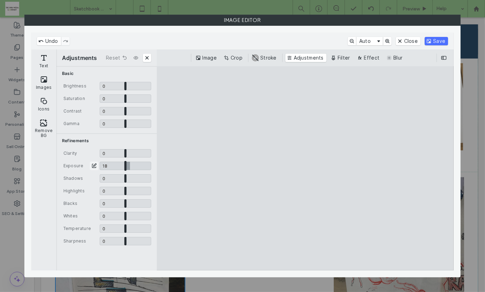
drag, startPoint x: 125, startPoint y: 165, endPoint x: 130, endPoint y: 165, distance: 4.9
click at [130, 165] on input "CE.SDK" at bounding box center [126, 166] width 52 height 8
type input "****"
drag, startPoint x: 125, startPoint y: 214, endPoint x: 154, endPoint y: 213, distance: 28.6
type input "*"
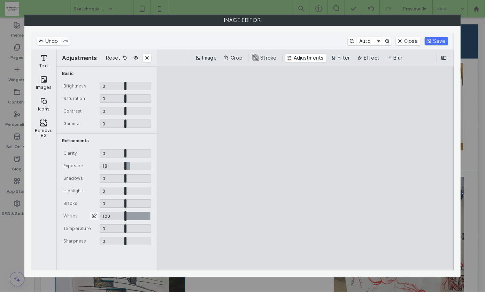
click at [151, 213] on input "CE.SDK" at bounding box center [126, 216] width 52 height 8
click at [438, 39] on button "Save" at bounding box center [435, 41] width 23 height 8
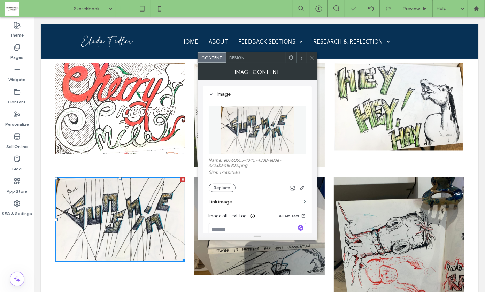
click at [308, 56] on div at bounding box center [311, 57] width 10 height 10
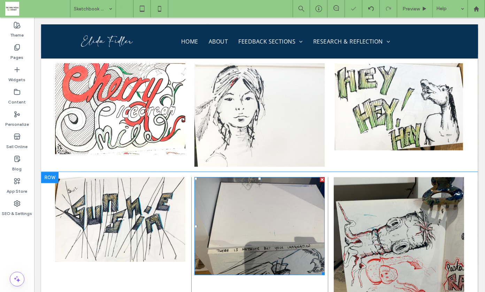
click at [281, 177] on img at bounding box center [259, 225] width 130 height 97
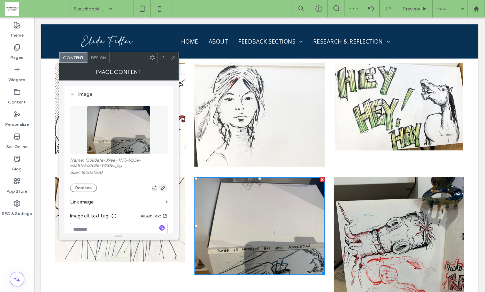
click at [163, 185] on icon "button" at bounding box center [163, 188] width 6 height 6
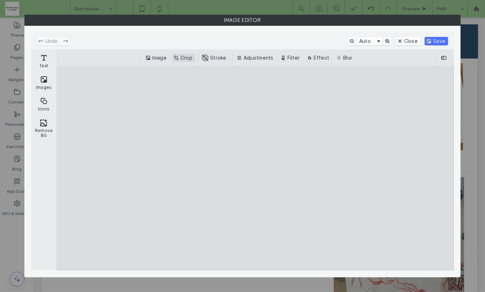
click at [181, 56] on button "Crop" at bounding box center [183, 58] width 23 height 8
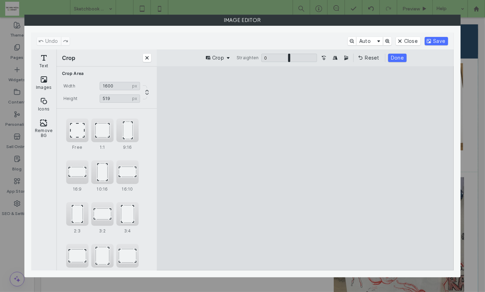
drag, startPoint x: 306, startPoint y: 88, endPoint x: 326, endPoint y: 181, distance: 95.0
click at [305, 168] on cesdk-canvas "Editor canvas" at bounding box center [305, 168] width 0 height 0
type input "***"
drag, startPoint x: 305, startPoint y: 214, endPoint x: 306, endPoint y: 199, distance: 14.7
click at [305, 168] on cesdk-canvas "Editor canvas" at bounding box center [305, 168] width 0 height 0
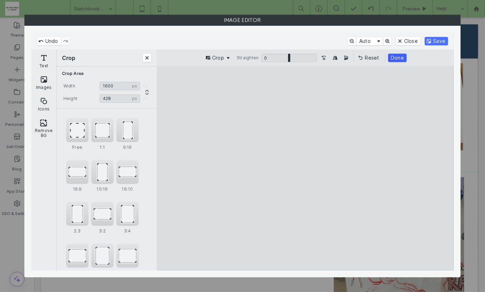
click at [393, 55] on button "Done" at bounding box center [397, 58] width 18 height 8
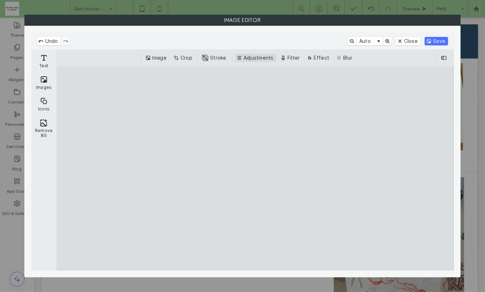
click at [256, 58] on button "Adjustments" at bounding box center [255, 58] width 41 height 8
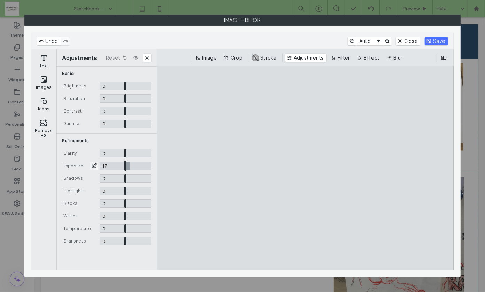
drag, startPoint x: 125, startPoint y: 164, endPoint x: 129, endPoint y: 164, distance: 4.2
click at [129, 164] on input "CE.SDK" at bounding box center [126, 166] width 52 height 8
type input "****"
drag, startPoint x: 125, startPoint y: 213, endPoint x: 142, endPoint y: 213, distance: 17.1
click at [142, 213] on input "CE.SDK" at bounding box center [126, 216] width 52 height 8
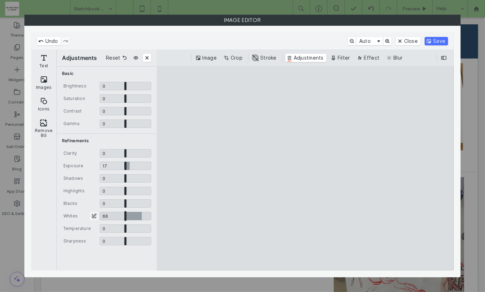
type input "***"
click at [432, 41] on button "Save" at bounding box center [435, 41] width 23 height 8
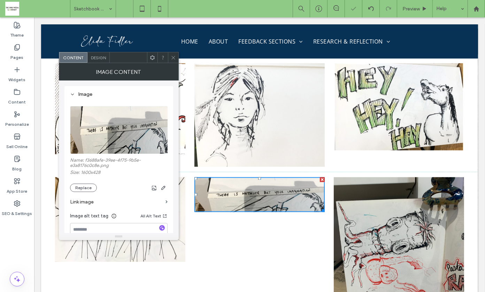
click at [398, 190] on img at bounding box center [398, 263] width 130 height 173
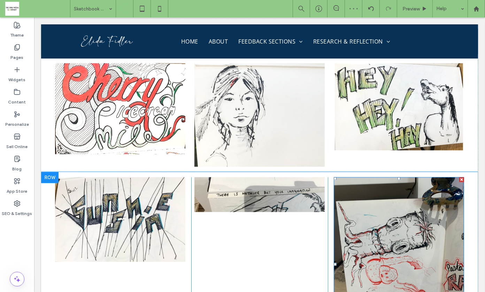
click at [388, 194] on img at bounding box center [398, 263] width 130 height 173
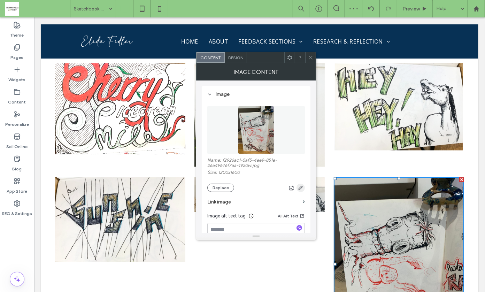
click at [299, 188] on use "button" at bounding box center [300, 188] width 4 height 4
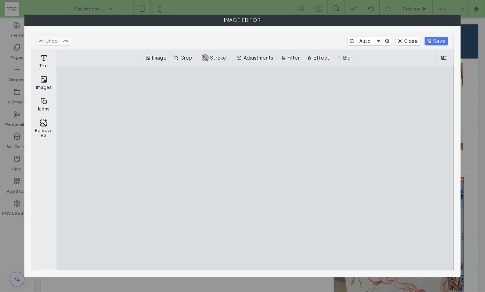
click at [255, 168] on cesdk-canvas "Editor canvas" at bounding box center [255, 168] width 0 height 0
click at [185, 58] on button "Crop" at bounding box center [183, 58] width 23 height 8
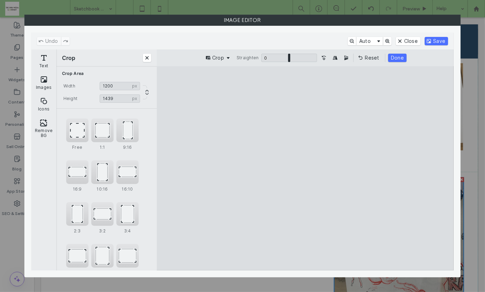
drag, startPoint x: 308, startPoint y: 87, endPoint x: 310, endPoint y: 103, distance: 15.4
click at [305, 168] on cesdk-canvas "Editor canvas" at bounding box center [305, 168] width 0 height 0
type input "****"
click at [305, 168] on cesdk-canvas "Editor canvas" at bounding box center [305, 168] width 0 height 0
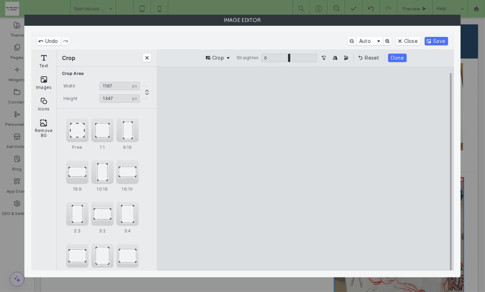
drag, startPoint x: 306, startPoint y: 260, endPoint x: 306, endPoint y: 251, distance: 9.1
click at [305, 168] on cesdk-canvas "Editor canvas" at bounding box center [305, 168] width 0 height 0
type input "****"
type input "***"
drag, startPoint x: 376, startPoint y: 140, endPoint x: 353, endPoint y: 140, distance: 22.3
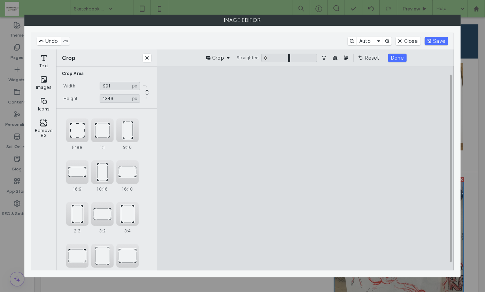
click at [305, 168] on cesdk-canvas "Editor canvas" at bounding box center [305, 168] width 0 height 0
click at [393, 54] on button "Done" at bounding box center [397, 58] width 18 height 8
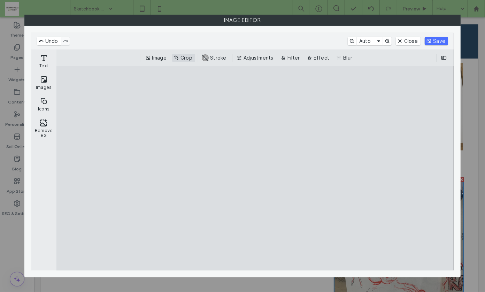
click at [186, 58] on button "Crop" at bounding box center [183, 58] width 23 height 8
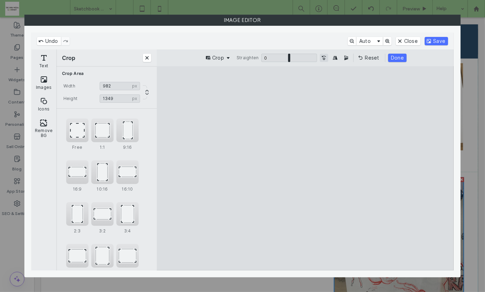
click at [323, 55] on button "Turn the Image 90˚ Counterclockwise" at bounding box center [324, 58] width 8 height 8
type input "****"
drag, startPoint x: 245, startPoint y: 172, endPoint x: 219, endPoint y: 173, distance: 26.1
click at [305, 168] on cesdk-canvas "Editor canvas" at bounding box center [305, 168] width 0 height 0
drag, startPoint x: 308, startPoint y: 92, endPoint x: 311, endPoint y: 119, distance: 27.3
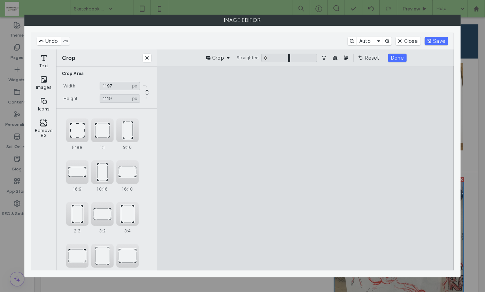
click at [305, 168] on cesdk-canvas "Editor canvas" at bounding box center [305, 168] width 0 height 0
type input "****"
drag, startPoint x: 393, startPoint y: 180, endPoint x: 433, endPoint y: 178, distance: 40.1
click at [305, 168] on cesdk-canvas "Editor canvas" at bounding box center [305, 168] width 0 height 0
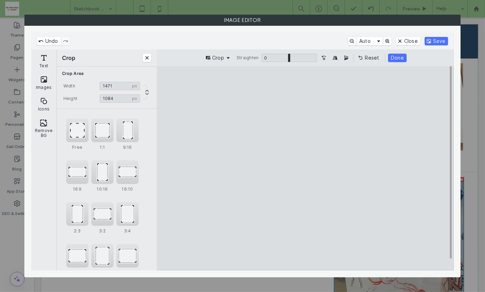
type input "****"
drag, startPoint x: 305, startPoint y: 263, endPoint x: 305, endPoint y: 258, distance: 5.2
click at [305, 168] on cesdk-canvas "Editor canvas" at bounding box center [305, 168] width 0 height 0
click at [393, 61] on button "Done" at bounding box center [397, 58] width 18 height 8
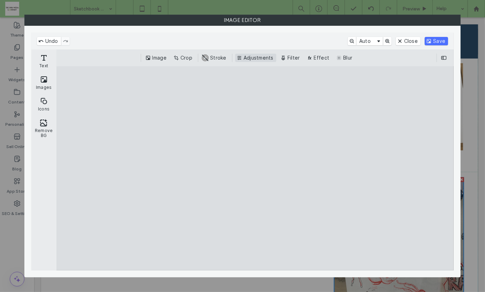
click at [251, 56] on button "Adjustments" at bounding box center [255, 58] width 41 height 8
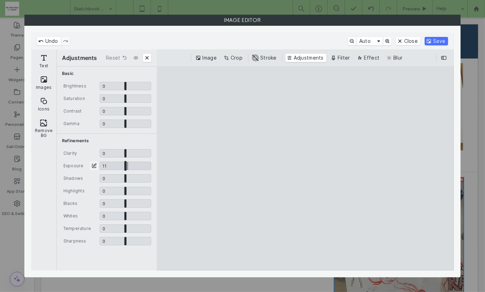
click at [128, 166] on input "CE.SDK" at bounding box center [126, 166] width 52 height 8
type input "****"
drag, startPoint x: 125, startPoint y: 216, endPoint x: 136, endPoint y: 216, distance: 11.5
click at [136, 216] on input "CE.SDK" at bounding box center [126, 216] width 52 height 8
type input "****"
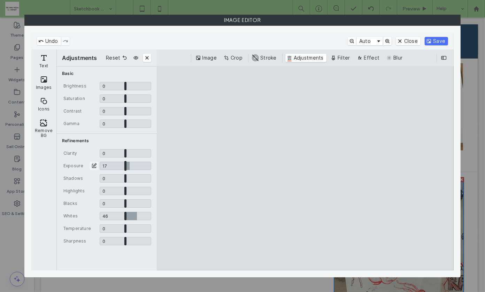
click at [130, 167] on input "CE.SDK" at bounding box center [126, 166] width 52 height 8
type input "****"
click at [439, 41] on button "Save" at bounding box center [435, 41] width 23 height 8
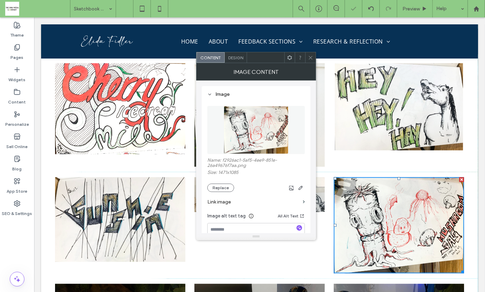
drag, startPoint x: 310, startPoint y: 57, endPoint x: 395, endPoint y: 184, distance: 153.0
click at [310, 57] on use at bounding box center [310, 57] width 3 height 3
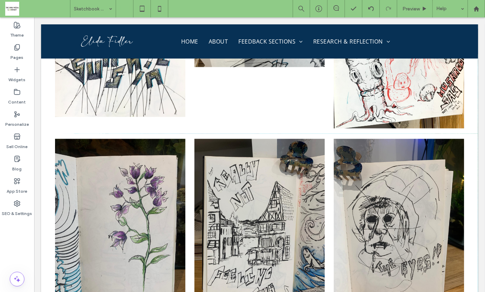
scroll to position [9950, 0]
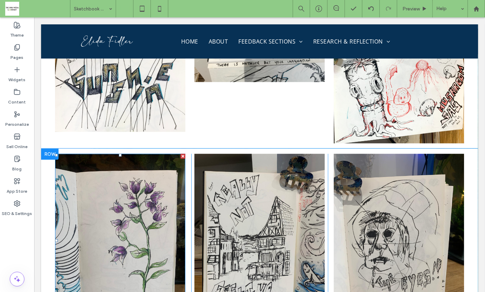
click at [123, 169] on img at bounding box center [120, 239] width 130 height 173
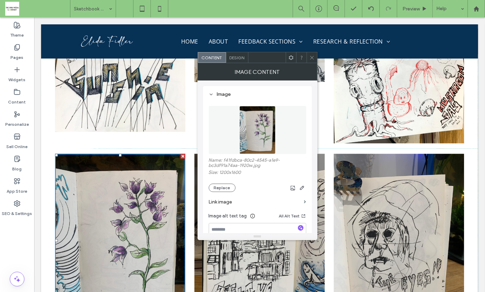
click at [311, 54] on span at bounding box center [311, 57] width 5 height 10
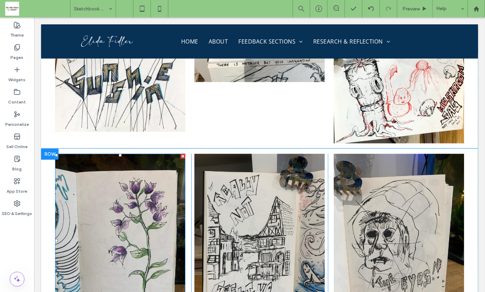
click at [139, 153] on img at bounding box center [120, 239] width 130 height 173
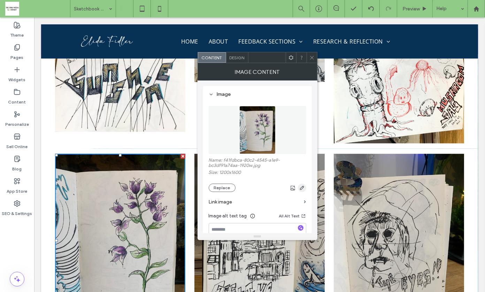
click at [300, 186] on icon "button" at bounding box center [302, 188] width 6 height 6
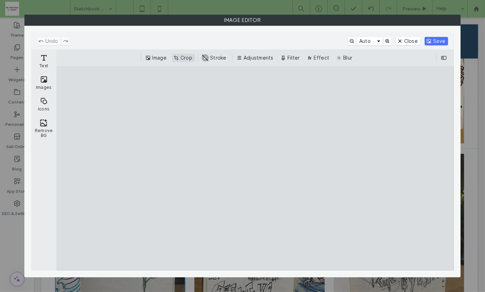
click at [186, 56] on button "Crop" at bounding box center [183, 58] width 23 height 8
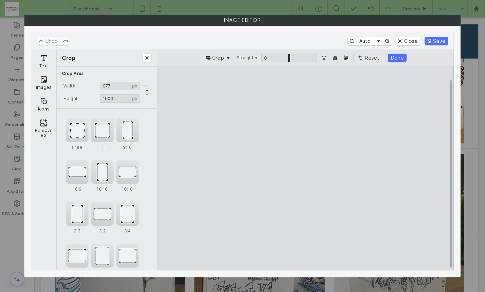
type input "***"
drag, startPoint x: 243, startPoint y: 168, endPoint x: 266, endPoint y: 166, distance: 23.0
click at [305, 168] on cesdk-canvas "Editor canvas" at bounding box center [305, 168] width 0 height 0
type input "****"
drag, startPoint x: 304, startPoint y: 87, endPoint x: 304, endPoint y: 107, distance: 19.5
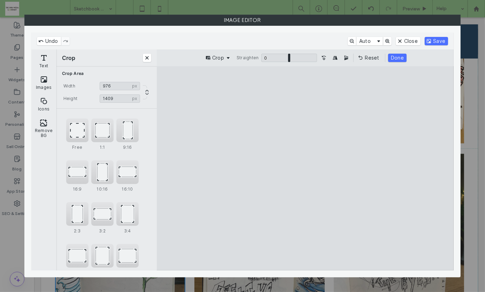
click at [305, 168] on cesdk-canvas "Editor canvas" at bounding box center [305, 168] width 0 height 0
type input "***"
drag, startPoint x: 363, startPoint y: 179, endPoint x: 349, endPoint y: 179, distance: 13.9
click at [305, 168] on cesdk-canvas "Editor canvas" at bounding box center [305, 168] width 0 height 0
type input "****"
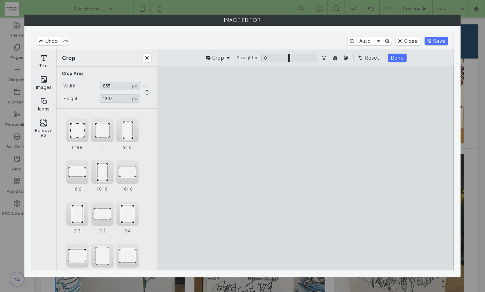
drag, startPoint x: 305, startPoint y: 261, endPoint x: 306, endPoint y: 244, distance: 17.1
click at [305, 168] on cesdk-canvas "Editor canvas" at bounding box center [305, 168] width 0 height 0
click at [396, 58] on button "Done" at bounding box center [397, 58] width 18 height 8
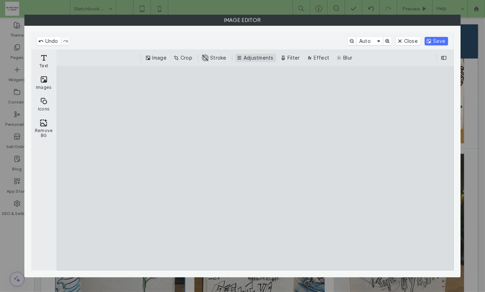
click at [248, 57] on button "Adjustments" at bounding box center [255, 58] width 41 height 8
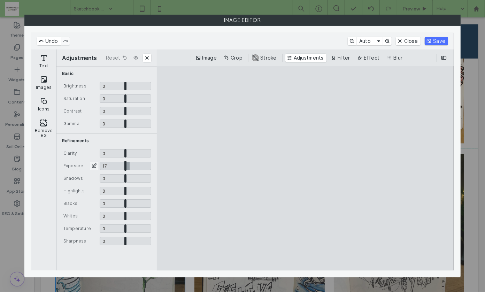
drag, startPoint x: 125, startPoint y: 164, endPoint x: 129, endPoint y: 164, distance: 4.2
click at [129, 164] on input "CE.SDK" at bounding box center [126, 166] width 52 height 8
type input "****"
drag, startPoint x: 124, startPoint y: 213, endPoint x: 135, endPoint y: 212, distance: 11.2
click at [135, 212] on input "CE.SDK" at bounding box center [126, 216] width 52 height 8
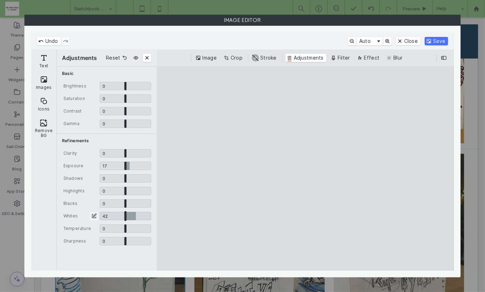
type input "****"
click at [124, 229] on input "CE.SDK" at bounding box center [126, 228] width 52 height 8
type input "*****"
click at [128, 112] on input "CE.SDK" at bounding box center [126, 111] width 52 height 8
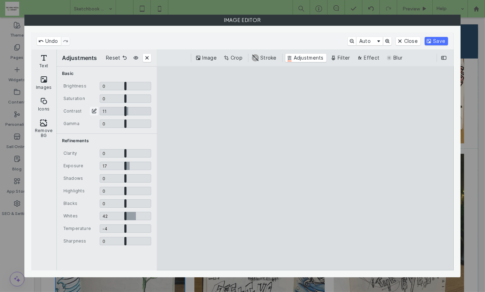
type input "****"
click at [434, 41] on button "Save" at bounding box center [435, 41] width 23 height 8
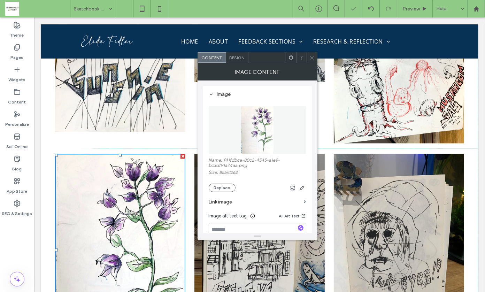
click at [310, 58] on use at bounding box center [311, 57] width 3 height 3
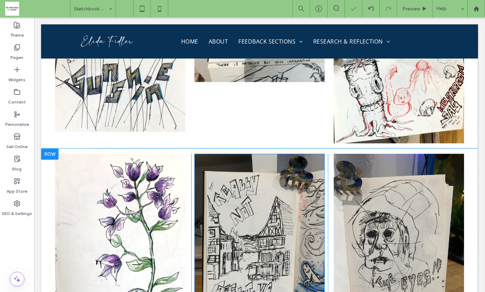
click at [261, 153] on img at bounding box center [259, 239] width 130 height 173
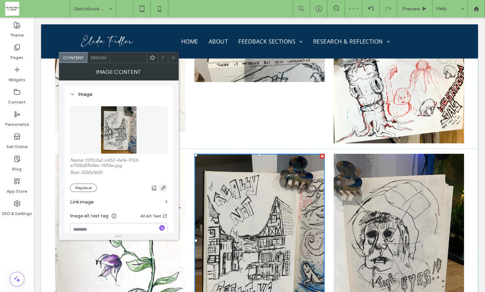
click at [163, 187] on icon "button" at bounding box center [163, 188] width 6 height 6
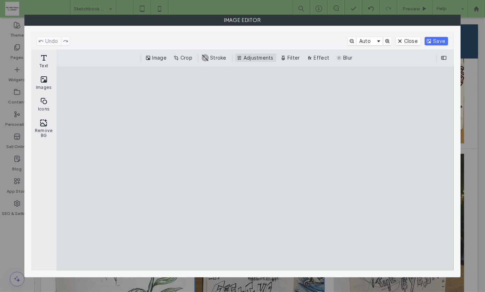
click at [263, 54] on button "Adjustments" at bounding box center [255, 58] width 41 height 8
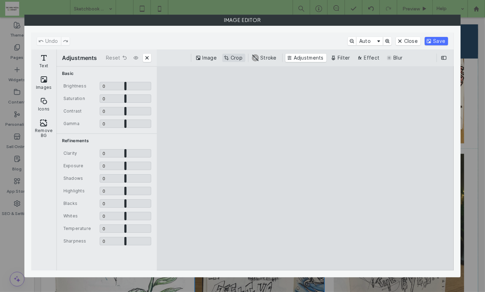
click at [237, 57] on button "Crop" at bounding box center [233, 58] width 23 height 8
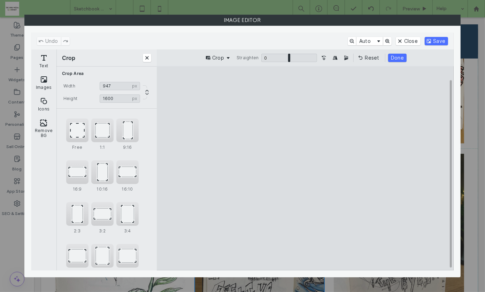
type input "***"
drag, startPoint x: 366, startPoint y: 171, endPoint x: 340, endPoint y: 172, distance: 25.8
click at [305, 168] on cesdk-canvas "Editor canvas" at bounding box center [305, 168] width 0 height 0
type input "****"
drag, startPoint x: 305, startPoint y: 84, endPoint x: 305, endPoint y: 103, distance: 18.8
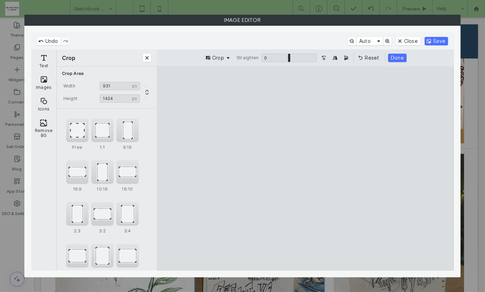
click at [305, 168] on cesdk-canvas "Editor canvas" at bounding box center [305, 168] width 0 height 0
type input "***"
drag, startPoint x: 250, startPoint y: 179, endPoint x: 264, endPoint y: 178, distance: 13.3
click at [305, 168] on cesdk-canvas "Editor canvas" at bounding box center [305, 168] width 0 height 0
type input "****"
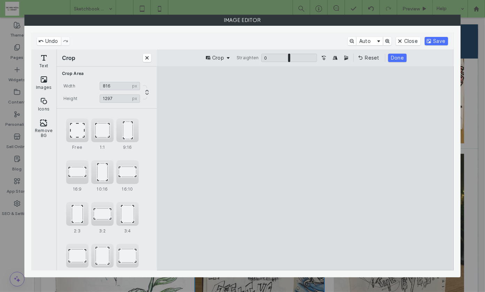
drag, startPoint x: 308, startPoint y: 262, endPoint x: 309, endPoint y: 249, distance: 12.9
click at [305, 168] on cesdk-canvas "Editor canvas" at bounding box center [305, 168] width 0 height 0
click at [395, 59] on button "Done" at bounding box center [397, 58] width 18 height 8
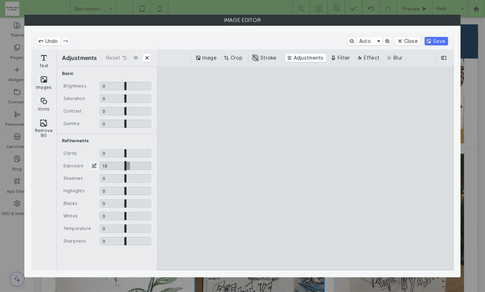
drag, startPoint x: 126, startPoint y: 165, endPoint x: 130, endPoint y: 165, distance: 4.2
click at [130, 165] on input "CE.SDK" at bounding box center [126, 166] width 52 height 8
type input "****"
drag, startPoint x: 125, startPoint y: 213, endPoint x: 145, endPoint y: 213, distance: 19.5
click at [144, 213] on input "CE.SDK" at bounding box center [126, 216] width 52 height 8
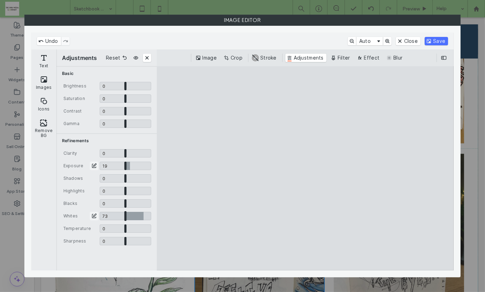
type input "****"
drag, startPoint x: 125, startPoint y: 203, endPoint x: 116, endPoint y: 206, distance: 8.7
click at [118, 205] on input "CE.SDK" at bounding box center [126, 203] width 52 height 8
type input "****"
click at [434, 39] on button "Save" at bounding box center [435, 41] width 23 height 8
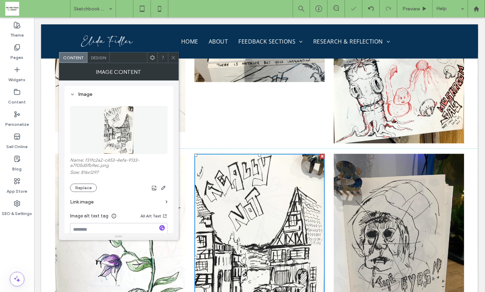
click at [172, 56] on icon at bounding box center [173, 57] width 5 height 5
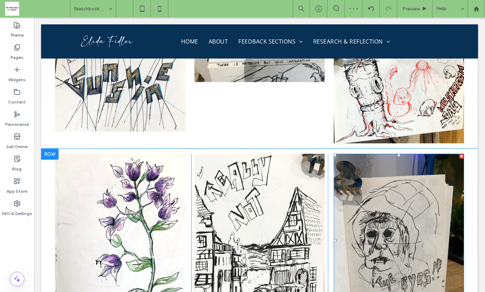
click at [414, 167] on img at bounding box center [398, 239] width 130 height 173
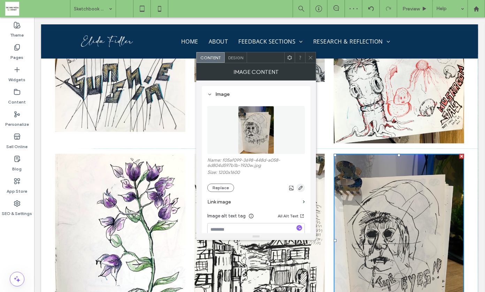
click at [301, 187] on use "button" at bounding box center [300, 188] width 4 height 4
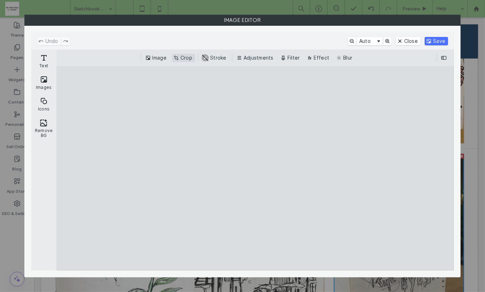
click at [187, 56] on button "Crop" at bounding box center [183, 58] width 23 height 8
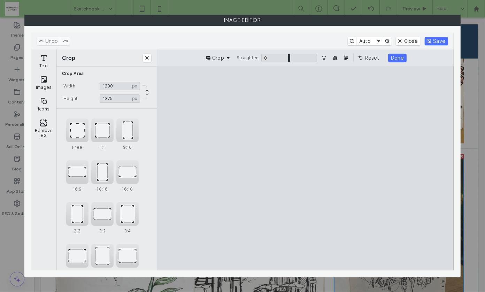
type input "****"
drag, startPoint x: 307, startPoint y: 86, endPoint x: 308, endPoint y: 110, distance: 23.3
click at [305, 168] on cesdk-canvas "Editor canvas" at bounding box center [305, 168] width 0 height 0
type input "****"
drag, startPoint x: 377, startPoint y: 182, endPoint x: 356, endPoint y: 182, distance: 21.2
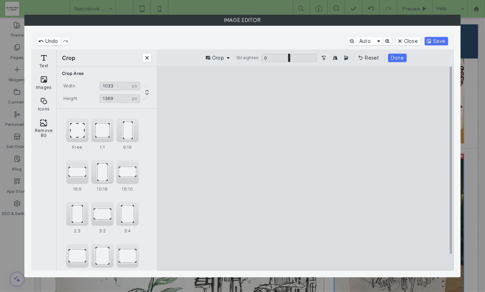
click at [305, 168] on cesdk-canvas "Editor canvas" at bounding box center [305, 168] width 0 height 0
drag, startPoint x: 304, startPoint y: 262, endPoint x: 304, endPoint y: 242, distance: 19.8
click at [305, 168] on cesdk-canvas "Editor canvas" at bounding box center [305, 168] width 0 height 0
type input "****"
click at [391, 55] on button "Done" at bounding box center [397, 58] width 18 height 8
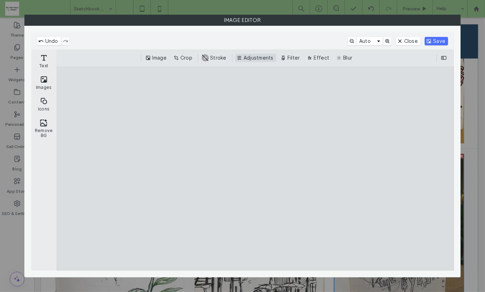
click at [261, 55] on button "Adjustments" at bounding box center [255, 58] width 41 height 8
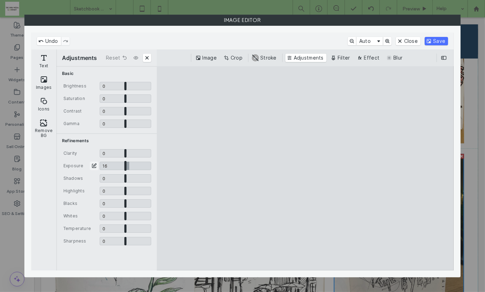
click at [129, 165] on input "CE.SDK" at bounding box center [126, 166] width 52 height 8
type input "****"
drag, startPoint x: 124, startPoint y: 214, endPoint x: 163, endPoint y: 221, distance: 39.5
type input "*"
click at [151, 220] on input "CE.SDK" at bounding box center [126, 216] width 52 height 8
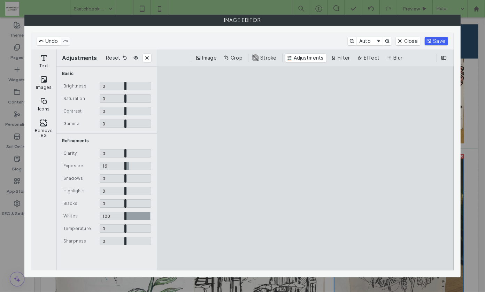
click at [440, 39] on button "Save" at bounding box center [435, 41] width 23 height 8
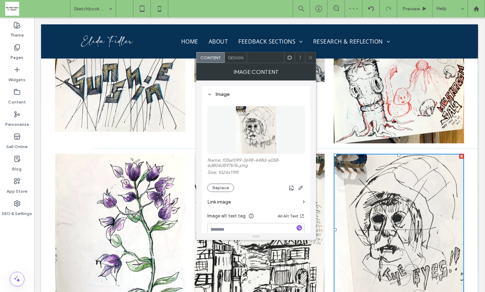
click at [311, 56] on use at bounding box center [310, 57] width 3 height 3
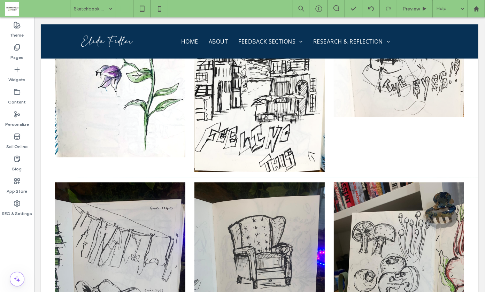
scroll to position [10147, 0]
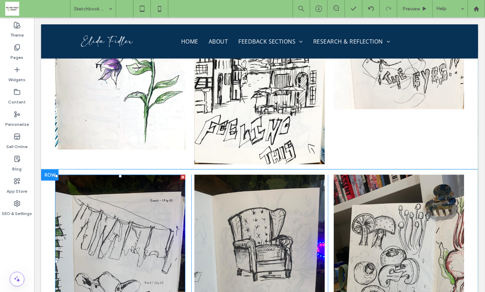
click at [133, 191] on img at bounding box center [120, 260] width 130 height 173
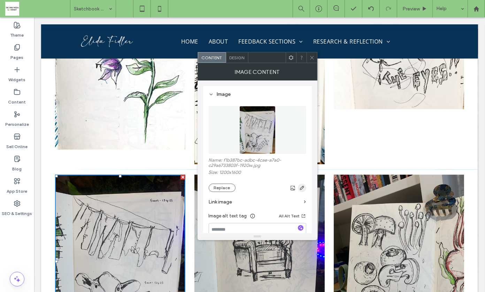
click at [301, 188] on icon "button" at bounding box center [302, 188] width 6 height 6
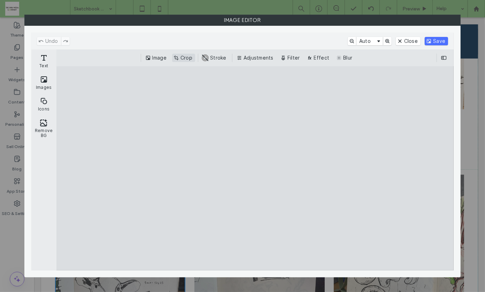
click at [188, 55] on button "Crop" at bounding box center [183, 58] width 23 height 8
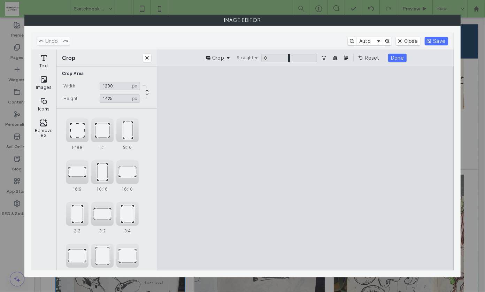
type input "****"
drag, startPoint x: 304, startPoint y: 87, endPoint x: 304, endPoint y: 106, distance: 18.8
click at [305, 168] on cesdk-canvas "Editor canvas" at bounding box center [305, 168] width 0 height 0
drag, startPoint x: 237, startPoint y: 180, endPoint x: 257, endPoint y: 180, distance: 19.8
click at [305, 168] on cesdk-canvas "Editor canvas" at bounding box center [305, 168] width 0 height 0
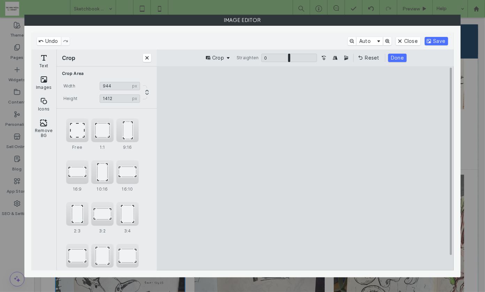
type input "***"
drag, startPoint x: 366, startPoint y: 180, endPoint x: 356, endPoint y: 179, distance: 10.2
click at [305, 168] on cesdk-canvas "Editor canvas" at bounding box center [305, 168] width 0 height 0
type input "****"
drag, startPoint x: 304, startPoint y: 261, endPoint x: 304, endPoint y: 252, distance: 9.1
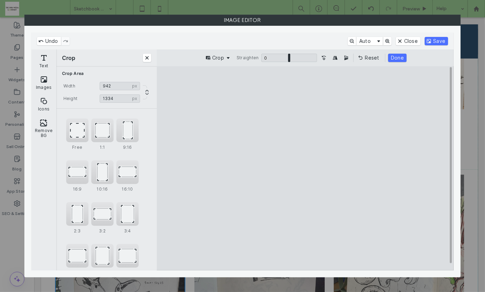
click at [305, 168] on cesdk-canvas "Editor canvas" at bounding box center [305, 168] width 0 height 0
click at [393, 55] on button "Done" at bounding box center [397, 58] width 18 height 8
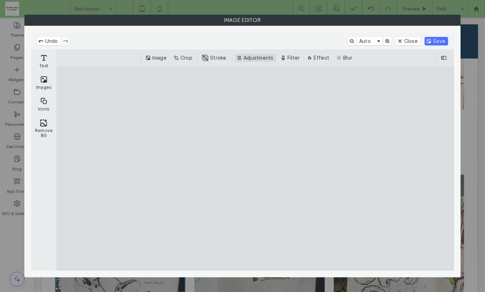
click at [255, 57] on button "Adjustments" at bounding box center [255, 58] width 41 height 8
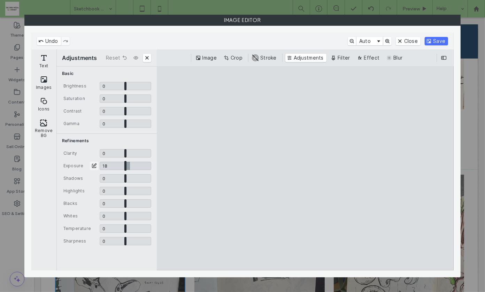
drag, startPoint x: 125, startPoint y: 167, endPoint x: 131, endPoint y: 166, distance: 6.0
click at [130, 167] on input "CE.SDK" at bounding box center [126, 166] width 52 height 8
type input "***"
drag, startPoint x: 126, startPoint y: 214, endPoint x: 141, endPoint y: 215, distance: 15.0
click at [141, 215] on input "CE.SDK" at bounding box center [126, 216] width 52 height 8
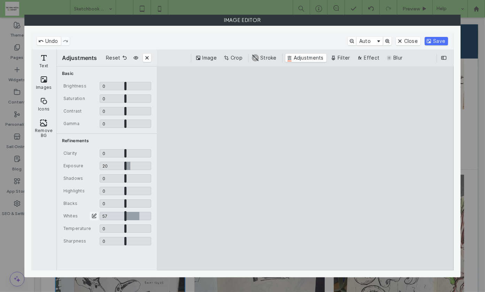
type input "****"
drag, startPoint x: 125, startPoint y: 203, endPoint x: 116, endPoint y: 204, distance: 9.1
click at [116, 204] on input "CE.SDK" at bounding box center [126, 203] width 52 height 8
type input "*****"
click at [124, 227] on input "CE.SDK" at bounding box center [126, 228] width 52 height 8
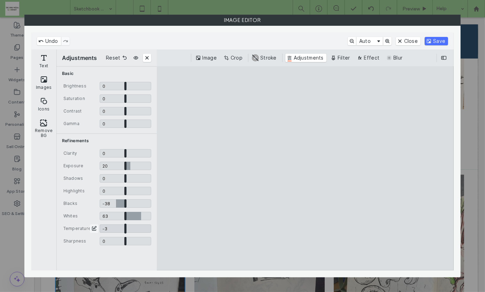
type input "*****"
click at [440, 39] on button "Save" at bounding box center [435, 41] width 23 height 8
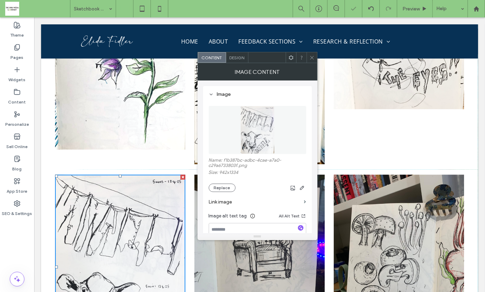
click at [311, 58] on icon at bounding box center [311, 57] width 5 height 5
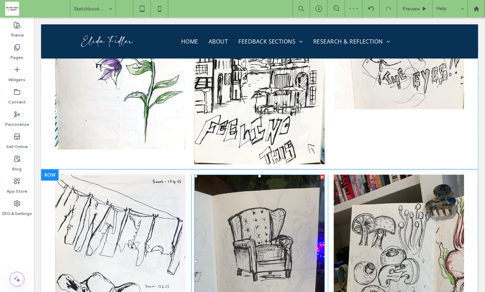
click at [259, 182] on img at bounding box center [259, 260] width 130 height 173
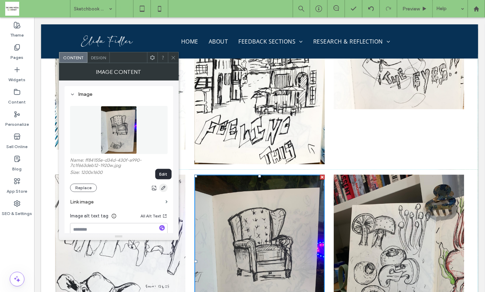
click at [163, 187] on icon "button" at bounding box center [163, 188] width 6 height 6
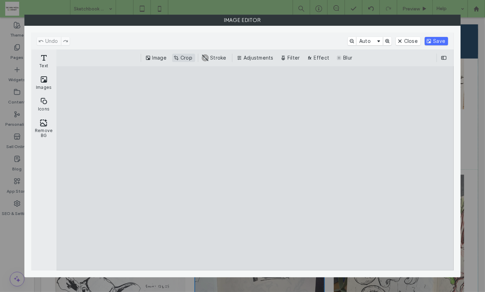
click at [186, 57] on button "Crop" at bounding box center [183, 58] width 23 height 8
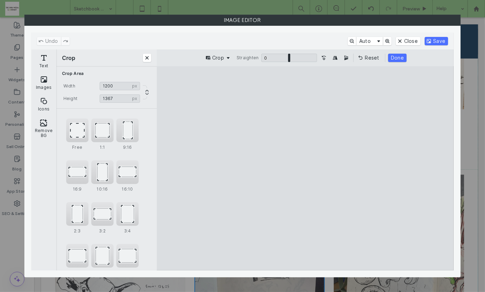
drag, startPoint x: 306, startPoint y: 87, endPoint x: 306, endPoint y: 110, distance: 23.3
click at [305, 168] on cesdk-canvas "Editor canvas" at bounding box center [305, 168] width 0 height 0
type input "****"
drag, startPoint x: 235, startPoint y: 181, endPoint x: 262, endPoint y: 181, distance: 27.2
click at [305, 168] on cesdk-canvas "Editor canvas" at bounding box center [305, 168] width 0 height 0
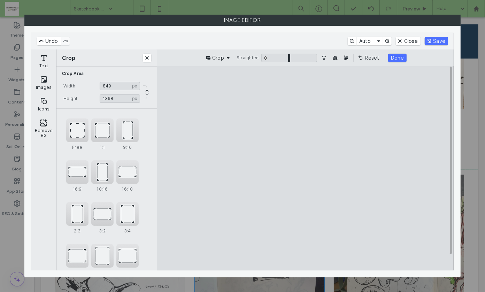
type input "***"
drag, startPoint x: 364, startPoint y: 182, endPoint x: 350, endPoint y: 182, distance: 14.6
click at [305, 168] on cesdk-canvas "Editor canvas" at bounding box center [305, 168] width 0 height 0
type input "****"
drag, startPoint x: 305, startPoint y: 261, endPoint x: 306, endPoint y: 249, distance: 12.3
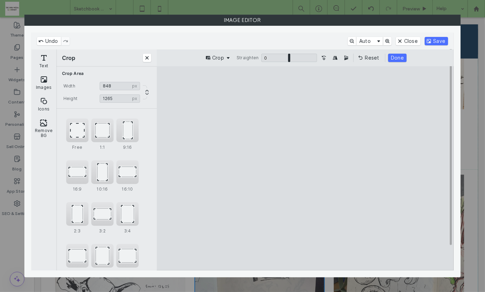
click at [305, 168] on cesdk-canvas "Editor canvas" at bounding box center [305, 168] width 0 height 0
click at [394, 54] on button "Done" at bounding box center [397, 58] width 18 height 8
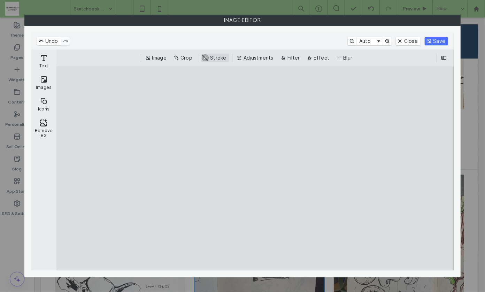
click at [253, 61] on button "Adjustments" at bounding box center [255, 58] width 41 height 8
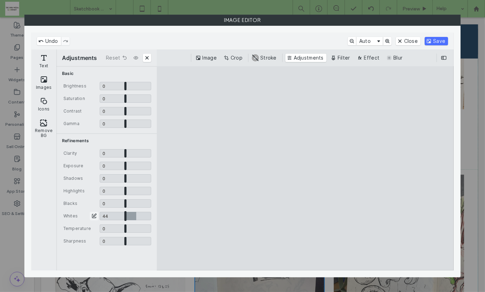
drag, startPoint x: 126, startPoint y: 216, endPoint x: 137, endPoint y: 216, distance: 11.5
click at [137, 216] on input "CE.SDK" at bounding box center [126, 216] width 52 height 8
type input "****"
drag, startPoint x: 126, startPoint y: 164, endPoint x: 133, endPoint y: 164, distance: 7.0
click at [133, 164] on input "CE.SDK" at bounding box center [126, 166] width 52 height 8
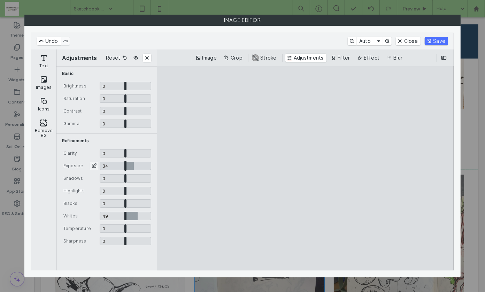
type input "****"
click at [140, 214] on input "CE.SDK" at bounding box center [126, 216] width 52 height 8
type input "****"
drag, startPoint x: 125, startPoint y: 203, endPoint x: 119, endPoint y: 203, distance: 6.3
click at [119, 203] on input "CE.SDK" at bounding box center [126, 203] width 52 height 8
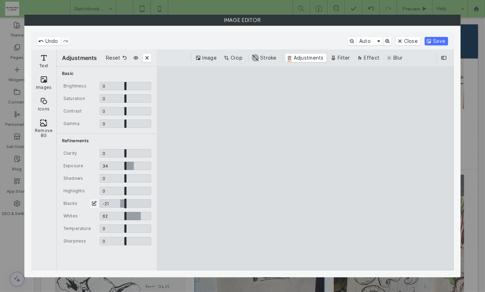
type input "*****"
click at [433, 43] on button "Save" at bounding box center [435, 41] width 23 height 8
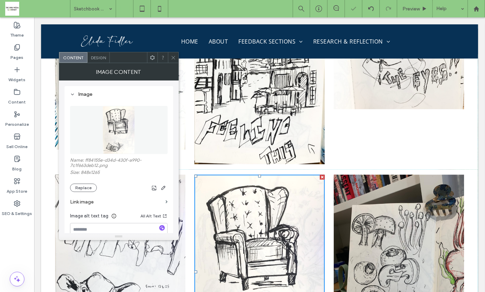
click at [173, 57] on icon at bounding box center [173, 57] width 5 height 5
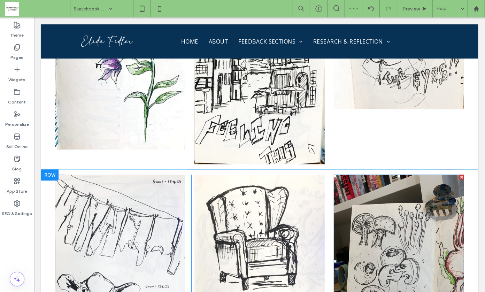
click at [369, 190] on img at bounding box center [398, 260] width 130 height 173
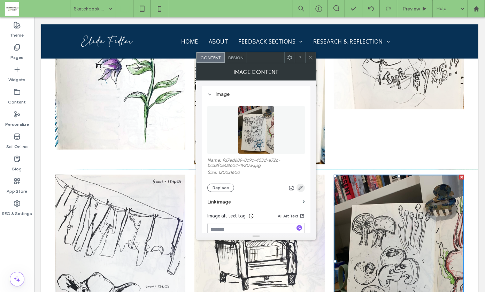
click at [299, 187] on icon "button" at bounding box center [301, 188] width 6 height 6
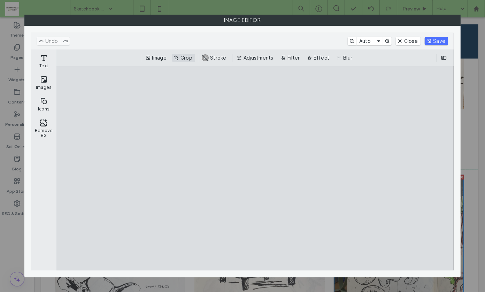
click at [185, 56] on button "Crop" at bounding box center [183, 58] width 23 height 8
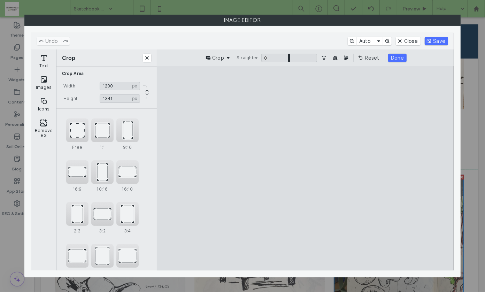
drag, startPoint x: 306, startPoint y: 86, endPoint x: 306, endPoint y: 112, distance: 26.1
click at [305, 168] on cesdk-canvas "Editor canvas" at bounding box center [305, 168] width 0 height 0
type input "****"
drag, startPoint x: 231, startPoint y: 181, endPoint x: 250, endPoint y: 180, distance: 18.9
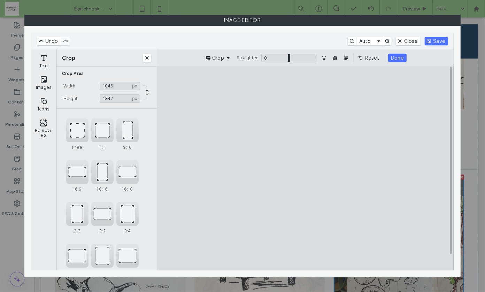
click at [305, 168] on cesdk-canvas "Editor canvas" at bounding box center [305, 168] width 0 height 0
type input "****"
drag, startPoint x: 304, startPoint y: 262, endPoint x: 305, endPoint y: 251, distance: 11.2
click at [305, 168] on cesdk-canvas "Editor canvas" at bounding box center [305, 168] width 0 height 0
type input "***"
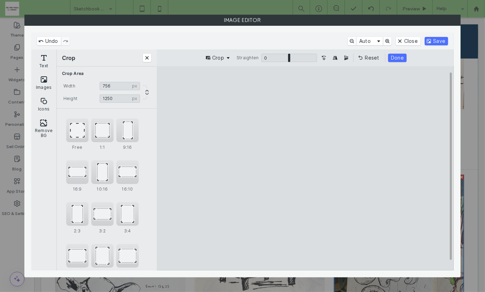
drag, startPoint x: 373, startPoint y: 175, endPoint x: 335, endPoint y: 174, distance: 38.0
click at [305, 168] on cesdk-canvas "Editor canvas" at bounding box center [305, 168] width 0 height 0
click at [395, 56] on button "Done" at bounding box center [397, 58] width 18 height 8
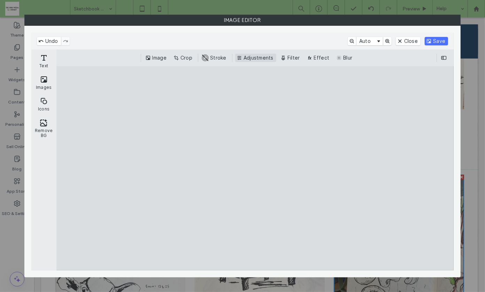
click at [254, 57] on button "Adjustments" at bounding box center [255, 58] width 41 height 8
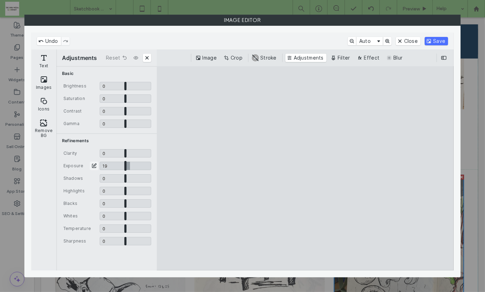
drag, startPoint x: 124, startPoint y: 167, endPoint x: 130, endPoint y: 167, distance: 5.2
click at [130, 167] on input "CE.SDK" at bounding box center [126, 166] width 52 height 8
type input "****"
drag, startPoint x: 125, startPoint y: 214, endPoint x: 142, endPoint y: 215, distance: 17.8
click at [142, 215] on input "CE.SDK" at bounding box center [126, 216] width 52 height 8
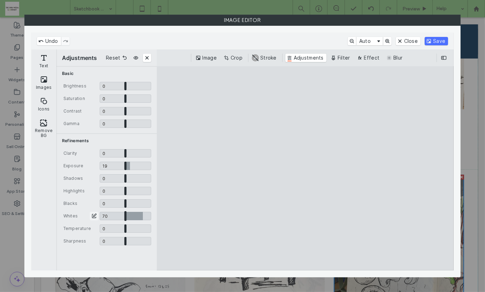
type input "***"
click at [124, 230] on input "CE.SDK" at bounding box center [126, 228] width 52 height 8
type input "*****"
click at [437, 37] on button "Save" at bounding box center [435, 41] width 23 height 8
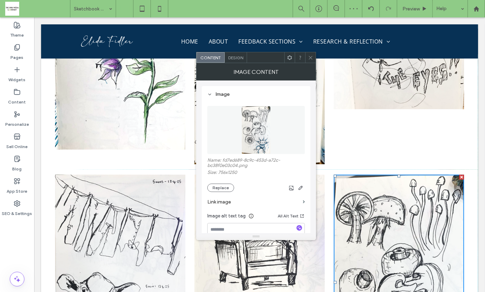
click at [310, 57] on icon at bounding box center [310, 57] width 5 height 5
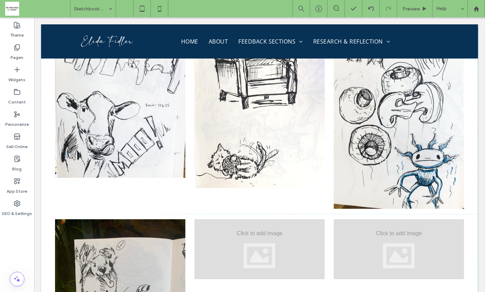
scroll to position [10351, 0]
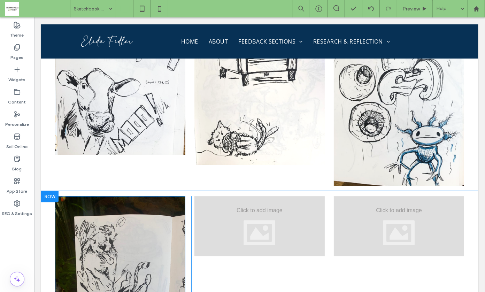
click at [141, 196] on img at bounding box center [120, 282] width 130 height 173
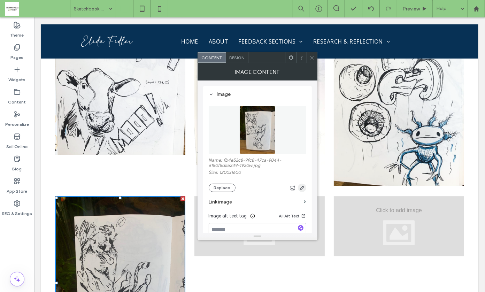
click at [300, 187] on icon "button" at bounding box center [302, 188] width 6 height 6
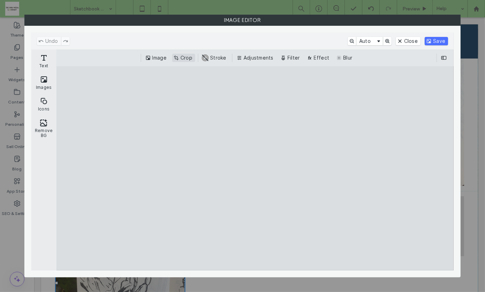
click at [186, 56] on button "Crop" at bounding box center [183, 58] width 23 height 8
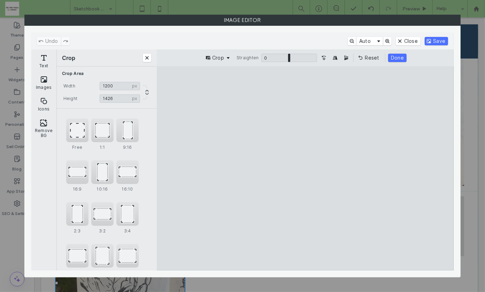
type input "****"
drag, startPoint x: 305, startPoint y: 86, endPoint x: 305, endPoint y: 104, distance: 18.1
click at [305, 168] on cesdk-canvas "Editor canvas" at bounding box center [305, 168] width 0 height 0
drag, startPoint x: 237, startPoint y: 181, endPoint x: 261, endPoint y: 180, distance: 24.8
click at [305, 168] on cesdk-canvas "Editor canvas" at bounding box center [305, 168] width 0 height 0
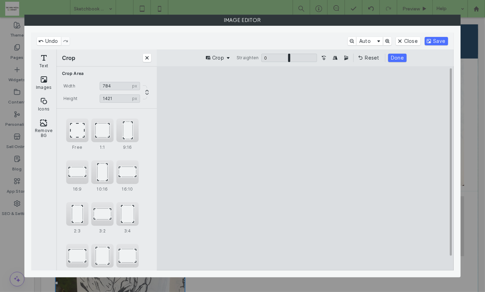
type input "***"
drag, startPoint x: 361, startPoint y: 177, endPoint x: 334, endPoint y: 177, distance: 26.8
click at [305, 168] on cesdk-canvas "Editor canvas" at bounding box center [305, 168] width 0 height 0
type input "****"
drag, startPoint x: 305, startPoint y: 261, endPoint x: 307, endPoint y: 245, distance: 16.2
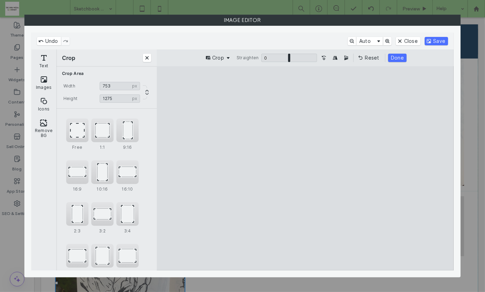
click at [305, 168] on cesdk-canvas "Editor canvas" at bounding box center [305, 168] width 0 height 0
click at [398, 58] on button "Done" at bounding box center [397, 58] width 18 height 8
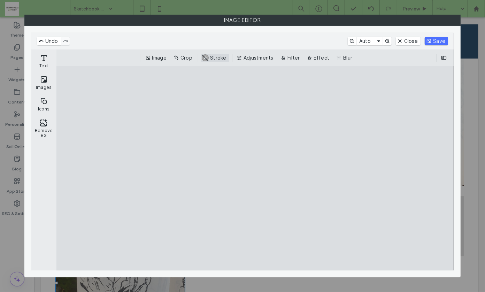
click at [266, 56] on button "Adjustments" at bounding box center [255, 58] width 41 height 8
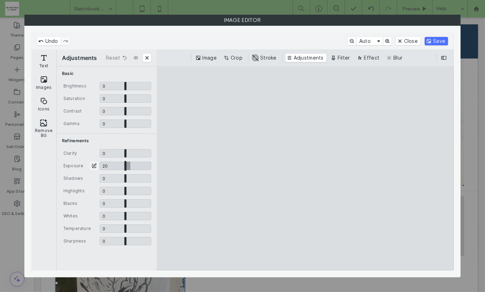
drag, startPoint x: 125, startPoint y: 165, endPoint x: 130, endPoint y: 165, distance: 4.5
click at [130, 165] on input "CE.SDK" at bounding box center [126, 166] width 52 height 8
type input "***"
drag, startPoint x: 125, startPoint y: 213, endPoint x: 162, endPoint y: 219, distance: 37.7
type input "*"
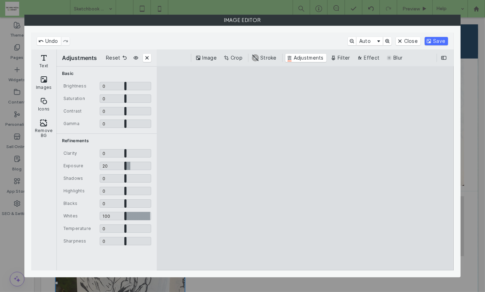
click at [151, 219] on input "CE.SDK" at bounding box center [126, 216] width 52 height 8
drag, startPoint x: 125, startPoint y: 203, endPoint x: 118, endPoint y: 203, distance: 7.0
click at [118, 203] on input "CE.SDK" at bounding box center [126, 203] width 52 height 8
type input "*****"
click at [122, 227] on input "CE.SDK" at bounding box center [126, 228] width 52 height 8
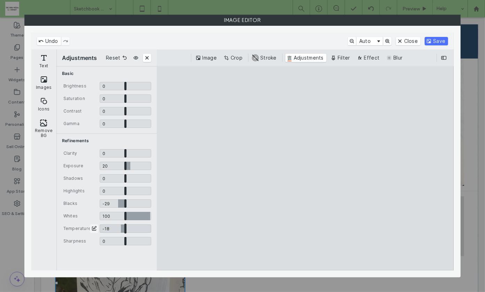
click at [120, 227] on input "CE.SDK" at bounding box center [126, 228] width 52 height 8
type input "*****"
click at [434, 39] on button "Save" at bounding box center [435, 41] width 23 height 8
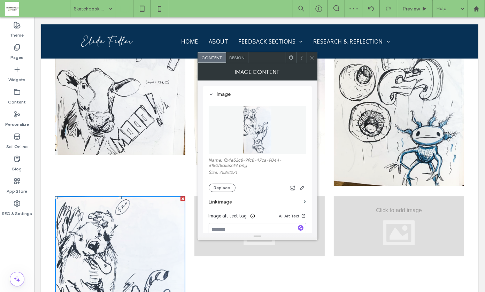
click at [311, 59] on icon at bounding box center [311, 57] width 5 height 5
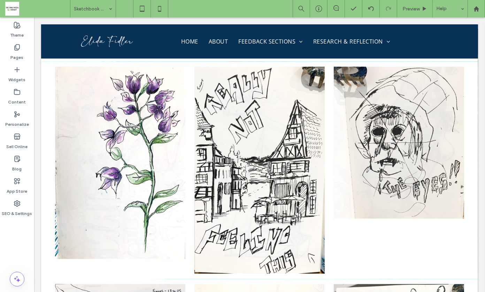
scroll to position [10045, 0]
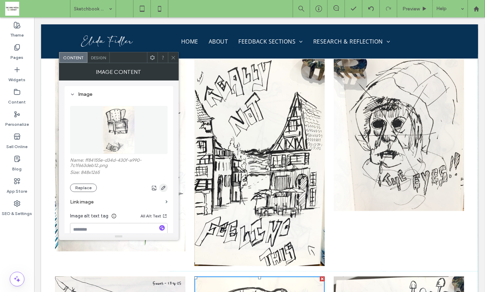
click at [164, 187] on use "button" at bounding box center [163, 188] width 4 height 4
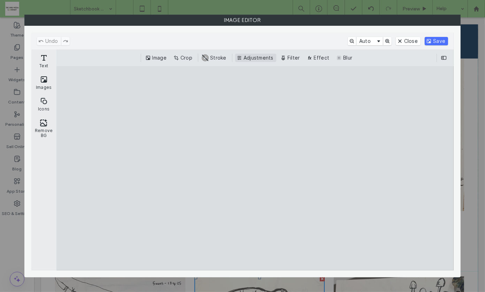
click at [257, 55] on button "Adjustments" at bounding box center [255, 58] width 41 height 8
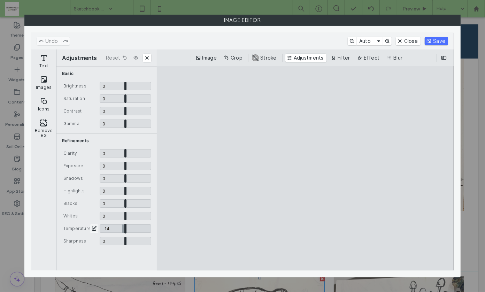
click at [122, 228] on input "CE.SDK" at bounding box center [126, 228] width 52 height 8
type input "*****"
drag, startPoint x: 126, startPoint y: 213, endPoint x: 148, endPoint y: 216, distance: 21.7
click at [148, 216] on input "CE.SDK" at bounding box center [126, 216] width 52 height 8
type input "****"
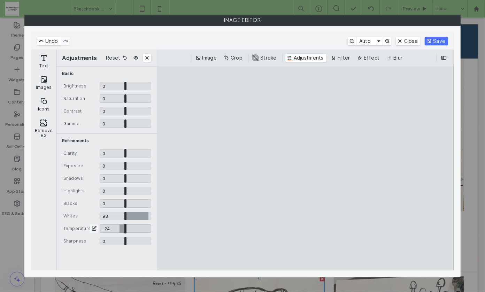
click at [119, 228] on input "CE.SDK" at bounding box center [126, 228] width 52 height 8
type input "*****"
click at [433, 40] on button "Save" at bounding box center [435, 41] width 23 height 8
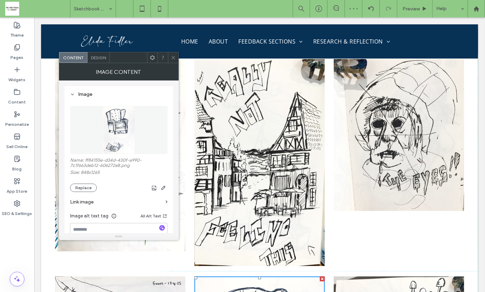
click at [172, 59] on use at bounding box center [172, 57] width 3 height 3
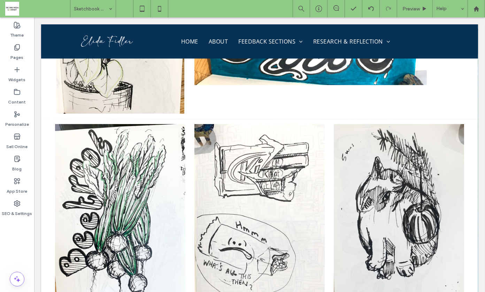
scroll to position [8372, 0]
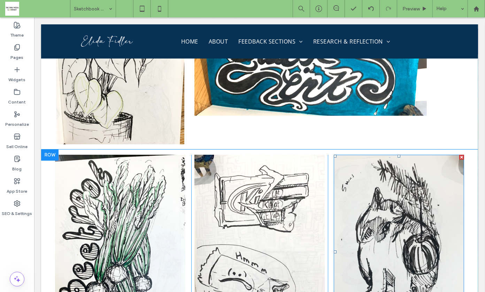
click at [424, 233] on img at bounding box center [398, 251] width 130 height 195
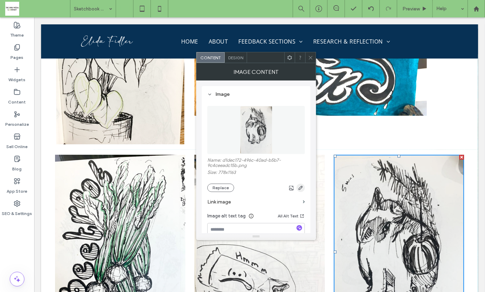
click at [299, 187] on icon "button" at bounding box center [301, 188] width 6 height 6
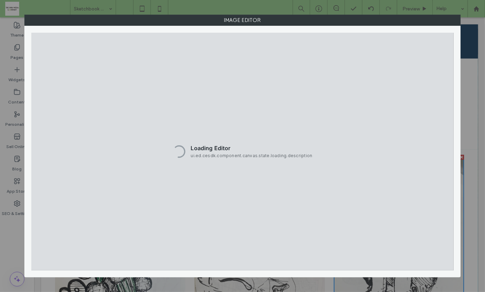
click at [261, 192] on div "Loading Editor ui.ed.cesdk.component.canvas.state.loading.description" at bounding box center [242, 151] width 422 height 237
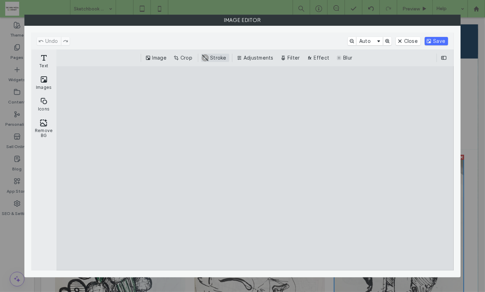
click at [266, 55] on button "Adjustments" at bounding box center [255, 58] width 41 height 8
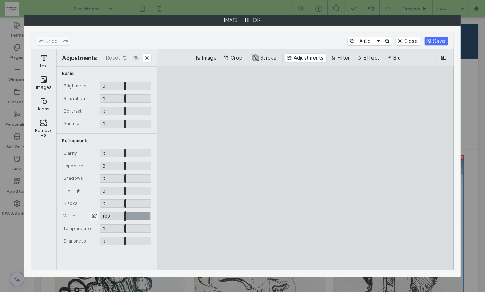
drag, startPoint x: 126, startPoint y: 216, endPoint x: 158, endPoint y: 220, distance: 32.6
type input "*"
click at [151, 220] on input "CE.SDK" at bounding box center [126, 216] width 52 height 8
click at [436, 41] on button "Save" at bounding box center [435, 41] width 23 height 8
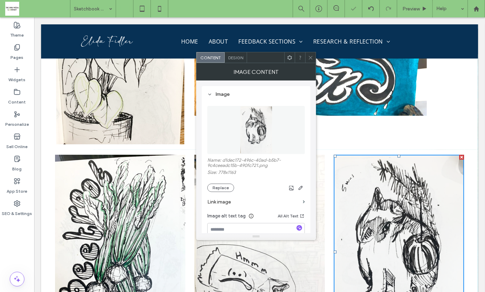
click at [310, 57] on use at bounding box center [310, 57] width 3 height 3
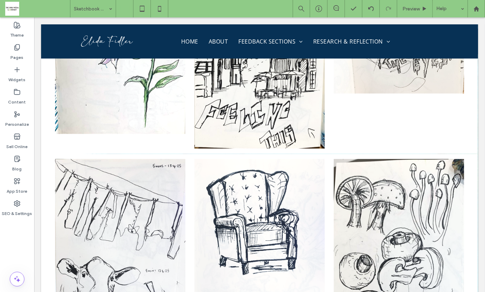
scroll to position [10201, 0]
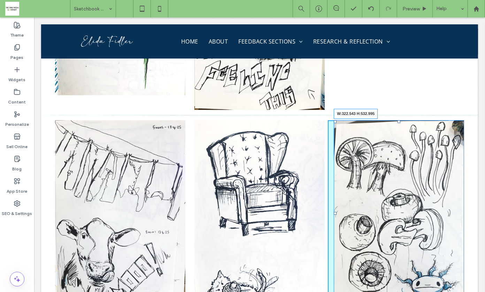
drag, startPoint x: 456, startPoint y: 251, endPoint x: 448, endPoint y: 243, distance: 11.6
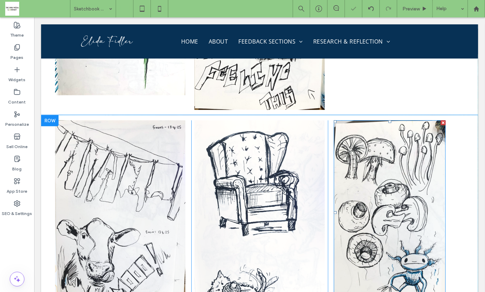
click at [393, 155] on img at bounding box center [389, 212] width 112 height 185
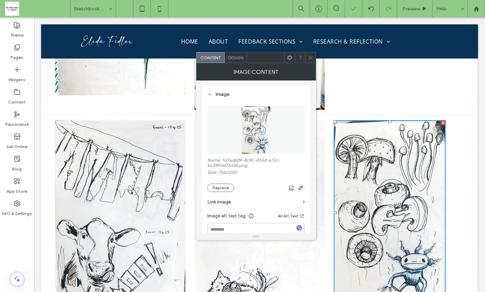
click at [299, 188] on use "button" at bounding box center [300, 188] width 4 height 4
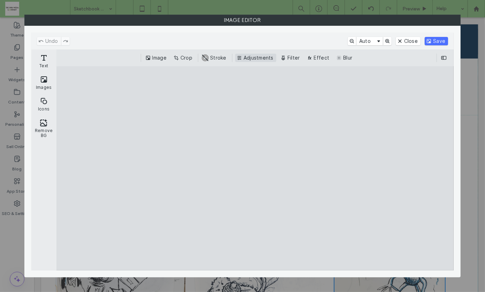
click at [253, 57] on button "Adjustments" at bounding box center [255, 58] width 41 height 8
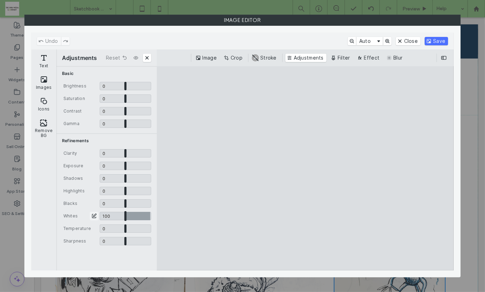
drag, startPoint x: 124, startPoint y: 214, endPoint x: 155, endPoint y: 216, distance: 30.7
type input "*"
click at [151, 216] on input "CE.SDK" at bounding box center [126, 216] width 52 height 8
click at [438, 40] on button "Save" at bounding box center [435, 41] width 23 height 8
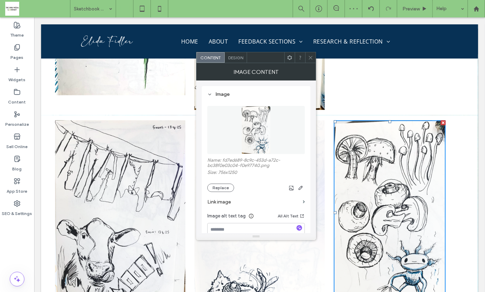
click at [310, 55] on icon at bounding box center [310, 57] width 5 height 5
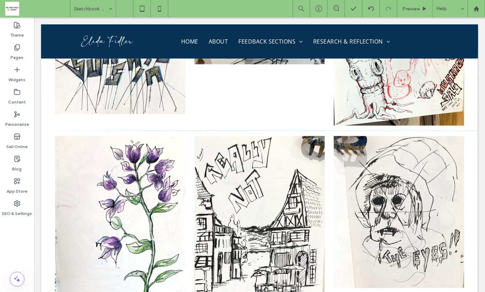
scroll to position [9961, 0]
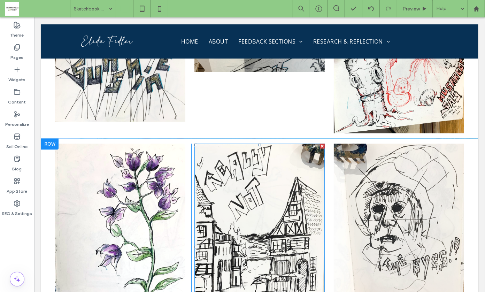
click at [252, 198] on img at bounding box center [259, 246] width 130 height 207
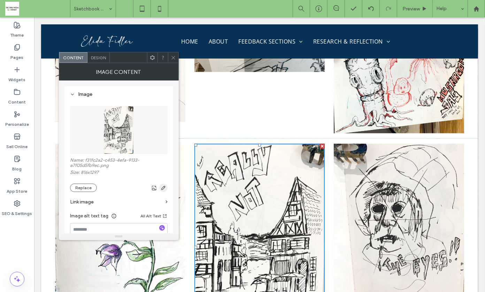
click at [162, 183] on span "button" at bounding box center [163, 187] width 8 height 8
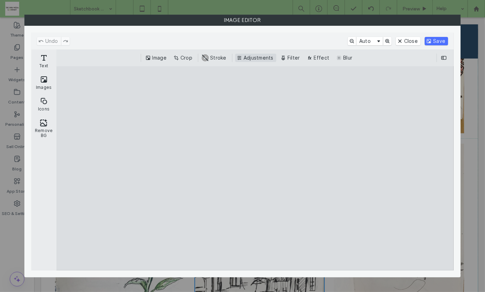
click at [263, 60] on button "Adjustments" at bounding box center [255, 58] width 41 height 8
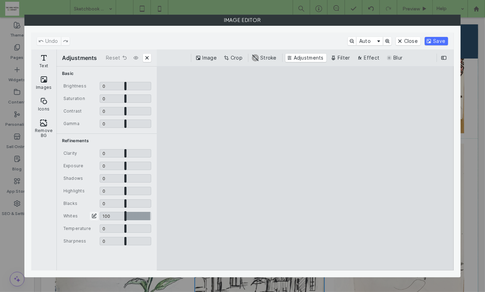
drag, startPoint x: 124, startPoint y: 215, endPoint x: 159, endPoint y: 217, distance: 34.5
type input "*"
click at [151, 217] on input "CE.SDK" at bounding box center [126, 216] width 52 height 8
click at [439, 42] on button "Save" at bounding box center [435, 41] width 23 height 8
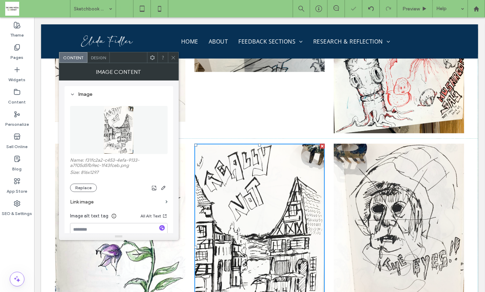
click at [173, 57] on use at bounding box center [172, 57] width 3 height 3
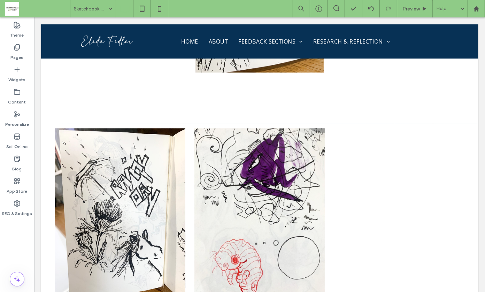
scroll to position [8032, 0]
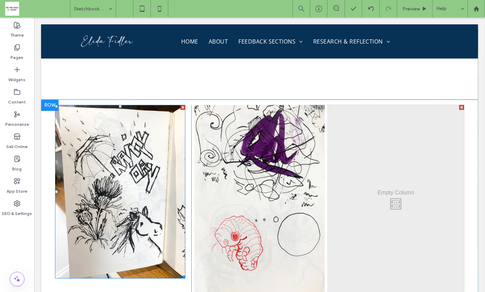
click at [119, 163] on img at bounding box center [120, 190] width 130 height 173
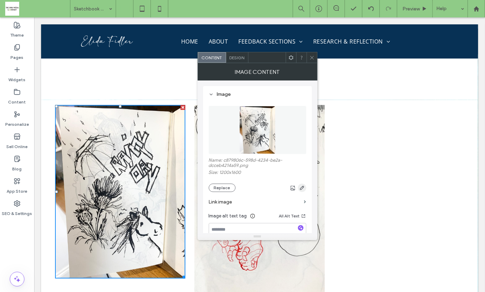
click at [301, 186] on use "button" at bounding box center [301, 188] width 4 height 4
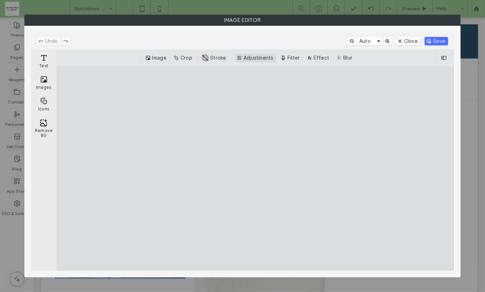
click at [261, 57] on button "Adjustments" at bounding box center [255, 58] width 41 height 8
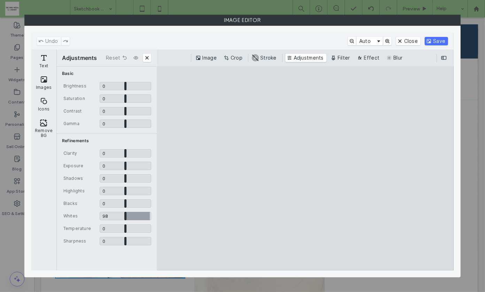
drag, startPoint x: 125, startPoint y: 216, endPoint x: 156, endPoint y: 221, distance: 31.5
type input "*"
click at [151, 220] on input "CE.SDK" at bounding box center [126, 216] width 52 height 8
click at [123, 229] on input "CE.SDK" at bounding box center [126, 228] width 52 height 8
type input "*****"
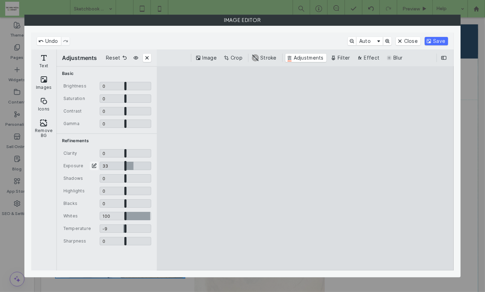
drag, startPoint x: 124, startPoint y: 166, endPoint x: 133, endPoint y: 166, distance: 9.1
click at [133, 166] on input "CE.SDK" at bounding box center [126, 166] width 52 height 8
type input "****"
click at [438, 41] on button "Save" at bounding box center [435, 41] width 23 height 8
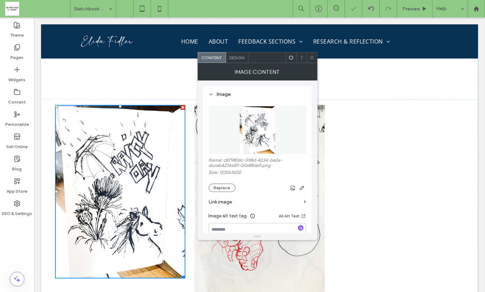
click at [311, 58] on use at bounding box center [311, 57] width 3 height 3
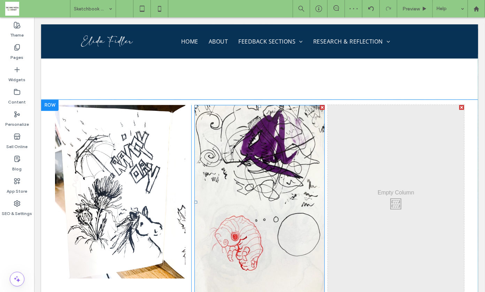
click at [290, 152] on img at bounding box center [259, 201] width 130 height 195
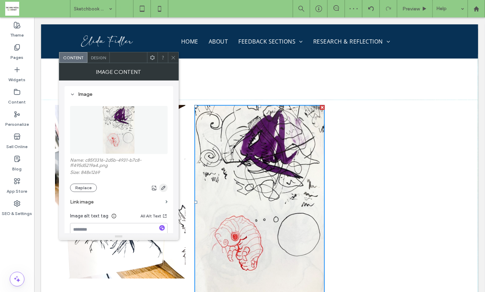
click at [163, 188] on use "button" at bounding box center [163, 188] width 4 height 4
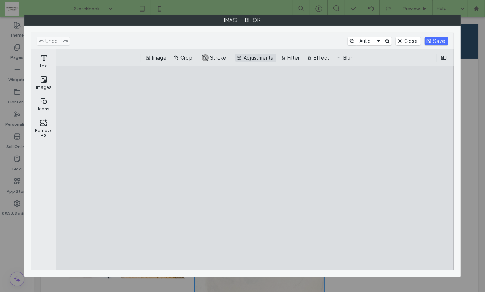
click at [257, 60] on button "Adjustments" at bounding box center [255, 58] width 41 height 8
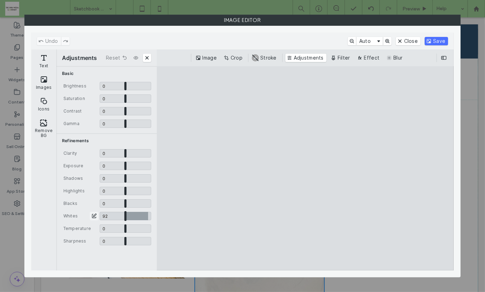
drag, startPoint x: 125, startPoint y: 216, endPoint x: 148, endPoint y: 218, distance: 23.5
click at [148, 218] on input "CE.SDK" at bounding box center [126, 216] width 52 height 8
type input "****"
click at [435, 37] on button "Save" at bounding box center [435, 41] width 23 height 8
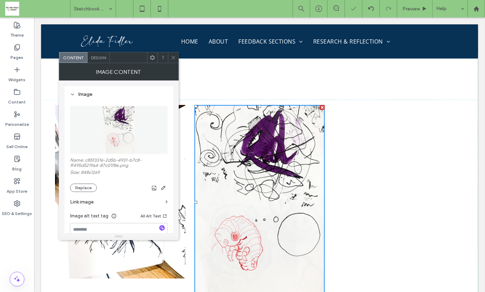
click at [173, 57] on icon at bounding box center [173, 57] width 5 height 5
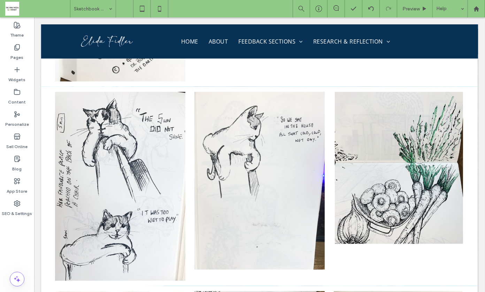
scroll to position [7189, 0]
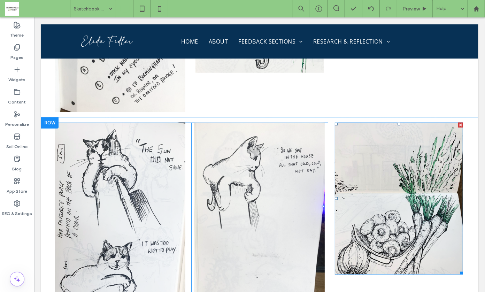
click at [407, 196] on img at bounding box center [398, 198] width 128 height 152
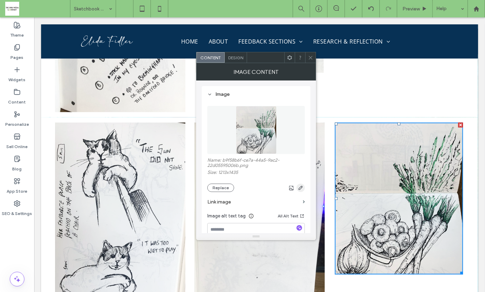
click at [301, 190] on icon "button" at bounding box center [301, 188] width 6 height 6
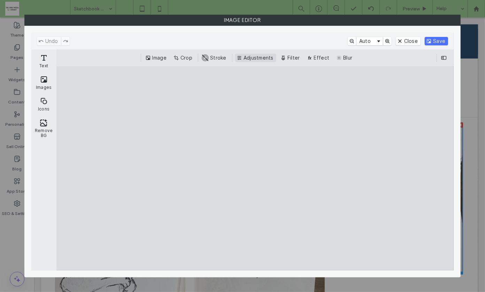
click at [254, 57] on button "Adjustments" at bounding box center [255, 58] width 41 height 8
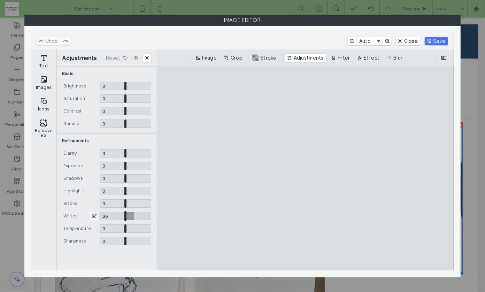
drag, startPoint x: 125, startPoint y: 214, endPoint x: 134, endPoint y: 215, distance: 9.1
click at [134, 215] on input "CE.SDK" at bounding box center [126, 216] width 52 height 8
type input "****"
drag, startPoint x: 125, startPoint y: 203, endPoint x: 113, endPoint y: 204, distance: 12.2
click at [113, 204] on input "CE.SDK" at bounding box center [126, 203] width 52 height 8
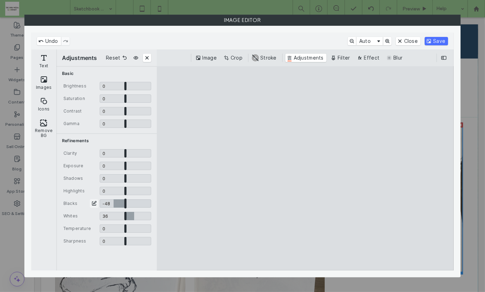
type input "*****"
click at [443, 39] on button "Save" at bounding box center [435, 41] width 23 height 8
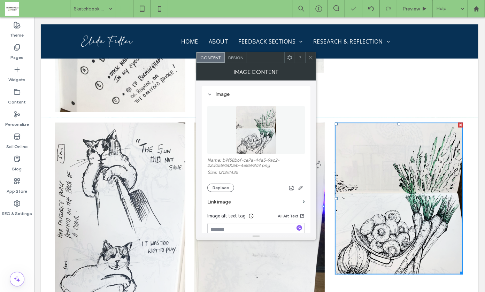
drag, startPoint x: 308, startPoint y: 57, endPoint x: 51, endPoint y: 167, distance: 279.8
click at [308, 57] on icon at bounding box center [310, 57] width 5 height 5
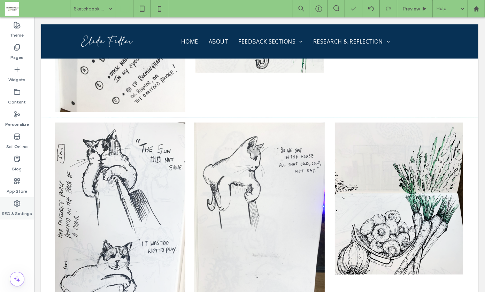
click at [15, 206] on icon at bounding box center [17, 203] width 7 height 7
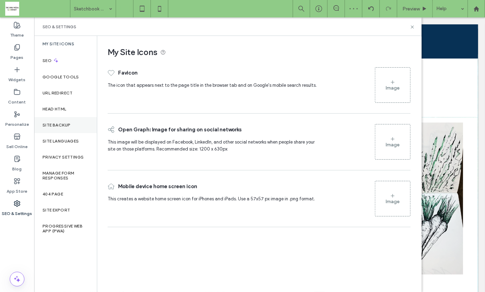
click at [57, 123] on label "Site Backup" at bounding box center [56, 125] width 28 height 5
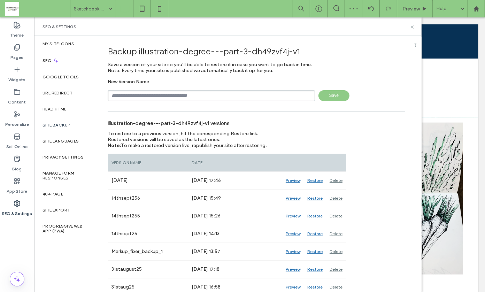
click at [160, 94] on input "text" at bounding box center [211, 95] width 207 height 11
type input "**********"
click at [329, 95] on span "Save" at bounding box center [333, 95] width 31 height 11
click at [411, 26] on icon at bounding box center [411, 26] width 5 height 5
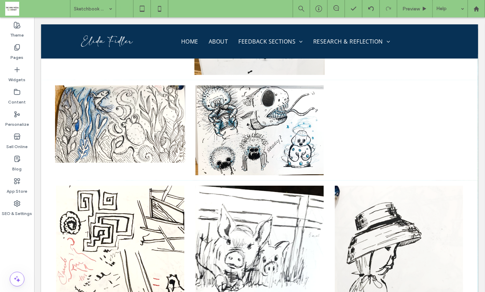
scroll to position [8721, 0]
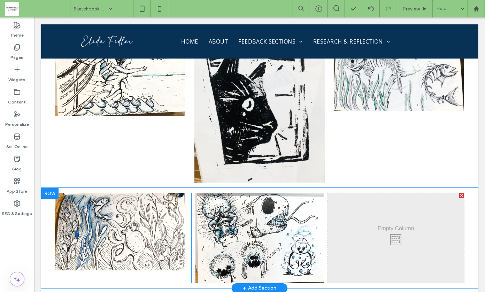
click at [459, 193] on div at bounding box center [461, 195] width 5 height 5
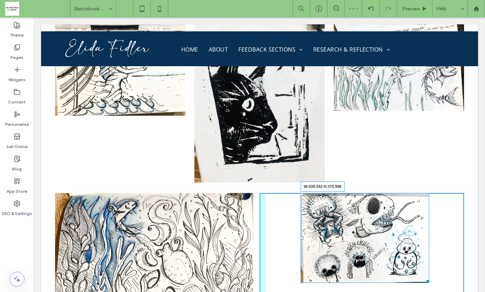
drag, startPoint x: 422, startPoint y: 210, endPoint x: 451, endPoint y: 241, distance: 43.4
click at [429, 241] on div "W:538.542 H:375.998" at bounding box center [364, 238] width 128 height 90
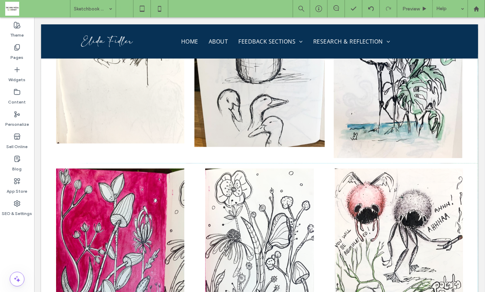
scroll to position [9572, 0]
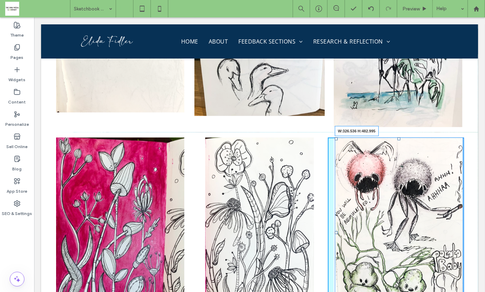
drag, startPoint x: 456, startPoint y: 252, endPoint x: 448, endPoint y: 246, distance: 9.4
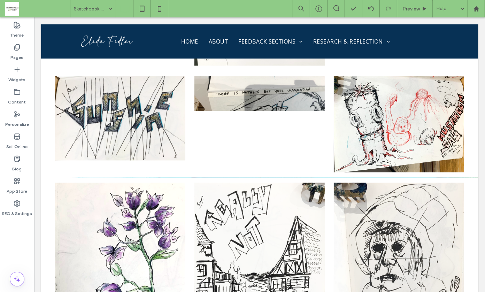
scroll to position [9843, 0]
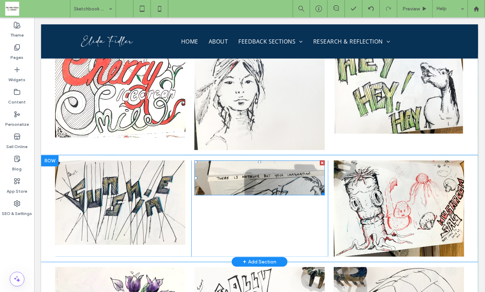
click at [319, 160] on div at bounding box center [321, 162] width 5 height 5
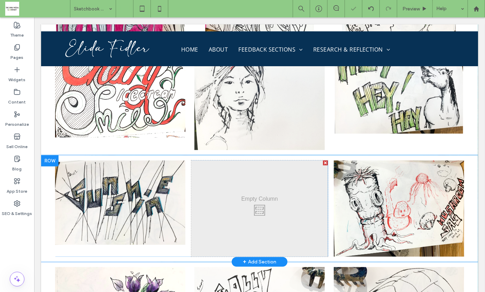
click at [322, 160] on div at bounding box center [324, 162] width 5 height 5
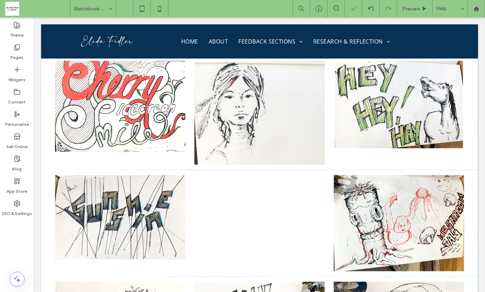
scroll to position [9857, 0]
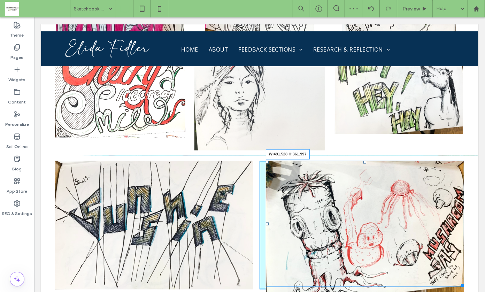
drag, startPoint x: 457, startPoint y: 227, endPoint x: 444, endPoint y: 221, distance: 13.9
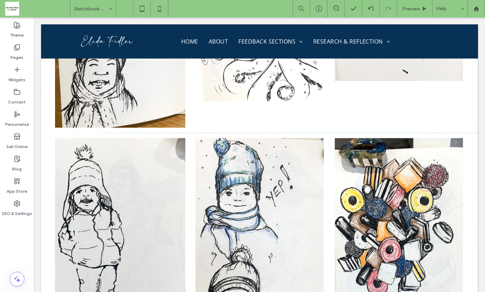
scroll to position [7768, 0]
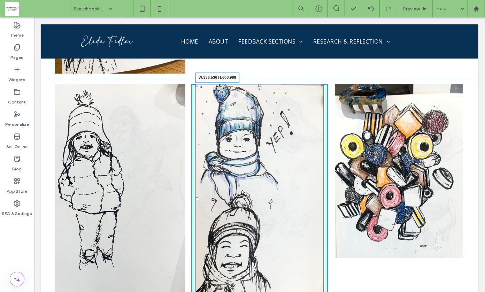
drag, startPoint x: 319, startPoint y: 248, endPoint x: 313, endPoint y: 239, distance: 10.2
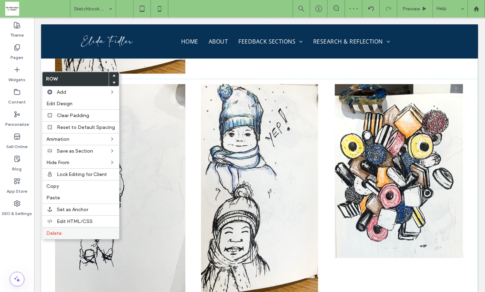
click at [57, 230] on span "Delete" at bounding box center [53, 233] width 15 height 6
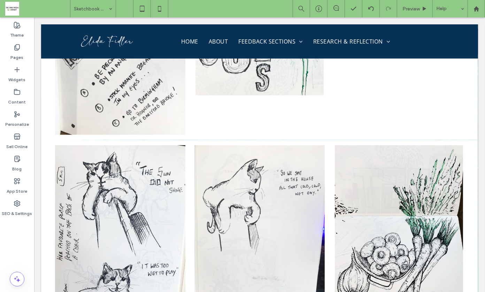
scroll to position [7259, 0]
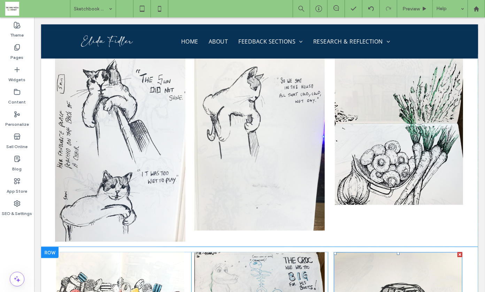
drag, startPoint x: 405, startPoint y: 232, endPoint x: 407, endPoint y: 173, distance: 59.2
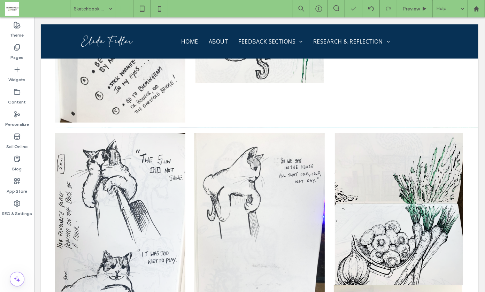
scroll to position [7171, 0]
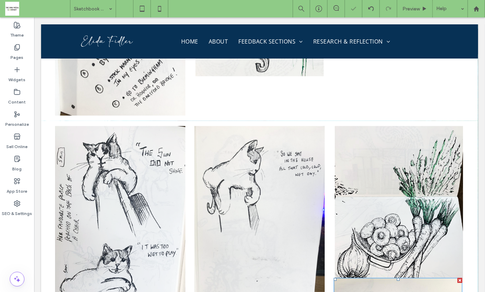
drag, startPoint x: 388, startPoint y: 243, endPoint x: 474, endPoint y: 199, distance: 97.0
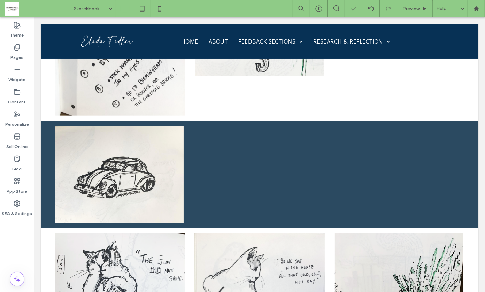
scroll to position [7121, 0]
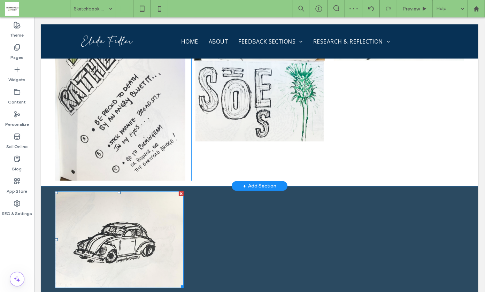
drag, startPoint x: 90, startPoint y: 169, endPoint x: 361, endPoint y: 66, distance: 289.9
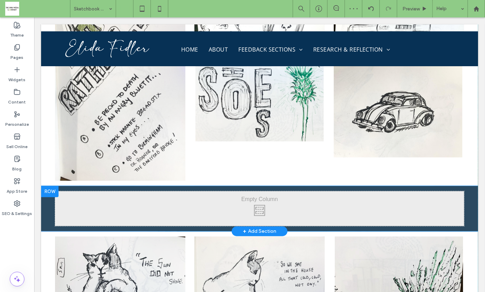
click at [49, 186] on div at bounding box center [49, 191] width 17 height 11
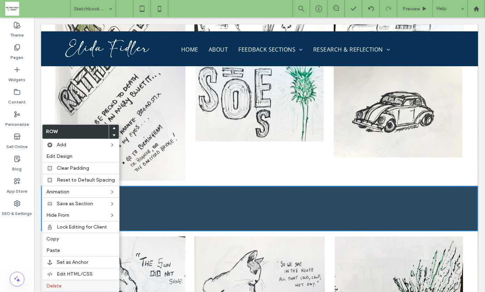
click at [61, 283] on label "Delete" at bounding box center [80, 286] width 69 height 6
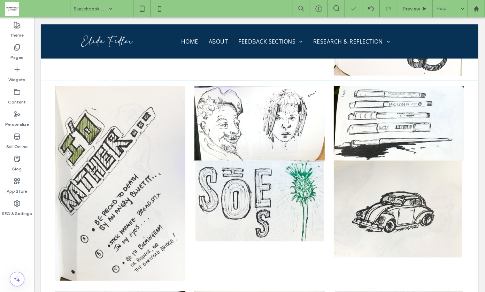
scroll to position [6982, 0]
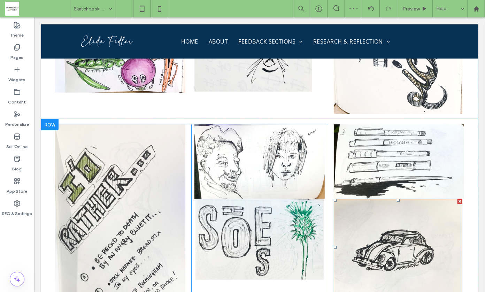
click at [405, 198] on img at bounding box center [397, 246] width 128 height 97
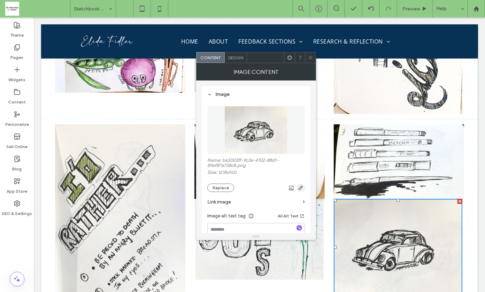
click at [301, 188] on icon "button" at bounding box center [301, 188] width 6 height 6
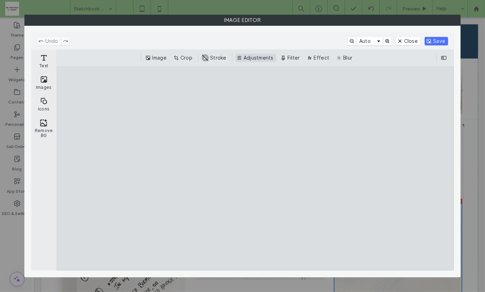
click at [255, 56] on button "Adjustments" at bounding box center [255, 58] width 41 height 8
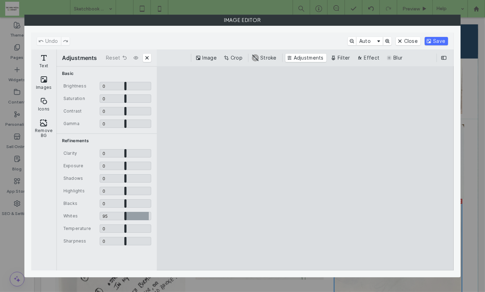
type input "*"
drag, startPoint x: 125, startPoint y: 215, endPoint x: 159, endPoint y: 216, distance: 34.1
click at [159, 216] on div "Adjustments Reset Basic Brightness 0 * 0 Saturation 0 * 0 Contrast 0 * 0 Gamma …" at bounding box center [254, 159] width 397 height 221
click at [440, 42] on button "Save" at bounding box center [435, 41] width 23 height 8
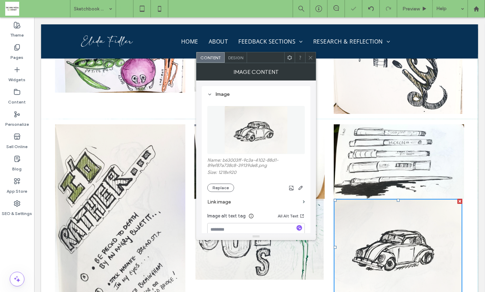
click at [310, 57] on icon at bounding box center [310, 57] width 5 height 5
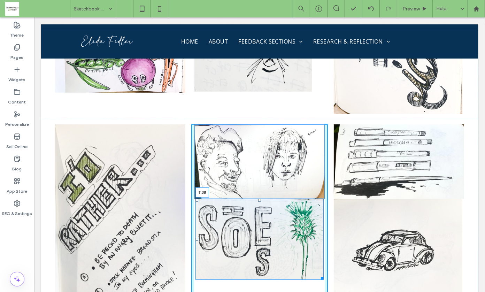
drag, startPoint x: 256, startPoint y: 144, endPoint x: 258, endPoint y: 158, distance: 13.6
click at [258, 198] on div "T:38" at bounding box center [259, 238] width 128 height 80
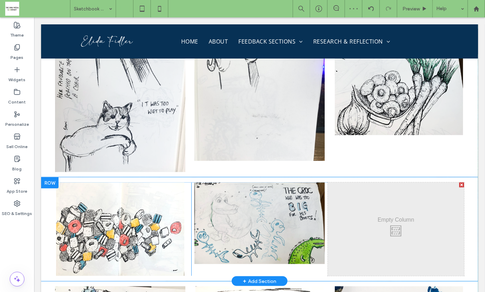
scroll to position [7352, 0]
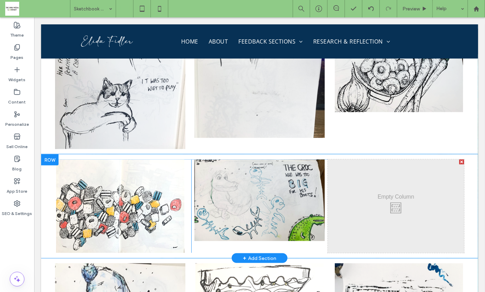
click at [459, 159] on div at bounding box center [461, 161] width 5 height 5
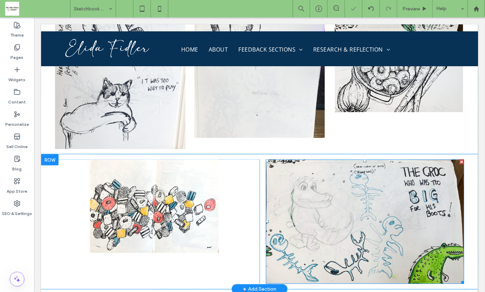
click at [356, 159] on img at bounding box center [364, 221] width 198 height 124
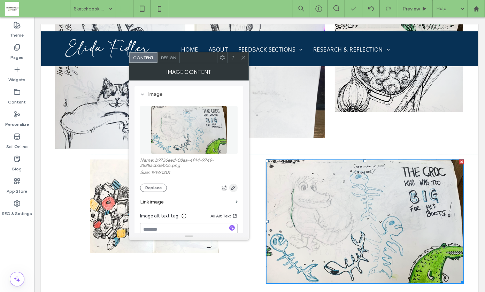
click at [233, 186] on icon "button" at bounding box center [233, 188] width 6 height 6
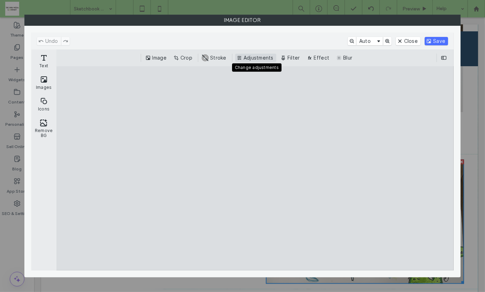
click at [256, 55] on button "Adjustments" at bounding box center [255, 58] width 41 height 8
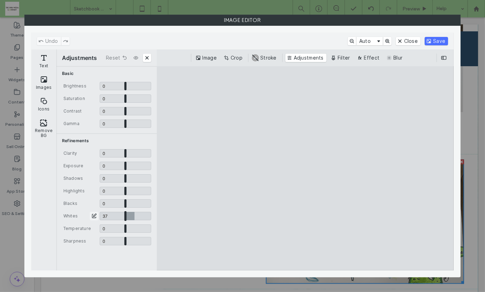
drag, startPoint x: 125, startPoint y: 216, endPoint x: 134, endPoint y: 216, distance: 9.4
click at [134, 216] on input "CE.SDK" at bounding box center [126, 216] width 52 height 8
type input "****"
click at [124, 228] on input "CE.SDK" at bounding box center [126, 228] width 52 height 8
type input "*****"
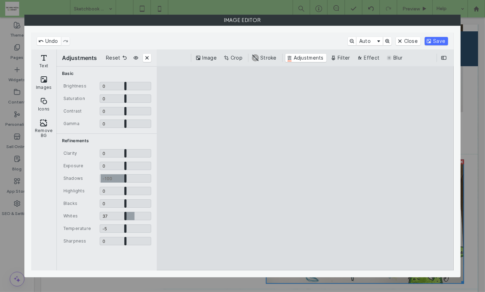
drag, startPoint x: 125, startPoint y: 177, endPoint x: 86, endPoint y: 179, distance: 38.4
type input "**"
click at [100, 179] on input "CE.SDK" at bounding box center [126, 178] width 52 height 8
drag, startPoint x: 124, startPoint y: 201, endPoint x: 96, endPoint y: 202, distance: 28.2
type input "**"
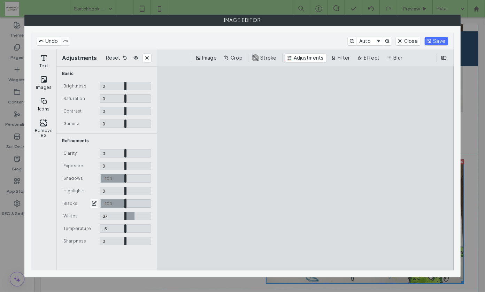
click at [100, 202] on input "CE.SDK" at bounding box center [126, 203] width 52 height 8
click at [436, 39] on button "Save" at bounding box center [435, 41] width 23 height 8
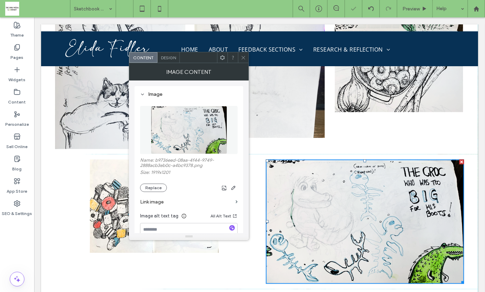
click at [243, 58] on icon at bounding box center [243, 57] width 5 height 5
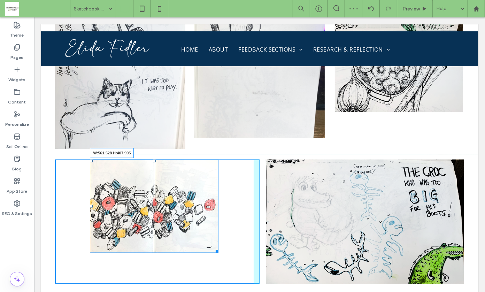
drag, startPoint x: 215, startPoint y: 189, endPoint x: 258, endPoint y: 225, distance: 55.9
click at [258, 225] on div "Click To Paste W:561.528 H:407.995 Click To Paste" at bounding box center [259, 221] width 409 height 124
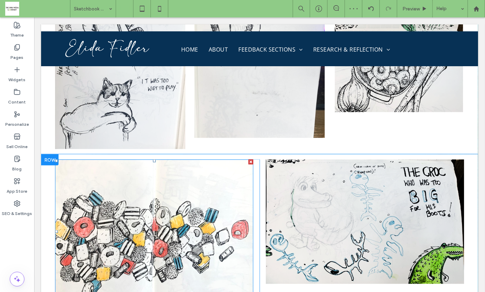
click at [182, 168] on img at bounding box center [154, 231] width 198 height 144
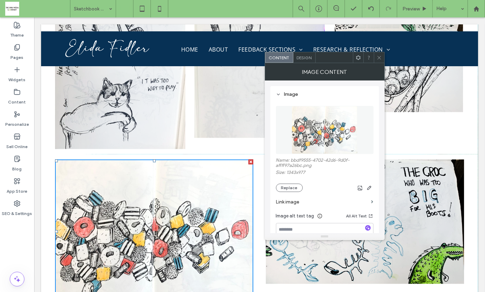
click at [379, 58] on icon at bounding box center [378, 57] width 5 height 5
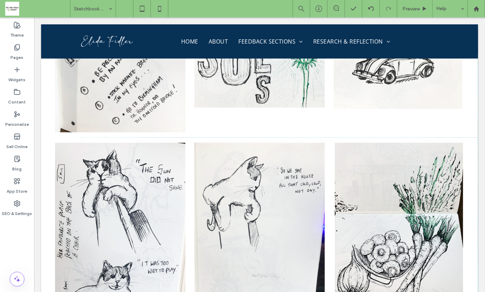
scroll to position [7177, 0]
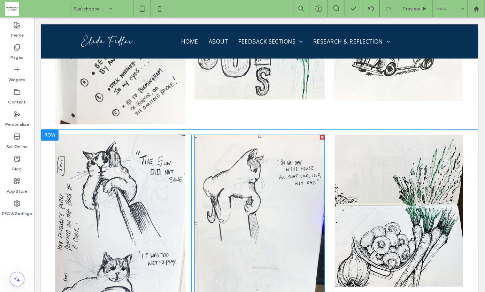
click at [271, 177] on img at bounding box center [259, 223] width 130 height 178
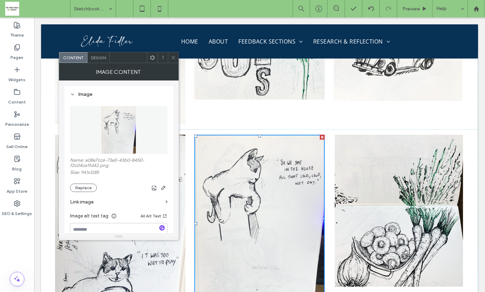
click at [163, 183] on div "Name: a08e7cc6-73e5-43b0-8450-f2c04ca1fd42.png Size: 941x1285 Replace" at bounding box center [118, 174] width 97 height 34
click at [163, 186] on icon "button" at bounding box center [163, 188] width 6 height 6
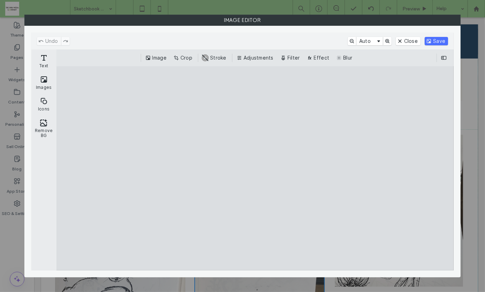
click at [256, 53] on div "Image Crop #ABABAB Stroke Adjustments Filter Effect Blur" at bounding box center [254, 57] width 397 height 17
click at [255, 59] on button "Adjustments" at bounding box center [255, 58] width 41 height 8
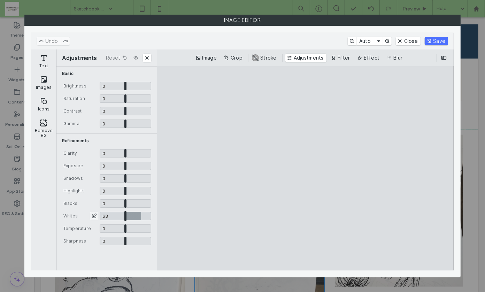
drag, startPoint x: 125, startPoint y: 216, endPoint x: 141, endPoint y: 217, distance: 15.4
click at [141, 217] on input "CE.SDK" at bounding box center [126, 216] width 52 height 8
type input "****"
click at [436, 39] on button "Save" at bounding box center [435, 41] width 23 height 8
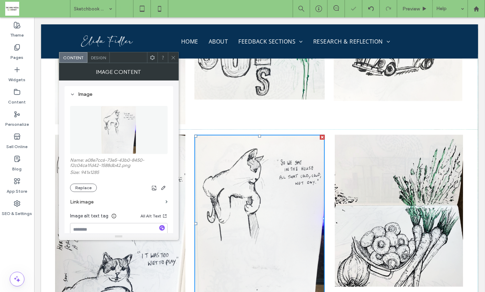
click at [174, 59] on icon at bounding box center [173, 57] width 5 height 5
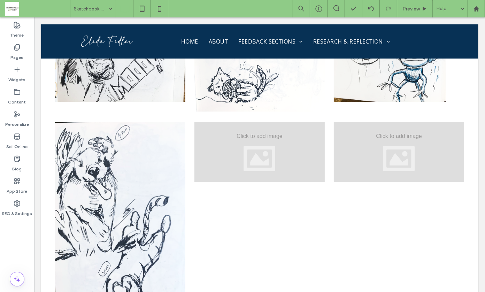
scroll to position [10448, 0]
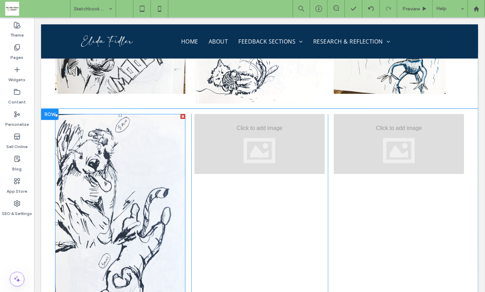
click at [134, 182] on img at bounding box center [120, 223] width 130 height 220
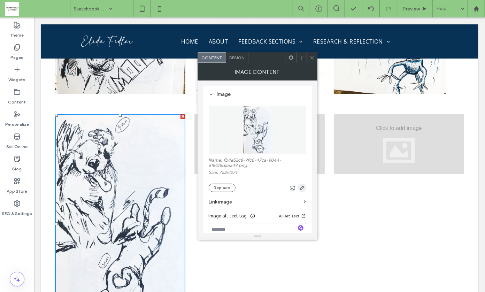
click at [305, 187] on span "button" at bounding box center [302, 187] width 8 height 8
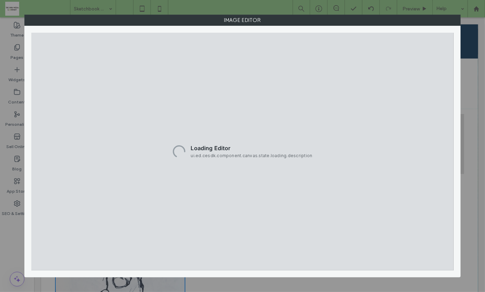
click at [305, 187] on div "Loading Editor ui.ed.cesdk.component.canvas.state.loading.description" at bounding box center [242, 151] width 422 height 237
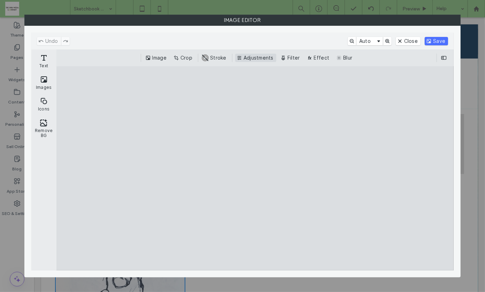
click at [254, 58] on button "Adjustments" at bounding box center [255, 58] width 41 height 8
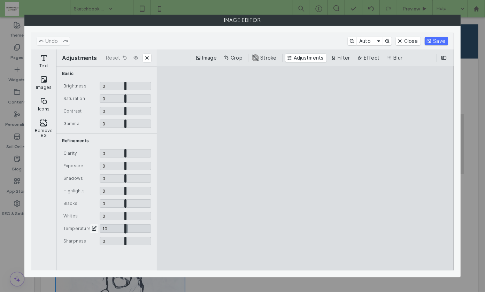
click at [127, 229] on input "CE.SDK" at bounding box center [126, 228] width 52 height 8
type input "***"
click at [433, 39] on button "Save" at bounding box center [435, 41] width 23 height 8
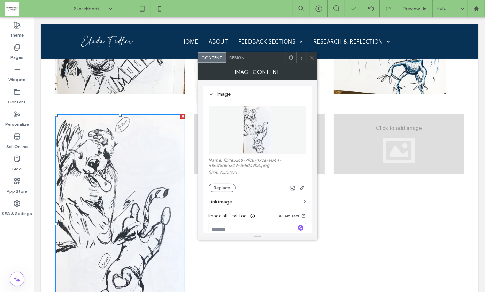
click at [311, 55] on icon at bounding box center [311, 57] width 5 height 5
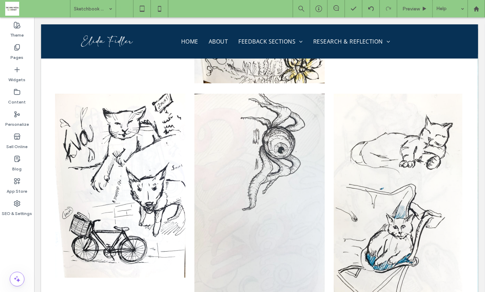
scroll to position [6472, 0]
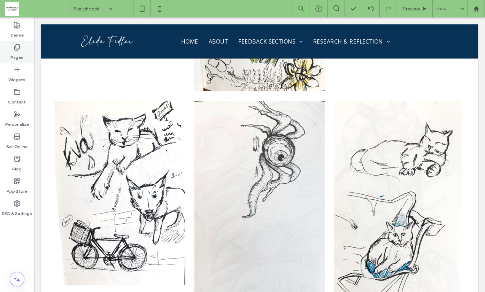
click at [23, 50] on div "Pages" at bounding box center [17, 52] width 34 height 22
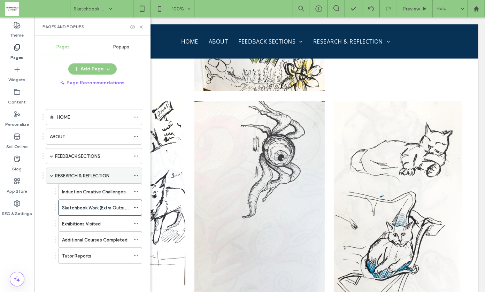
click at [52, 174] on span at bounding box center [51, 175] width 3 height 3
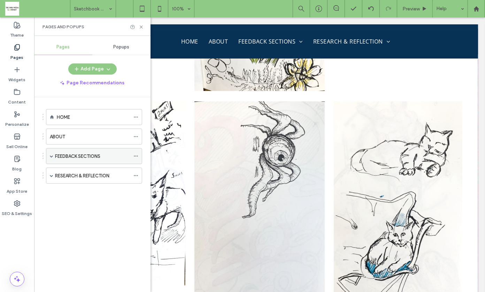
click at [51, 155] on span at bounding box center [51, 155] width 3 height 3
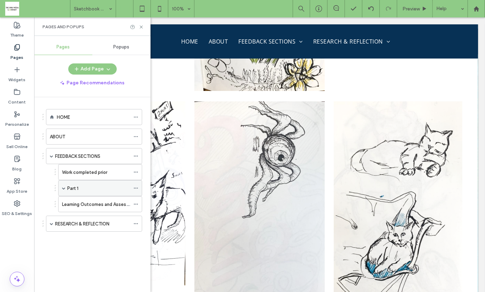
click at [73, 187] on label "Part 1" at bounding box center [72, 188] width 11 height 12
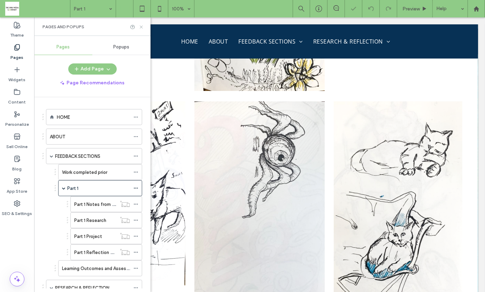
click at [141, 25] on icon at bounding box center [141, 26] width 5 height 5
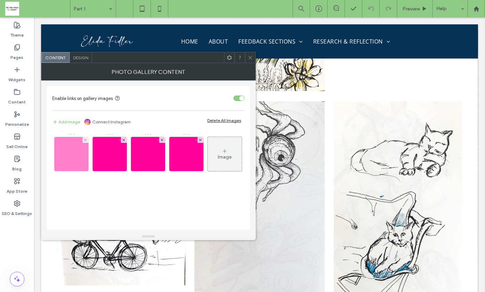
click at [73, 155] on img at bounding box center [72, 154] width 36 height 34
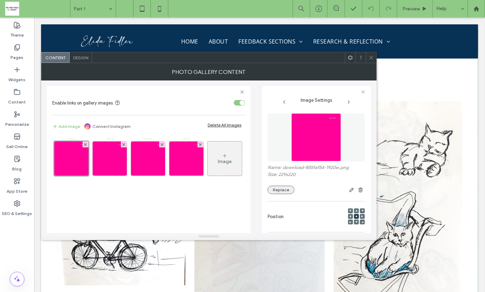
click at [279, 187] on button "Replace" at bounding box center [280, 190] width 27 height 8
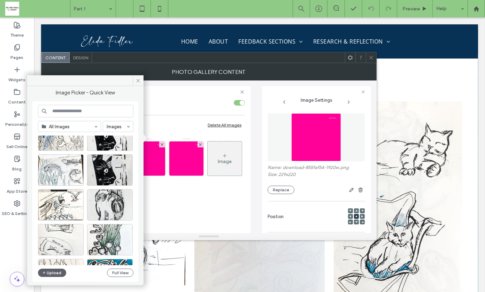
scroll to position [655, 0]
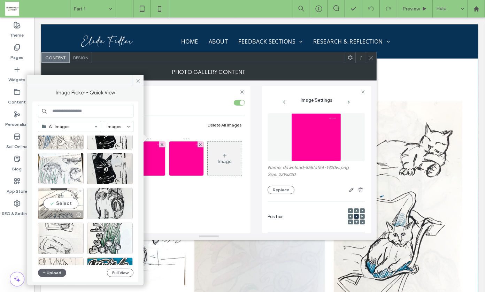
click at [68, 199] on div "Select" at bounding box center [61, 203] width 46 height 31
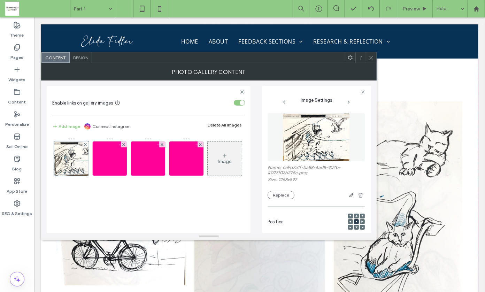
click at [312, 143] on img at bounding box center [315, 137] width 67 height 48
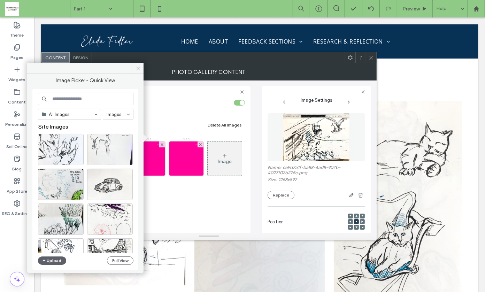
click at [330, 144] on img at bounding box center [315, 137] width 67 height 48
click at [314, 193] on div at bounding box center [329, 195] width 70 height 8
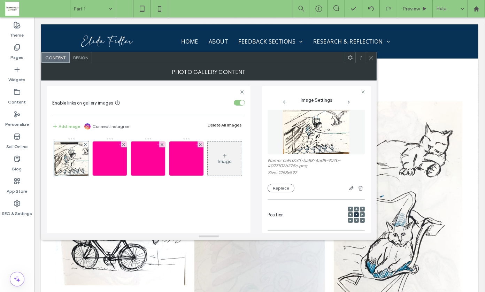
scroll to position [0, 0]
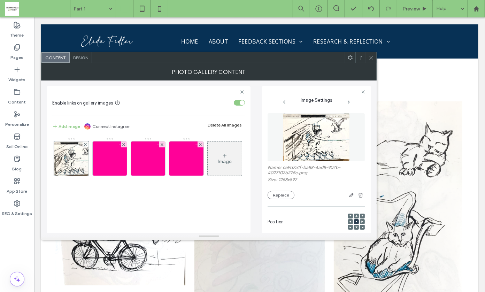
click at [370, 56] on icon at bounding box center [370, 57] width 5 height 5
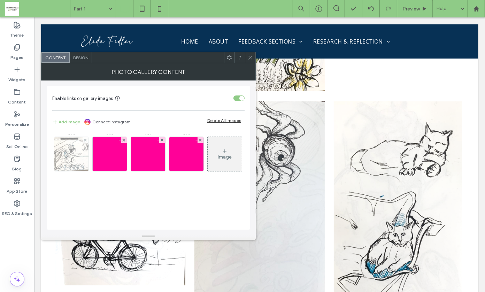
click at [78, 160] on img at bounding box center [71, 154] width 48 height 34
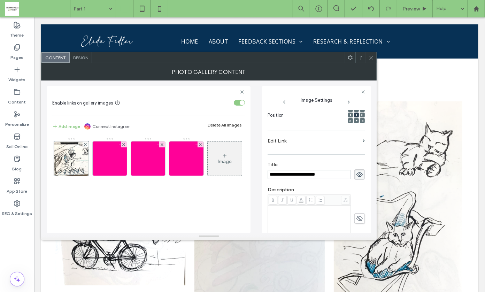
click at [355, 115] on use at bounding box center [355, 114] width 1 height 1
click at [355, 120] on icon at bounding box center [356, 120] width 2 height 2
click at [366, 8] on div at bounding box center [370, 9] width 17 height 6
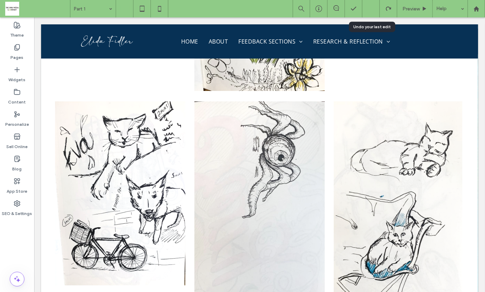
click at [368, 8] on use at bounding box center [371, 8] width 6 height 5
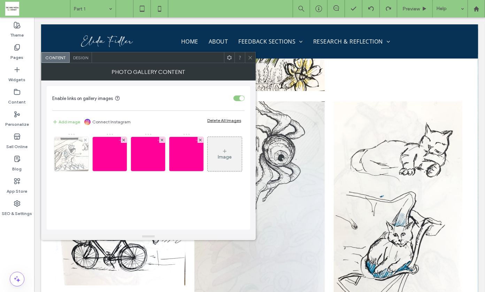
click at [76, 150] on img at bounding box center [71, 154] width 48 height 34
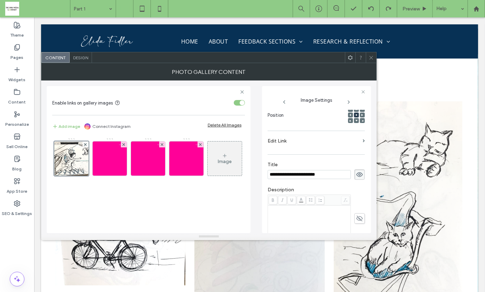
click at [359, 138] on section "Edit Link" at bounding box center [315, 142] width 97 height 16
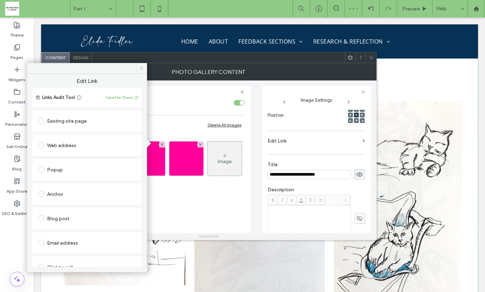
click at [141, 67] on icon at bounding box center [141, 68] width 5 height 5
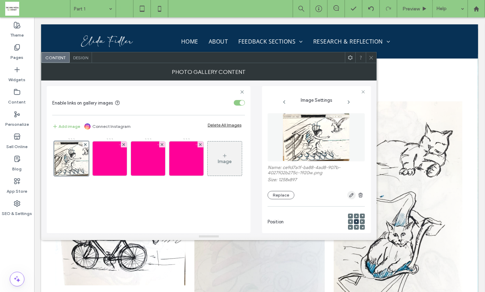
click at [348, 194] on icon "button" at bounding box center [351, 195] width 6 height 6
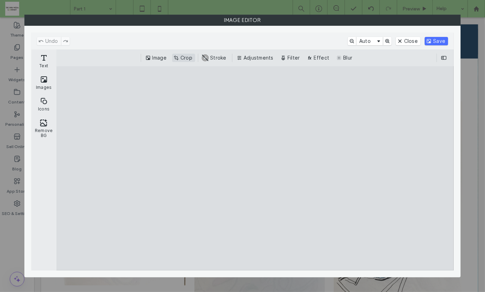
click at [186, 57] on button "Crop" at bounding box center [183, 58] width 23 height 8
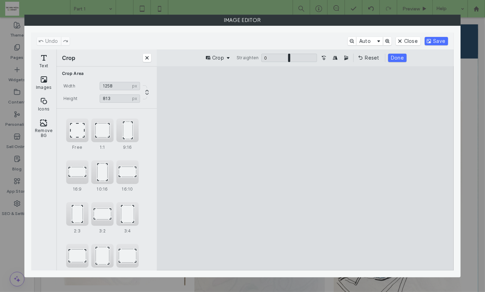
type input "***"
drag, startPoint x: 306, startPoint y: 86, endPoint x: 307, endPoint y: 101, distance: 15.0
click at [305, 168] on cesdk-canvas "Editor canvas" at bounding box center [305, 168] width 0 height 0
drag, startPoint x: 179, startPoint y: 179, endPoint x: 198, endPoint y: 179, distance: 19.5
click at [305, 168] on cesdk-canvas "Editor canvas" at bounding box center [305, 168] width 0 height 0
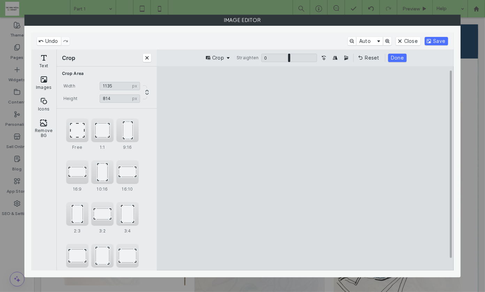
type input "****"
drag, startPoint x: 423, startPoint y: 178, endPoint x: 418, endPoint y: 178, distance: 4.9
click at [305, 168] on cesdk-canvas "Editor canvas" at bounding box center [305, 168] width 0 height 0
type input "***"
drag, startPoint x: 306, startPoint y: 258, endPoint x: 306, endPoint y: 253, distance: 5.2
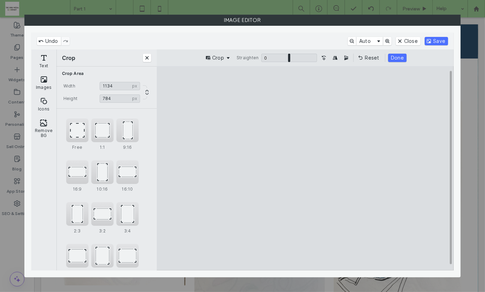
click at [305, 168] on cesdk-canvas "Editor canvas" at bounding box center [305, 168] width 0 height 0
click at [394, 55] on button "Done" at bounding box center [397, 58] width 18 height 8
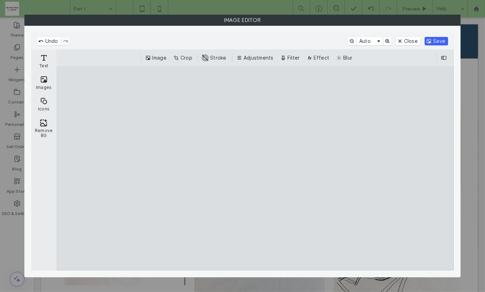
click at [439, 40] on button "Save" at bounding box center [435, 41] width 23 height 8
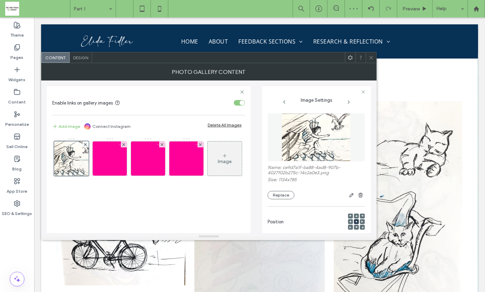
click at [370, 59] on icon at bounding box center [370, 57] width 5 height 5
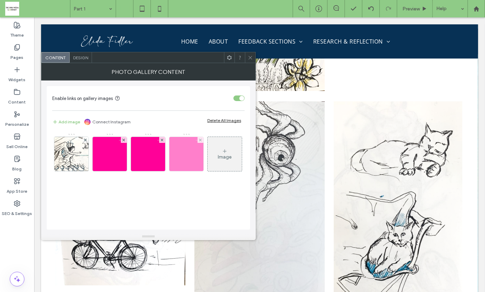
click at [72, 154] on img at bounding box center [71, 154] width 49 height 34
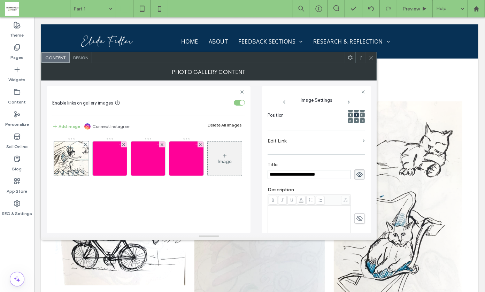
click at [362, 139] on span at bounding box center [363, 140] width 2 height 3
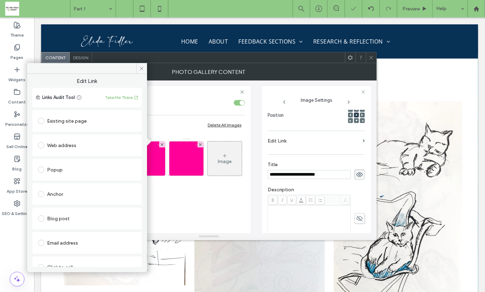
click at [277, 139] on label "Edit Link" at bounding box center [313, 140] width 92 height 13
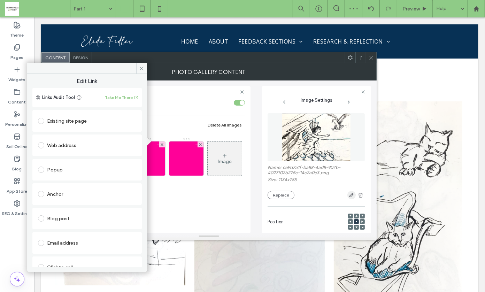
click at [349, 194] on use "button" at bounding box center [351, 195] width 4 height 4
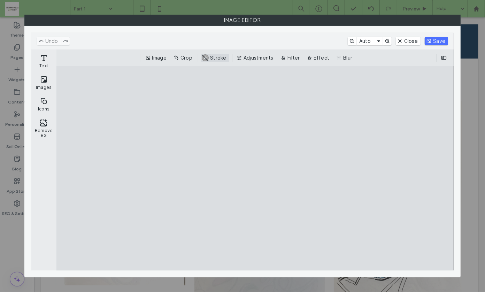
click at [264, 58] on button "Adjustments" at bounding box center [255, 58] width 41 height 8
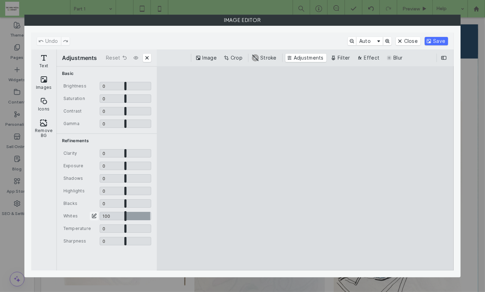
drag, startPoint x: 125, startPoint y: 217, endPoint x: 160, endPoint y: 220, distance: 35.6
type input "*"
click at [151, 220] on input "CE.SDK" at bounding box center [126, 216] width 52 height 8
drag, startPoint x: 124, startPoint y: 164, endPoint x: 131, endPoint y: 164, distance: 6.6
click at [131, 164] on input "CE.SDK" at bounding box center [126, 166] width 52 height 8
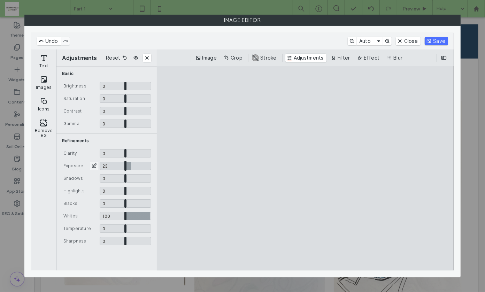
type input "****"
drag, startPoint x: 125, startPoint y: 201, endPoint x: 120, endPoint y: 203, distance: 6.1
click at [120, 203] on input "CE.SDK" at bounding box center [126, 203] width 52 height 8
type input "*****"
click at [438, 40] on button "Save" at bounding box center [435, 41] width 23 height 8
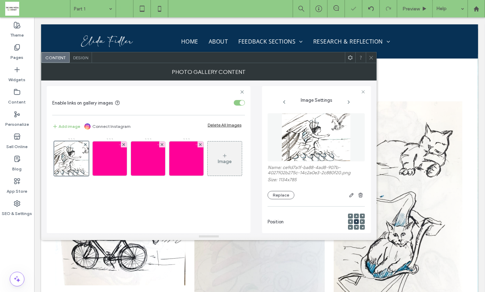
click at [370, 57] on icon at bounding box center [370, 57] width 5 height 5
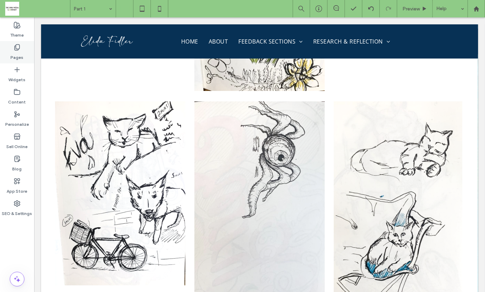
click at [17, 52] on label "Pages" at bounding box center [17, 56] width 13 height 10
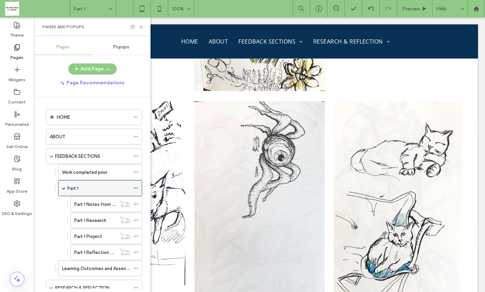
click at [64, 186] on span at bounding box center [63, 187] width 3 height 3
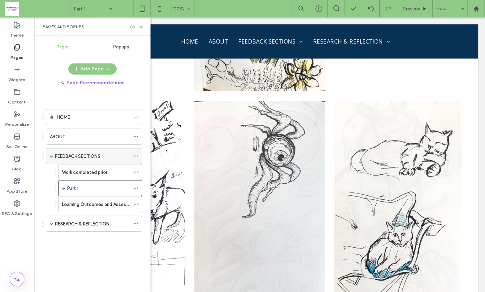
click at [52, 154] on span at bounding box center [51, 155] width 3 height 3
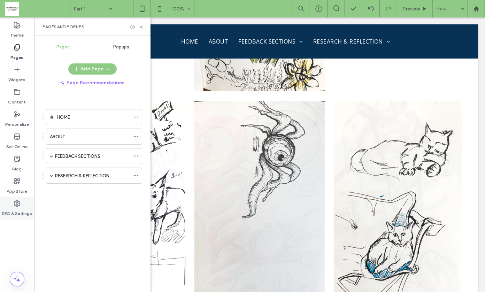
click at [15, 207] on label "SEO & Settings" at bounding box center [17, 212] width 30 height 10
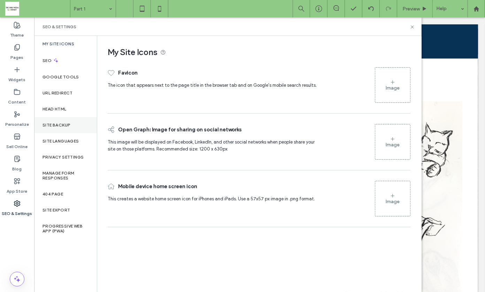
click at [65, 127] on label "Site Backup" at bounding box center [56, 125] width 28 height 5
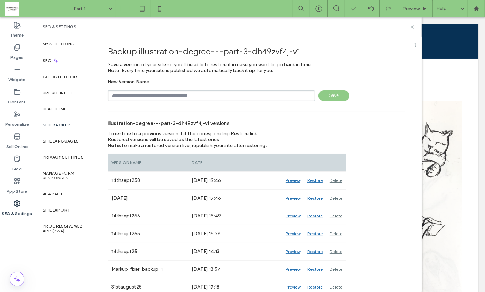
click at [171, 93] on input "text" at bounding box center [211, 95] width 207 height 11
type input "**********"
click at [329, 91] on span "Save" at bounding box center [333, 95] width 31 height 11
click at [412, 24] on icon at bounding box center [411, 26] width 5 height 5
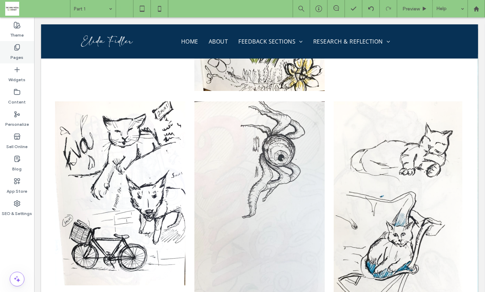
click at [20, 53] on label "Pages" at bounding box center [17, 56] width 13 height 10
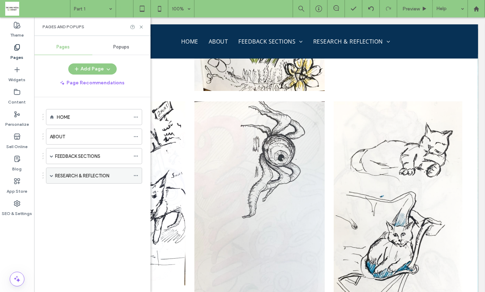
click at [51, 174] on span at bounding box center [51, 175] width 3 height 3
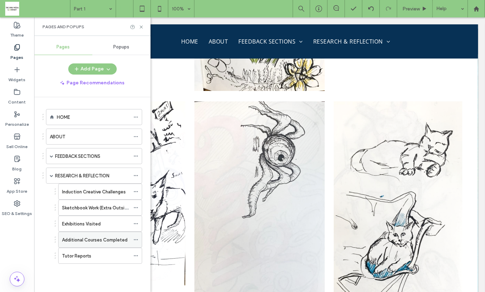
click at [88, 234] on label "Additional Courses Completed" at bounding box center [94, 240] width 65 height 12
click at [141, 26] on use at bounding box center [141, 26] width 3 height 3
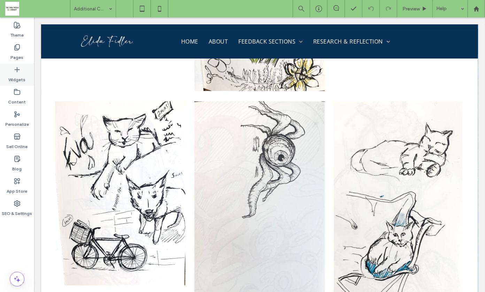
click at [22, 74] on label "Widgets" at bounding box center [17, 78] width 17 height 10
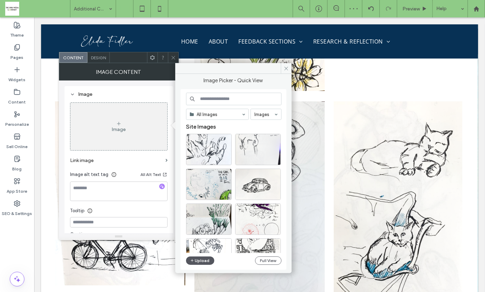
click at [203, 259] on button "Upload" at bounding box center [200, 260] width 29 height 8
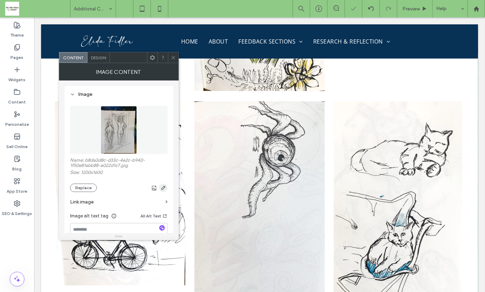
click at [163, 187] on icon "button" at bounding box center [163, 188] width 6 height 6
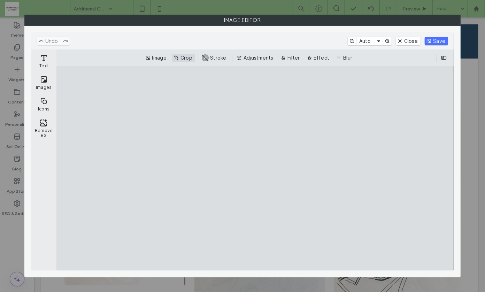
click at [187, 57] on button "Crop" at bounding box center [183, 58] width 23 height 8
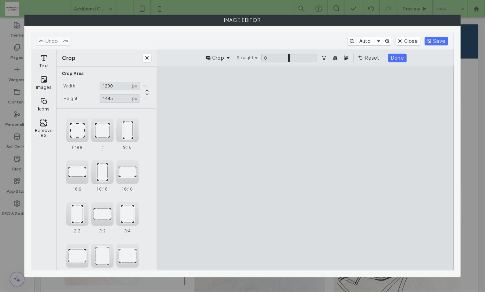
drag, startPoint x: 306, startPoint y: 87, endPoint x: 306, endPoint y: 102, distance: 15.0
click at [305, 168] on cesdk-canvas "Editor canvas" at bounding box center [305, 168] width 0 height 0
type input "****"
drag, startPoint x: 373, startPoint y: 179, endPoint x: 357, endPoint y: 179, distance: 15.3
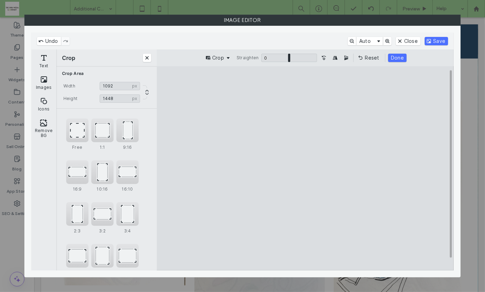
click at [305, 168] on cesdk-canvas "Editor canvas" at bounding box center [305, 168] width 0 height 0
type input "****"
drag, startPoint x: 306, startPoint y: 258, endPoint x: 307, endPoint y: 249, distance: 9.1
click at [305, 168] on cesdk-canvas "Editor canvas" at bounding box center [305, 168] width 0 height 0
click at [397, 55] on button "Done" at bounding box center [397, 58] width 18 height 8
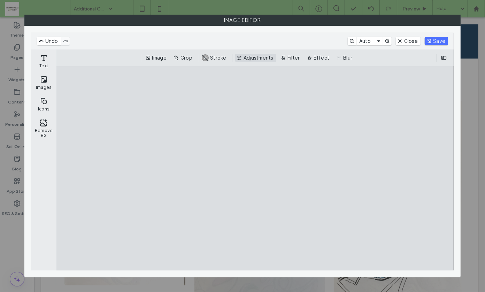
click at [247, 58] on button "Adjustments" at bounding box center [255, 58] width 41 height 8
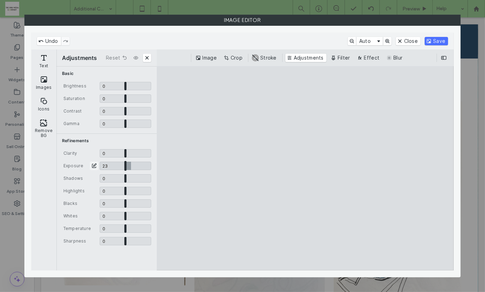
drag, startPoint x: 124, startPoint y: 165, endPoint x: 131, endPoint y: 166, distance: 6.7
click at [131, 166] on input "CE.SDK" at bounding box center [126, 166] width 52 height 8
type input "****"
click at [126, 224] on input "CE.SDK" at bounding box center [126, 228] width 52 height 8
type input "****"
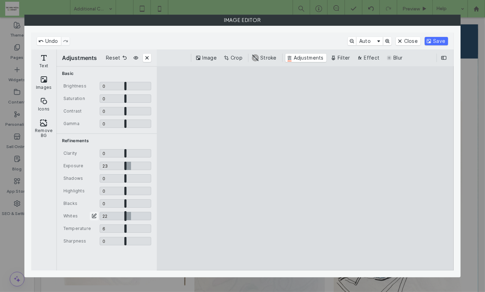
drag, startPoint x: 126, startPoint y: 214, endPoint x: 131, endPoint y: 214, distance: 4.5
click at [131, 214] on input "CE.SDK" at bounding box center [126, 216] width 52 height 8
type input "****"
drag, startPoint x: 125, startPoint y: 202, endPoint x: 136, endPoint y: 203, distance: 11.2
click at [136, 203] on input "CE.SDK" at bounding box center [126, 203] width 52 height 8
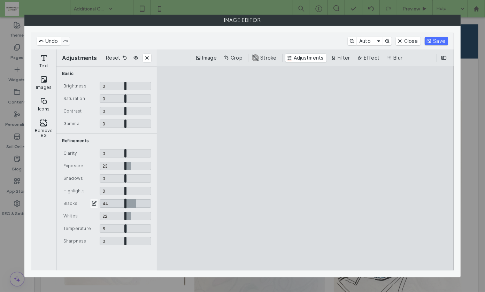
type input "****"
type input "*"
click at [125, 229] on input "CE.SDK" at bounding box center [126, 228] width 52 height 8
click at [436, 40] on button "Save" at bounding box center [435, 41] width 23 height 8
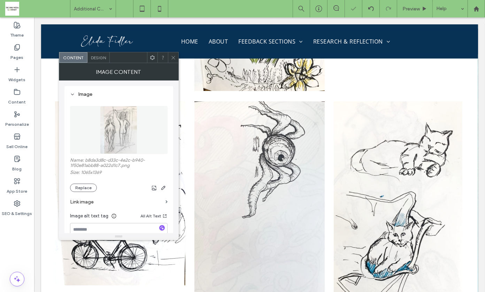
click at [170, 53] on div at bounding box center [173, 57] width 10 height 10
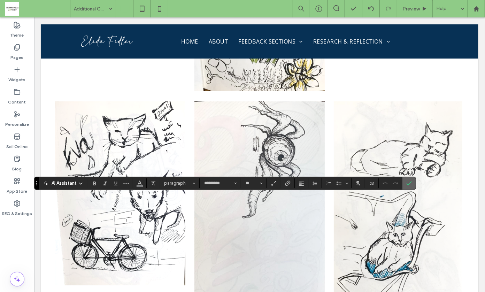
click at [406, 181] on icon "Confirm" at bounding box center [409, 183] width 6 height 6
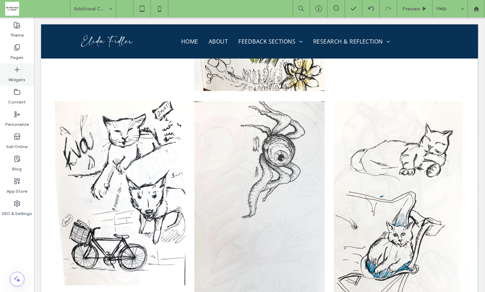
click at [15, 73] on label "Widgets" at bounding box center [17, 78] width 17 height 10
click at [0, 0] on div at bounding box center [0, 0] width 0 height 0
type input "*********"
type input "**"
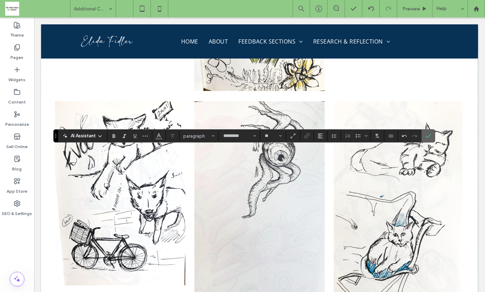
click at [425, 134] on icon "Confirm" at bounding box center [428, 136] width 6 height 6
